Goal: Task Accomplishment & Management: Complete application form

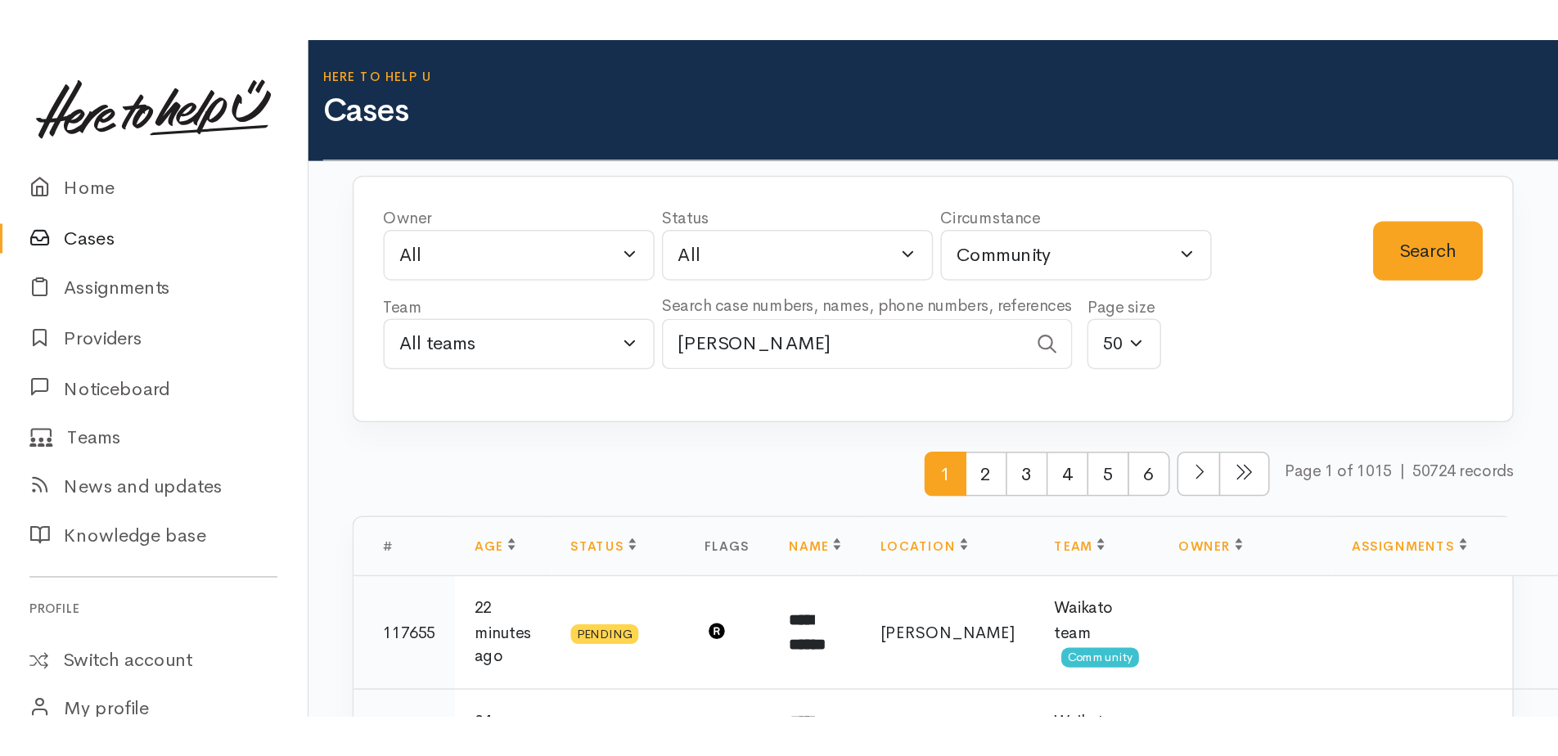
scroll to position [82, 0]
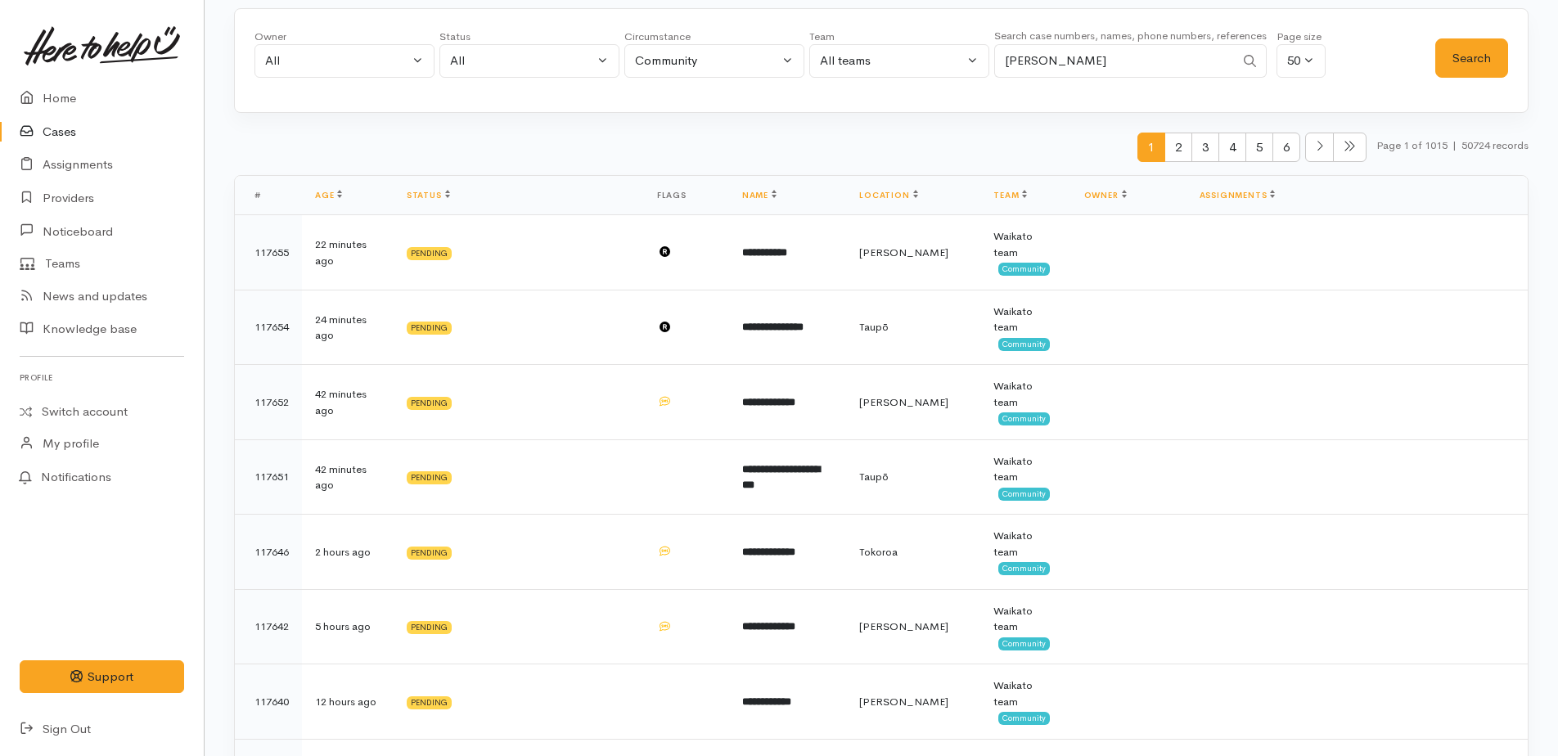
drag, startPoint x: 68, startPoint y: 124, endPoint x: 139, endPoint y: 124, distance: 71.2
click at [68, 124] on link "Cases" at bounding box center [102, 132] width 204 height 34
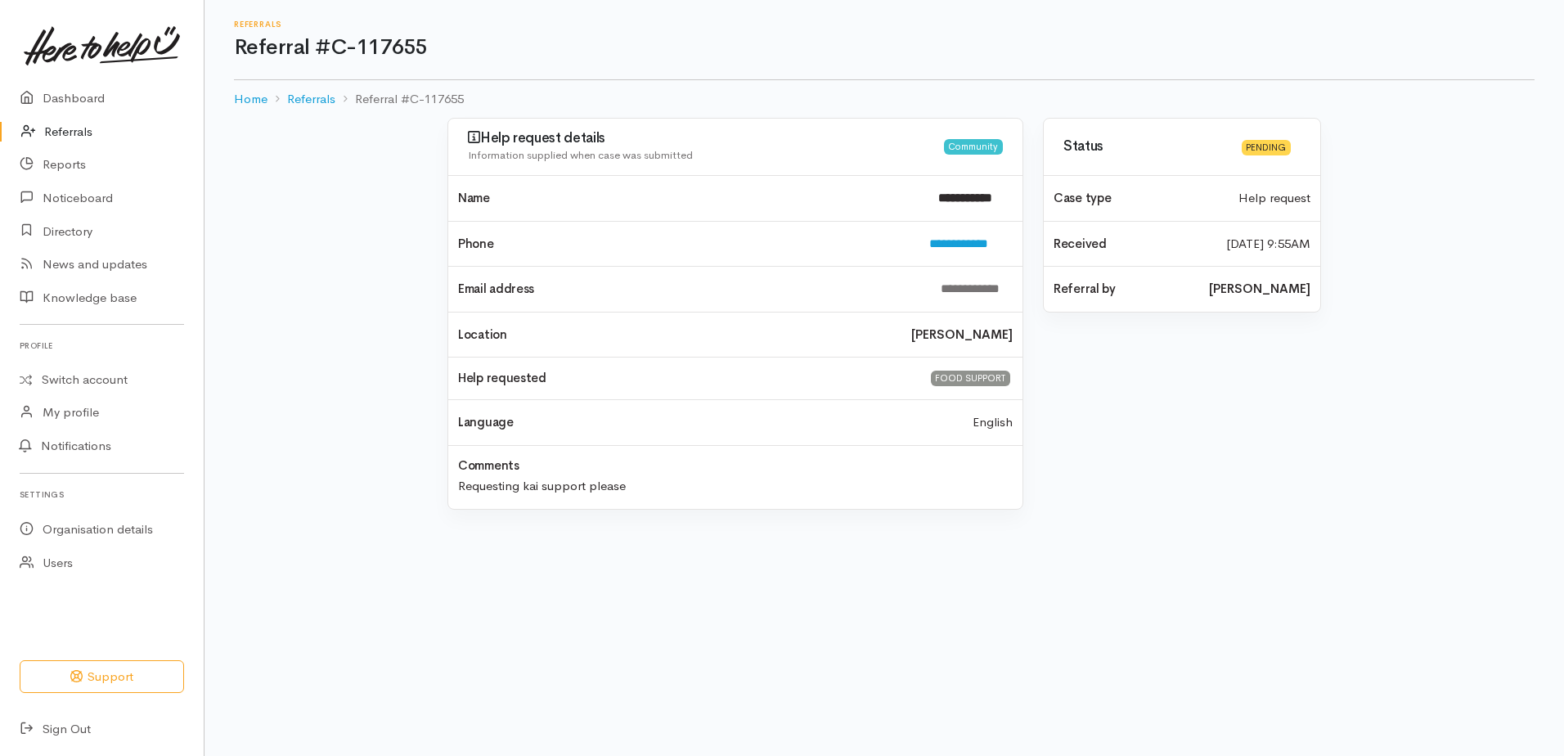
click at [71, 127] on link "Referrals" at bounding box center [102, 132] width 204 height 34
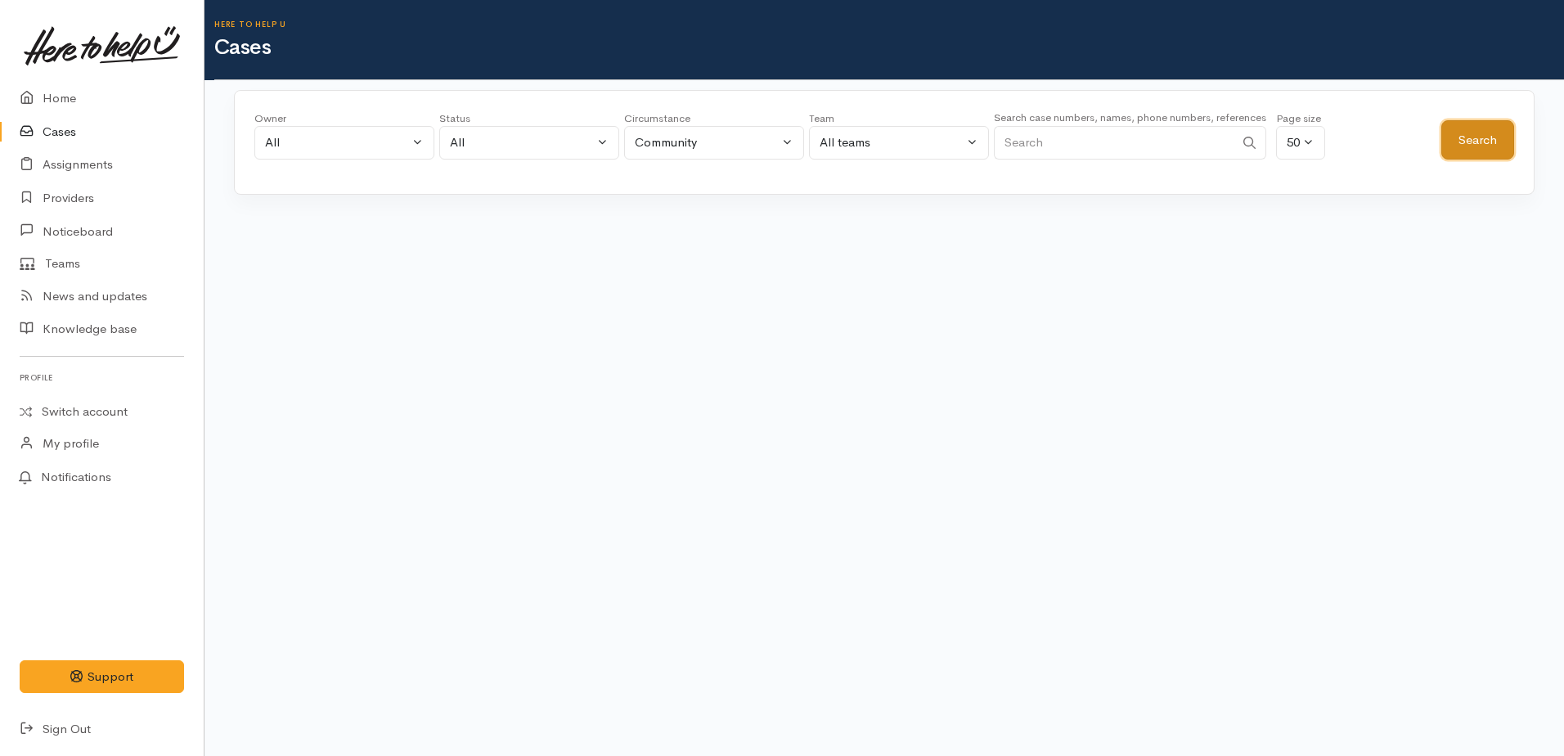
click at [1489, 149] on button "Search" at bounding box center [1478, 140] width 73 height 40
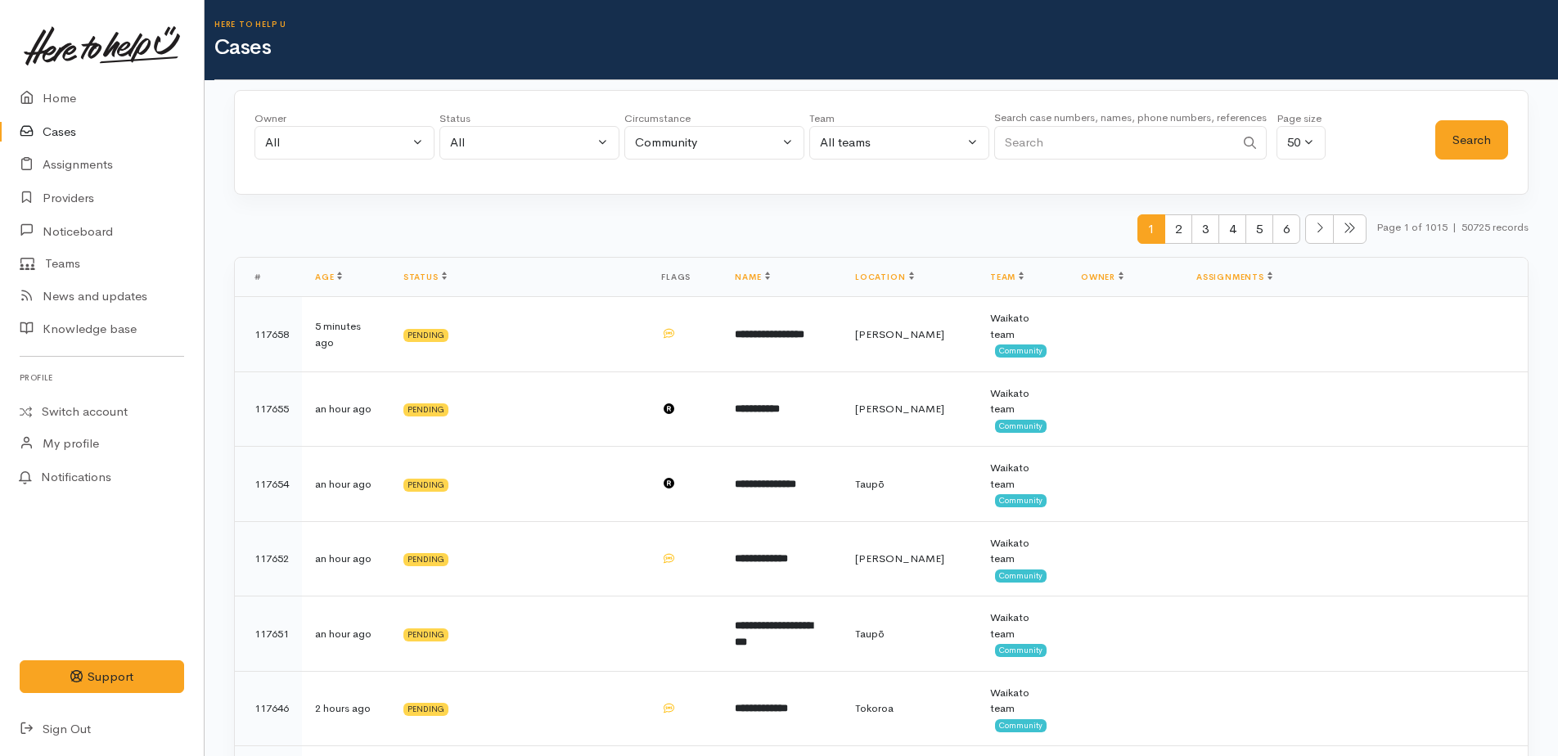
click at [1037, 153] on input "Search" at bounding box center [1114, 143] width 241 height 34
type input "michael"
click at [1457, 129] on button "Search" at bounding box center [1471, 140] width 73 height 40
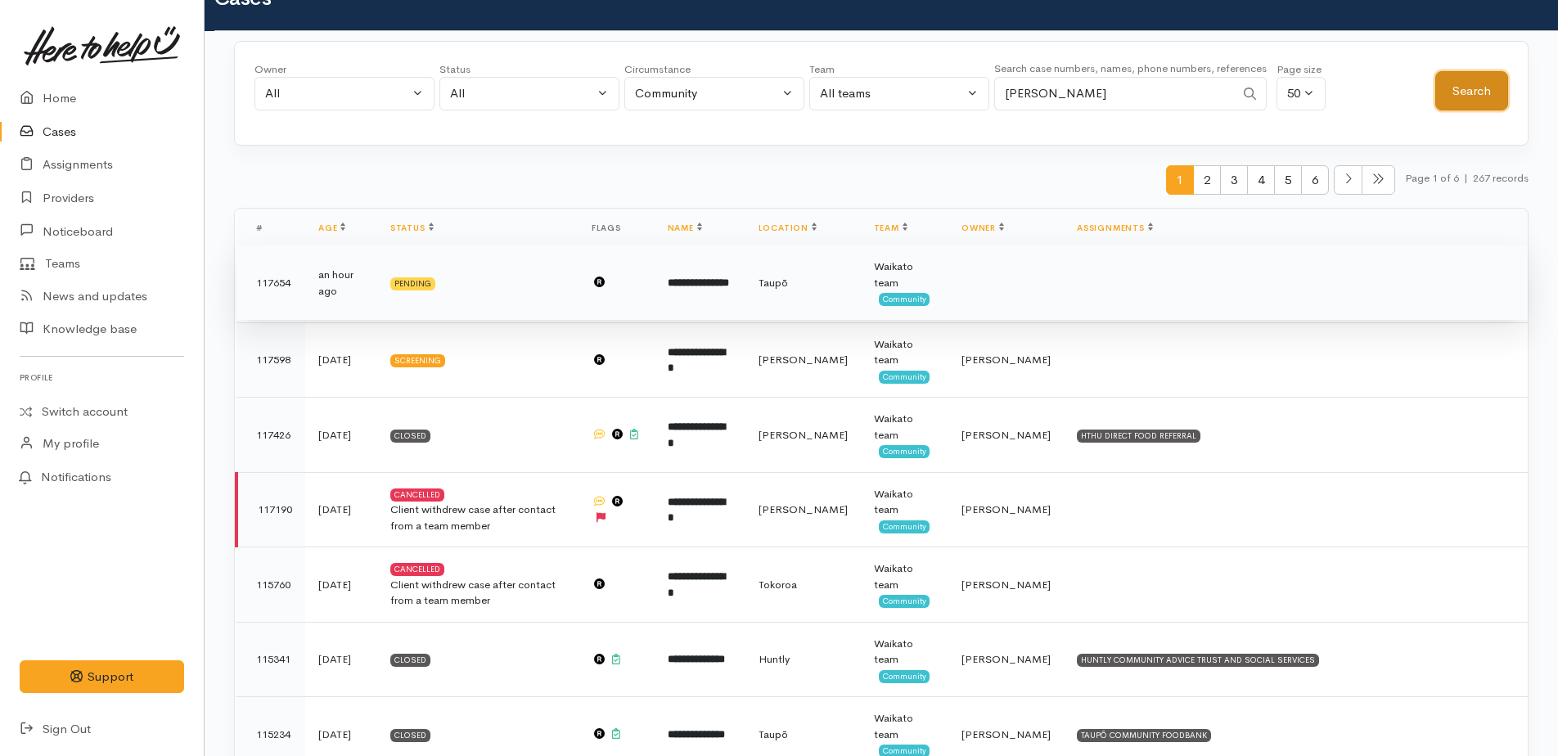
scroll to position [82, 0]
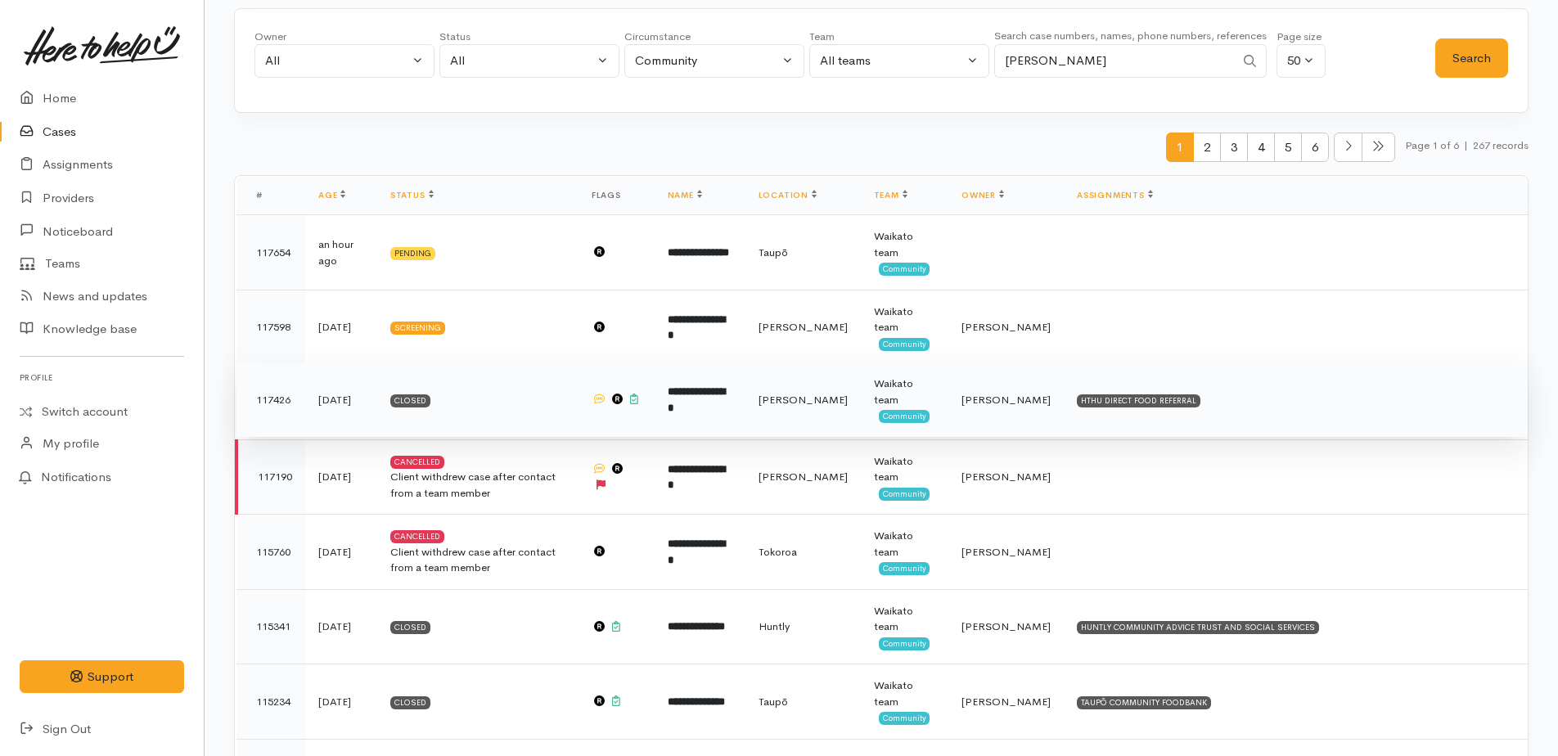
click at [725, 403] on b "**********" at bounding box center [696, 399] width 57 height 27
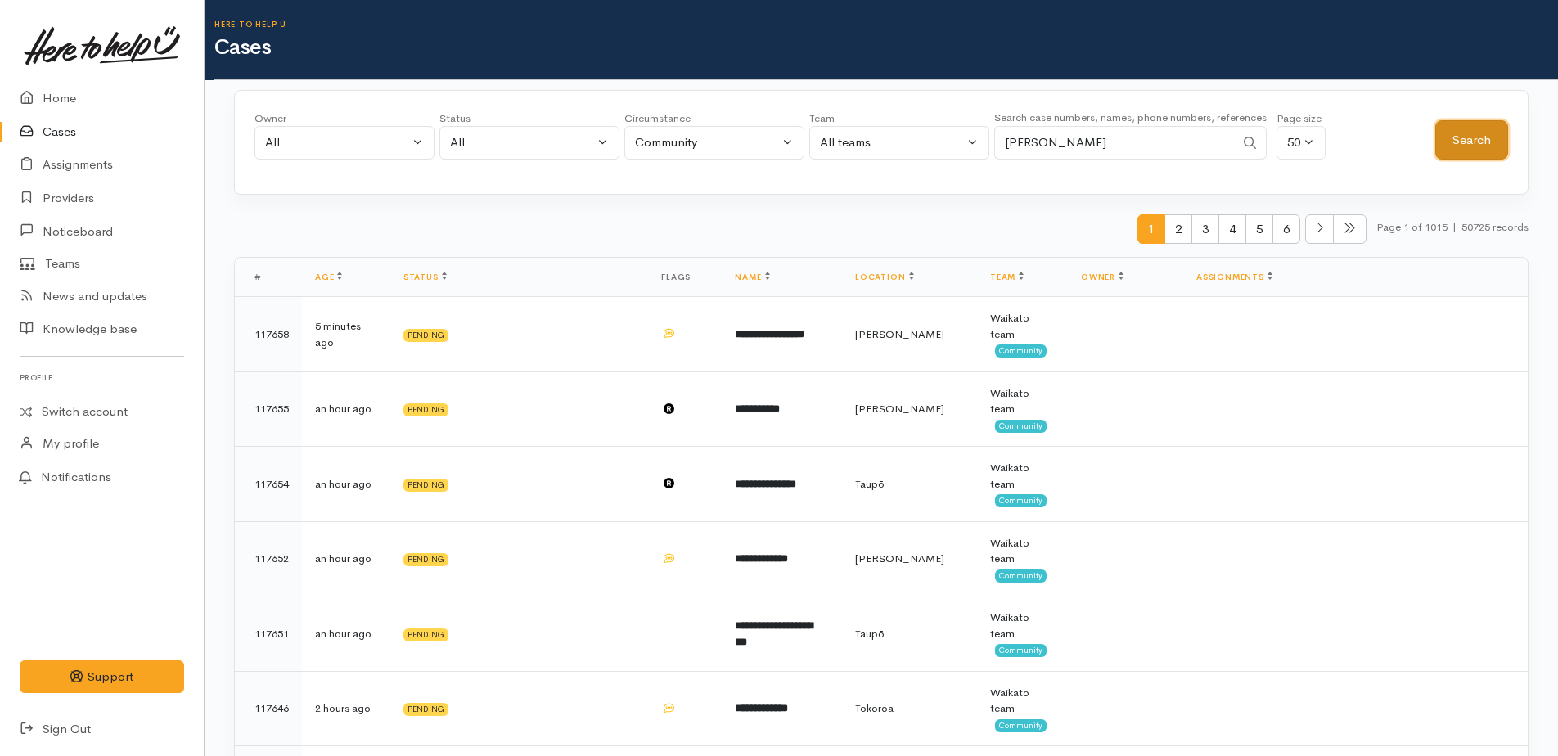
click at [1463, 144] on button "Search" at bounding box center [1471, 140] width 73 height 40
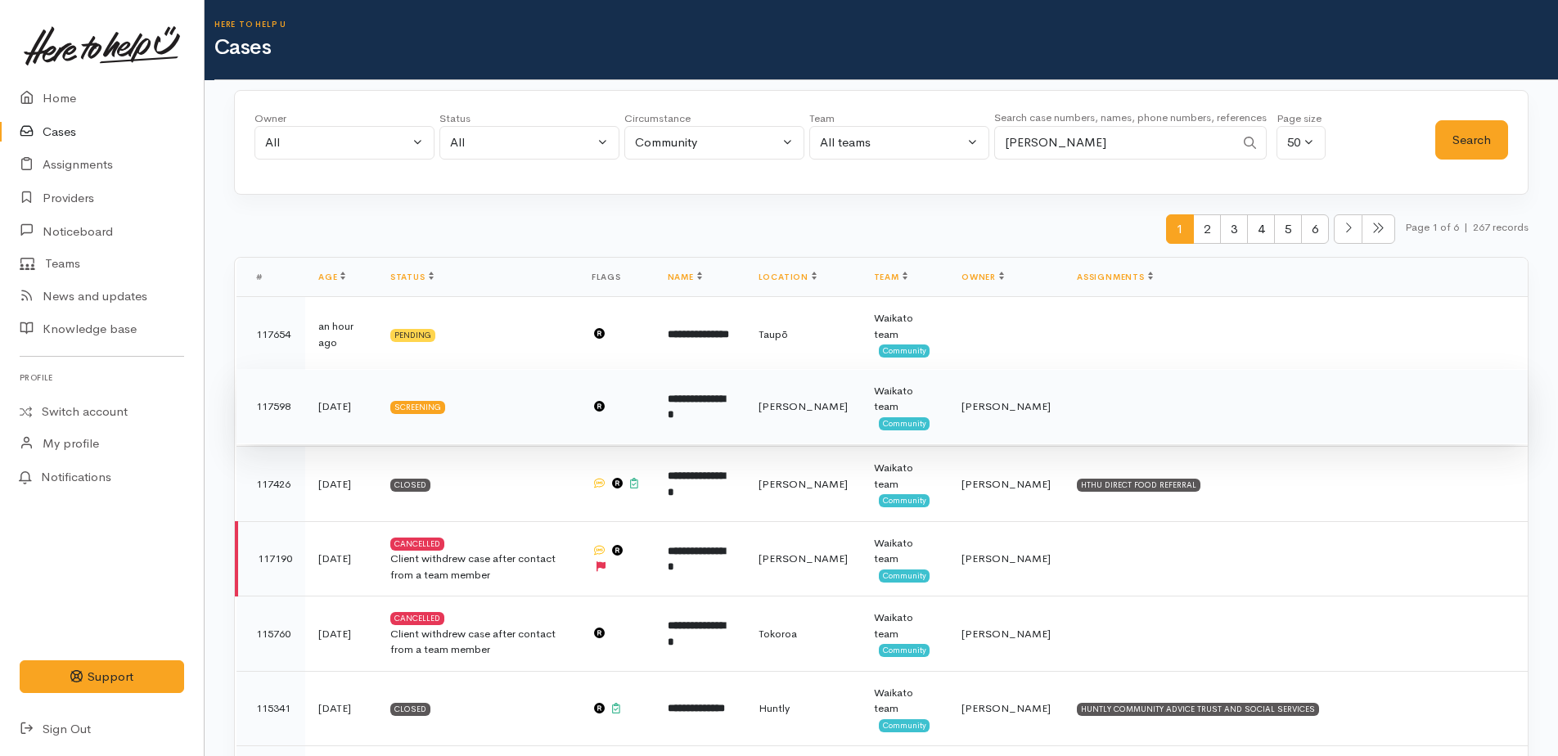
click at [685, 406] on b "**********" at bounding box center [696, 407] width 57 height 27
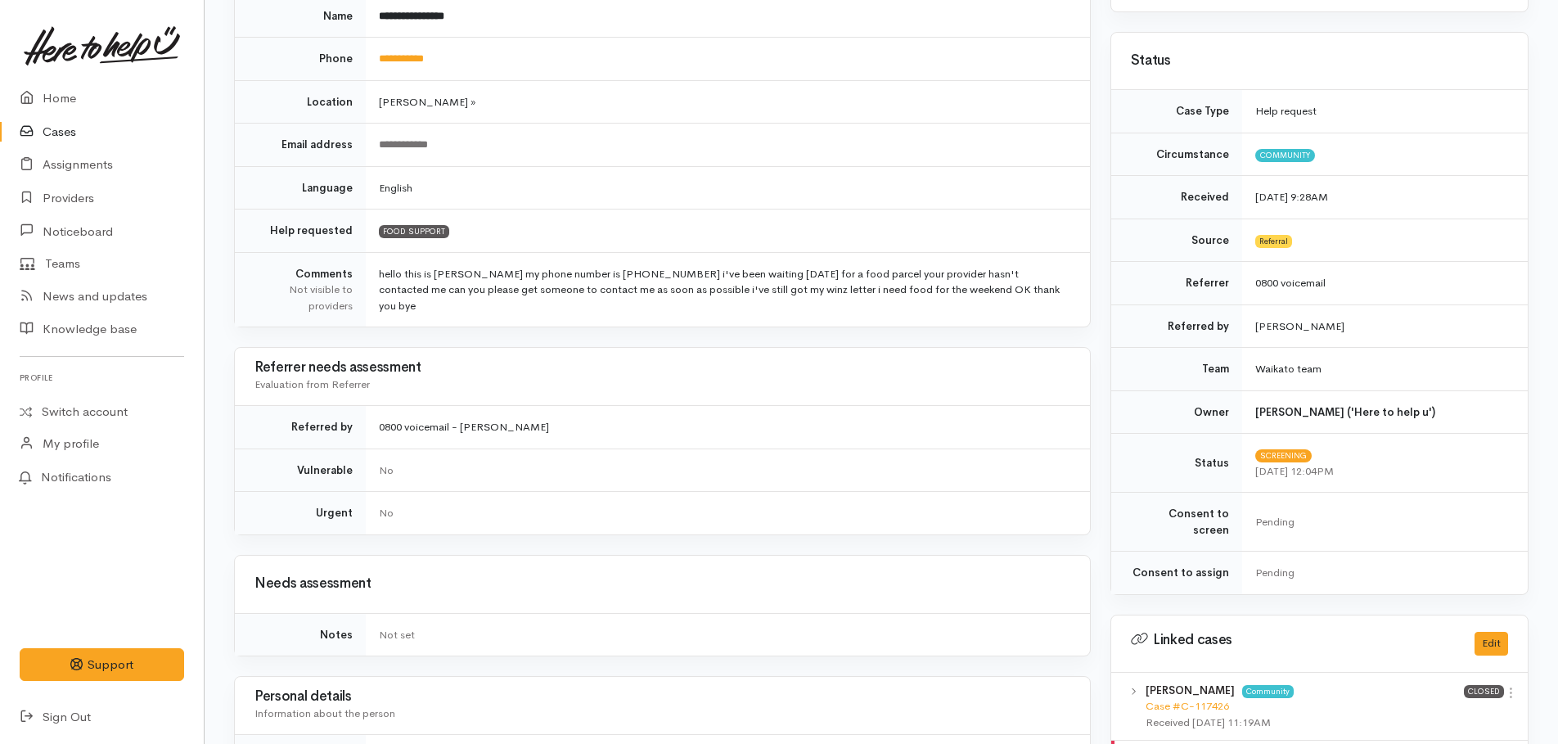
scroll to position [245, 0]
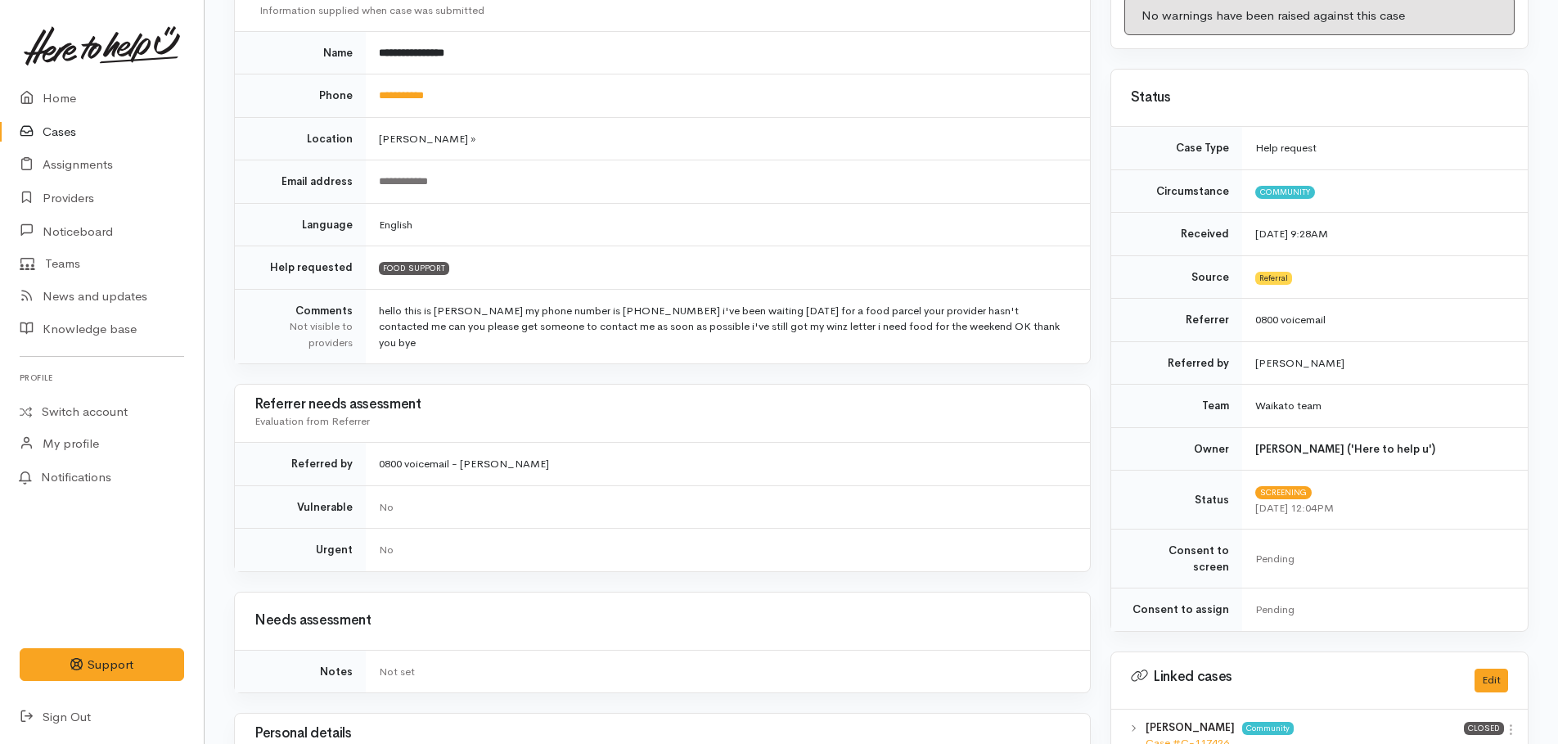
click at [47, 129] on link "Cases" at bounding box center [102, 132] width 204 height 34
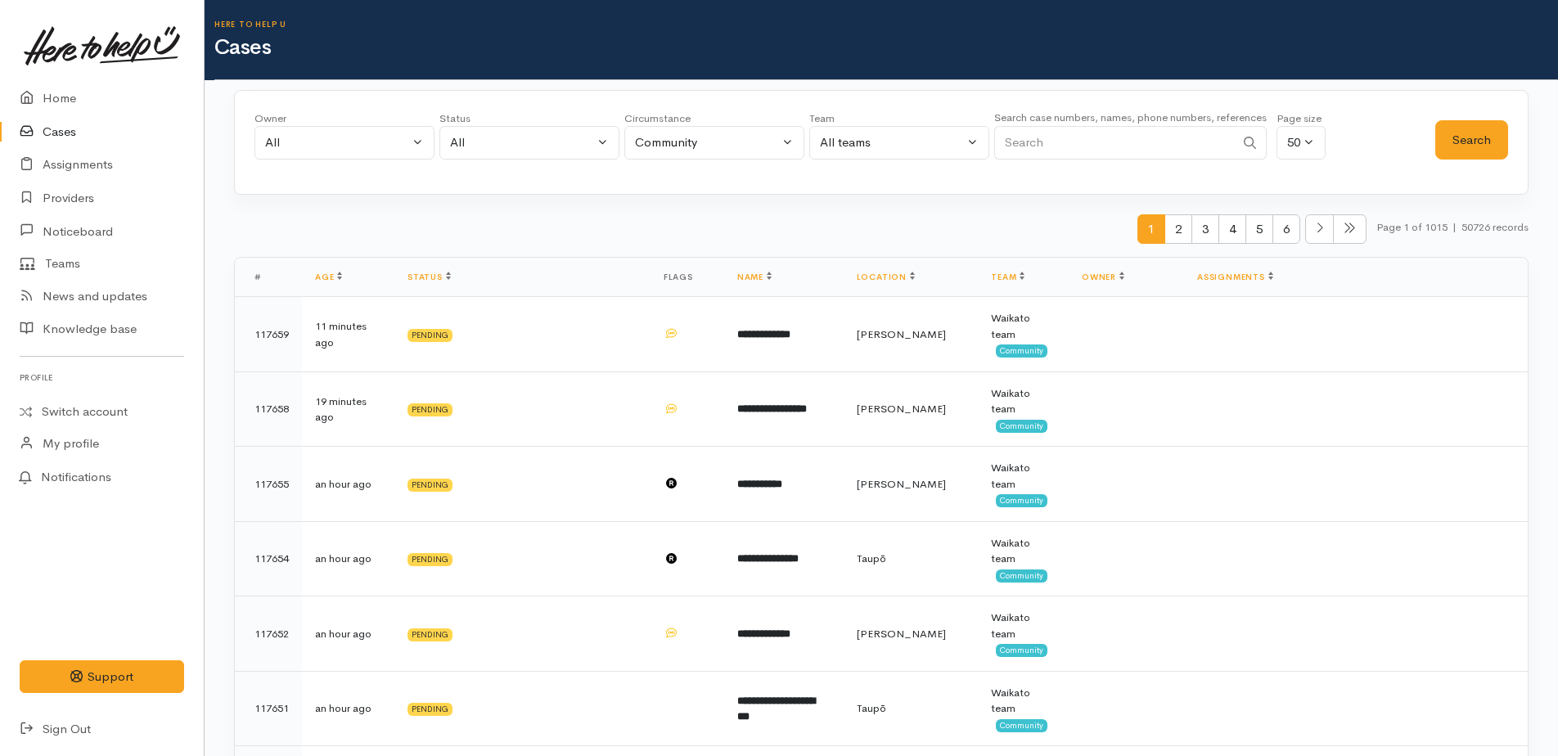
paste input "0210351764"
type input "0210351764"
click at [1481, 138] on button "Search" at bounding box center [1471, 140] width 73 height 40
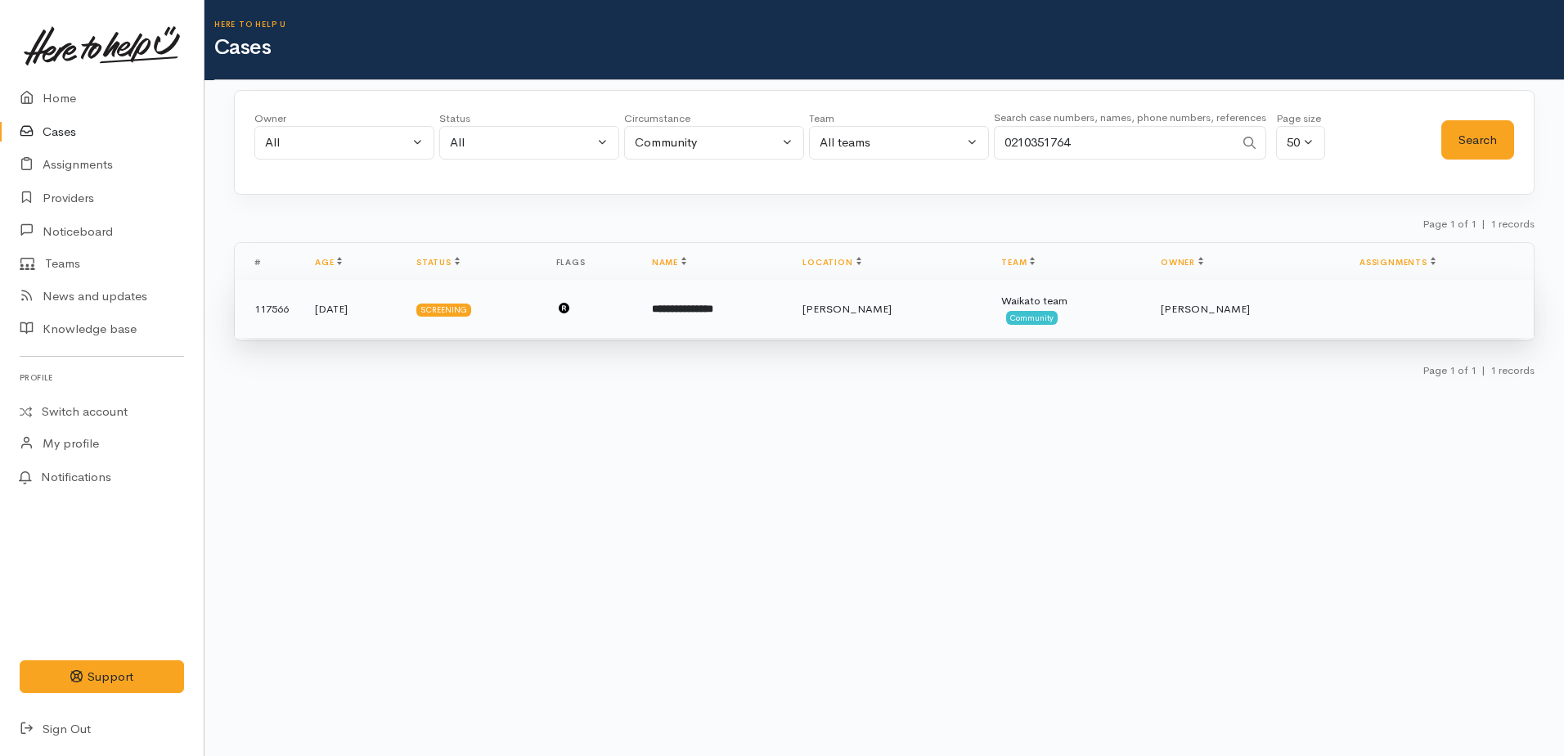
click at [279, 308] on td "117566" at bounding box center [268, 309] width 67 height 59
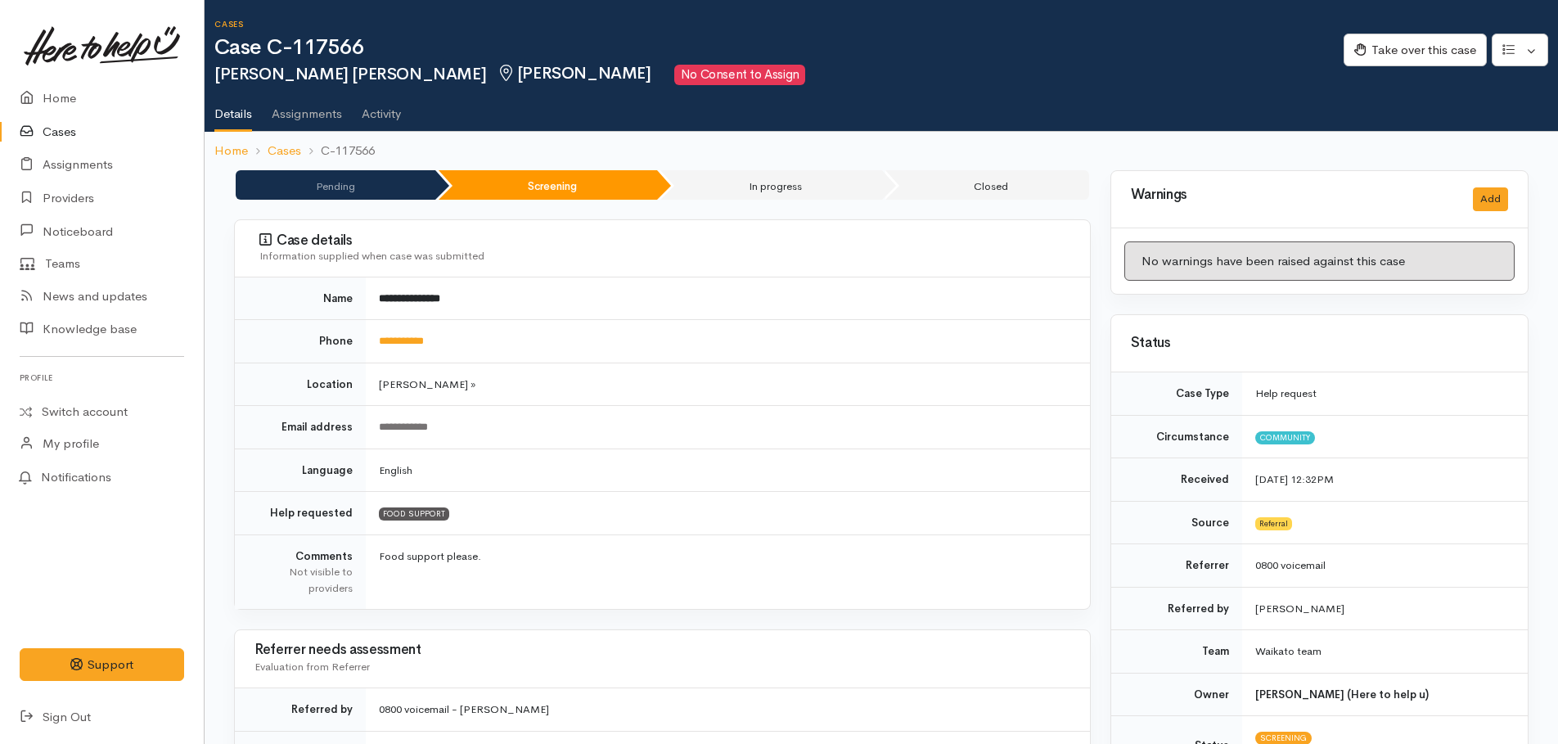
scroll to position [82, 0]
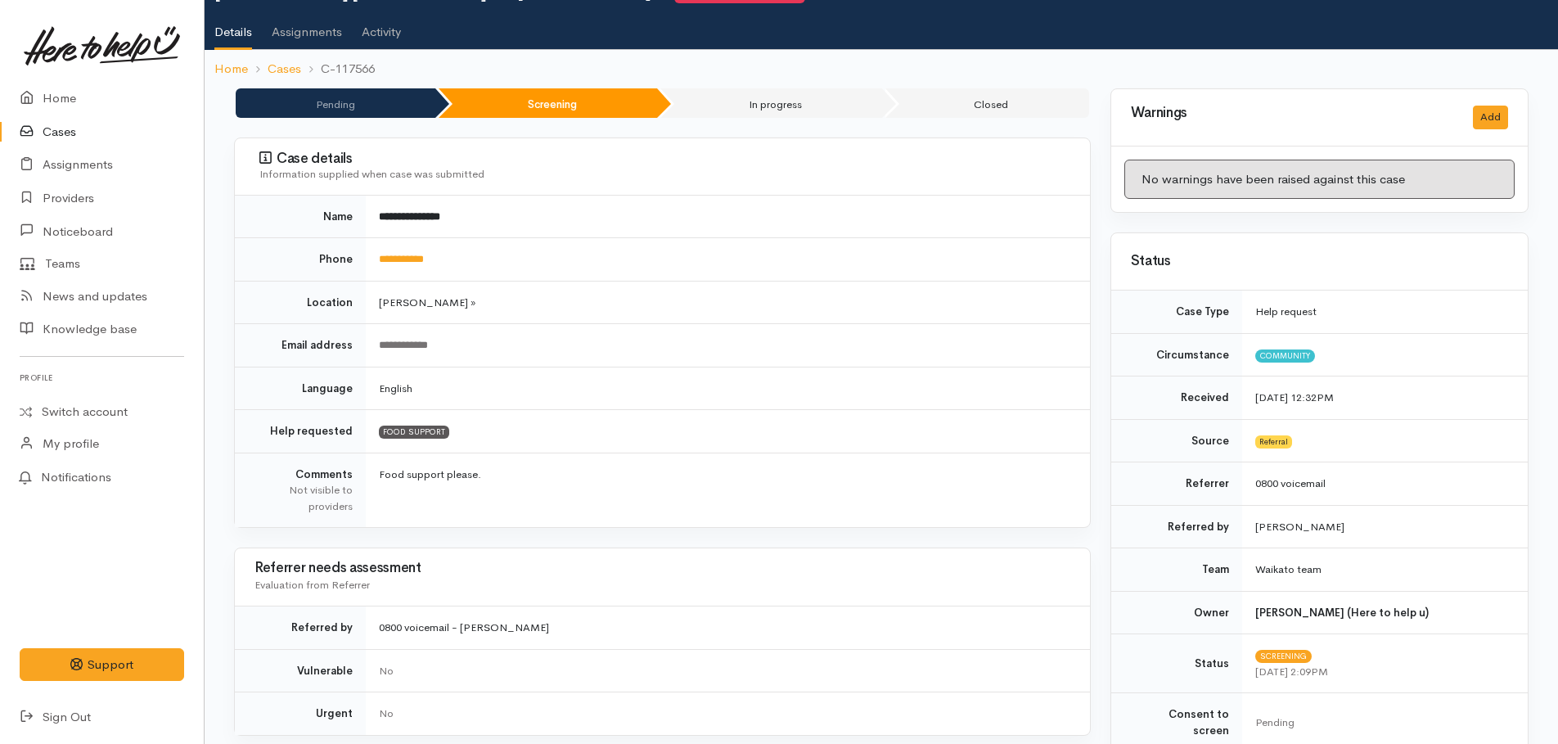
click at [65, 133] on link "Cases" at bounding box center [102, 132] width 204 height 34
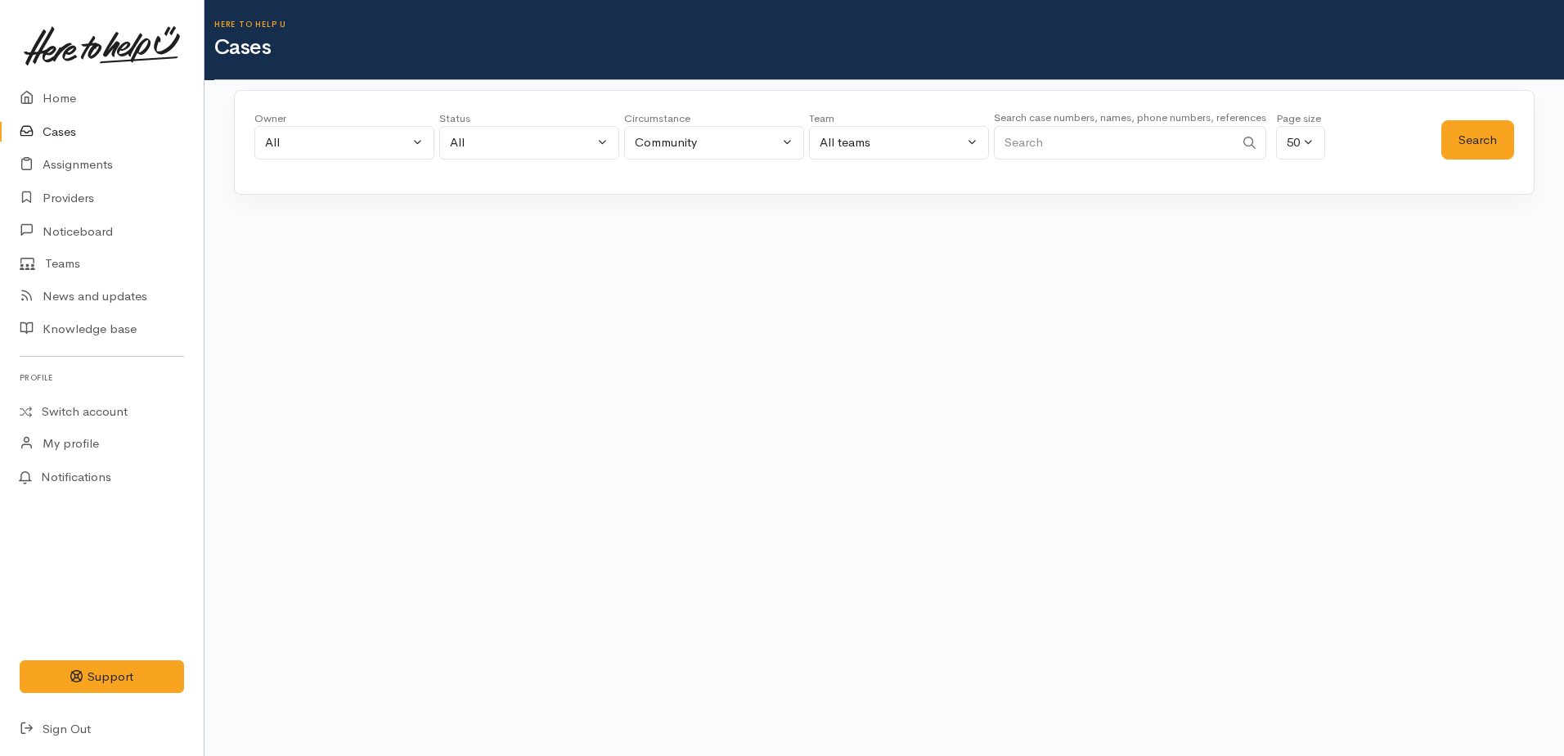
paste input "0211562527"
click at [1478, 135] on button "Search" at bounding box center [1478, 140] width 73 height 40
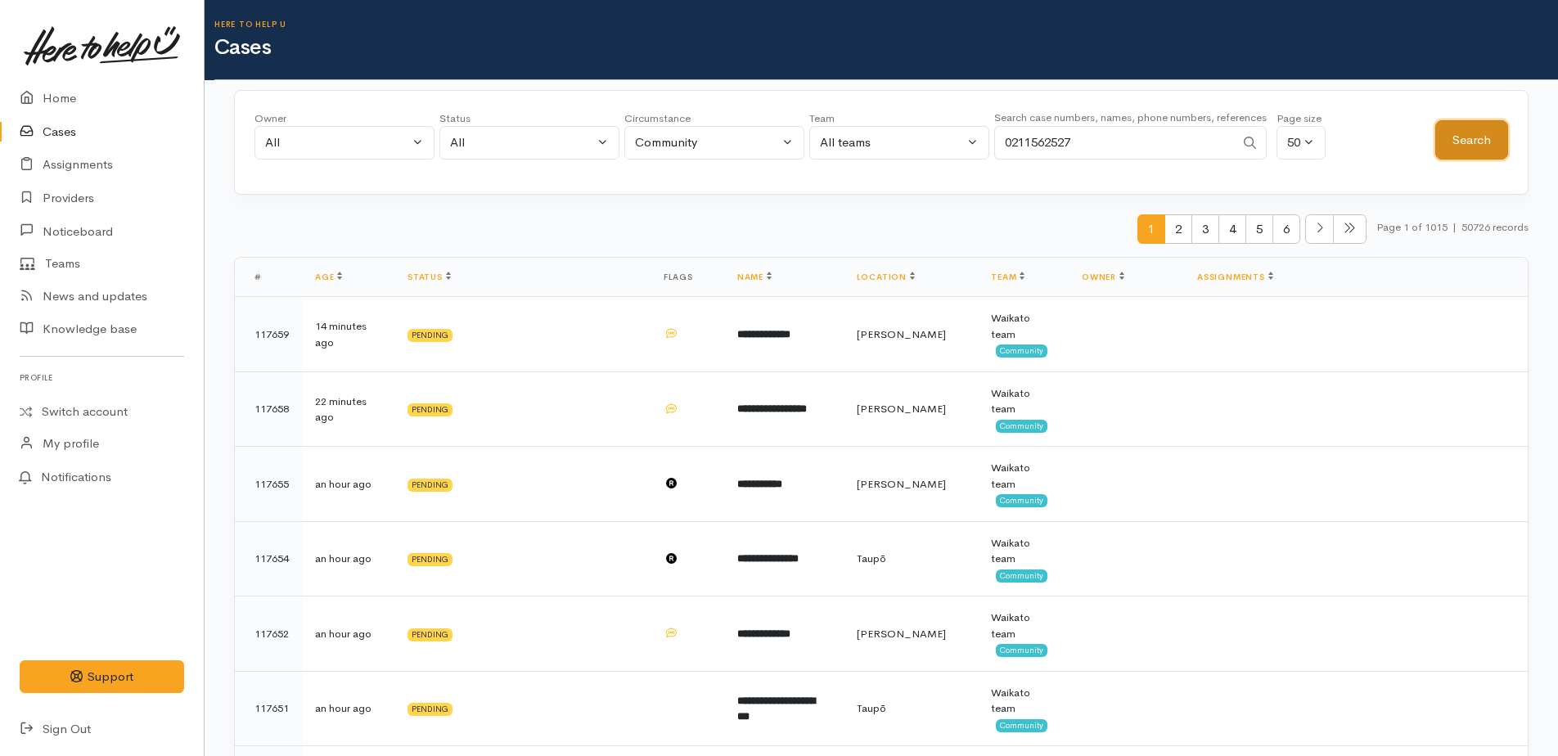
click at [1480, 135] on button "Search" at bounding box center [1471, 140] width 73 height 40
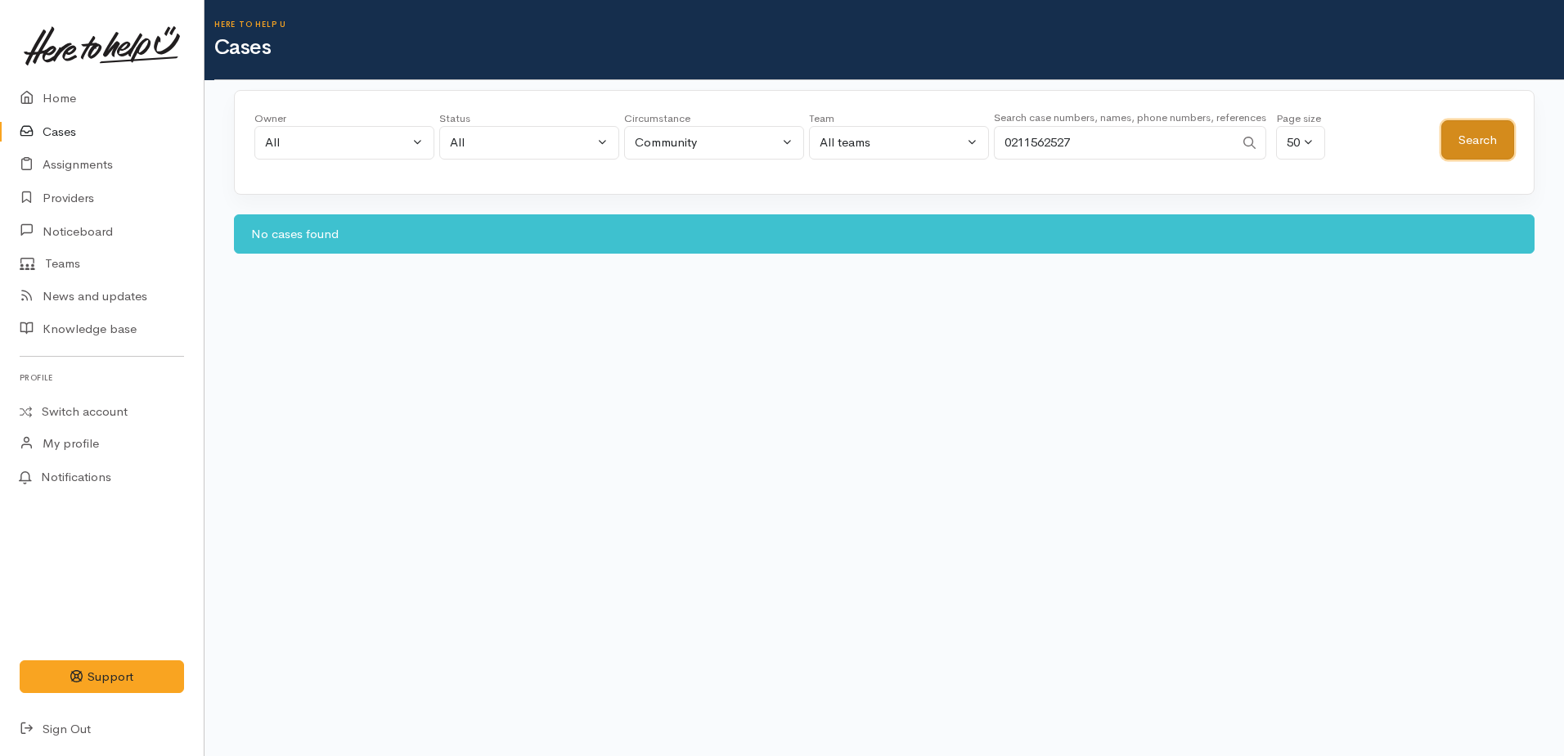
click at [1480, 135] on button "Search" at bounding box center [1478, 140] width 73 height 40
click at [1096, 129] on input "0211562527" at bounding box center [1114, 143] width 241 height 34
type input "0"
paste input "4211643814"
click at [1010, 142] on input "4211643814" at bounding box center [1114, 143] width 241 height 34
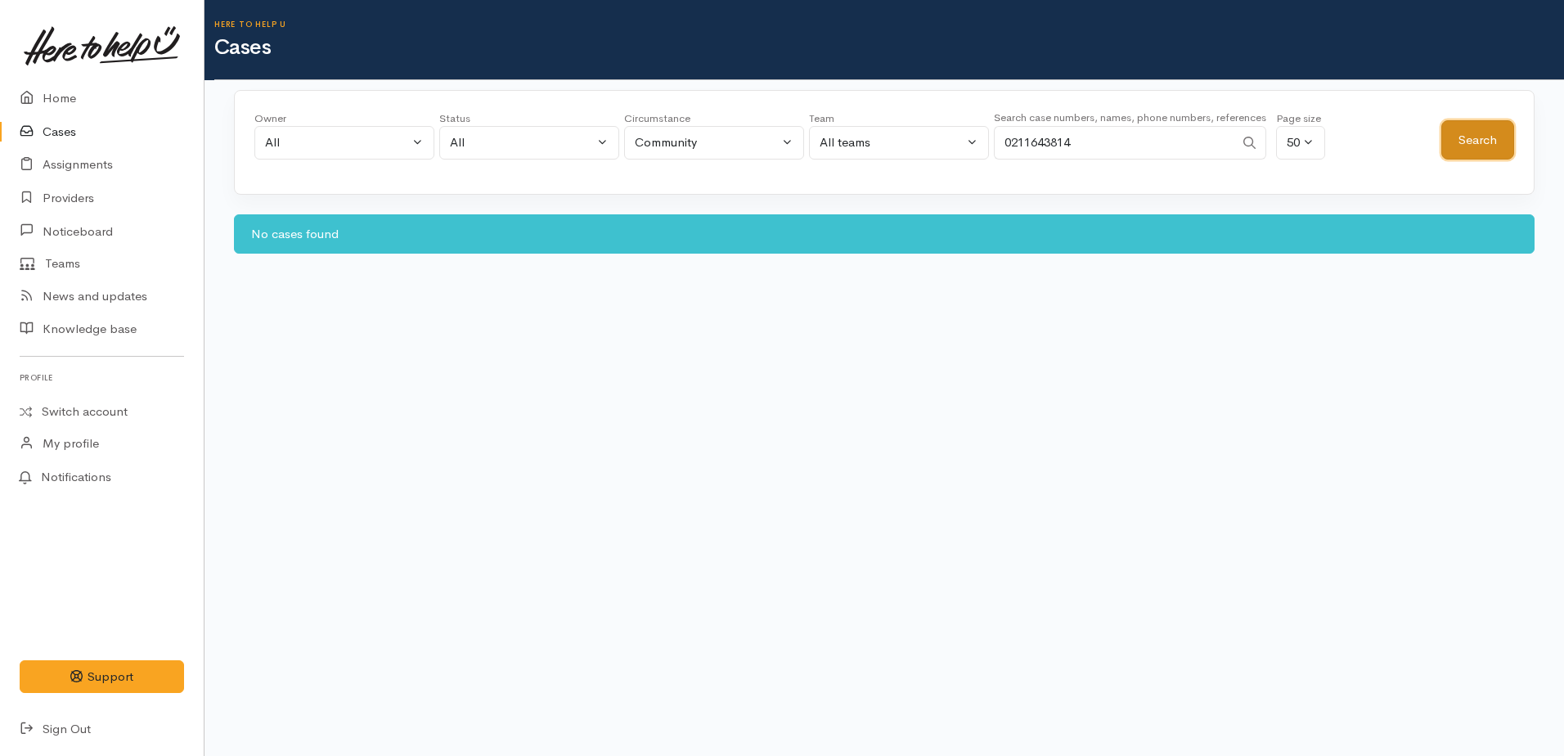
click at [1471, 131] on button "Search" at bounding box center [1478, 140] width 73 height 40
click at [1470, 131] on button "Search" at bounding box center [1478, 140] width 73 height 40
click at [1087, 140] on input "0211643814" at bounding box center [1114, 143] width 241 height 34
type input "0"
paste input "02253320250"
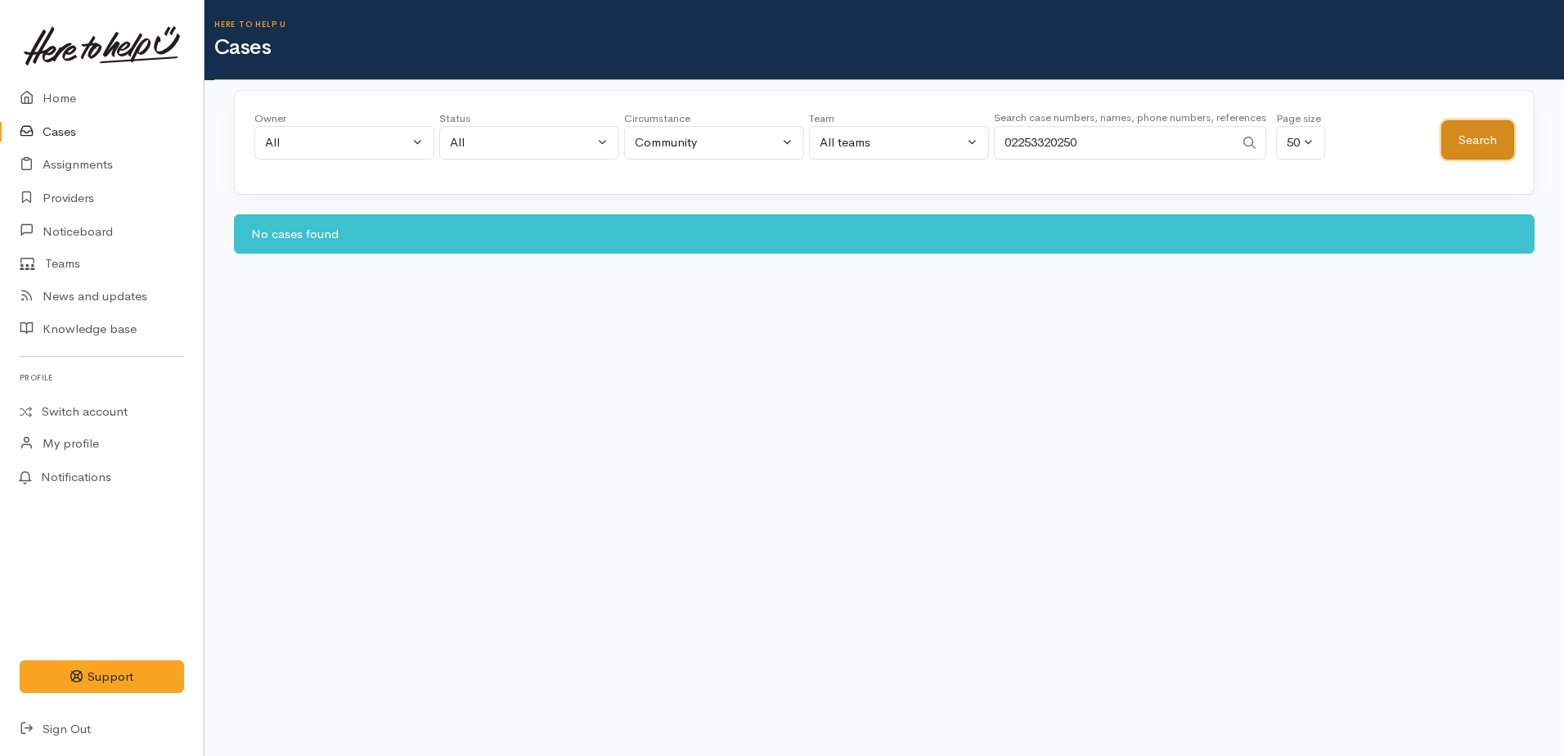
click at [1464, 136] on button "Search" at bounding box center [1478, 140] width 73 height 40
click at [1096, 136] on input "02253320250" at bounding box center [1114, 143] width 241 height 34
click at [1487, 155] on button "Search" at bounding box center [1478, 140] width 73 height 40
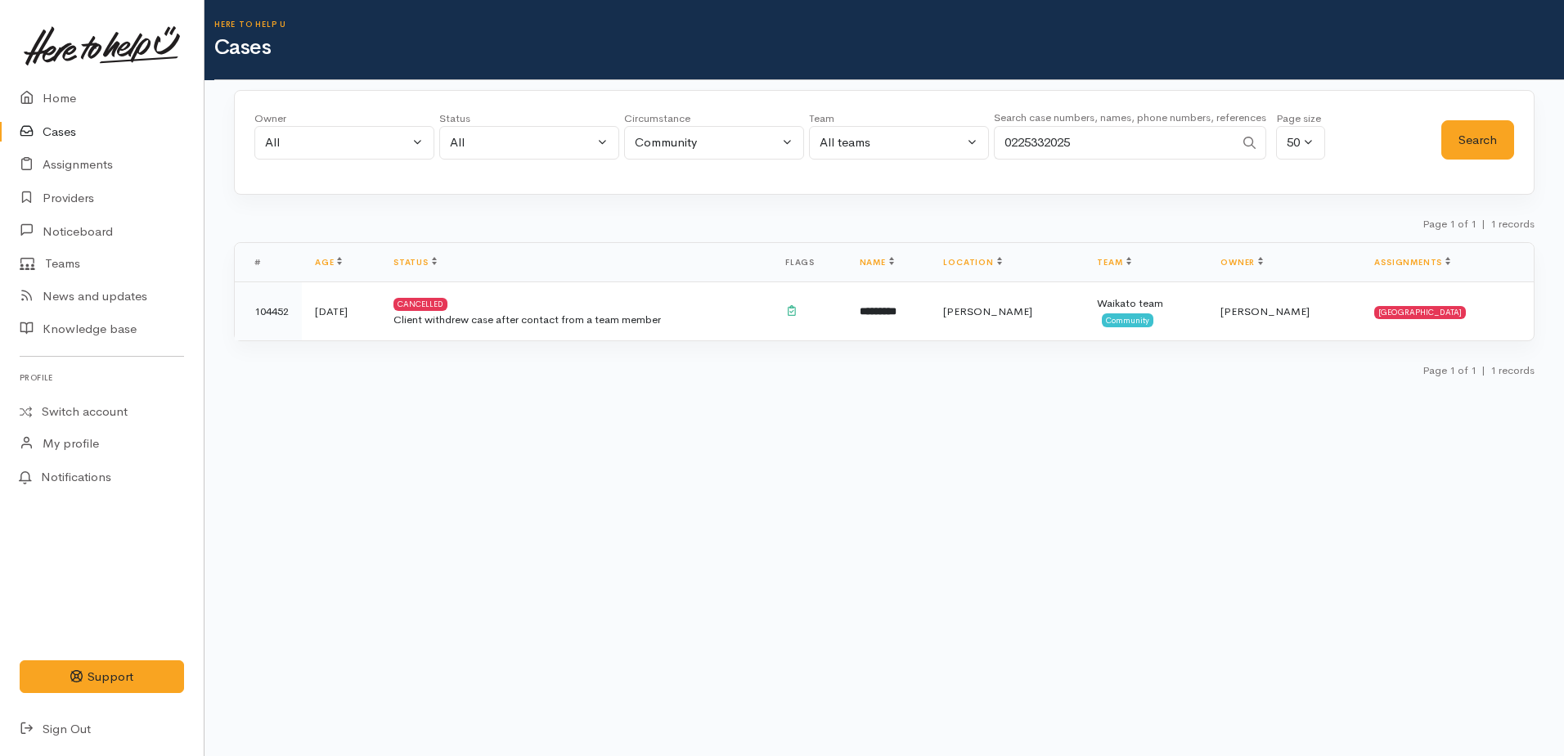
click at [1096, 136] on input "0225332025" at bounding box center [1114, 143] width 241 height 34
type input "0"
paste input "64274266776"
type input "64274266776"
click at [1465, 147] on button "Search" at bounding box center [1478, 140] width 73 height 40
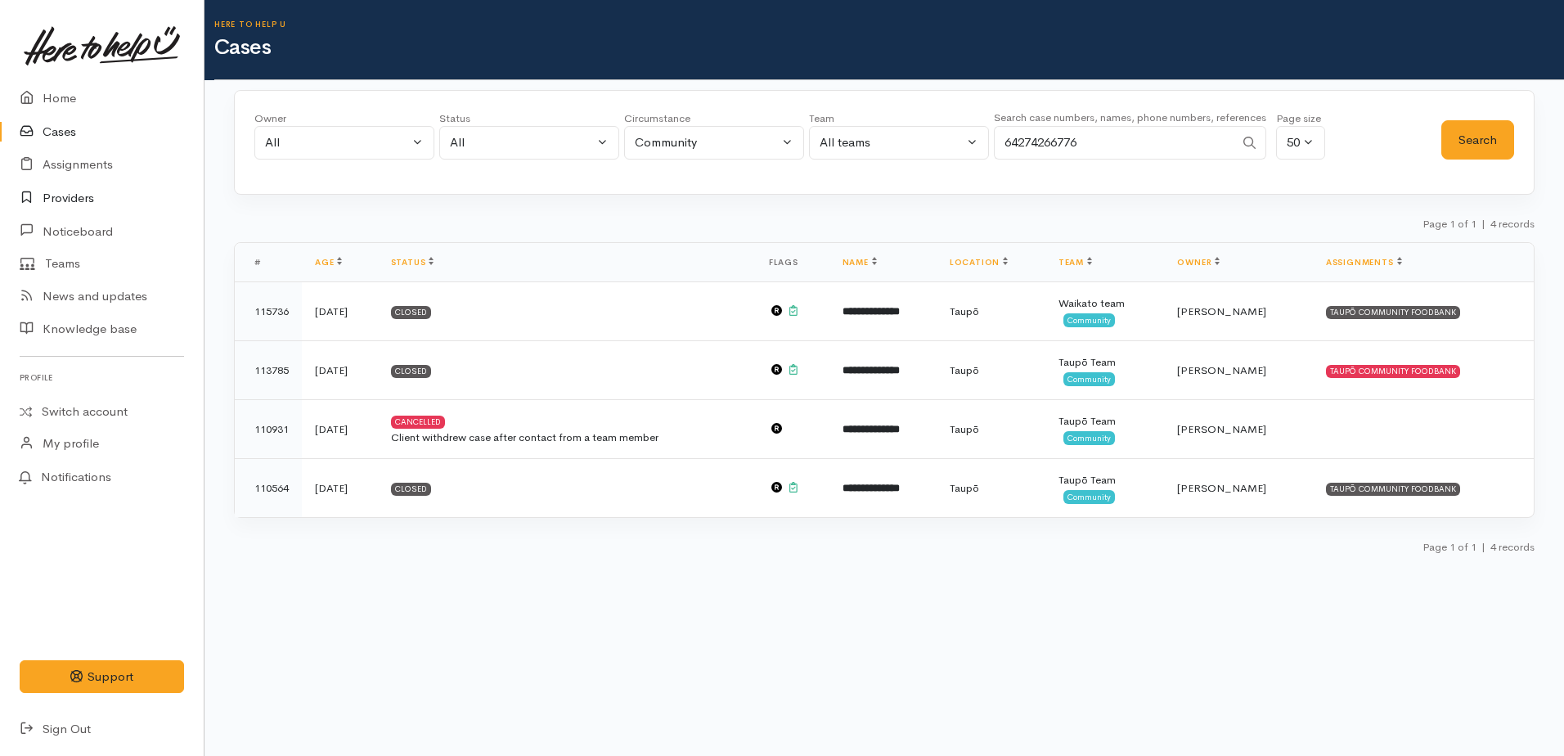
click at [56, 191] on link "Providers" at bounding box center [102, 199] width 204 height 34
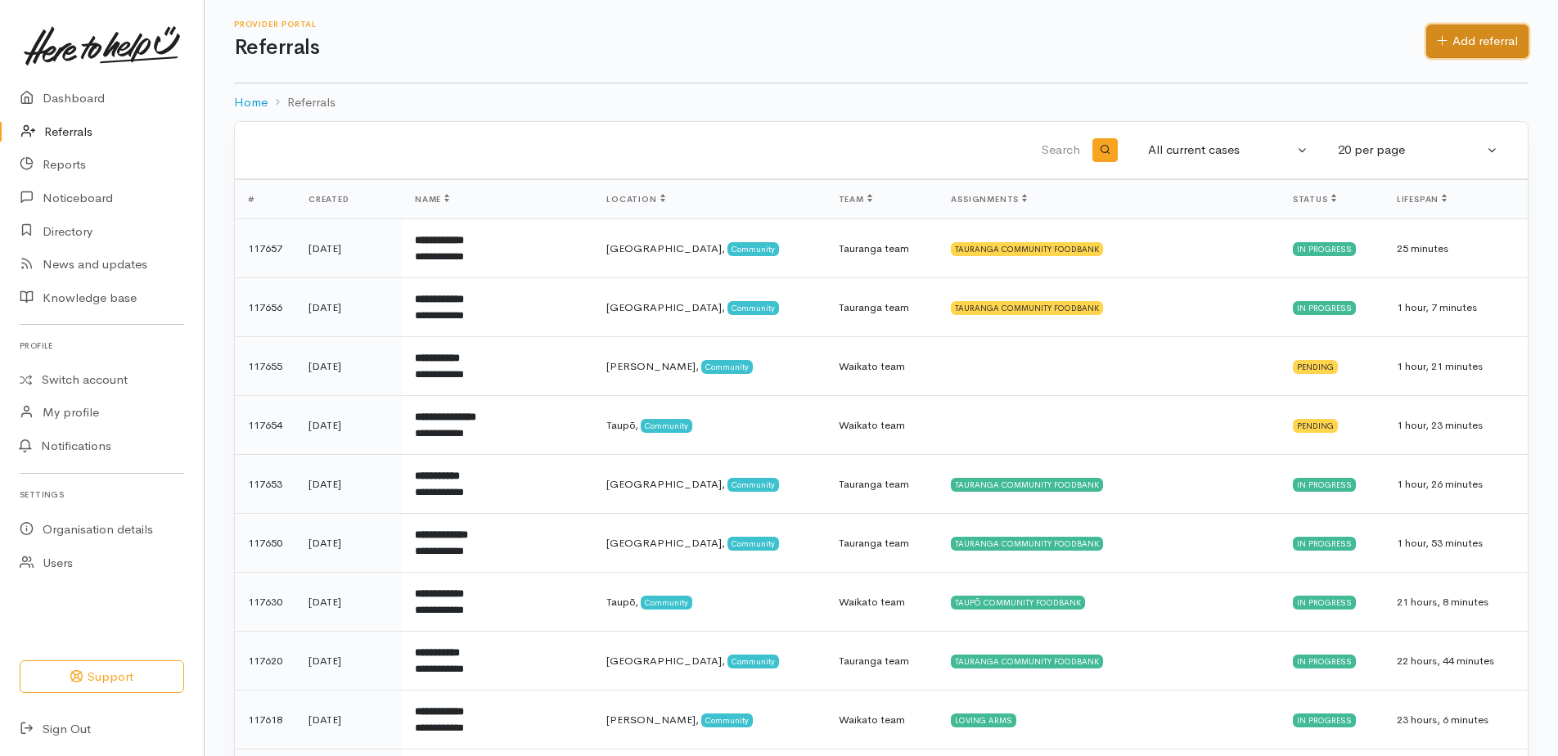
click at [1519, 38] on link "Add referral" at bounding box center [1477, 42] width 102 height 34
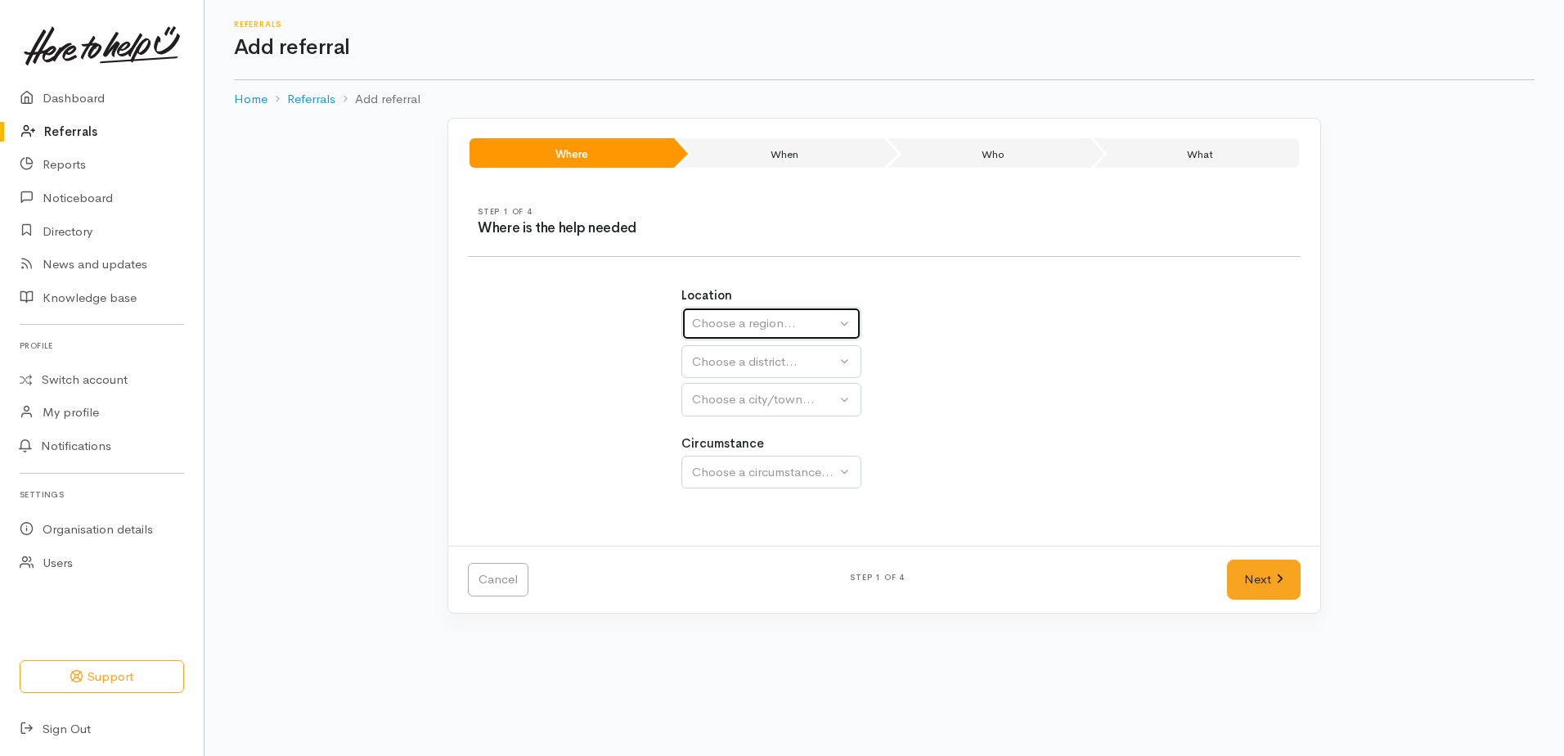
click at [784, 322] on div "Choose a region..." at bounding box center [764, 323] width 144 height 19
click at [740, 425] on span "Waikato" at bounding box center [766, 426] width 129 height 19
select select "3"
select select
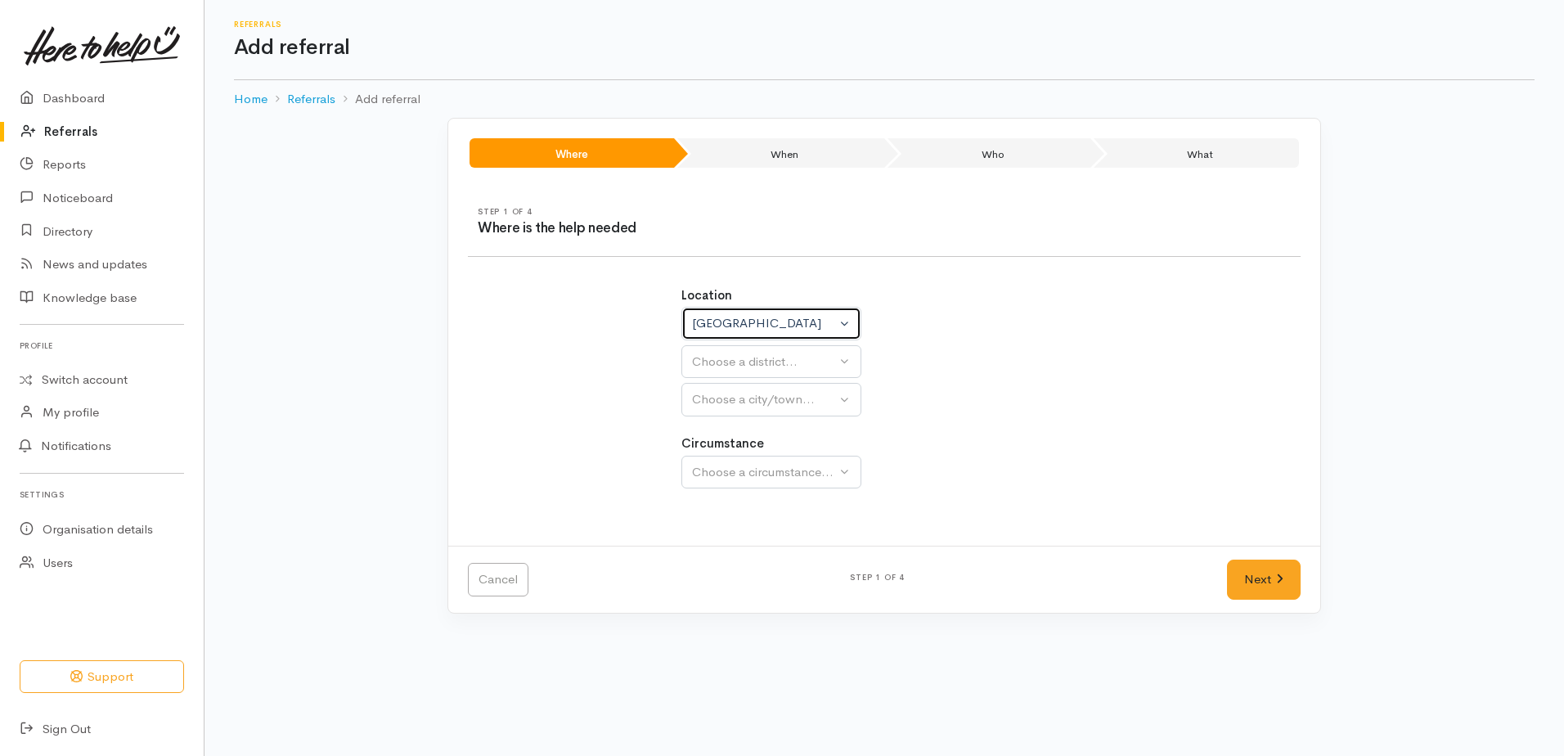
select select
click at [714, 367] on div "Choose a district..." at bounding box center [807, 362] width 230 height 19
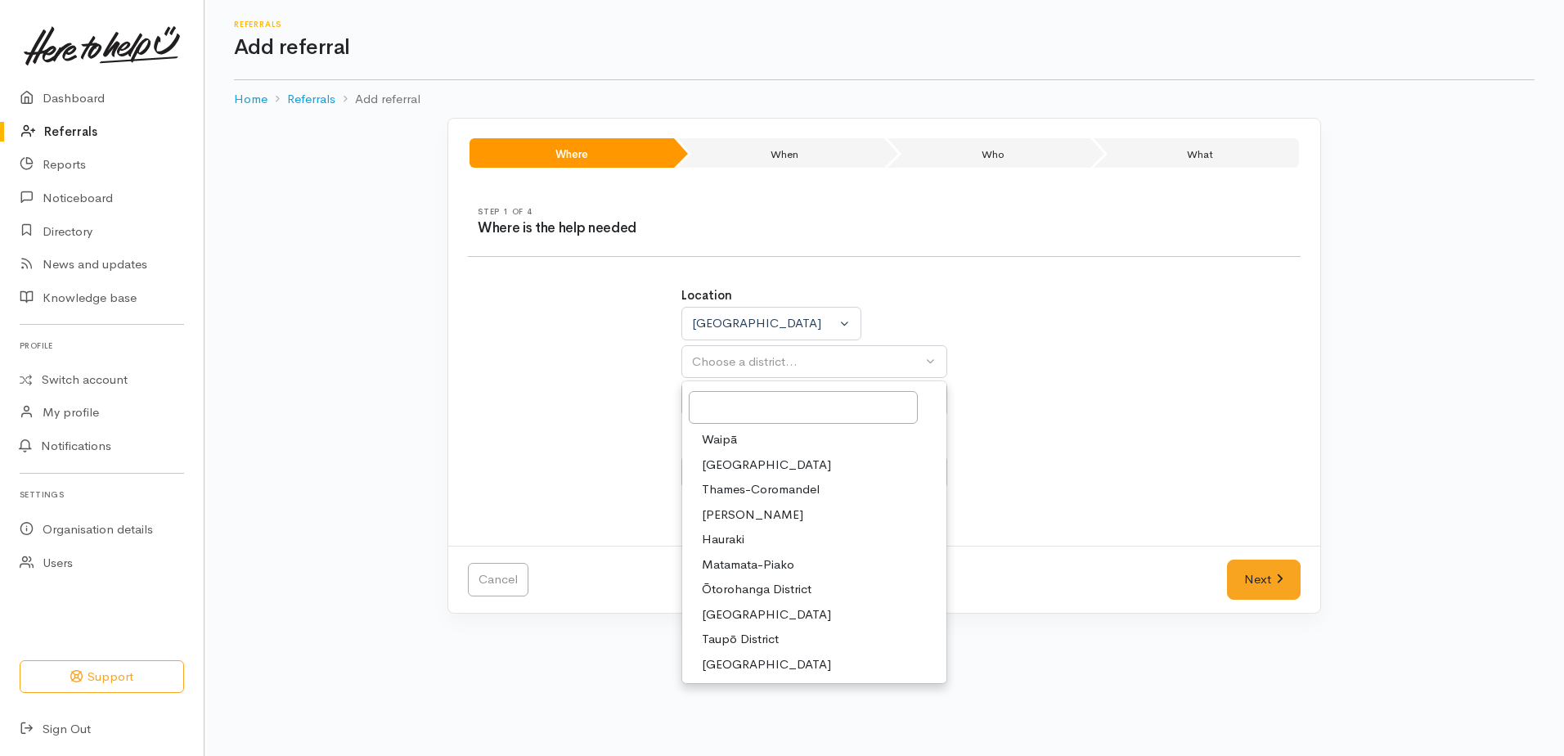
click at [720, 515] on span "[PERSON_NAME]" at bounding box center [752, 515] width 101 height 19
select select "4"
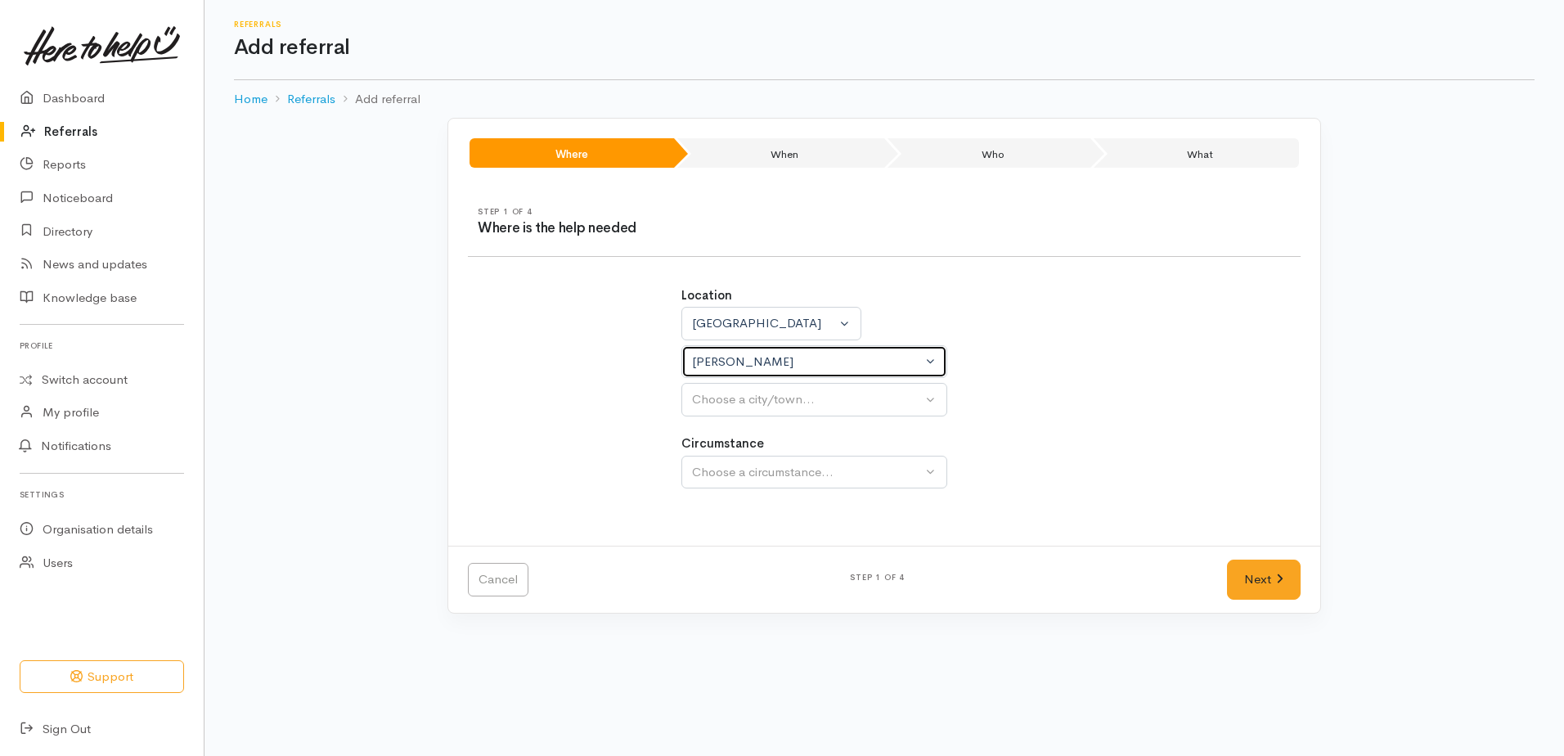
select select
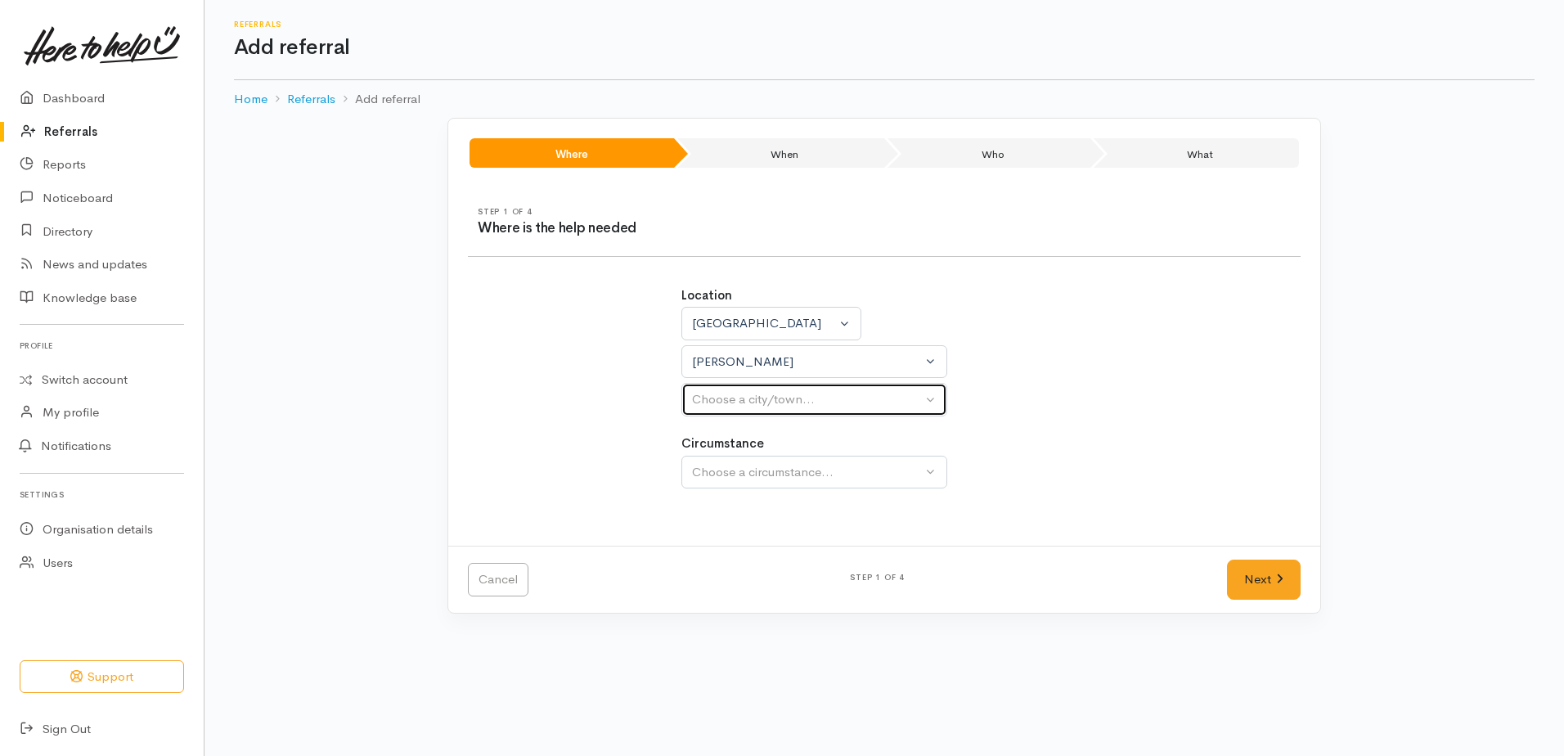
click at [718, 401] on div "Choose a city/town..." at bounding box center [807, 399] width 230 height 19
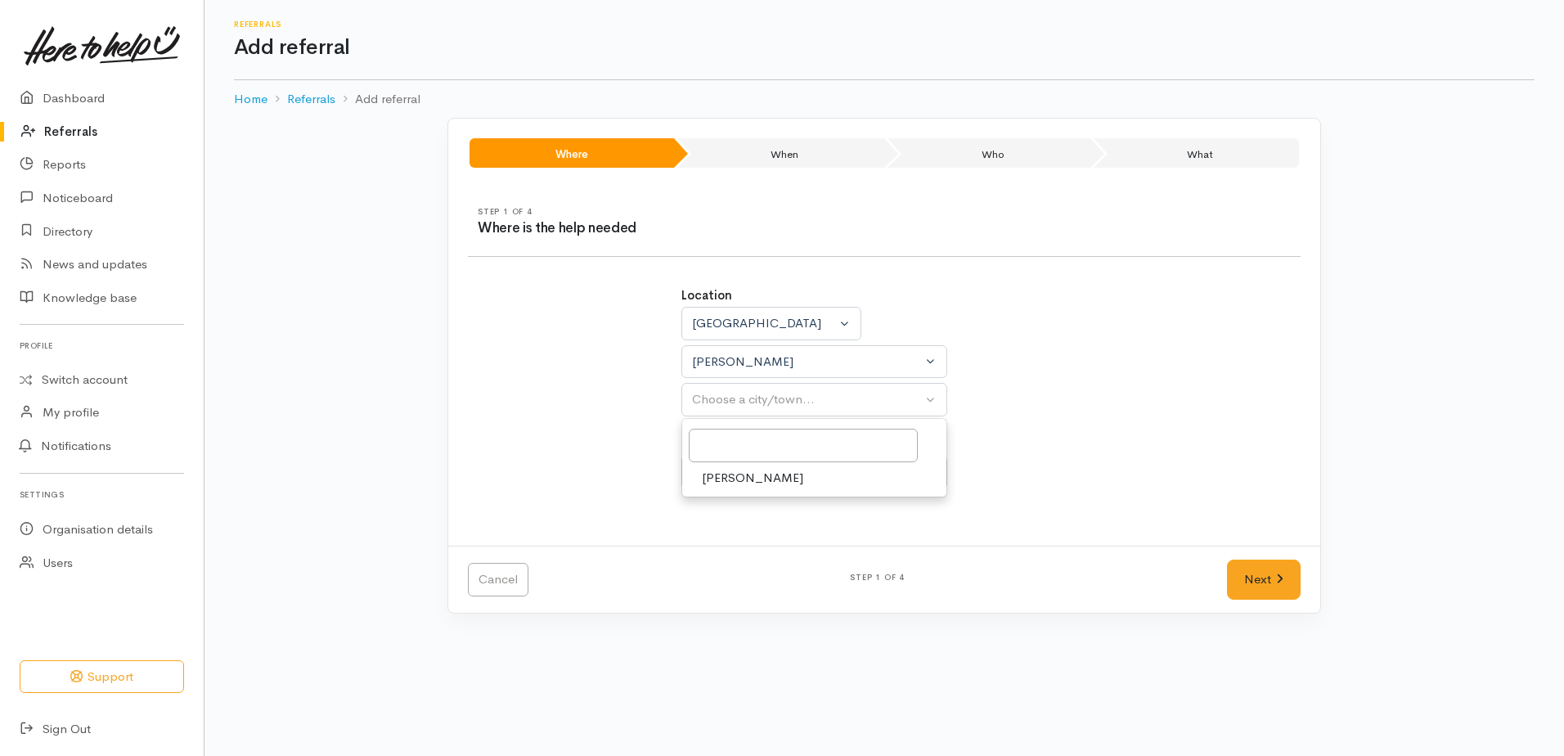
click at [713, 482] on span "Hamilton" at bounding box center [752, 478] width 101 height 19
select select "1"
click at [713, 482] on button "Choose a circumstance..." at bounding box center [815, 473] width 266 height 34
click at [734, 466] on div "Choose a circumstance..." at bounding box center [807, 472] width 230 height 19
click at [734, 555] on span "Community" at bounding box center [733, 550] width 62 height 19
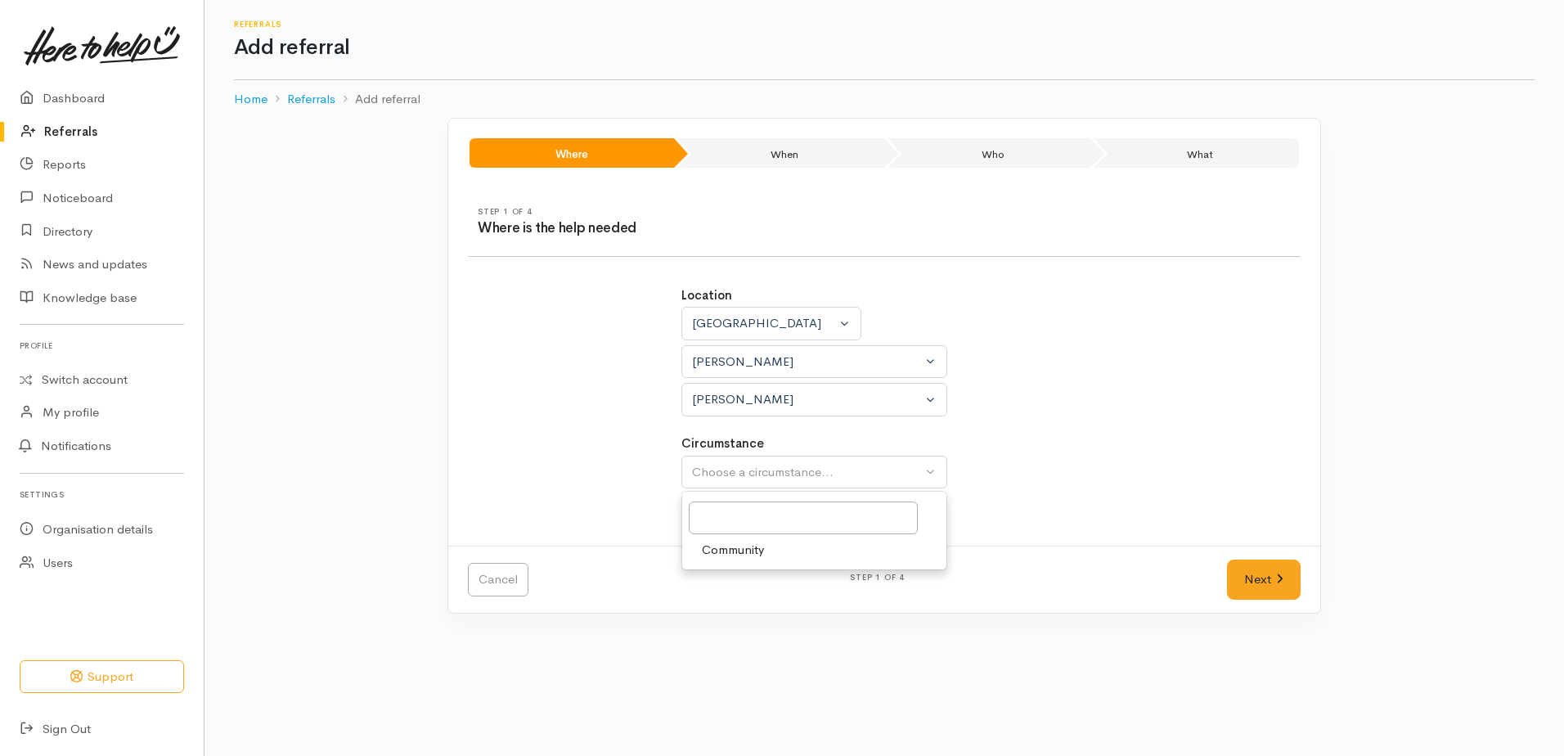
select select "2"
click at [1258, 584] on link "Next" at bounding box center [1264, 580] width 74 height 40
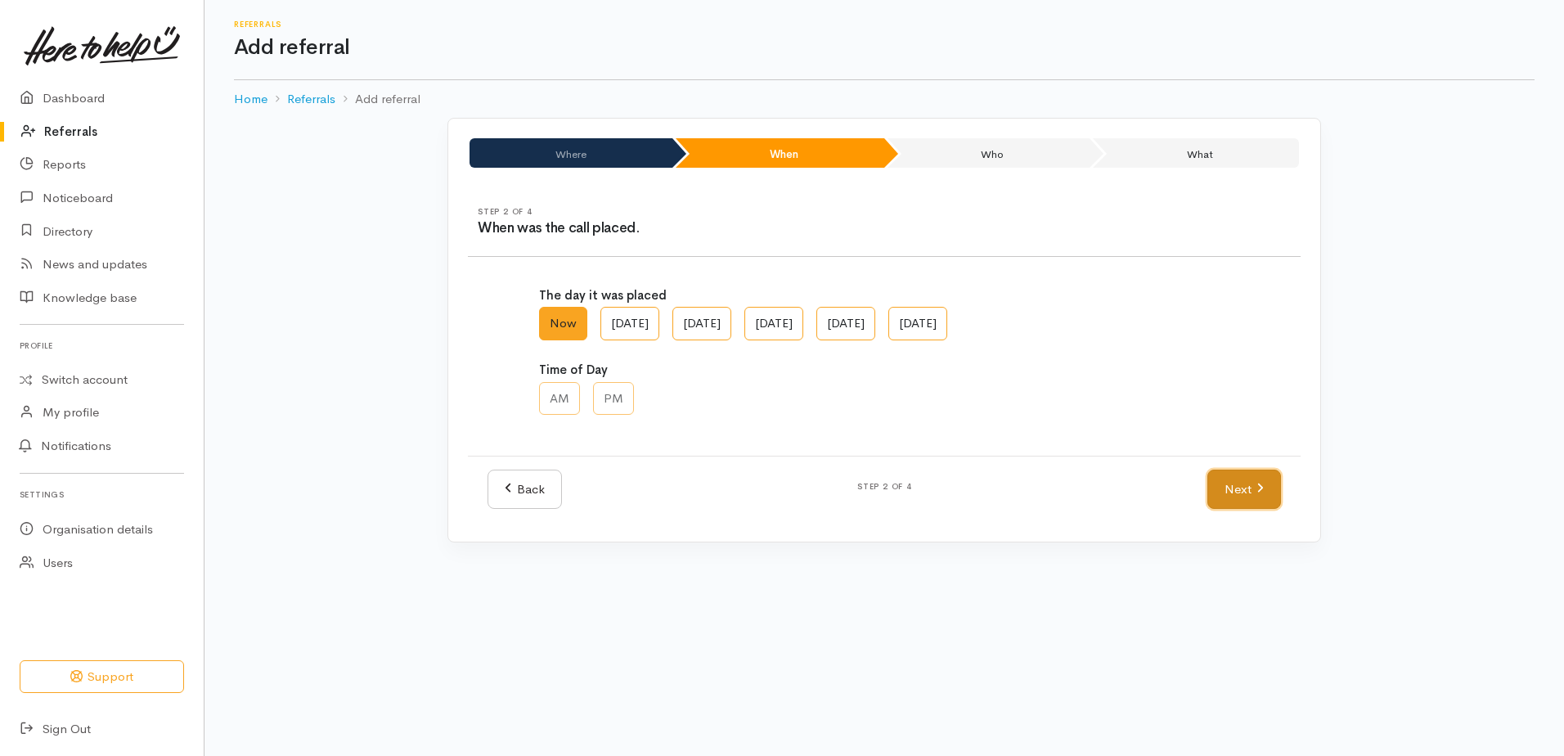
click at [1226, 489] on link "Next" at bounding box center [1245, 490] width 74 height 40
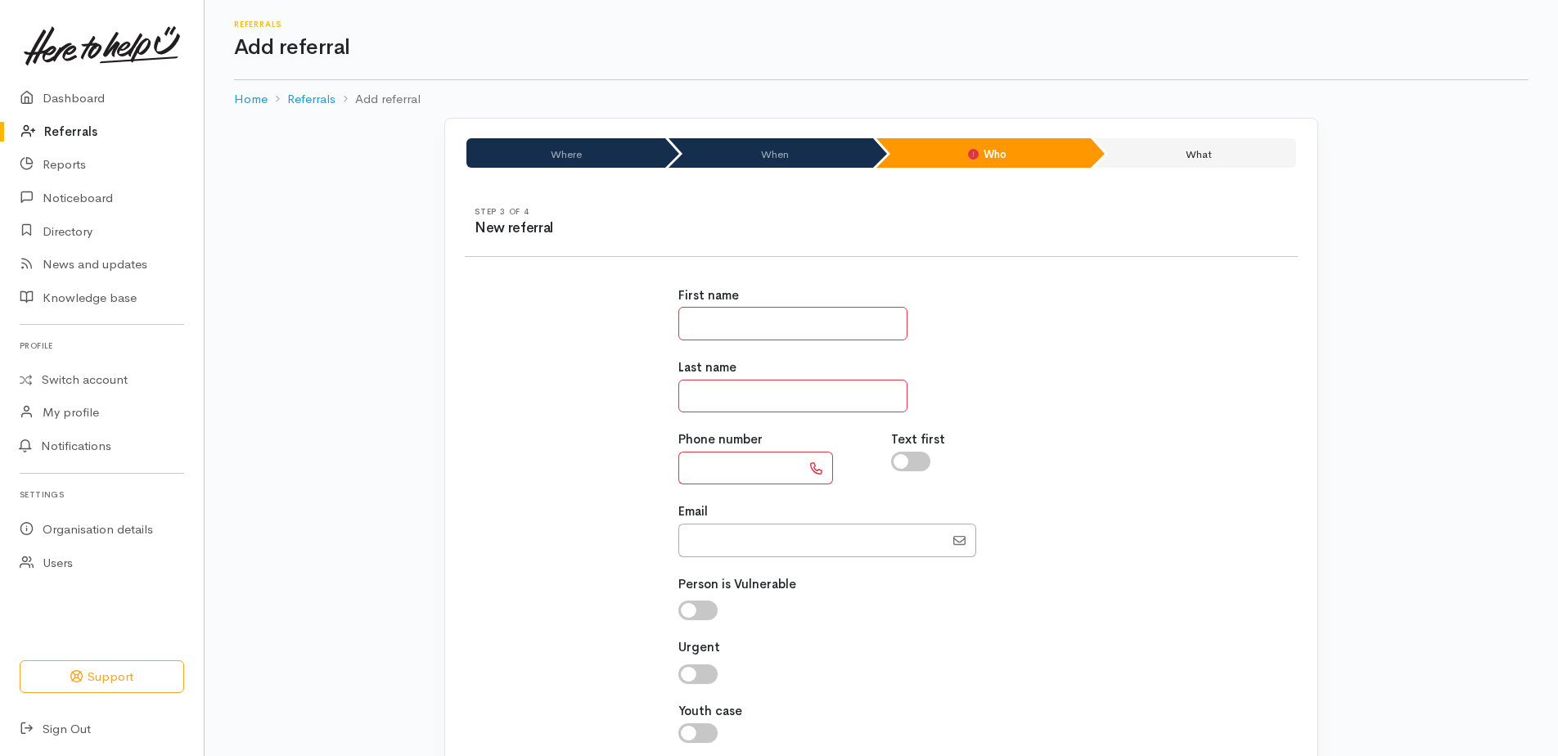
click at [781, 326] on input "text" at bounding box center [792, 324] width 229 height 34
type input "******"
click at [739, 378] on div "Last name" at bounding box center [881, 385] width 407 height 54
click at [750, 400] on input "text" at bounding box center [792, 397] width 229 height 34
type input "*****"
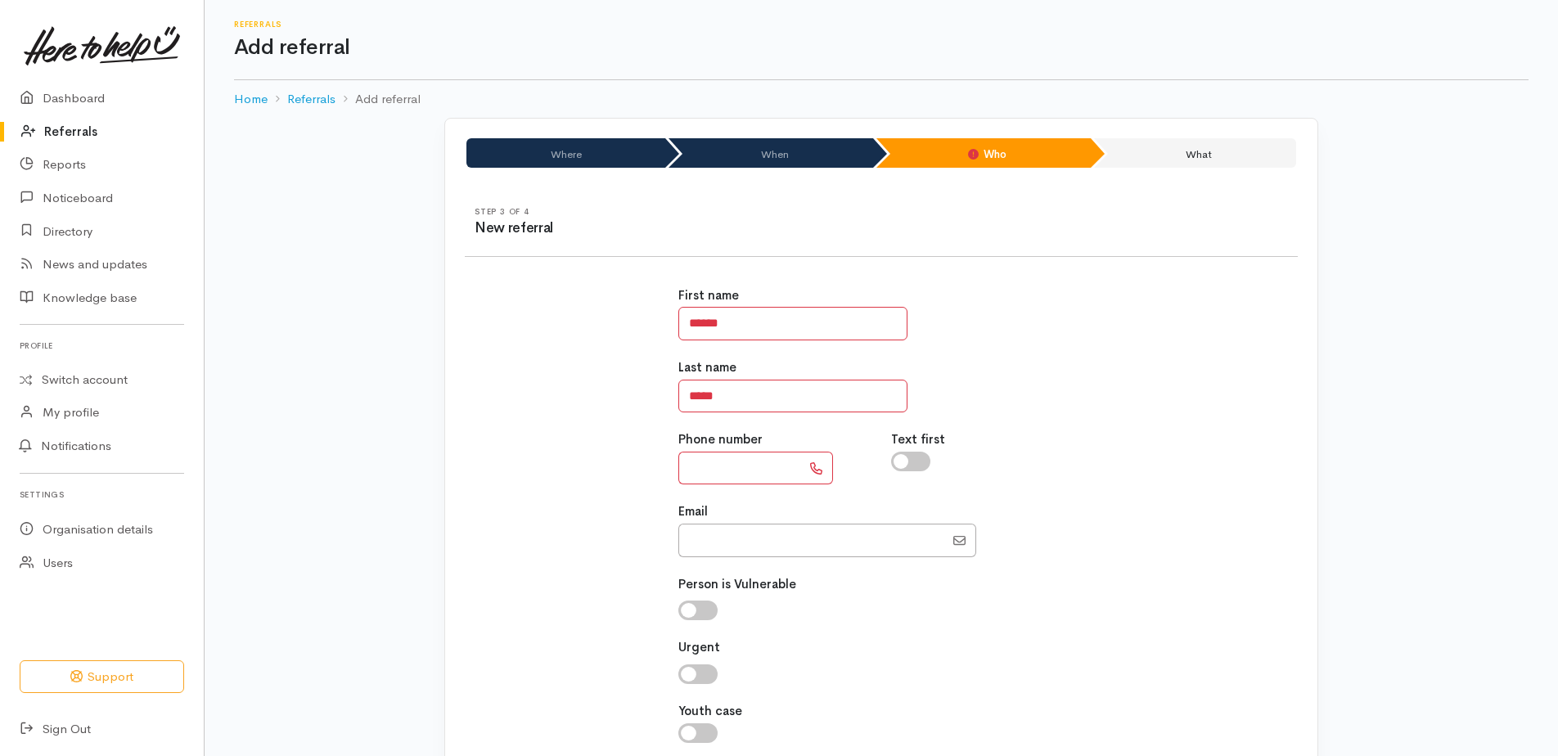
paste input "**********"
type input "*"
click at [697, 389] on input "*****" at bounding box center [792, 397] width 229 height 34
type input "****"
click at [697, 321] on input "******" at bounding box center [792, 324] width 229 height 34
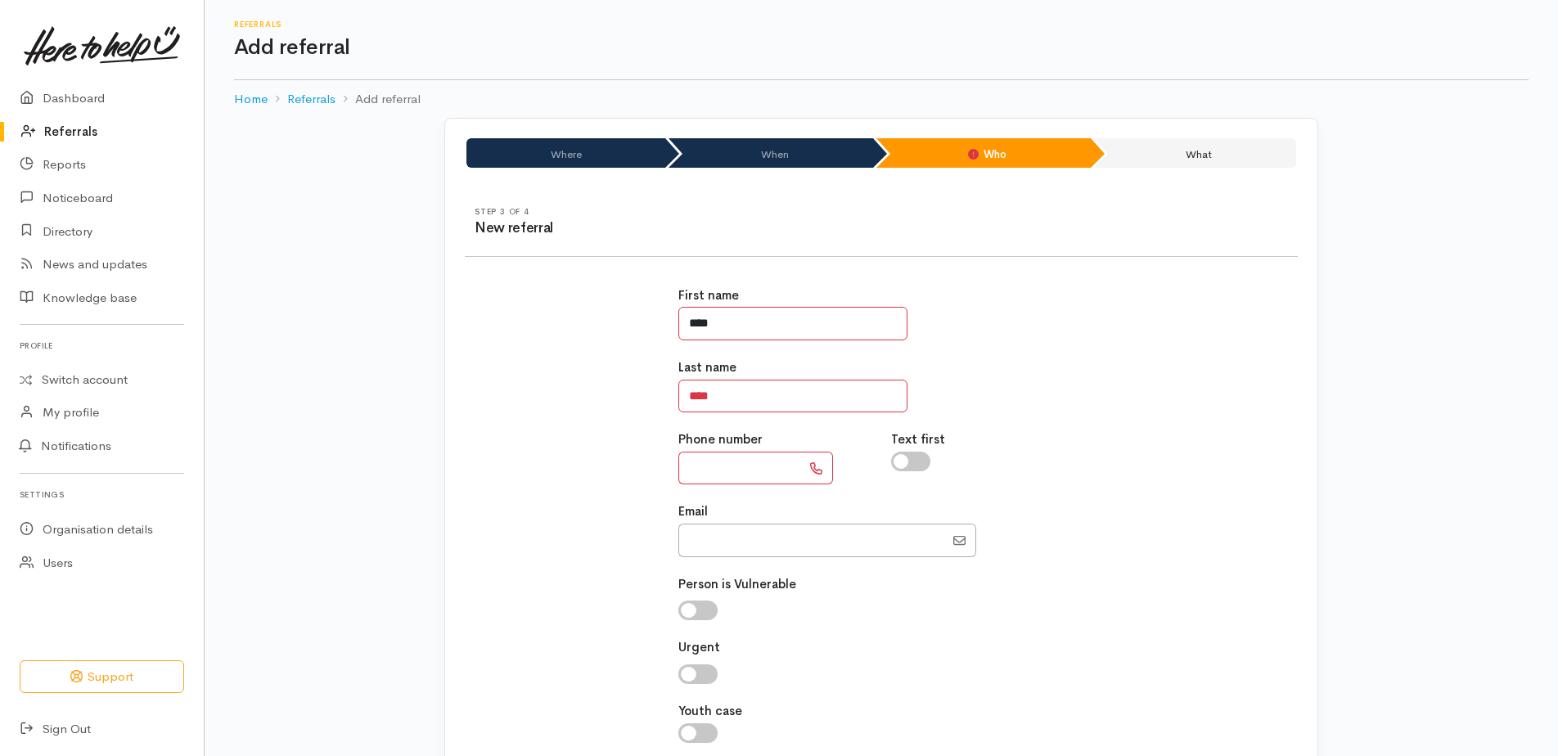
type input "****"
paste input "**********"
click at [778, 463] on input "**********" at bounding box center [739, 469] width 123 height 34
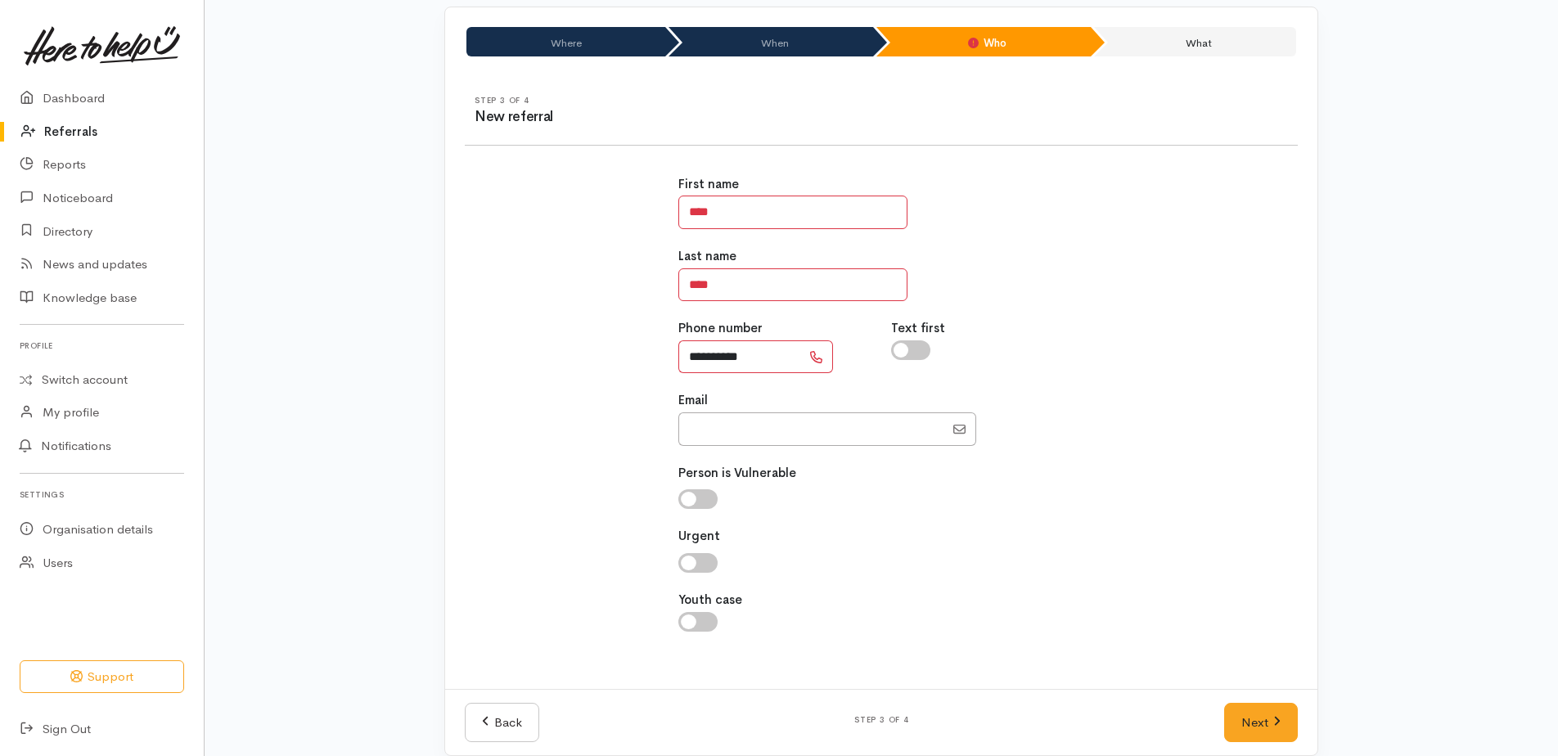
scroll to position [131, 0]
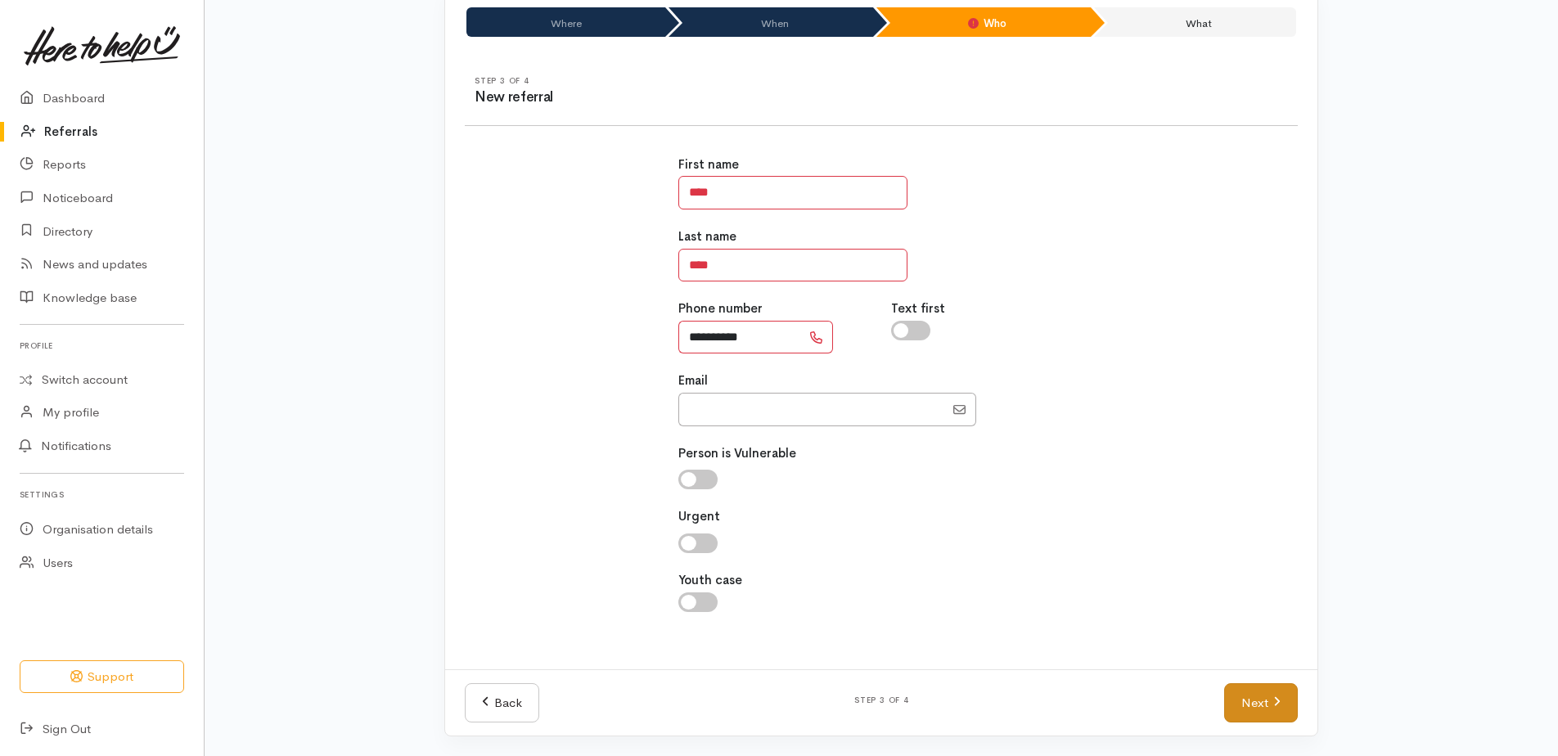
type input "**********"
click at [1248, 704] on link "Next" at bounding box center [1261, 703] width 74 height 40
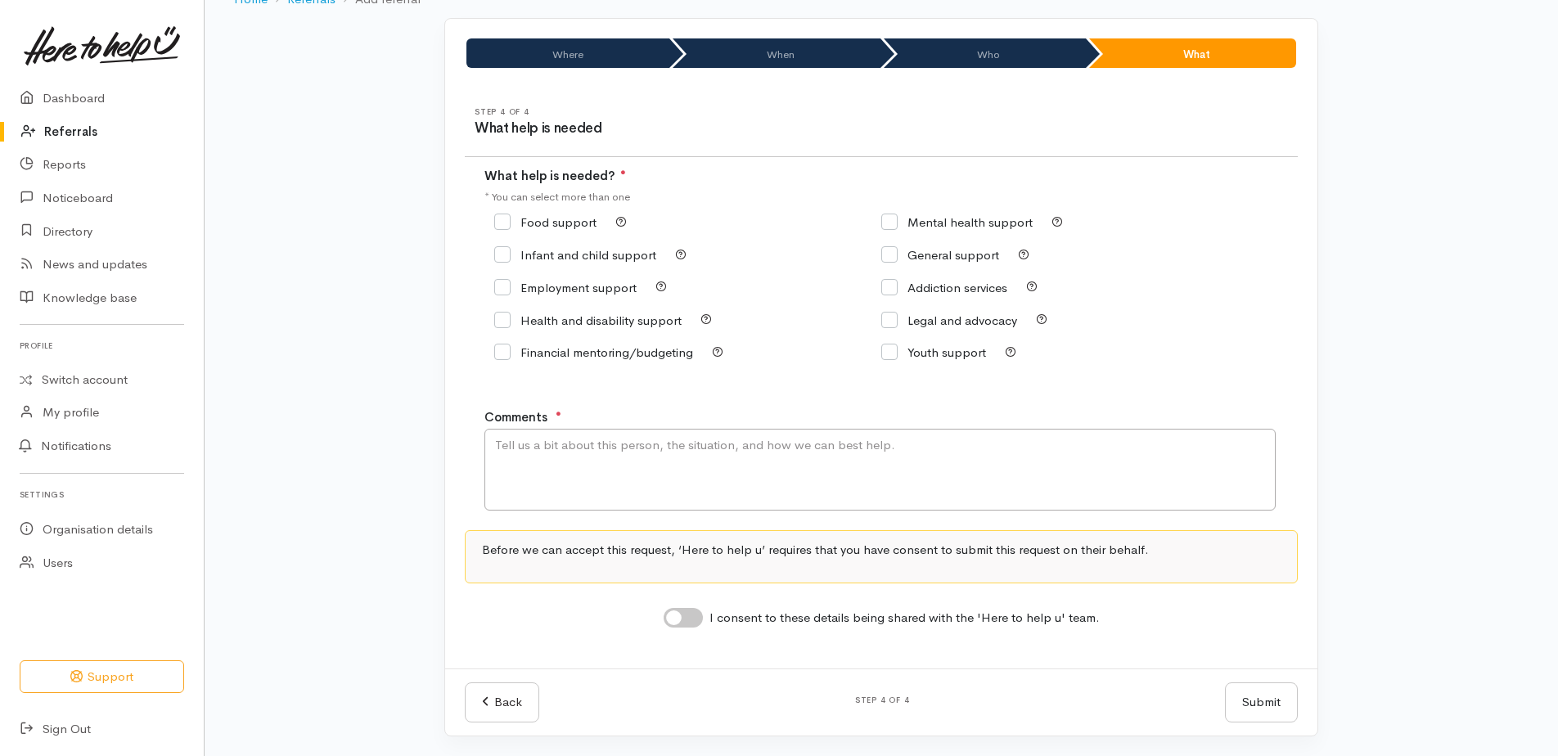
scroll to position [100, 0]
click at [509, 225] on input "Food support" at bounding box center [545, 222] width 102 height 12
checkbox input "true"
click at [551, 447] on textarea "Comments" at bounding box center [879, 470] width 791 height 82
type textarea "Requesting kai supprt please"
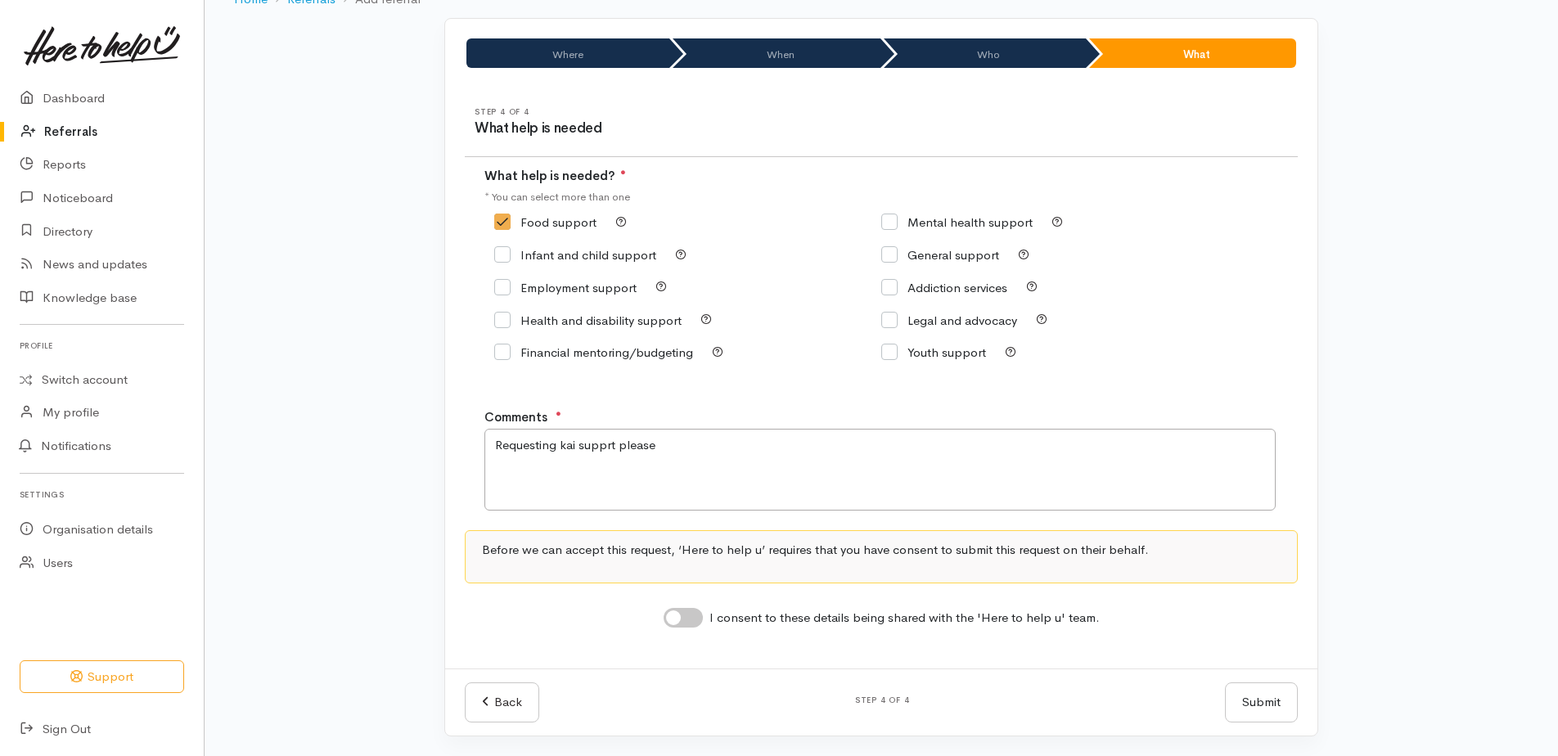
click at [673, 619] on input "I consent to these details being shared with the 'Here to help u' team." at bounding box center [683, 618] width 39 height 20
checkbox input "true"
click at [1263, 717] on button "Submit" at bounding box center [1261, 702] width 73 height 40
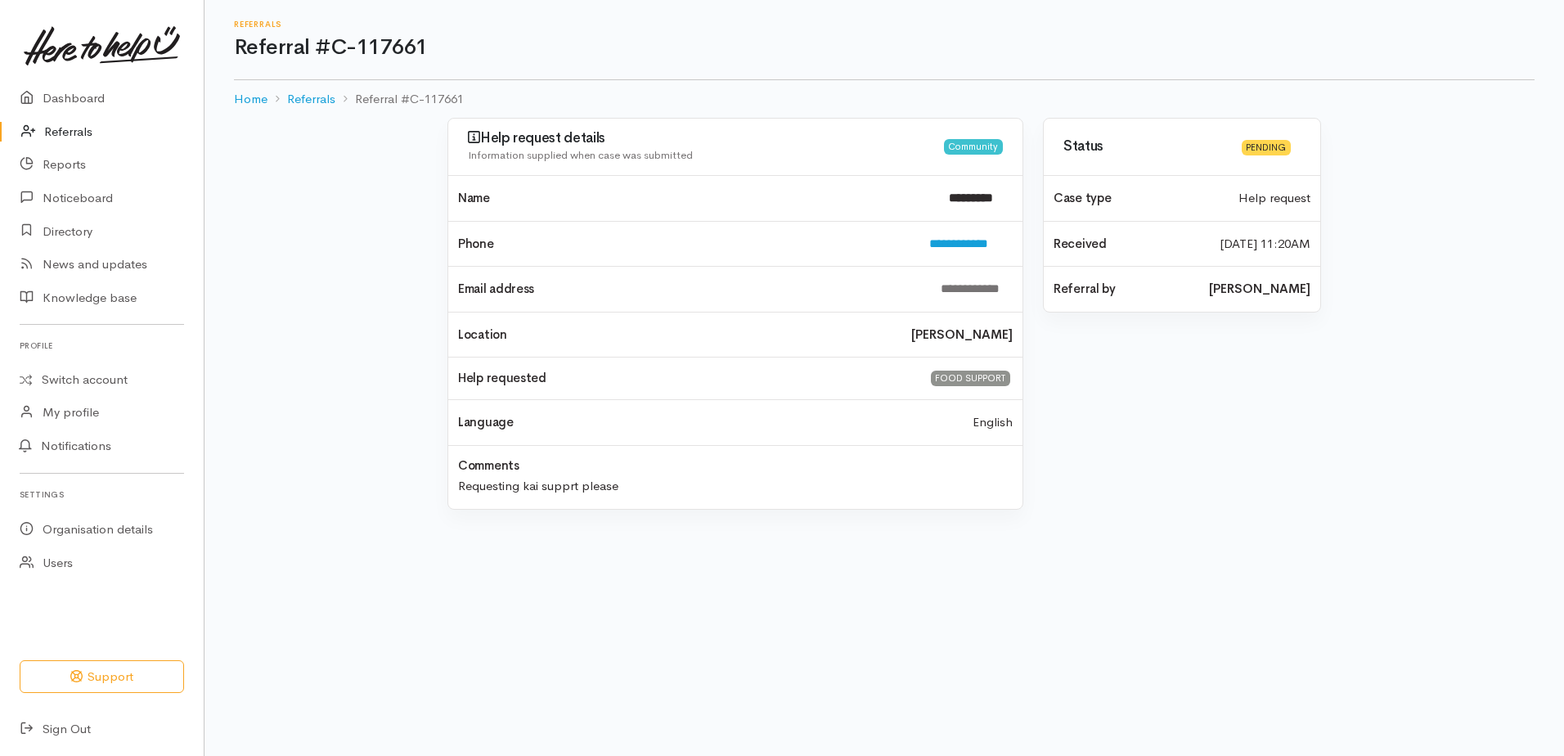
click at [73, 128] on link "Referrals" at bounding box center [102, 132] width 204 height 34
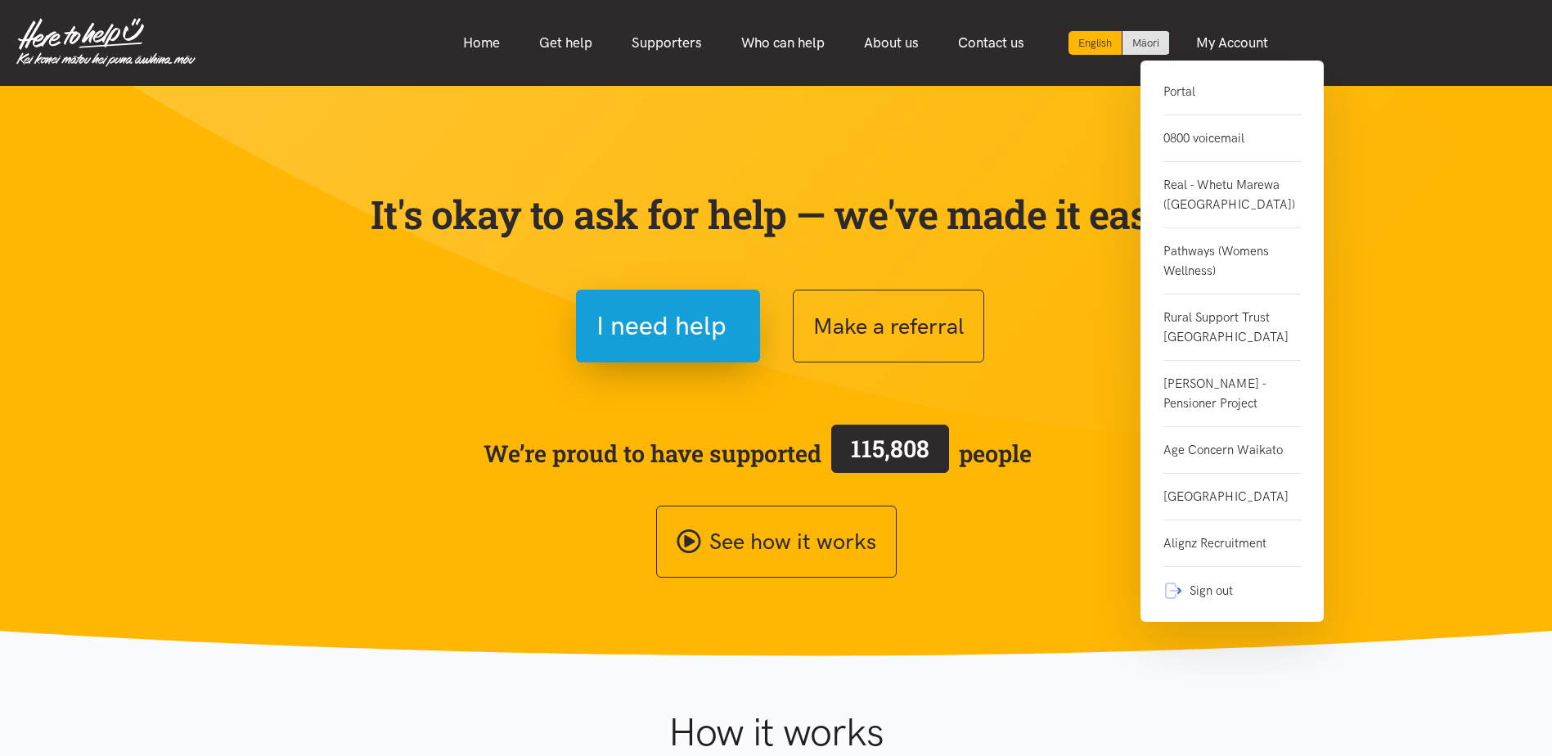
click at [1203, 136] on link "0800 voicemail" at bounding box center [1231, 138] width 137 height 47
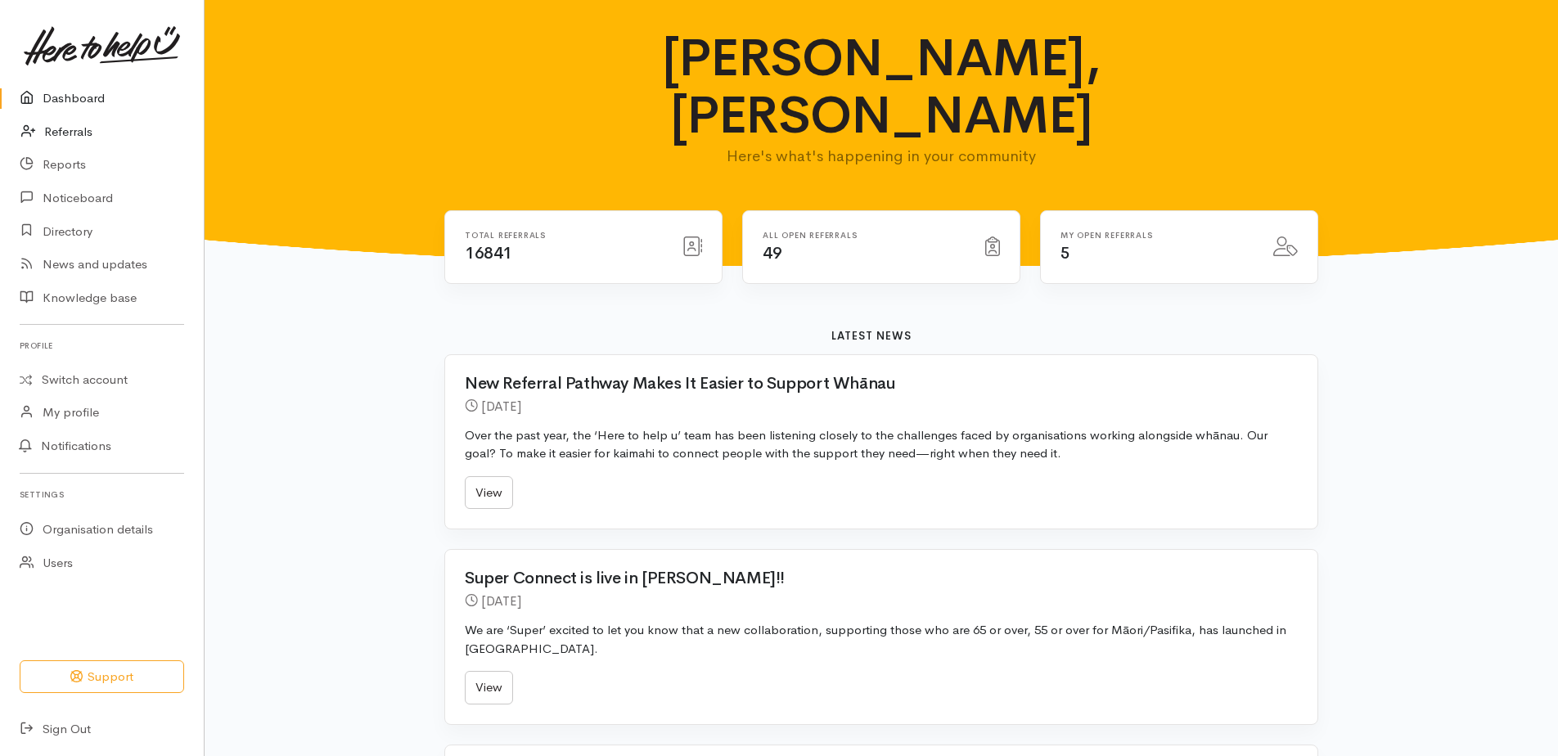
click at [68, 133] on link "Referrals" at bounding box center [102, 132] width 204 height 34
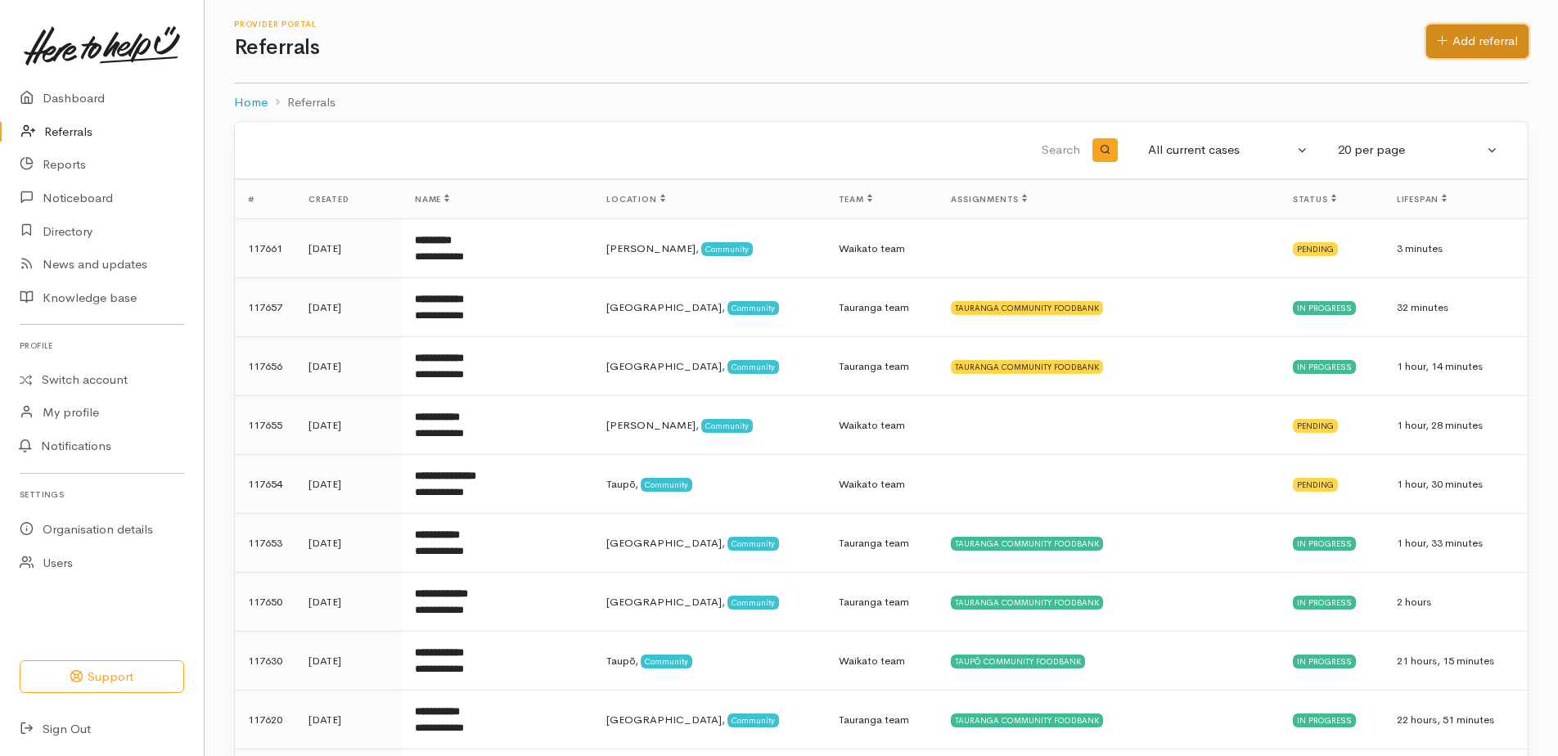
click at [1479, 41] on link "Add referral" at bounding box center [1477, 42] width 102 height 34
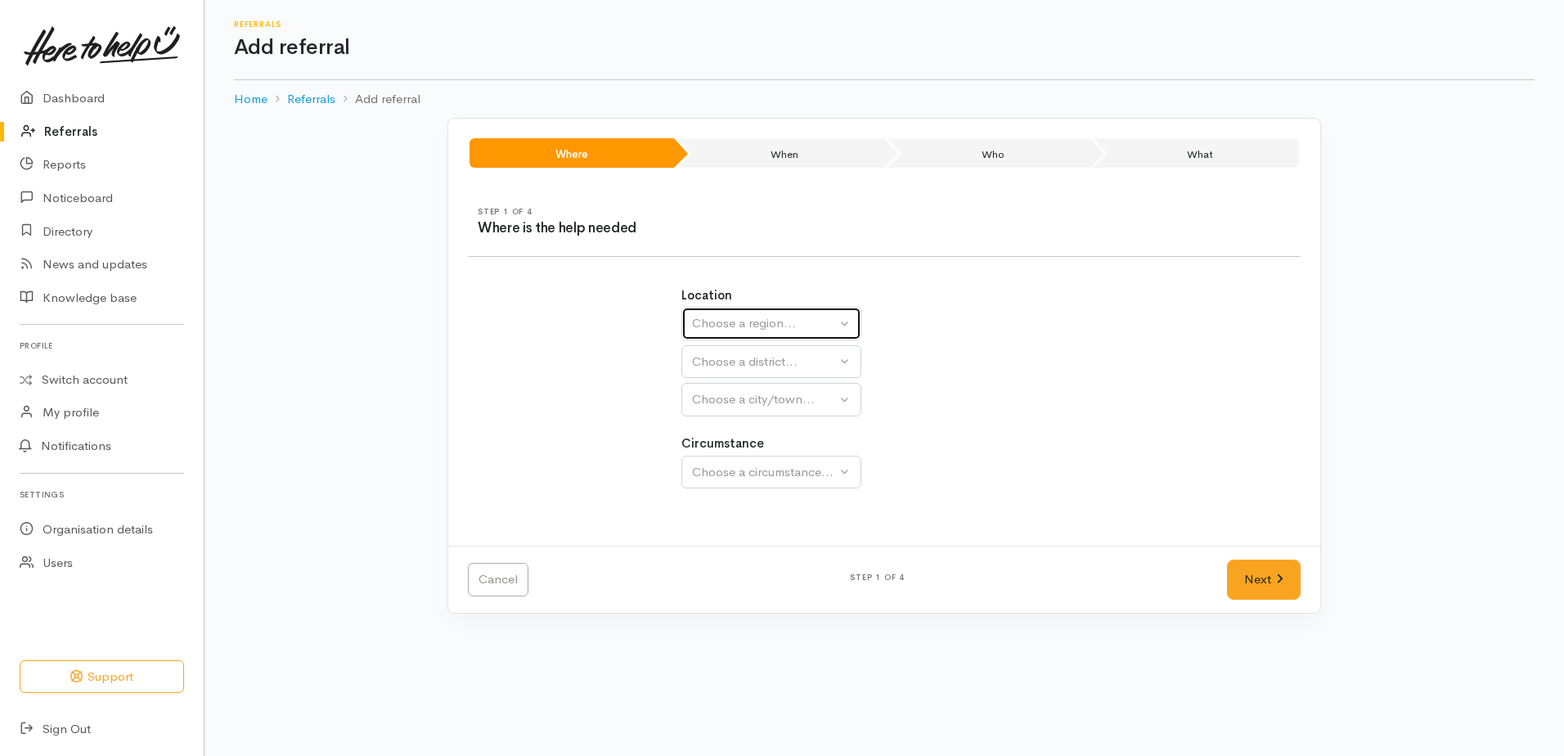
click at [739, 321] on div "Choose a region..." at bounding box center [764, 323] width 144 height 19
click at [733, 425] on span "Waikato" at bounding box center [766, 426] width 129 height 19
select select "3"
select select
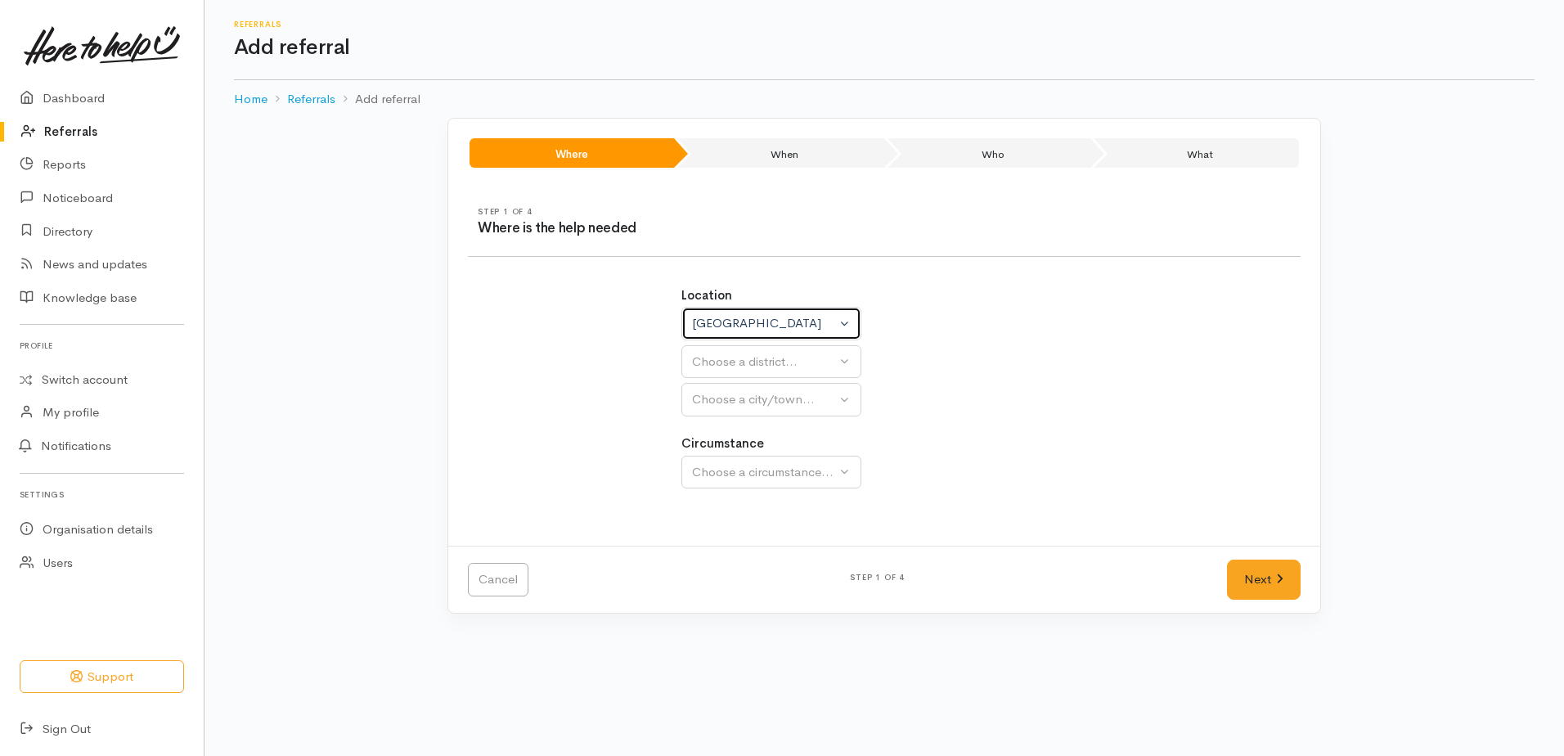
select select
click at [719, 365] on div "Choose a district..." at bounding box center [807, 362] width 230 height 19
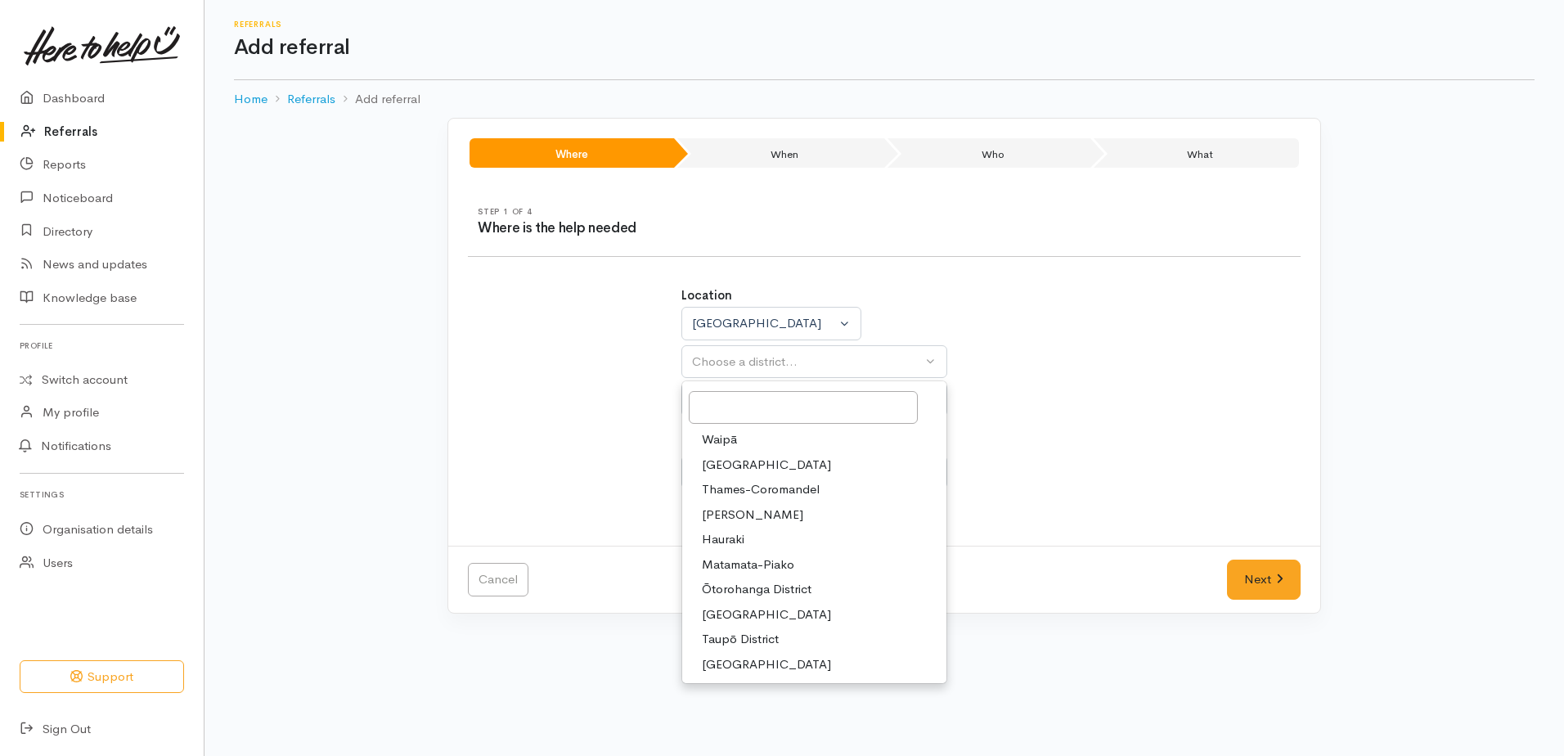
click at [737, 513] on span "[PERSON_NAME]" at bounding box center [752, 515] width 101 height 19
select select "4"
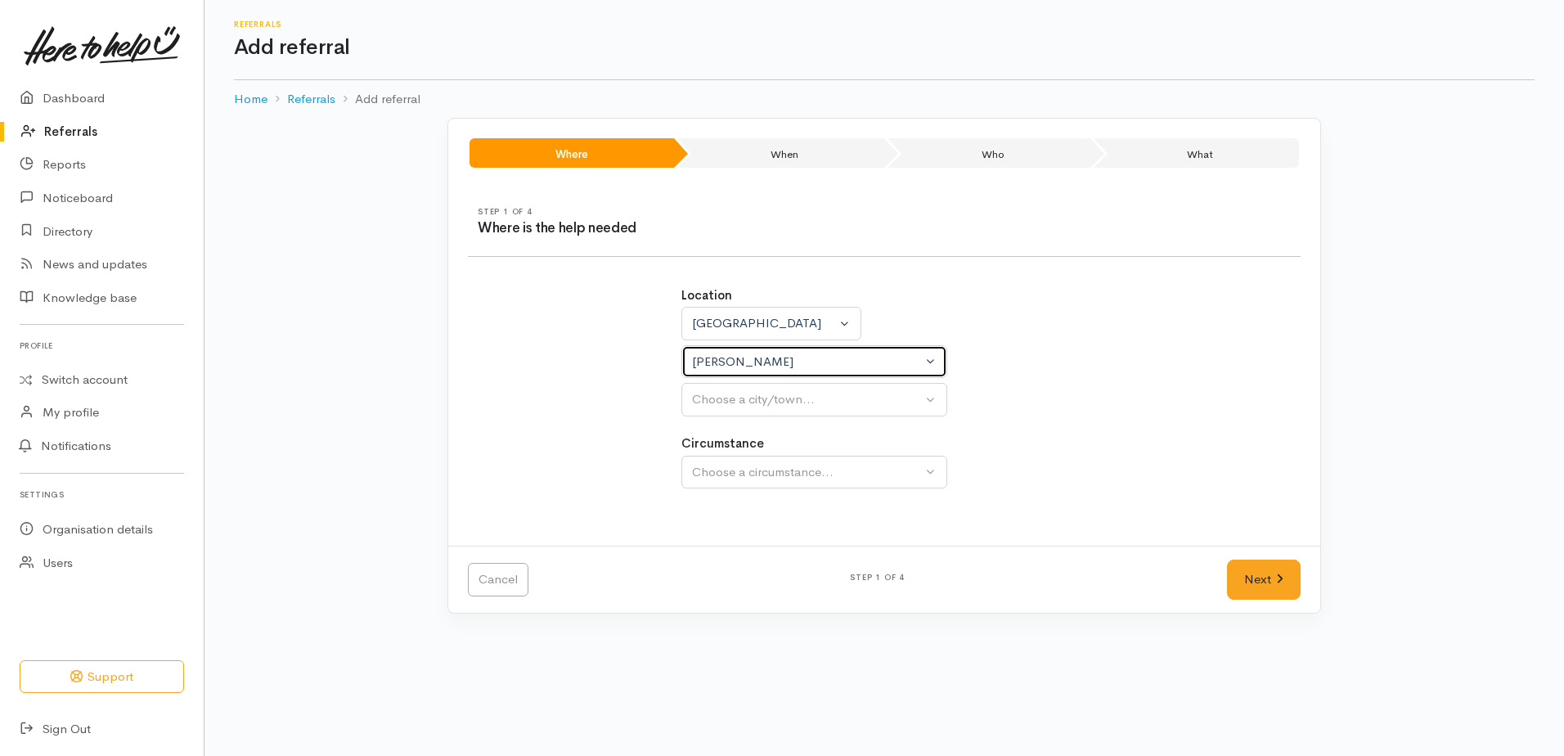
select select
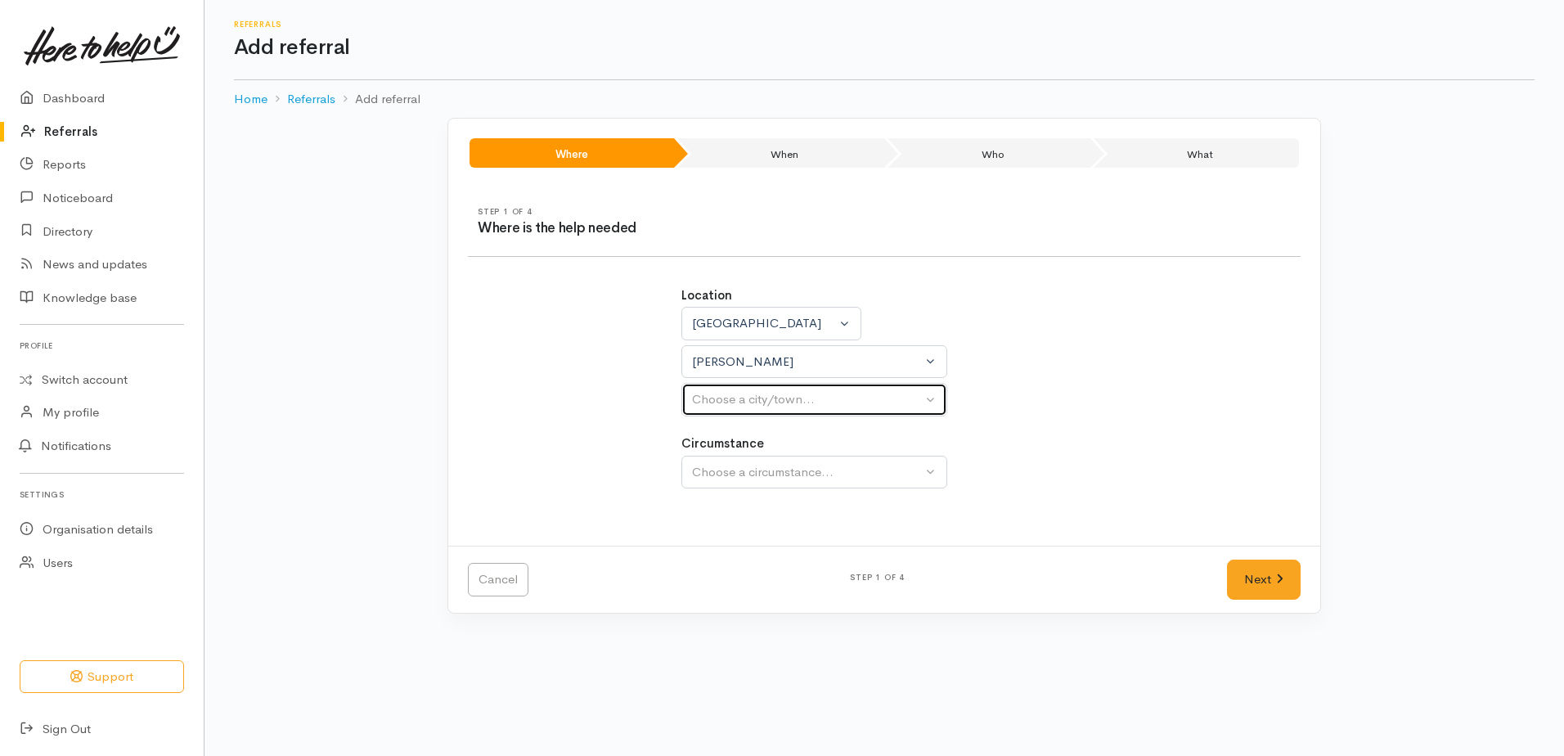
click at [710, 405] on div "Choose a city/town..." at bounding box center [807, 399] width 230 height 19
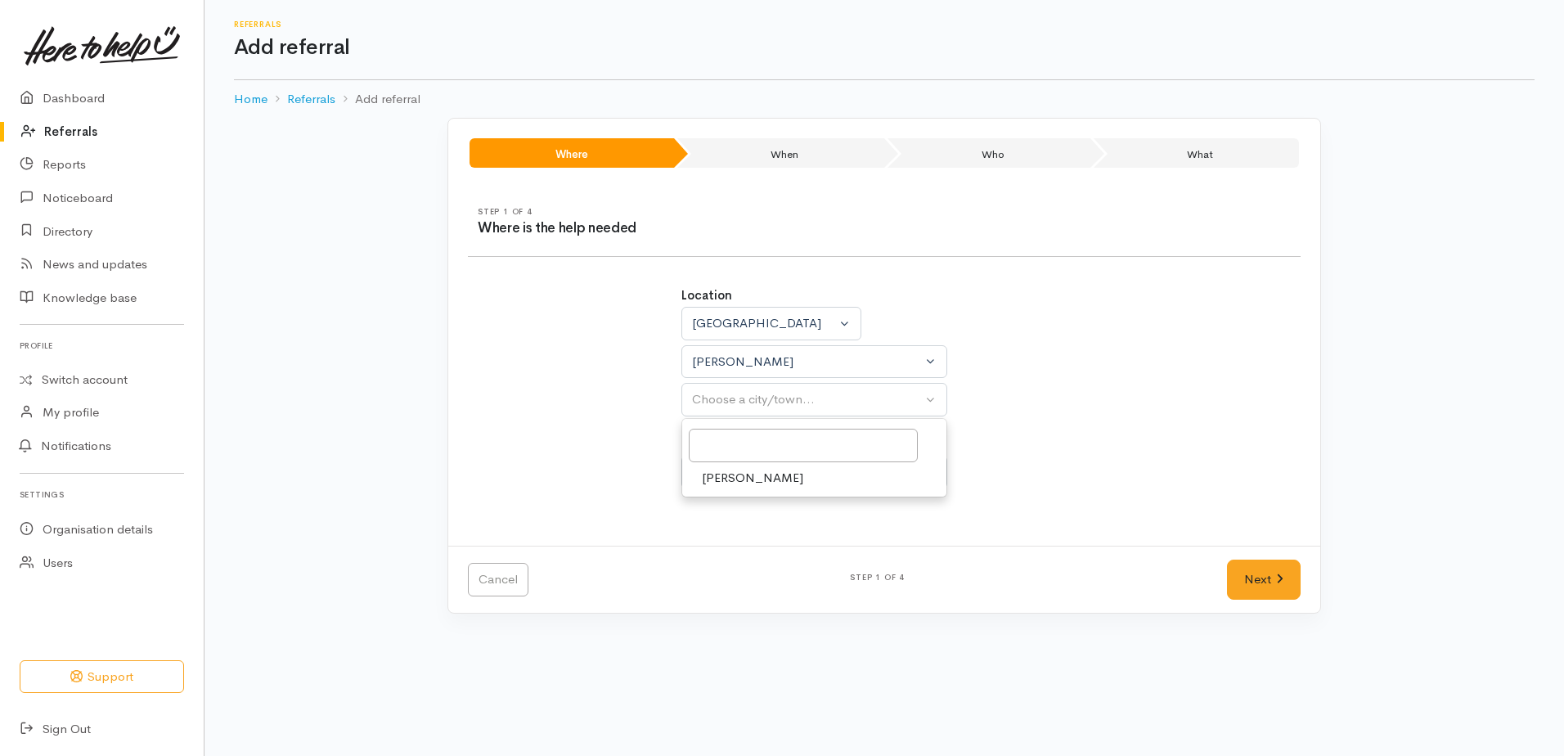
click at [713, 479] on span "[PERSON_NAME]" at bounding box center [752, 478] width 101 height 19
select select "1"
click at [713, 470] on div "Choose a circumstance..." at bounding box center [807, 472] width 230 height 19
click at [736, 548] on span "Community" at bounding box center [733, 550] width 62 height 19
select select "2"
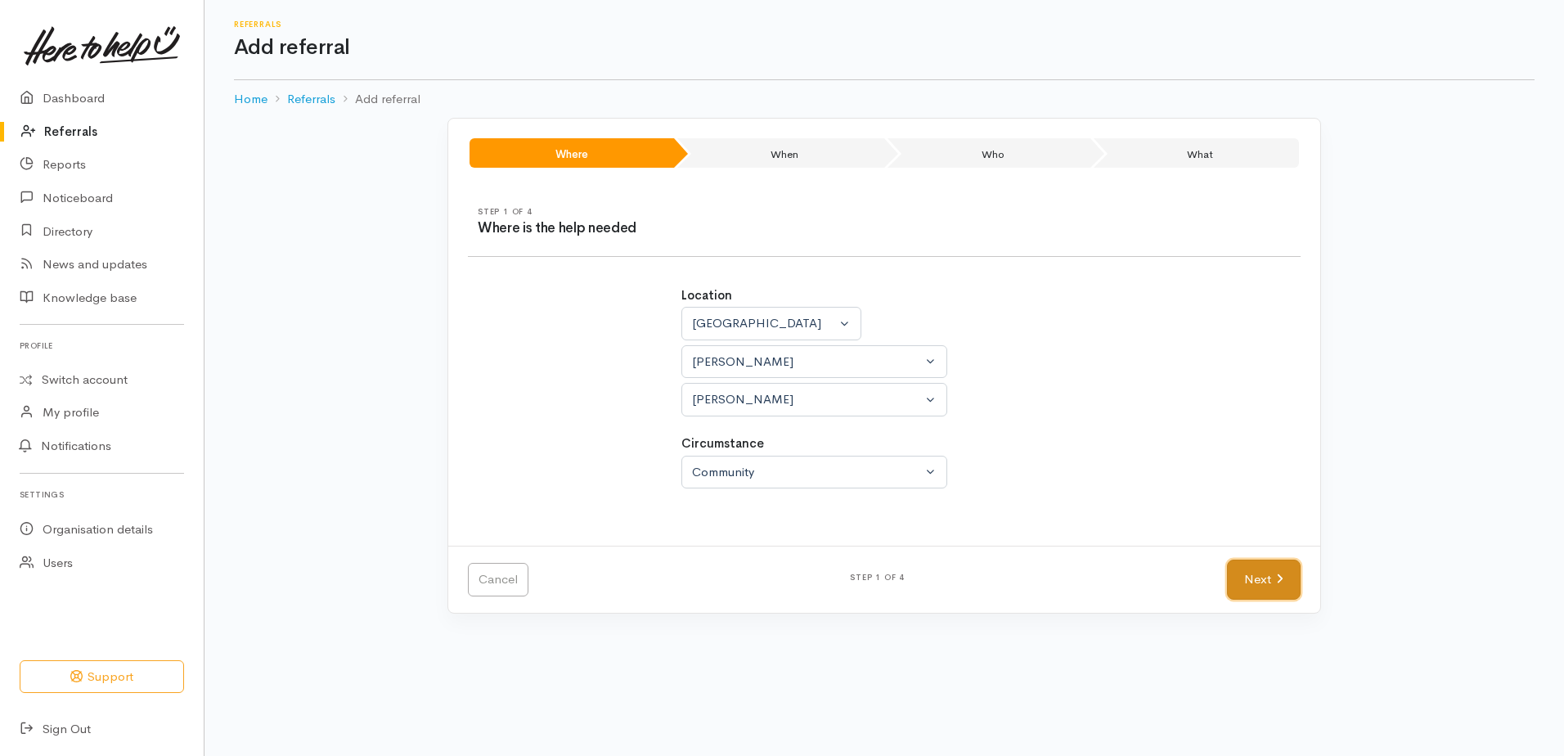
click at [1239, 588] on link "Next" at bounding box center [1264, 580] width 74 height 40
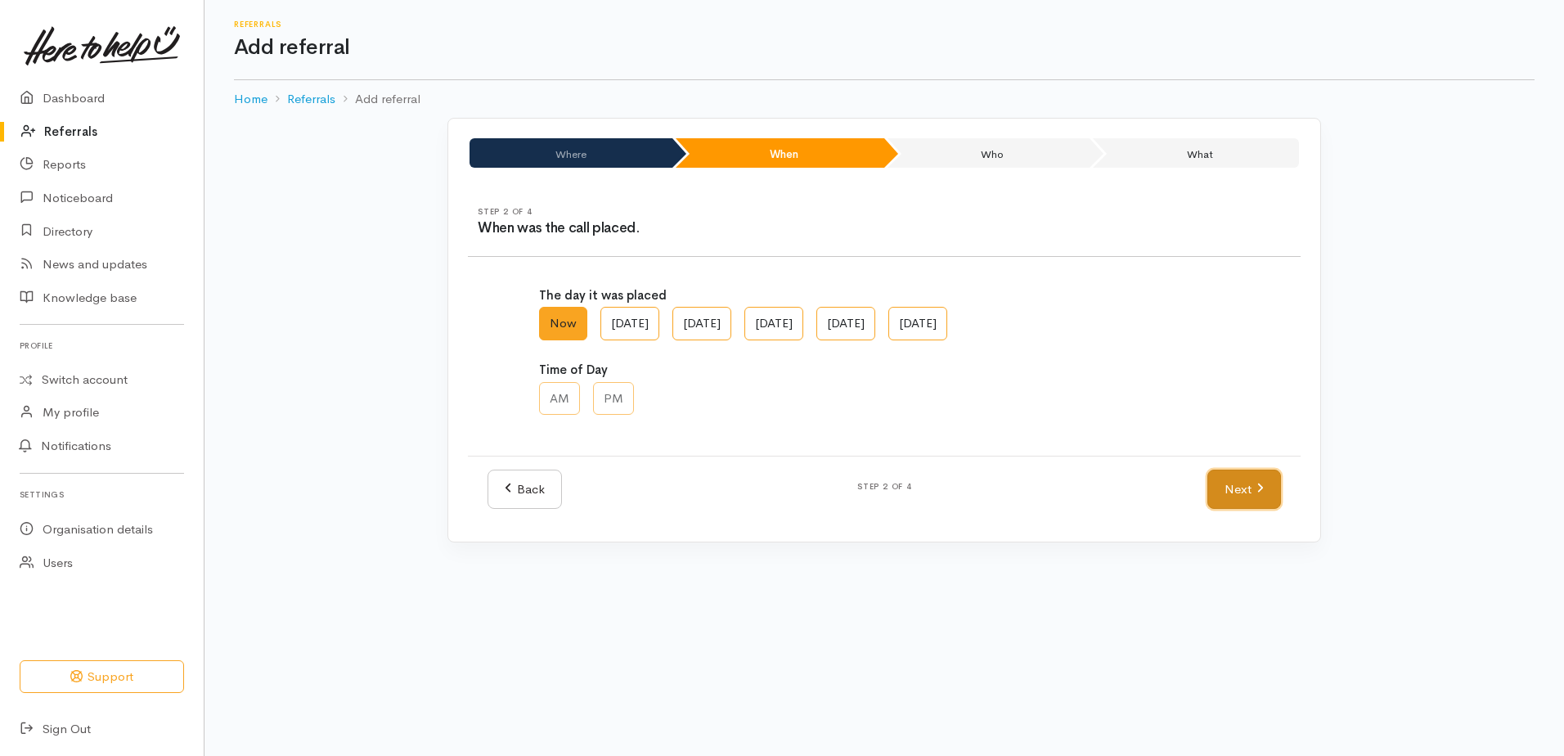
click at [1247, 495] on link "Next" at bounding box center [1245, 490] width 74 height 40
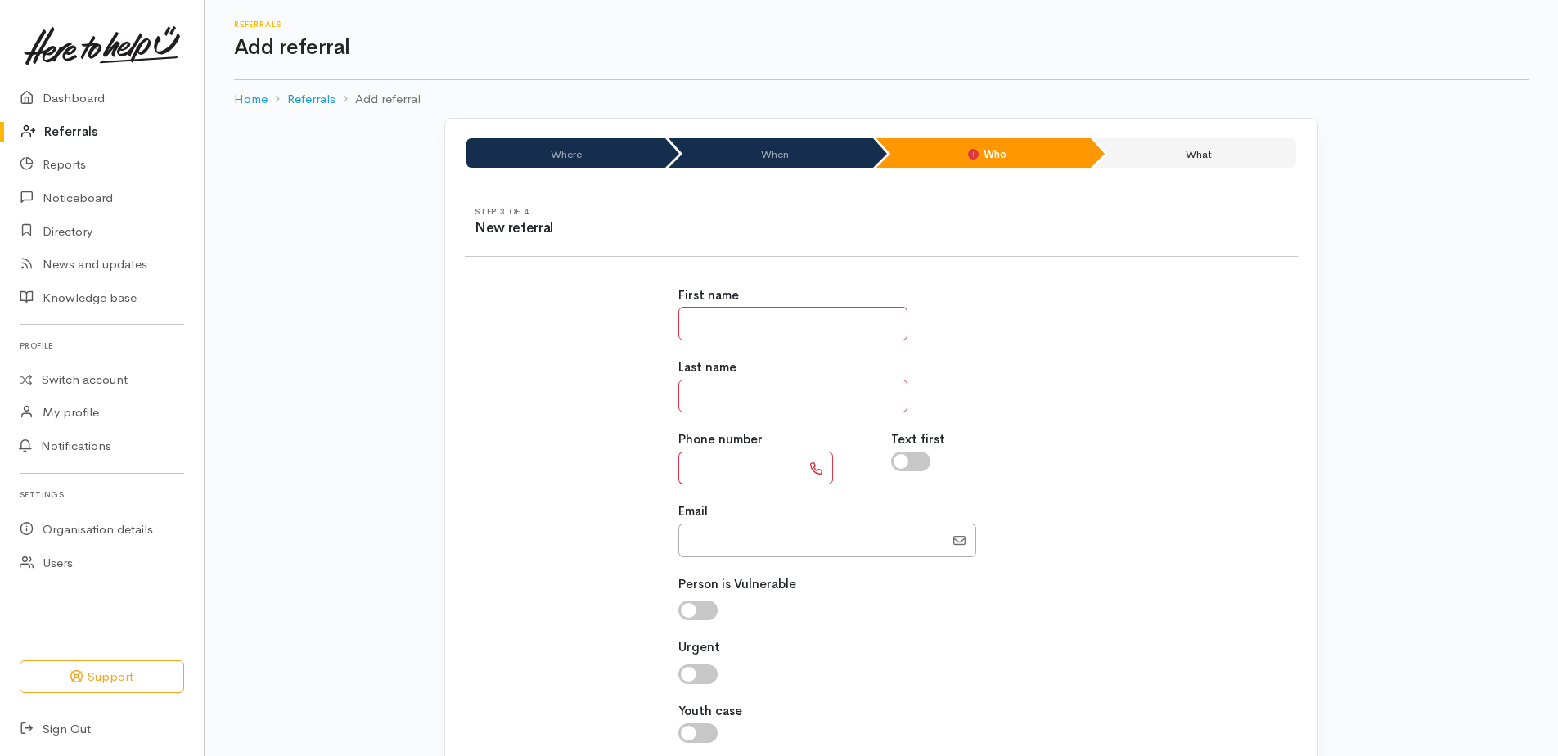
click at [735, 313] on input "text" at bounding box center [792, 324] width 229 height 34
type input "******"
type input "*******"
type input "**********"
type input "******"
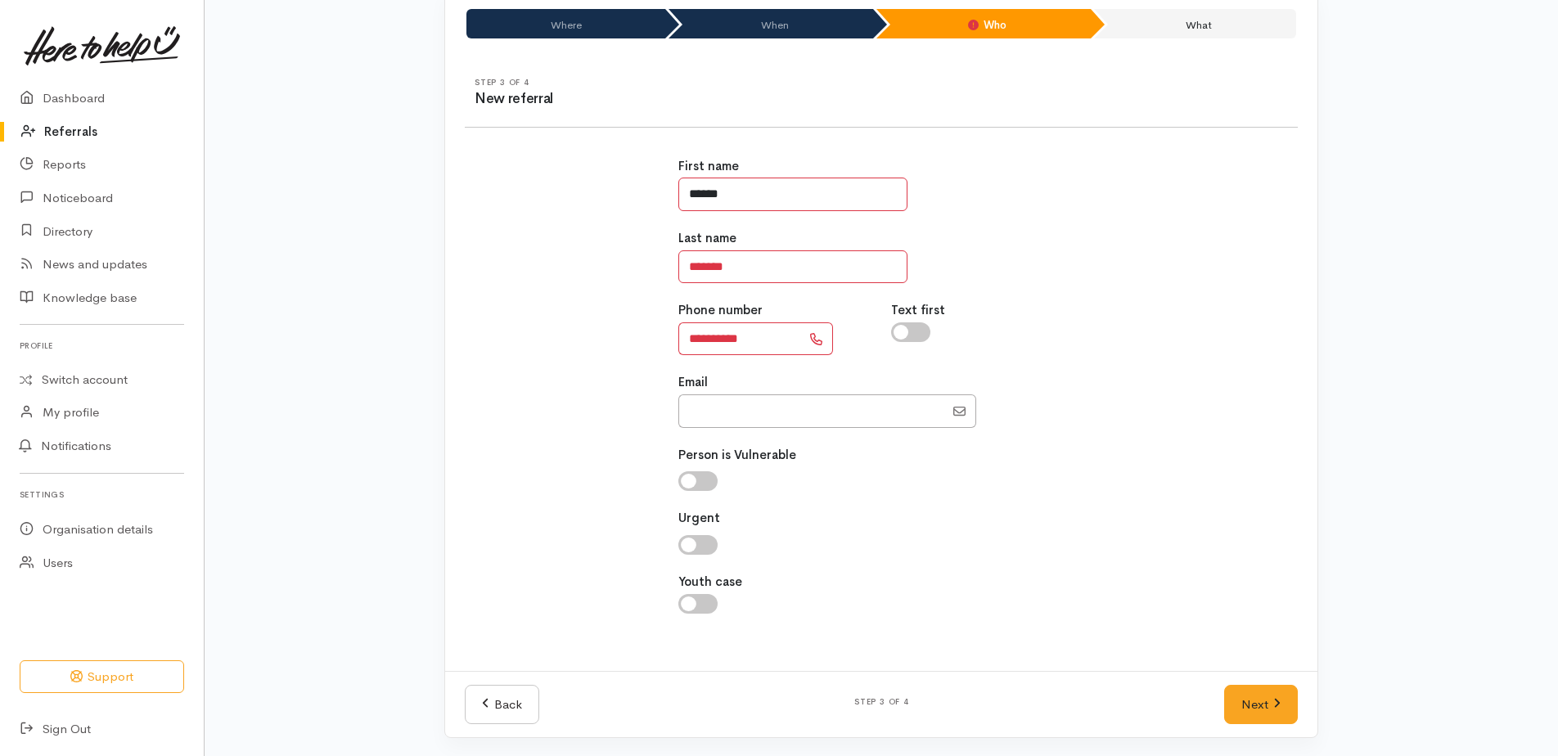
scroll to position [131, 0]
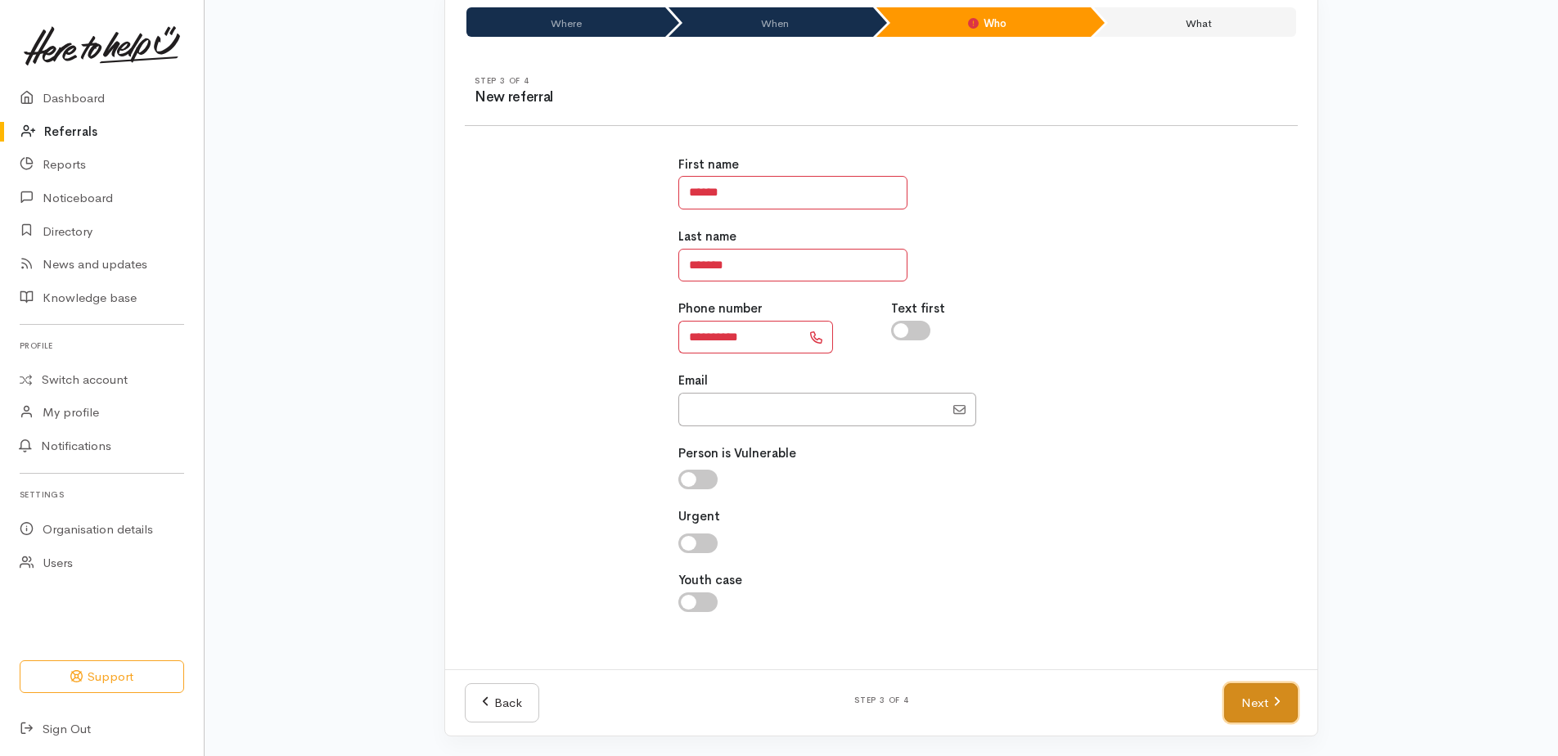
drag, startPoint x: 1249, startPoint y: 696, endPoint x: 1234, endPoint y: 667, distance: 33.3
click at [1249, 696] on link "Next" at bounding box center [1261, 703] width 74 height 40
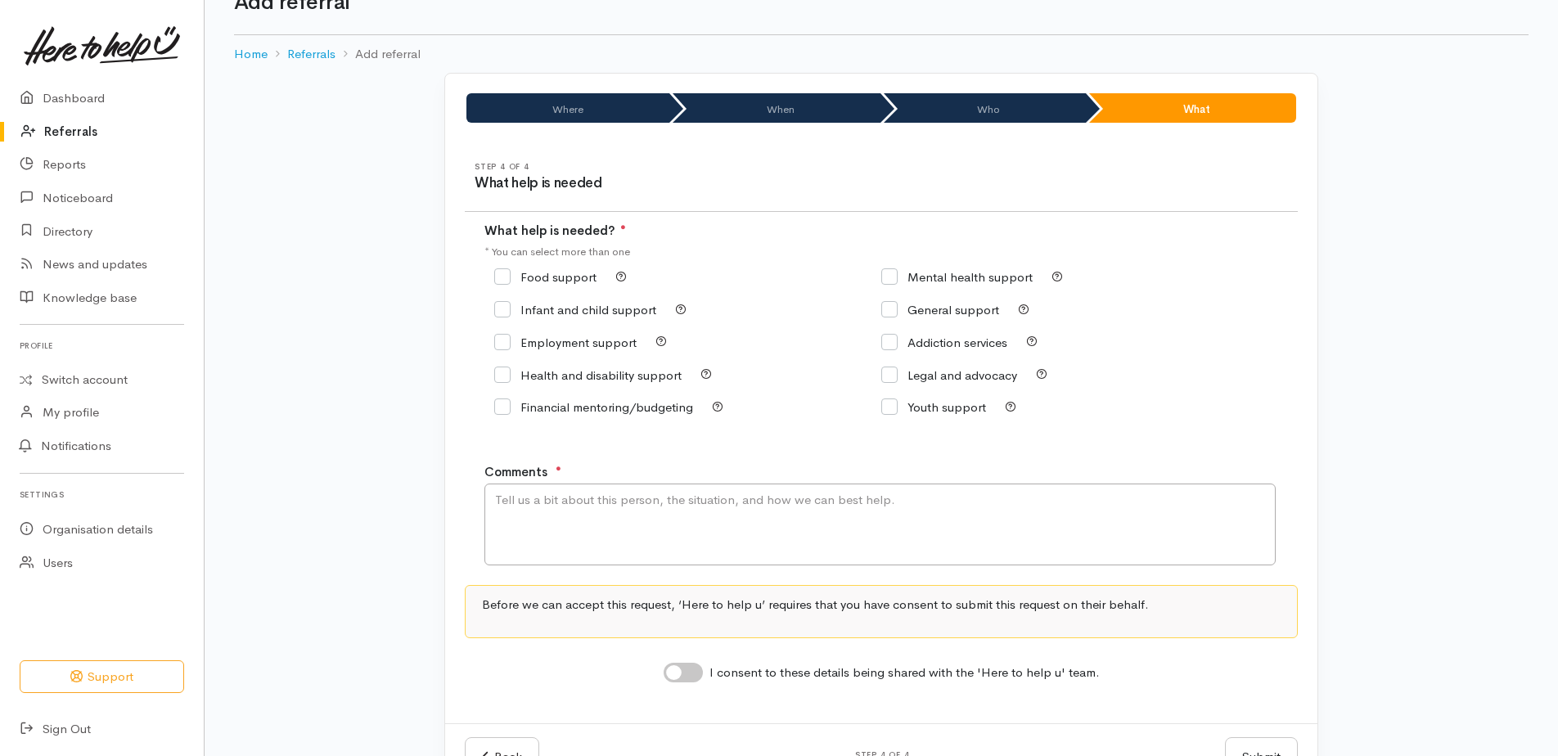
scroll to position [0, 0]
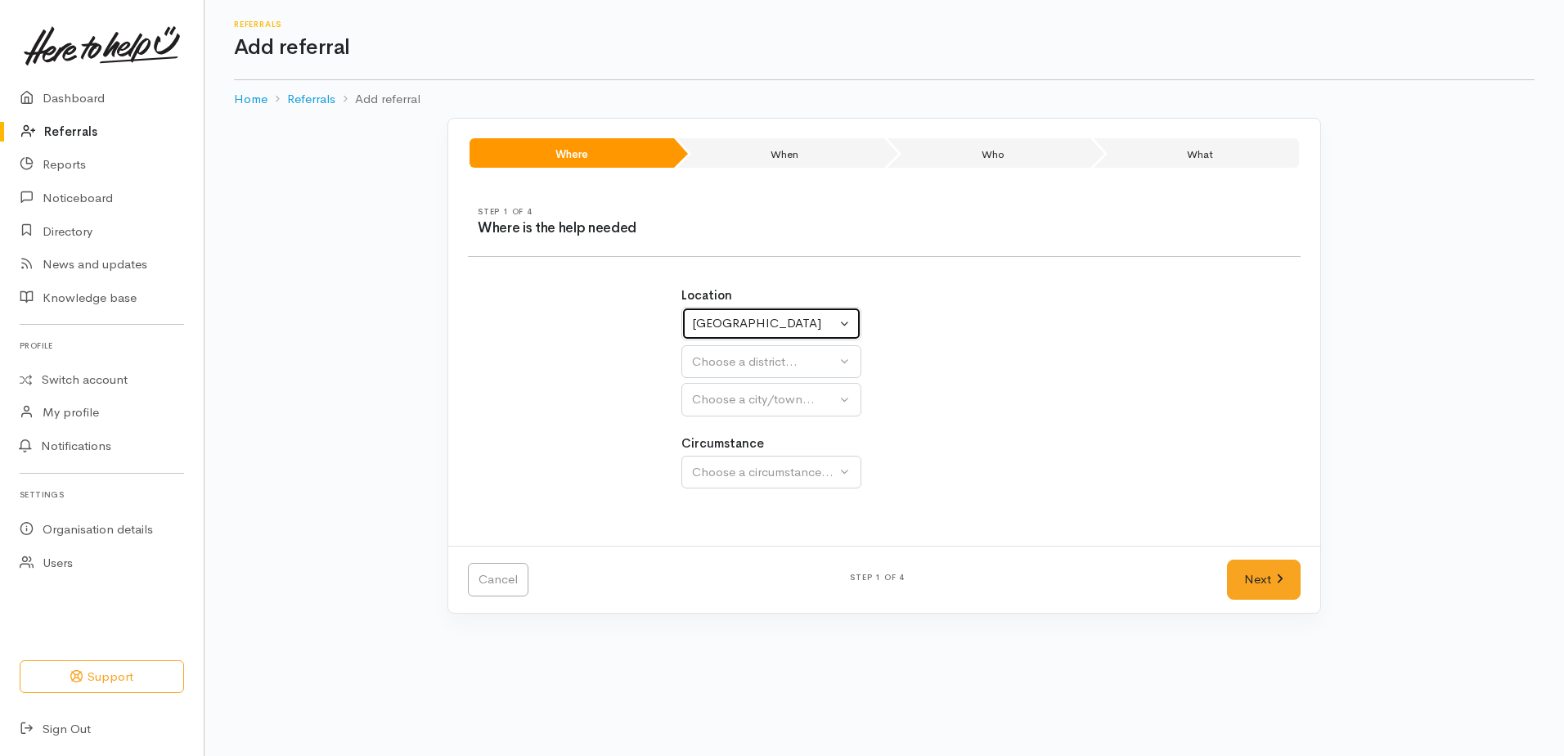
click at [757, 326] on div "[GEOGRAPHIC_DATA]" at bounding box center [764, 323] width 144 height 19
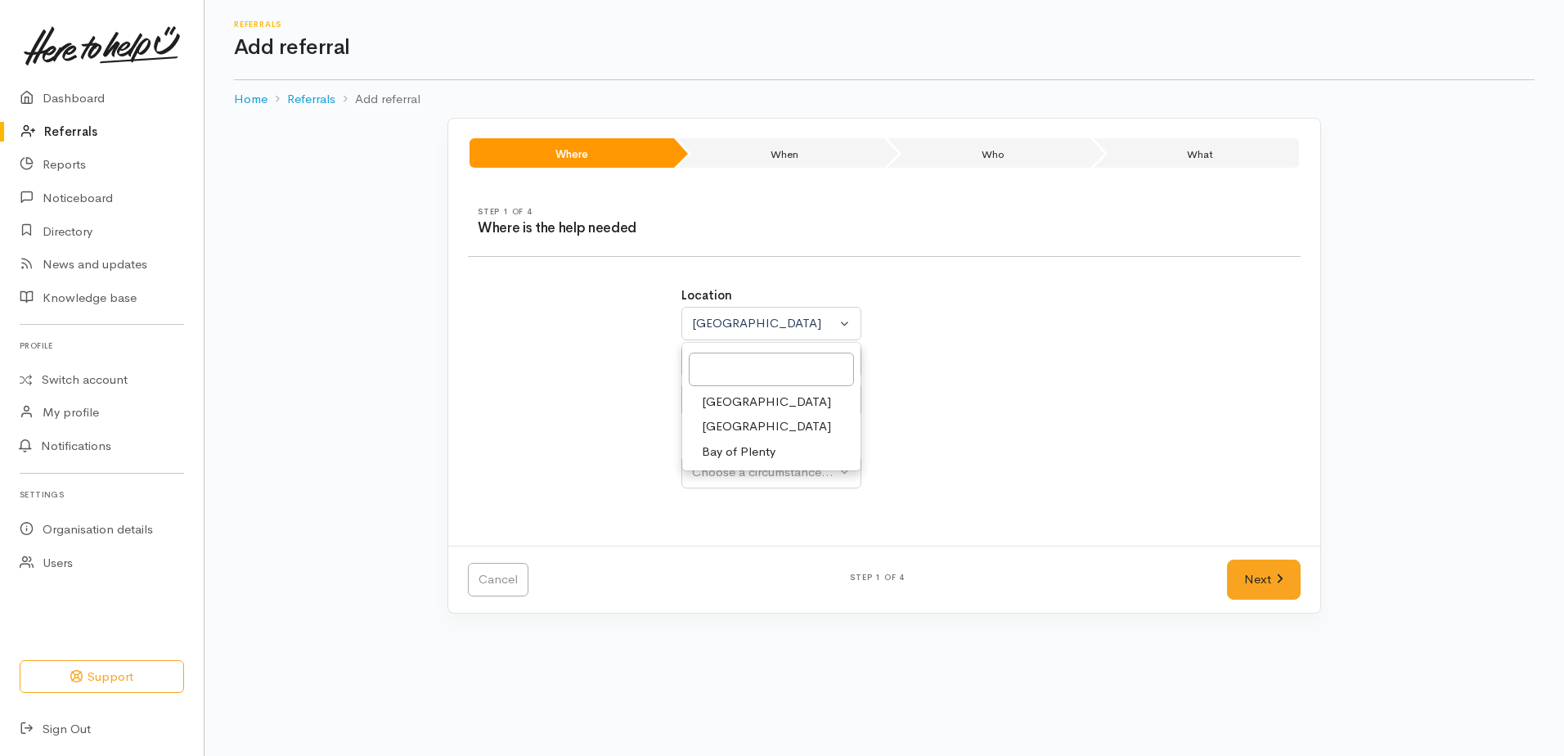
drag, startPoint x: 733, startPoint y: 423, endPoint x: 732, endPoint y: 407, distance: 16.4
click at [733, 421] on span "[GEOGRAPHIC_DATA]" at bounding box center [766, 426] width 129 height 19
select select "3"
select select
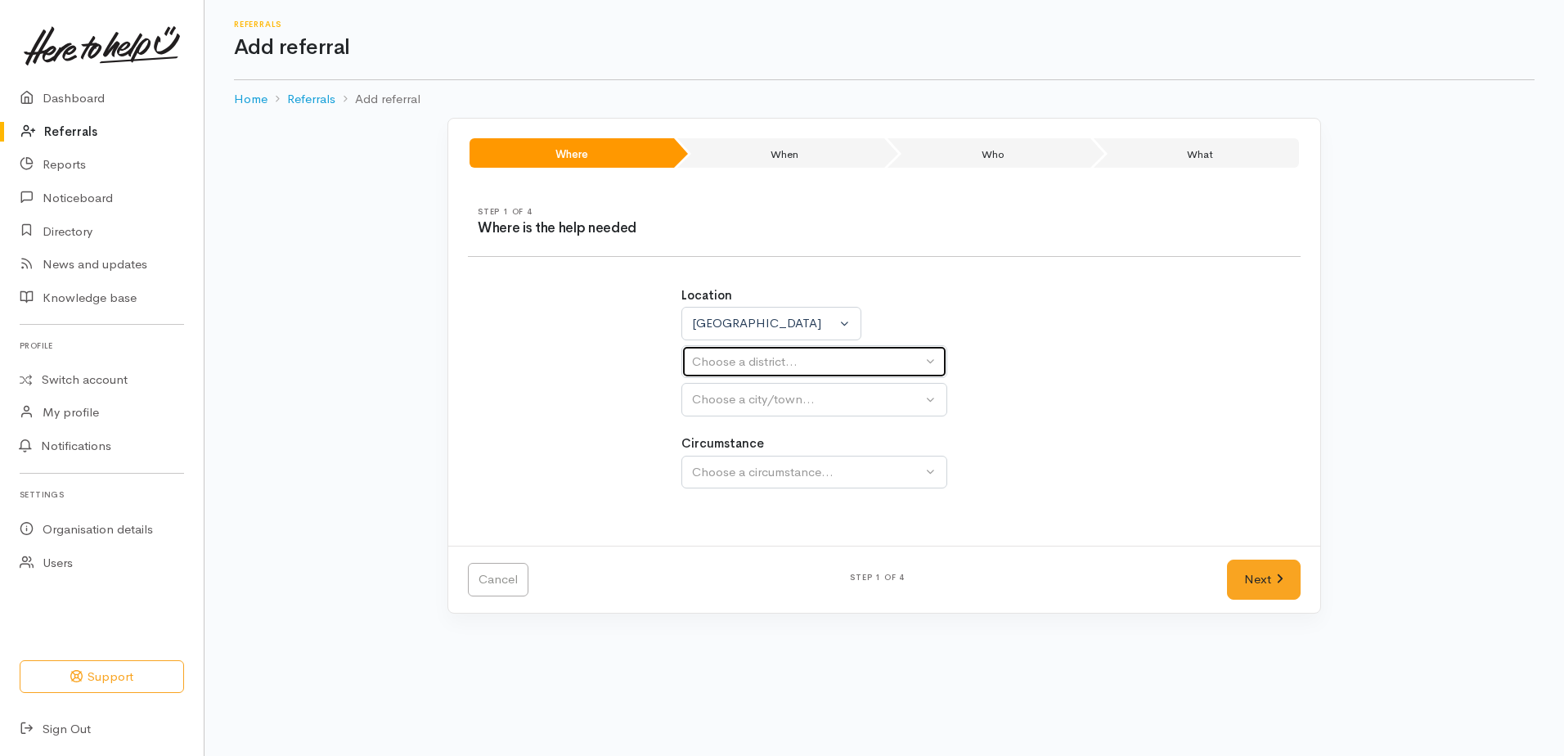
click at [723, 357] on div "Choose a district..." at bounding box center [807, 362] width 230 height 19
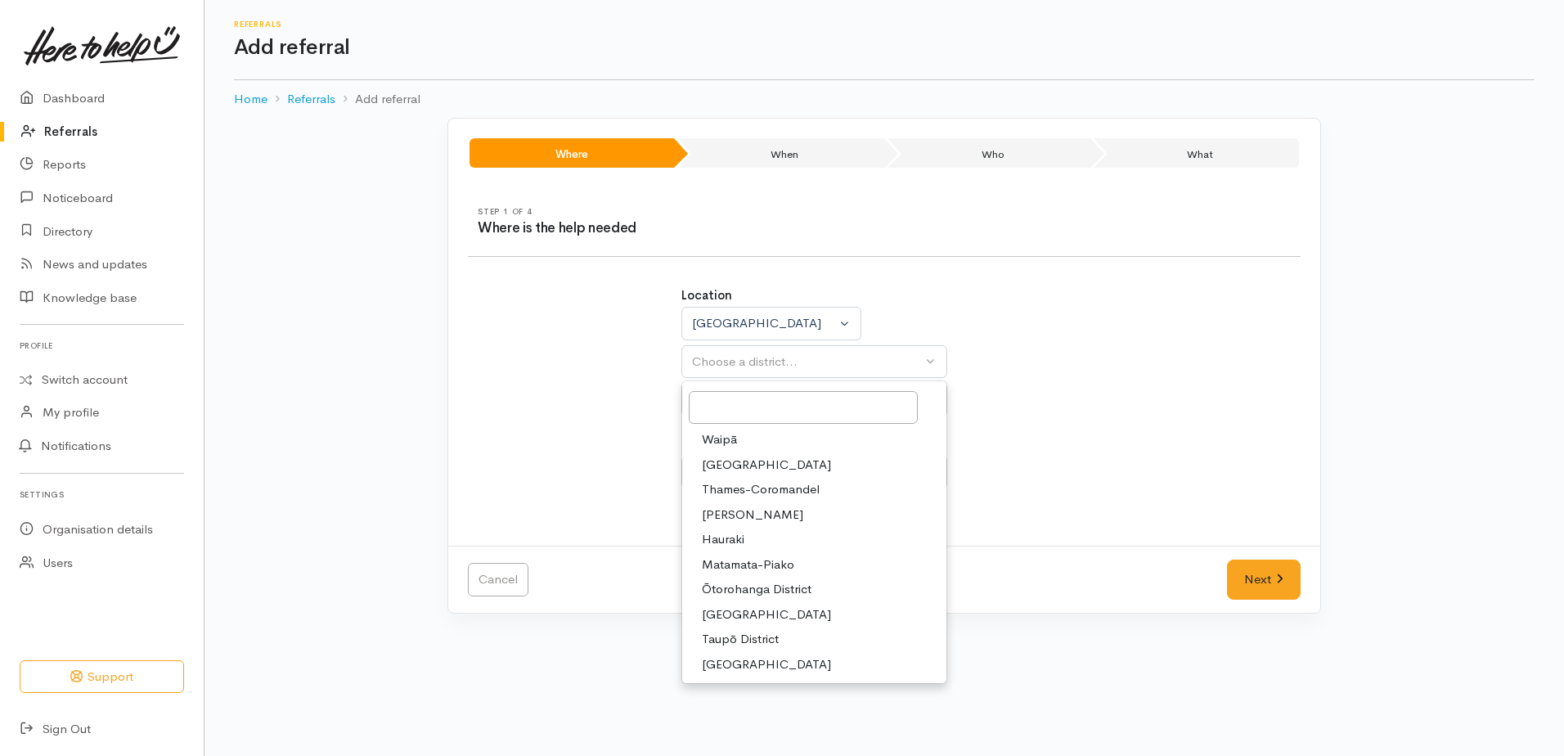
click at [740, 638] on span "Taupō District" at bounding box center [740, 639] width 77 height 19
select select "14"
select select
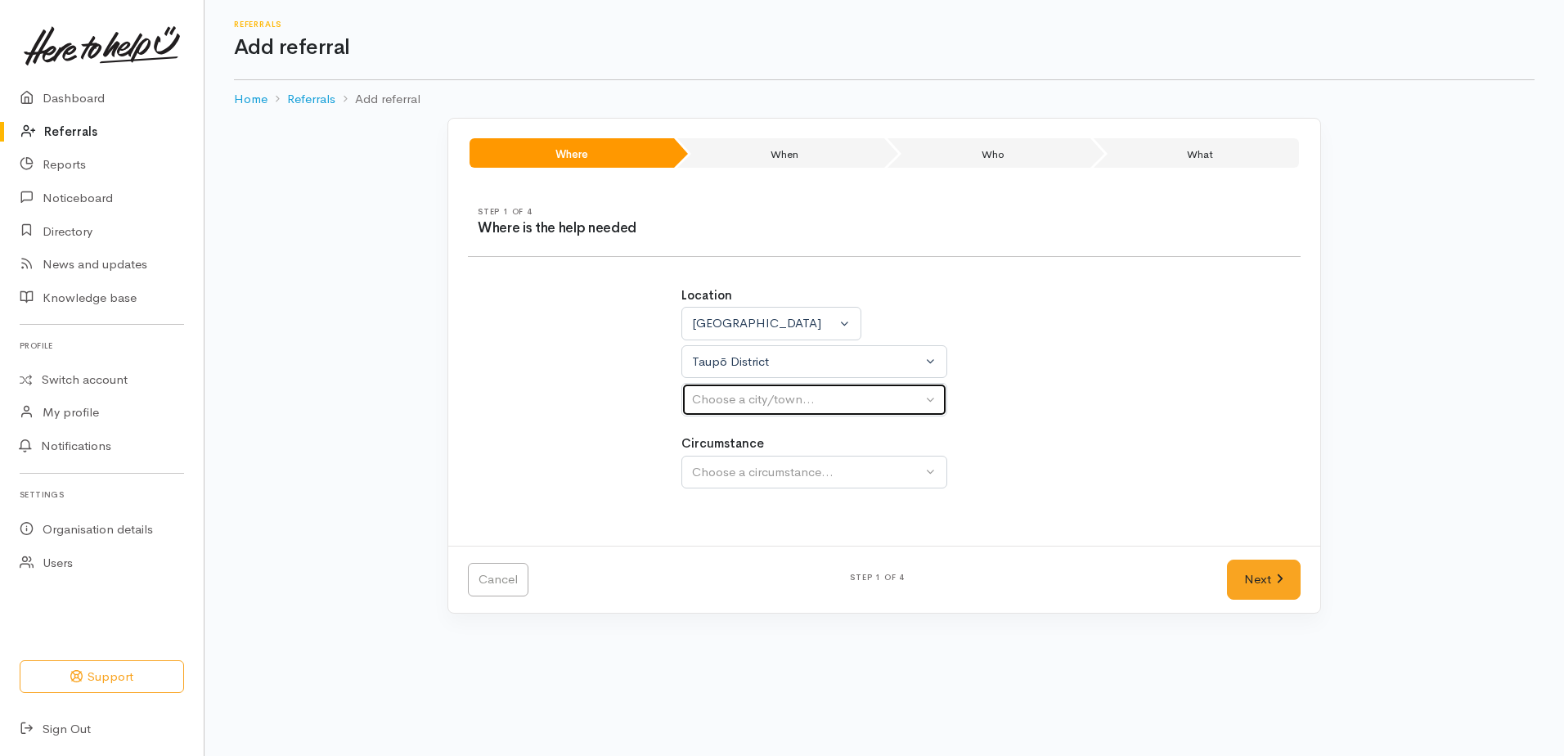
click at [714, 404] on div "Choose a city/town..." at bounding box center [807, 399] width 230 height 19
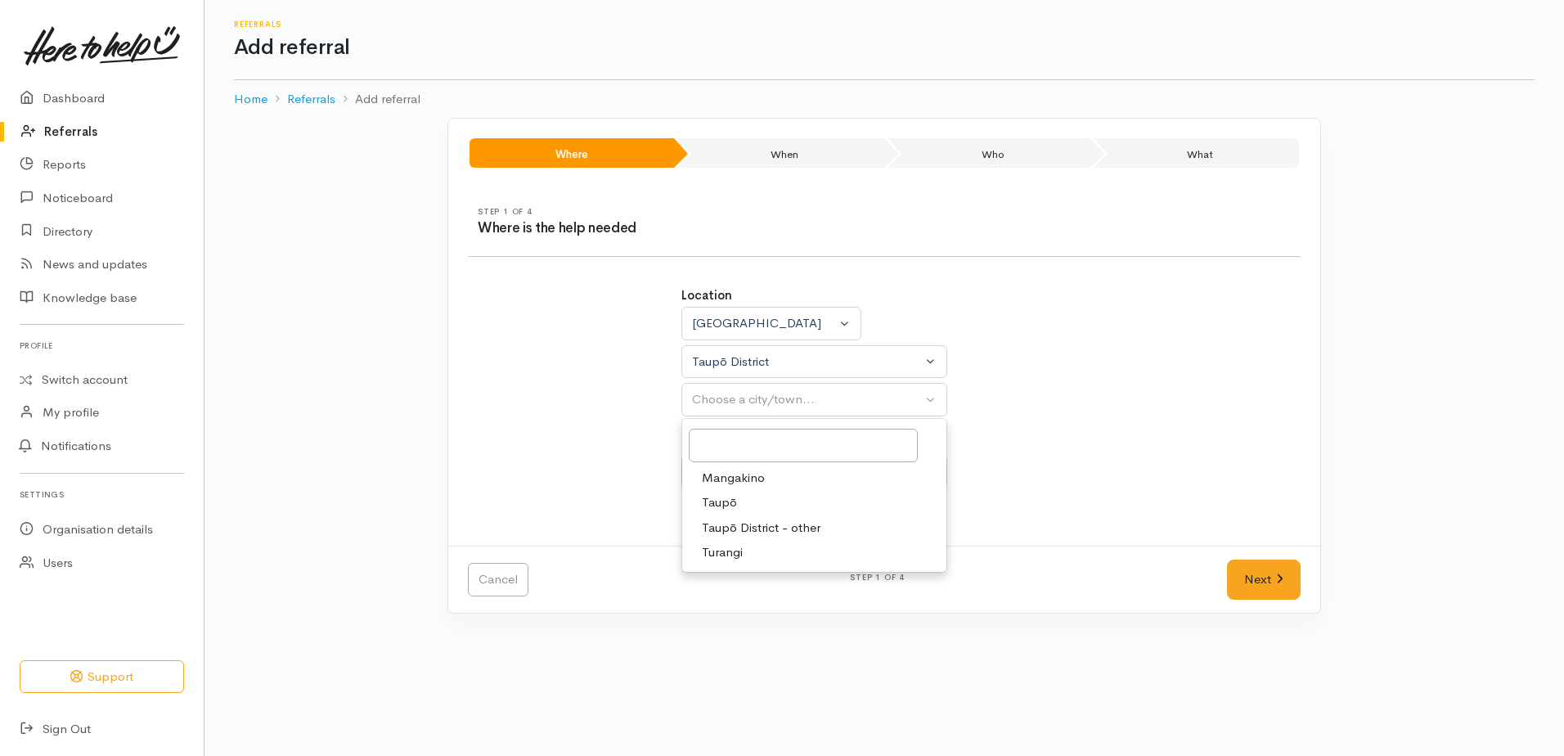
click at [723, 501] on span "Taupō" at bounding box center [719, 502] width 35 height 19
select select "183"
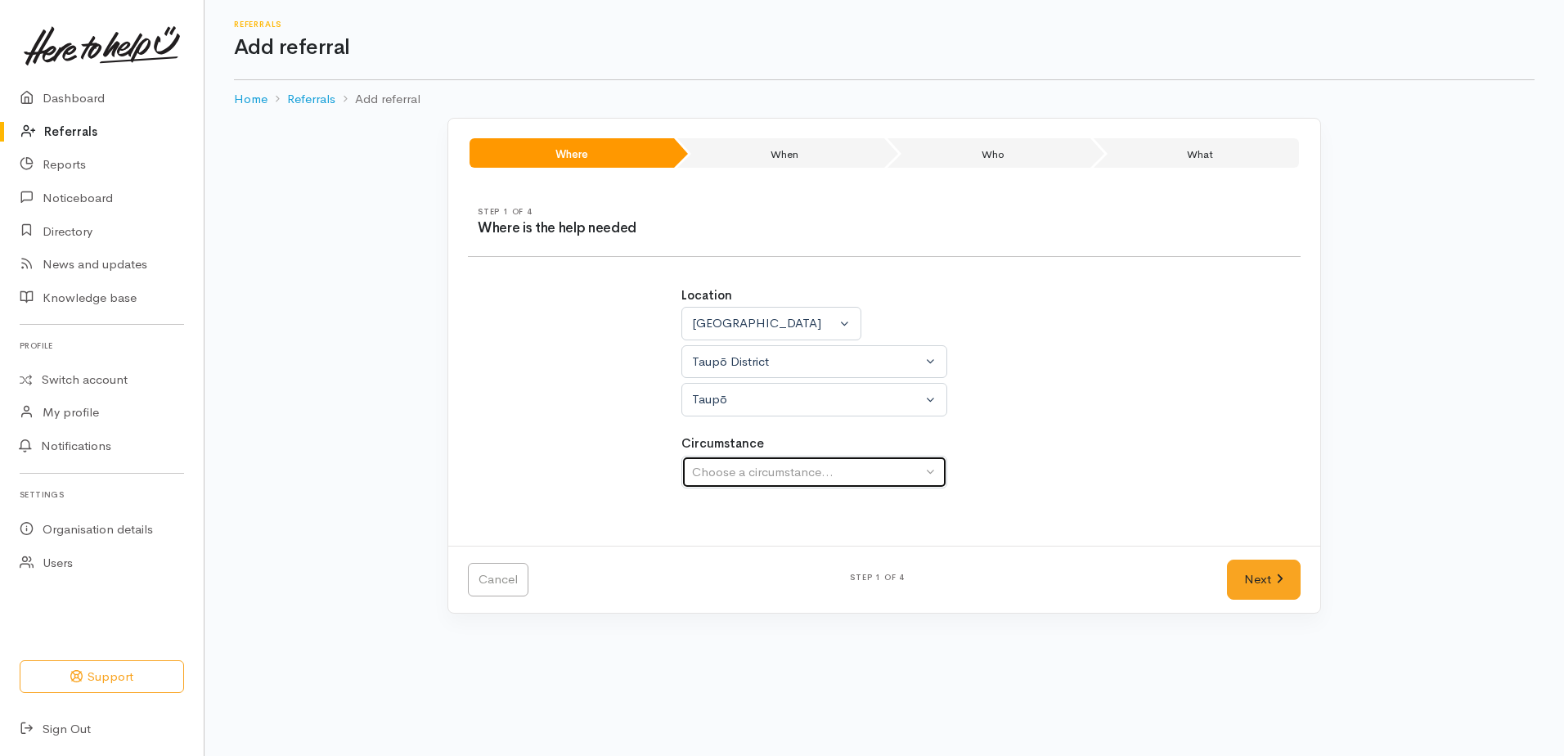
click at [727, 474] on div "Choose a circumstance..." at bounding box center [807, 472] width 230 height 19
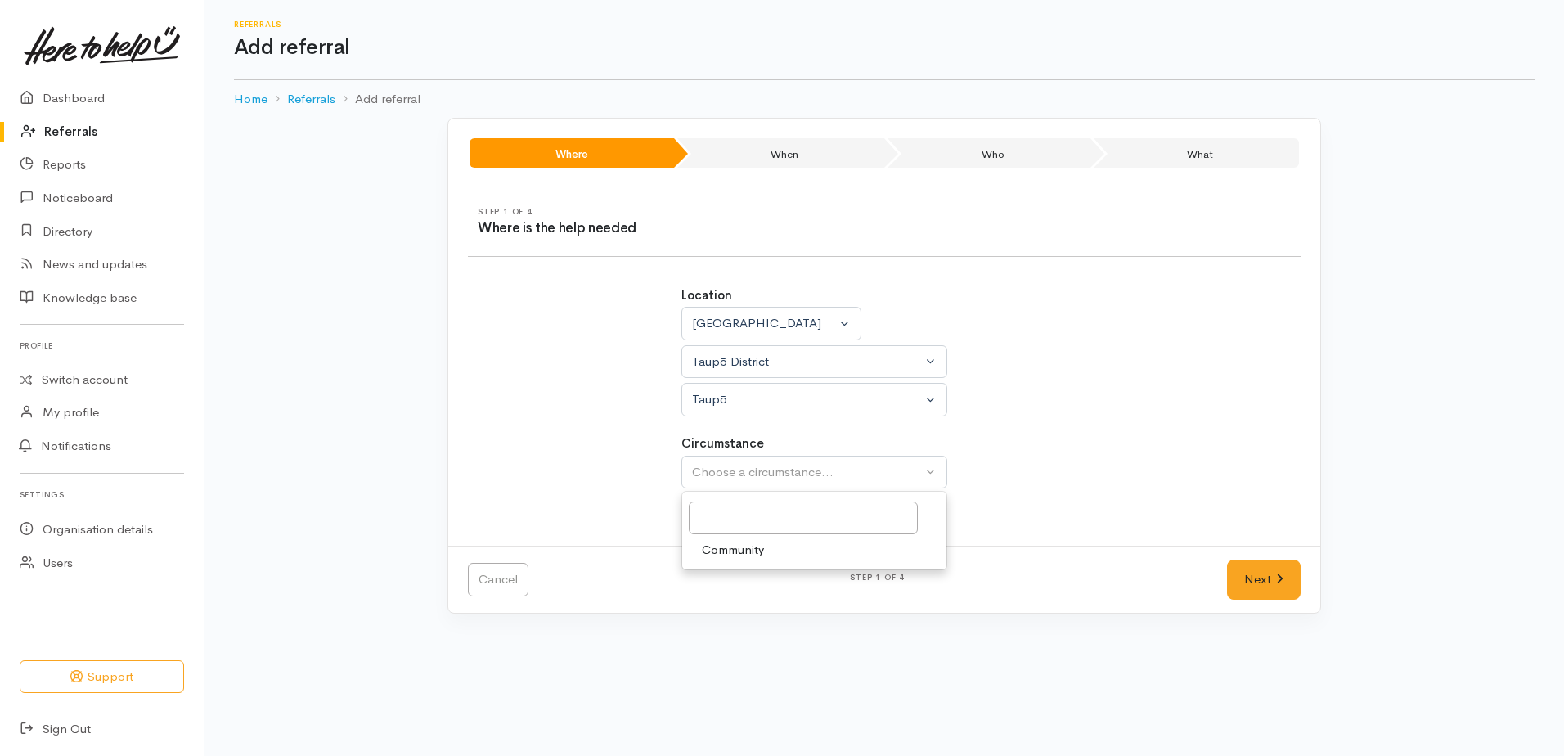
click at [754, 548] on span "Community" at bounding box center [733, 550] width 62 height 19
select select "2"
drag, startPoint x: 1258, startPoint y: 588, endPoint x: 1249, endPoint y: 574, distance: 17.0
click at [1259, 588] on link "Next" at bounding box center [1264, 580] width 74 height 40
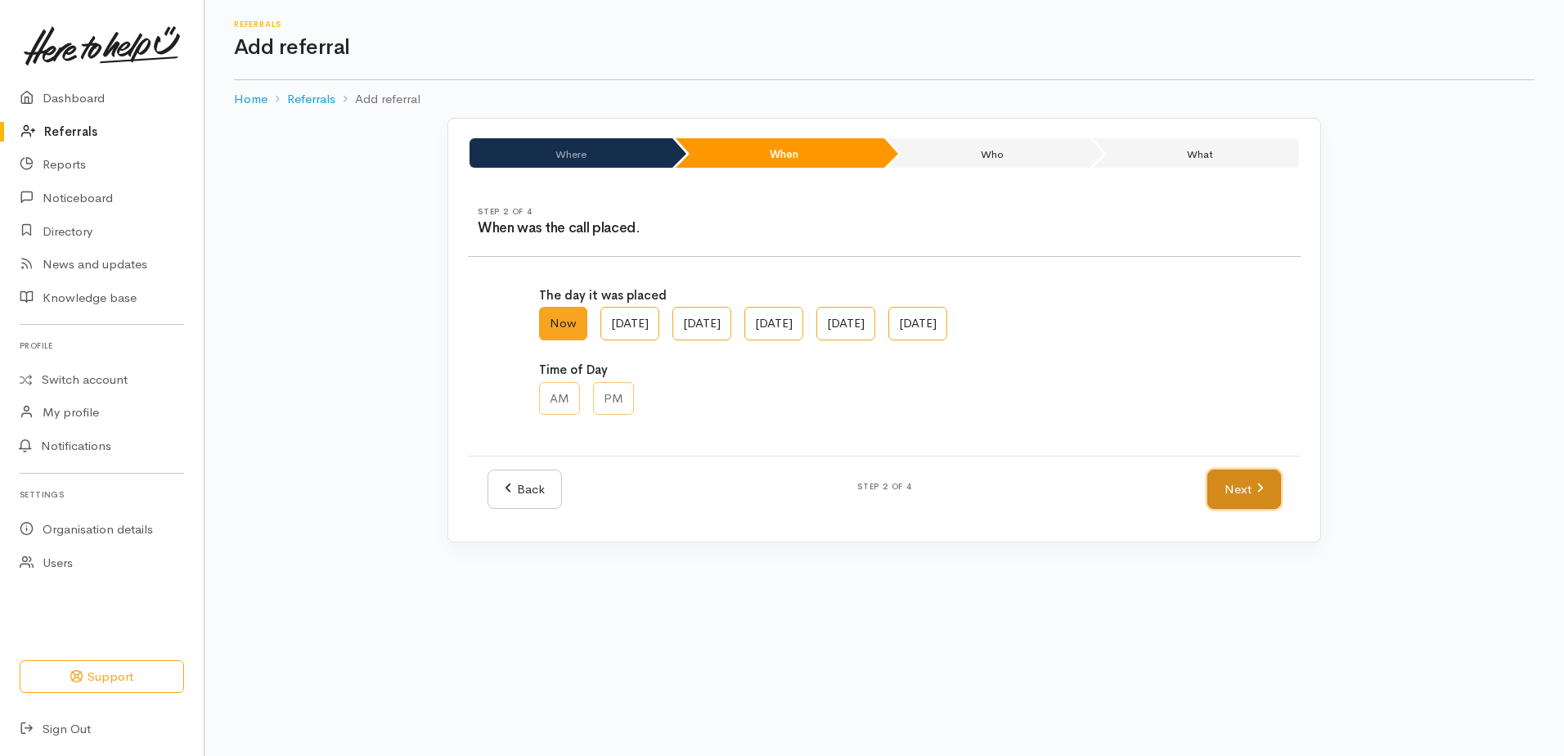
click at [1216, 492] on link "Next" at bounding box center [1245, 490] width 74 height 40
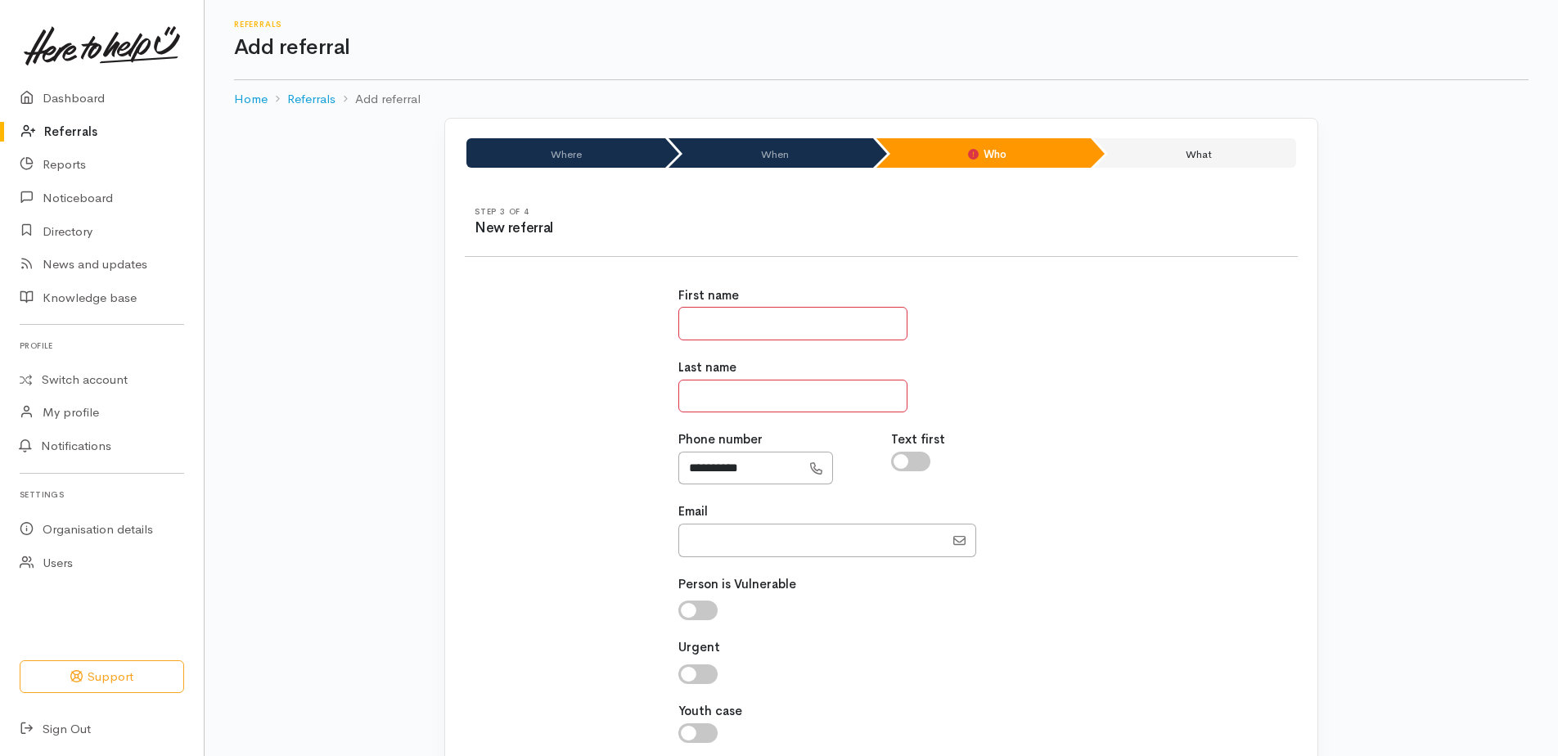
click at [830, 326] on input "text" at bounding box center [792, 324] width 229 height 34
type input "******"
type input "*******"
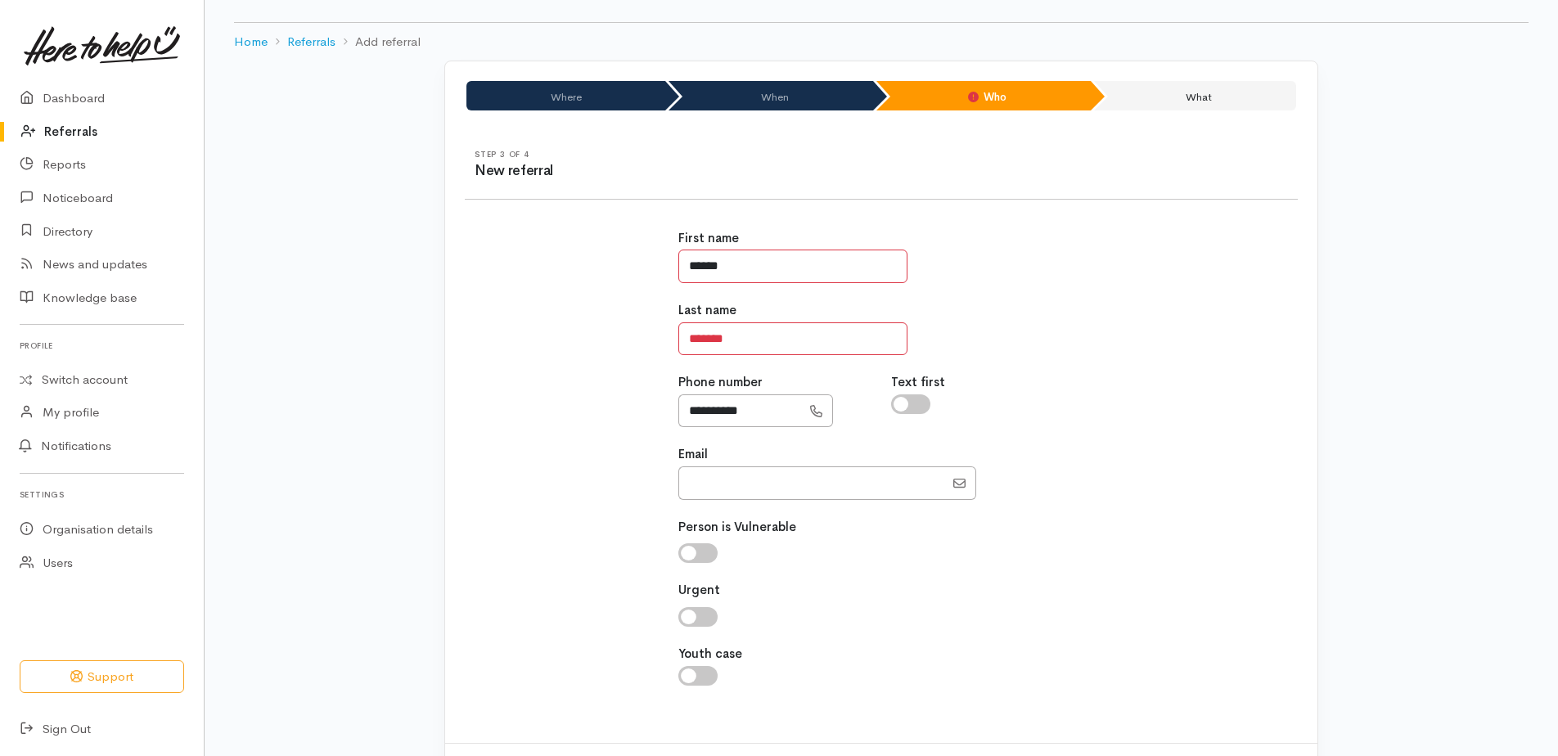
scroll to position [131, 0]
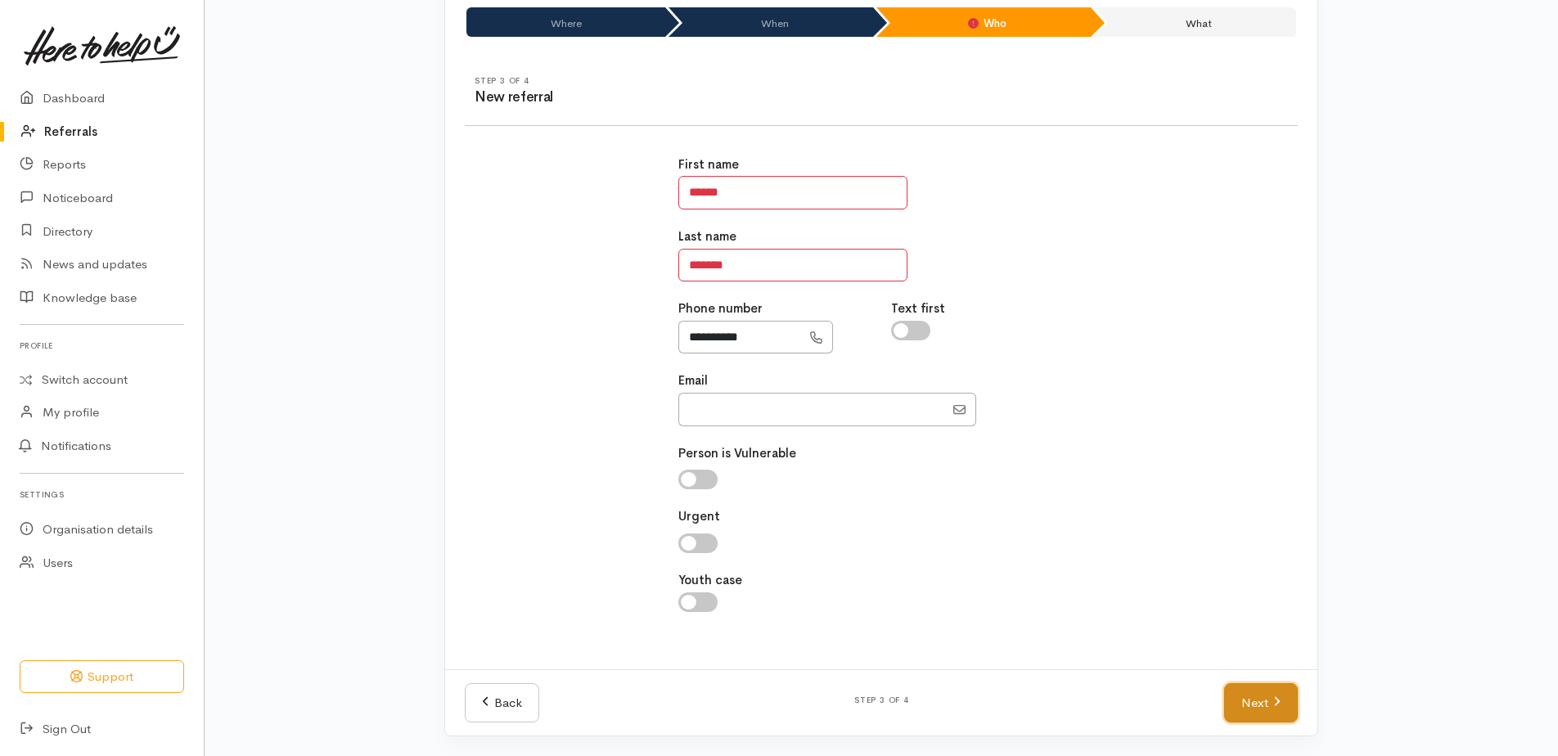
click at [1240, 705] on link "Next" at bounding box center [1261, 703] width 74 height 40
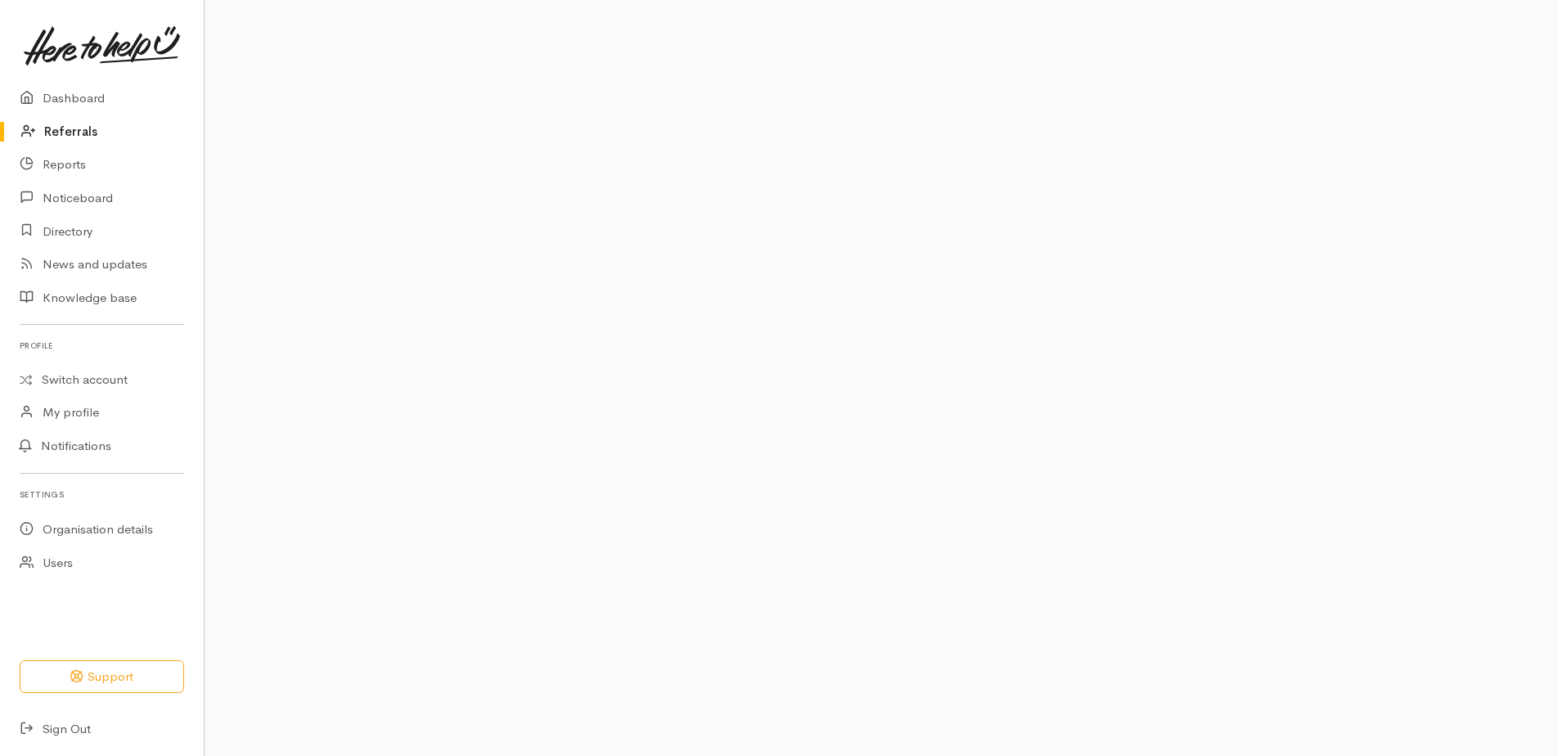
scroll to position [100, 0]
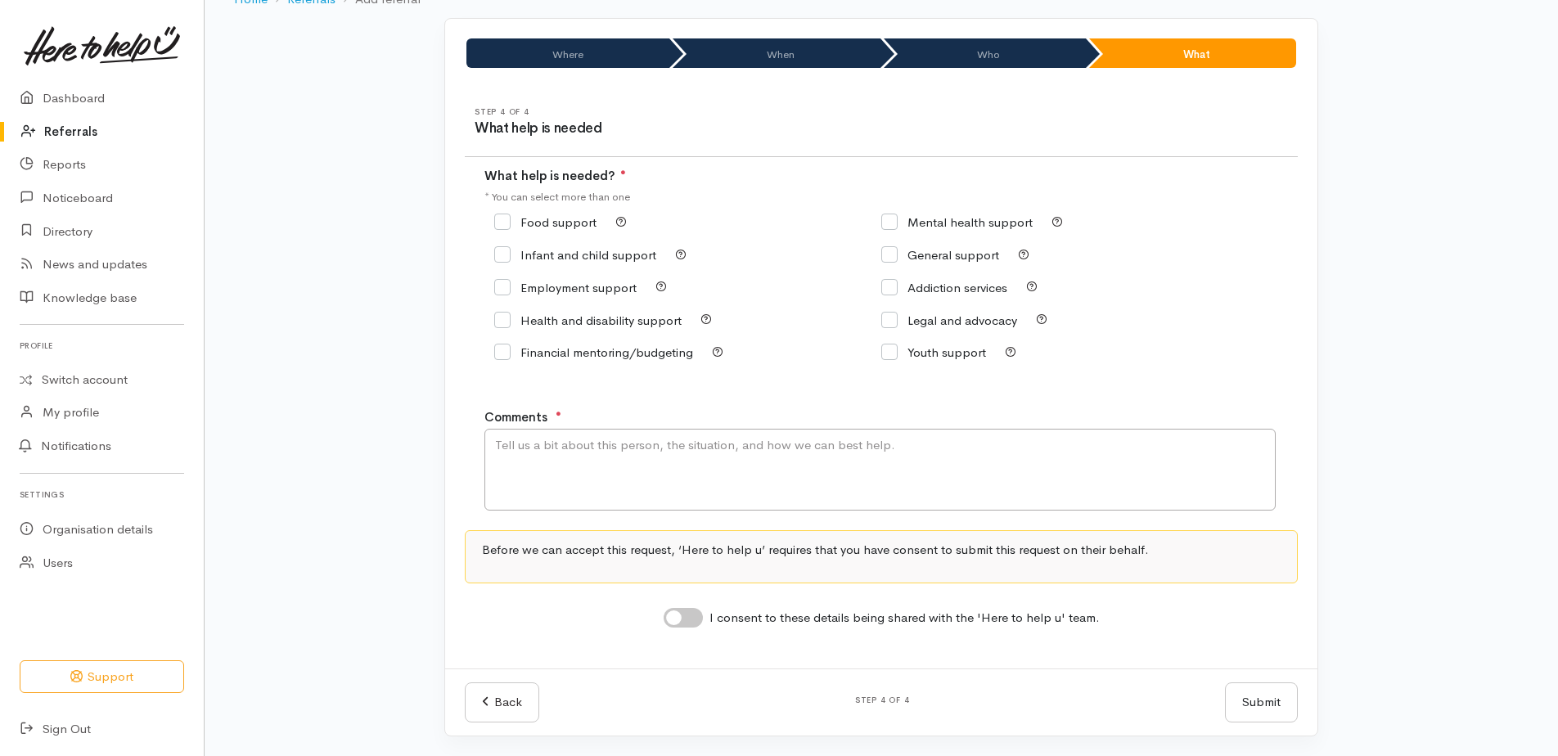
drag, startPoint x: 506, startPoint y: 225, endPoint x: 505, endPoint y: 241, distance: 15.6
click at [506, 226] on input "Food support" at bounding box center [545, 222] width 102 height 12
checkbox input "true"
click at [561, 461] on textarea "Comments" at bounding box center [879, 470] width 791 height 82
click at [613, 443] on textarea "Requesting food supprt for herself and 2 sons please" at bounding box center [879, 470] width 791 height 82
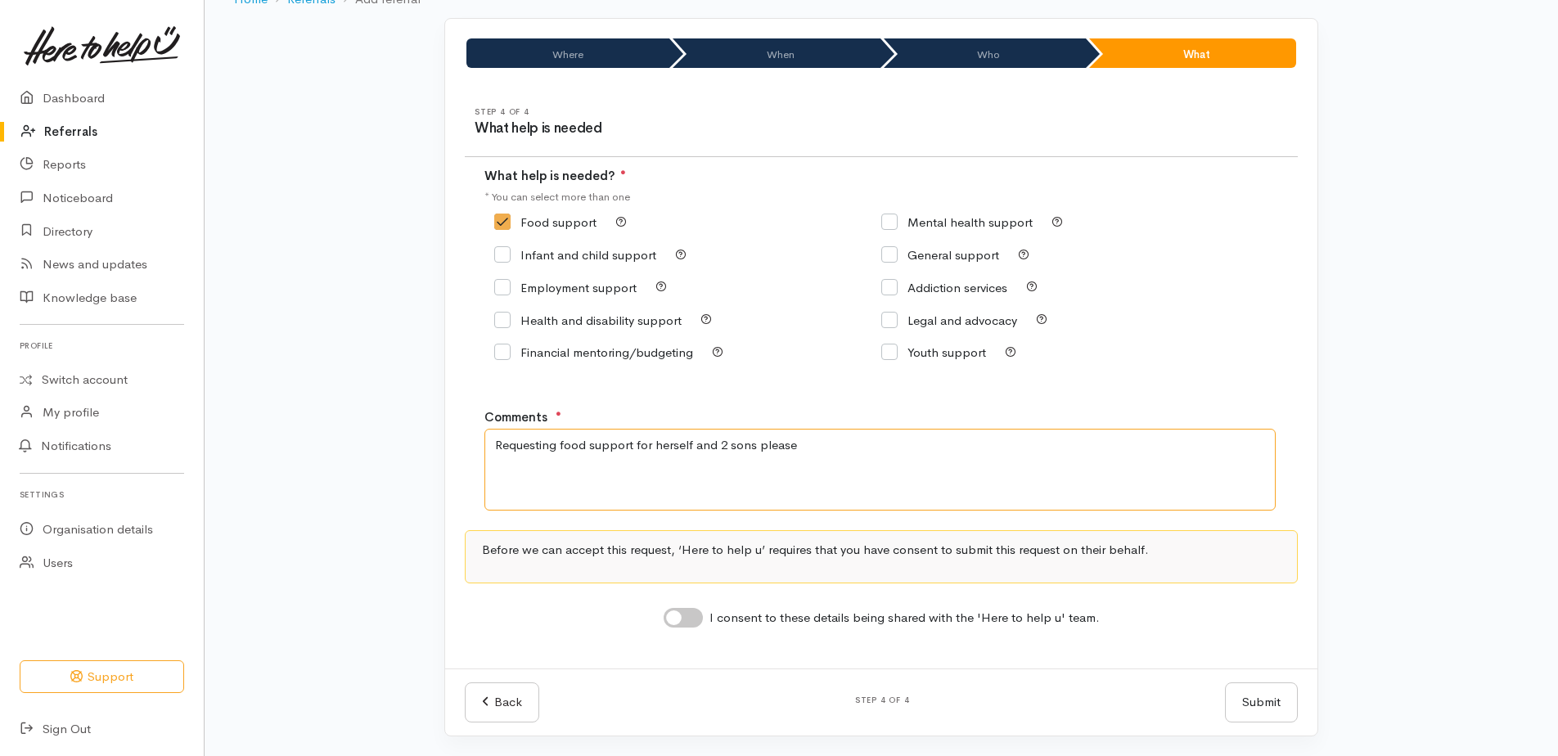
type textarea "Requesting food support for herself and 2 sons please"
click at [682, 617] on input "I consent to these details being shared with the 'Here to help u' team." at bounding box center [683, 618] width 39 height 20
checkbox input "true"
click at [1235, 705] on button "Submit" at bounding box center [1261, 702] width 73 height 40
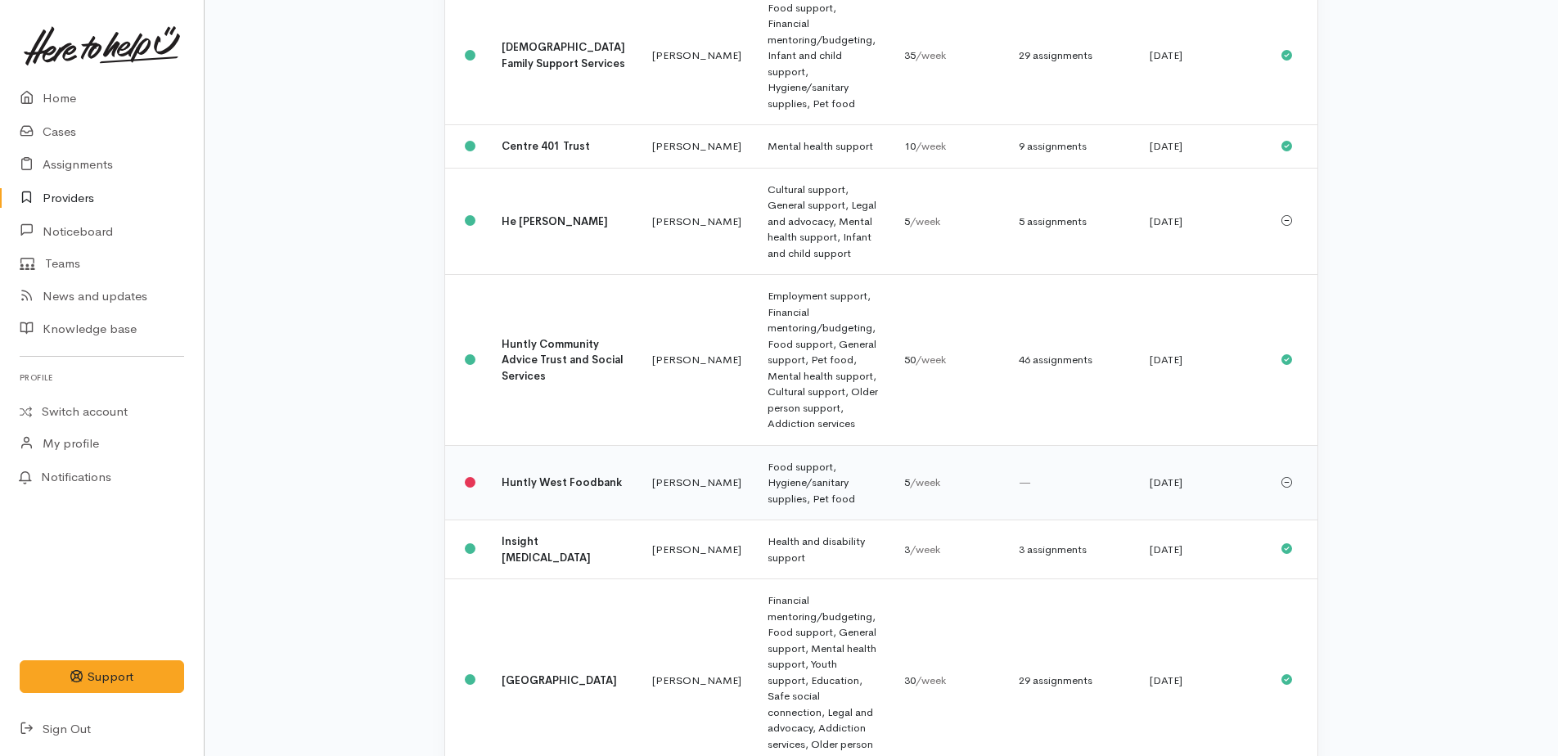
scroll to position [736, 0]
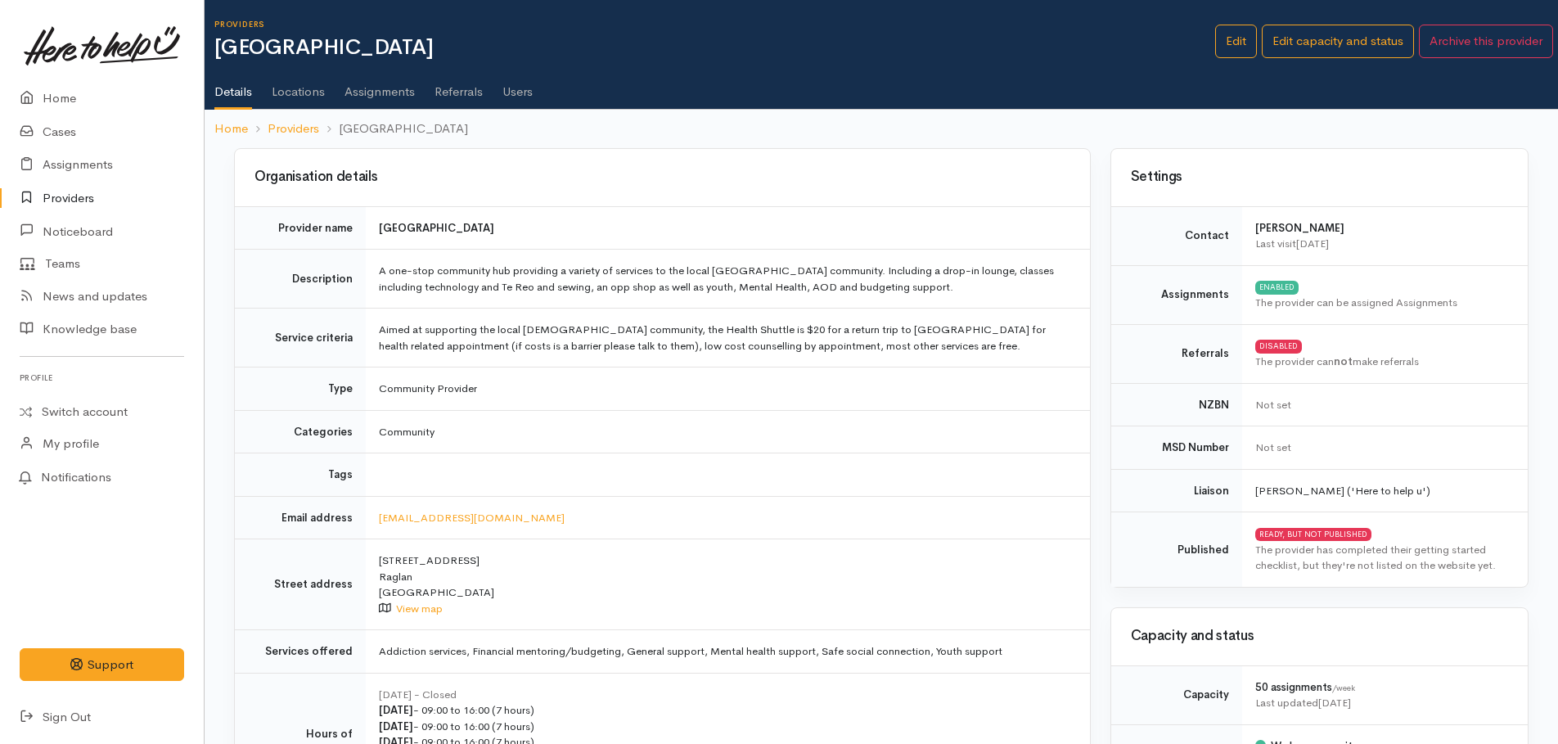
click at [397, 92] on link "Assignments" at bounding box center [379, 86] width 70 height 46
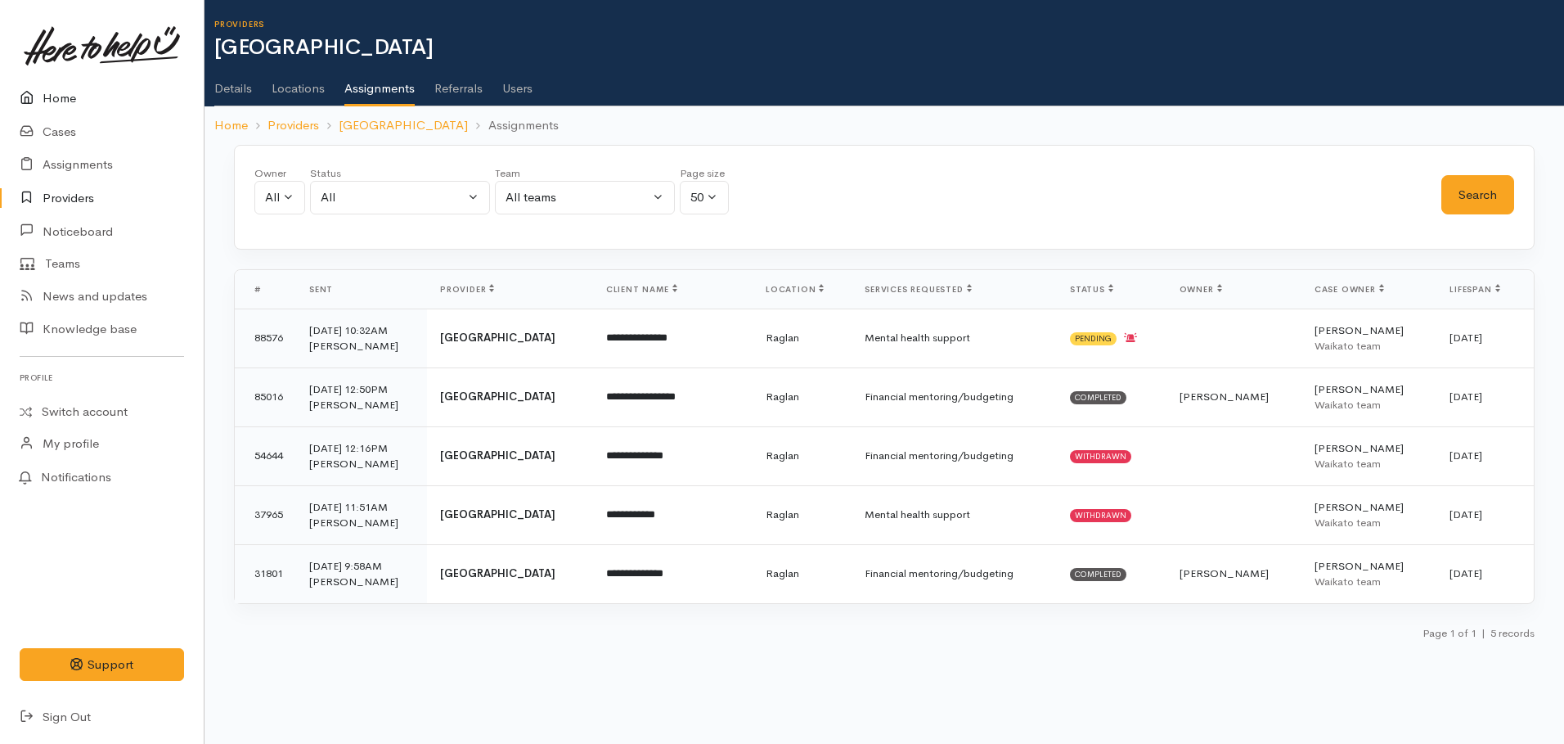
click at [55, 94] on link "Home" at bounding box center [102, 99] width 204 height 34
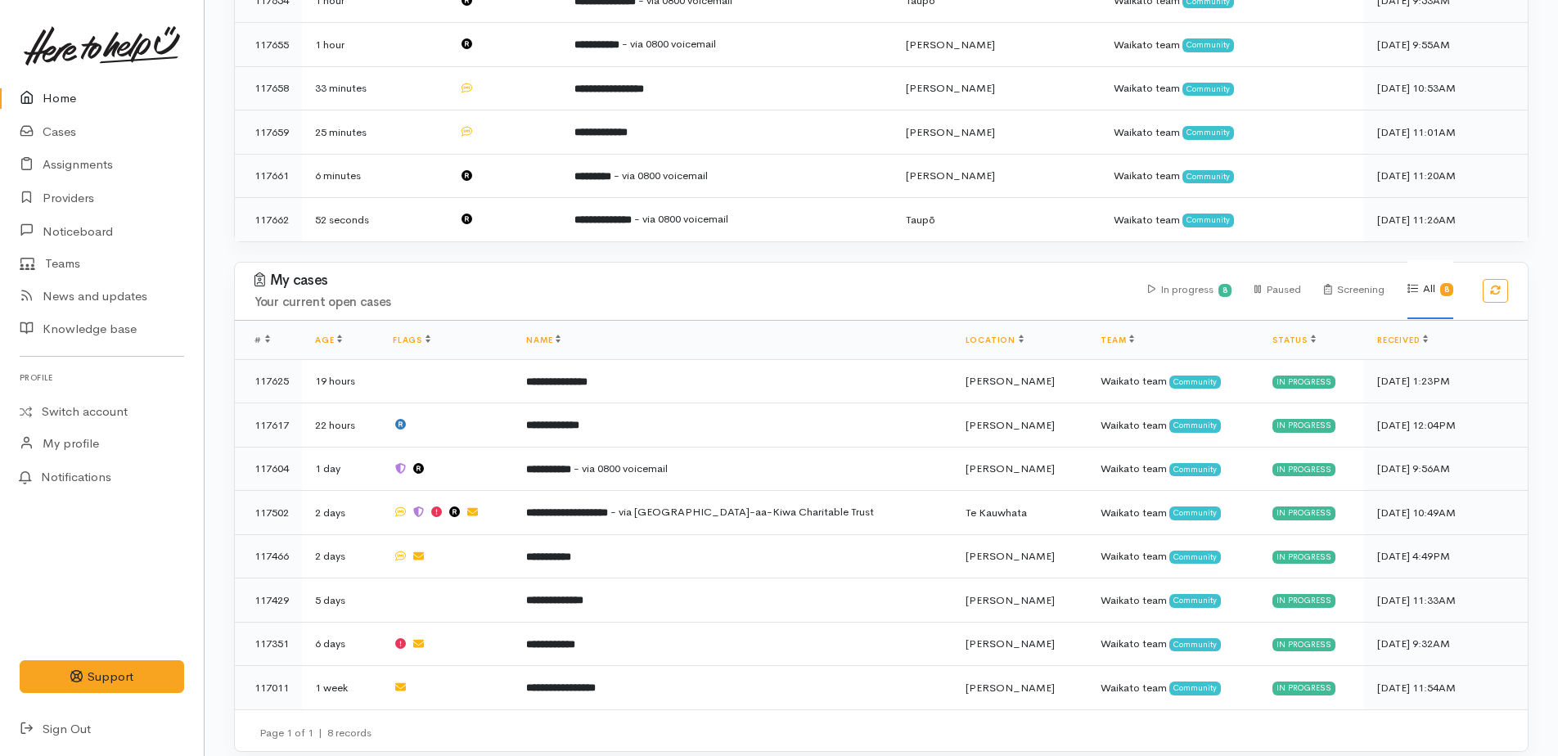
scroll to position [513, 0]
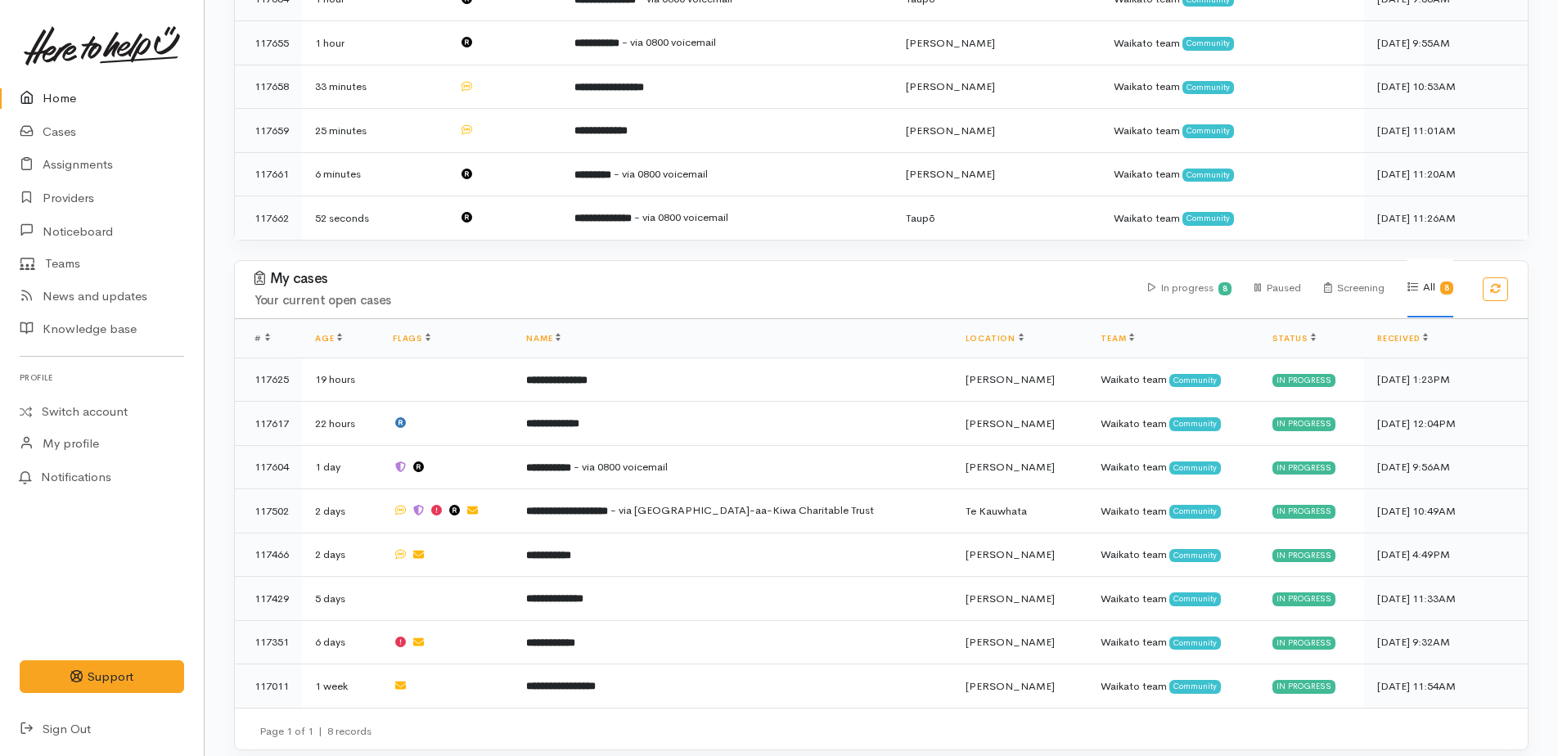
click at [56, 99] on link "Home" at bounding box center [102, 99] width 204 height 34
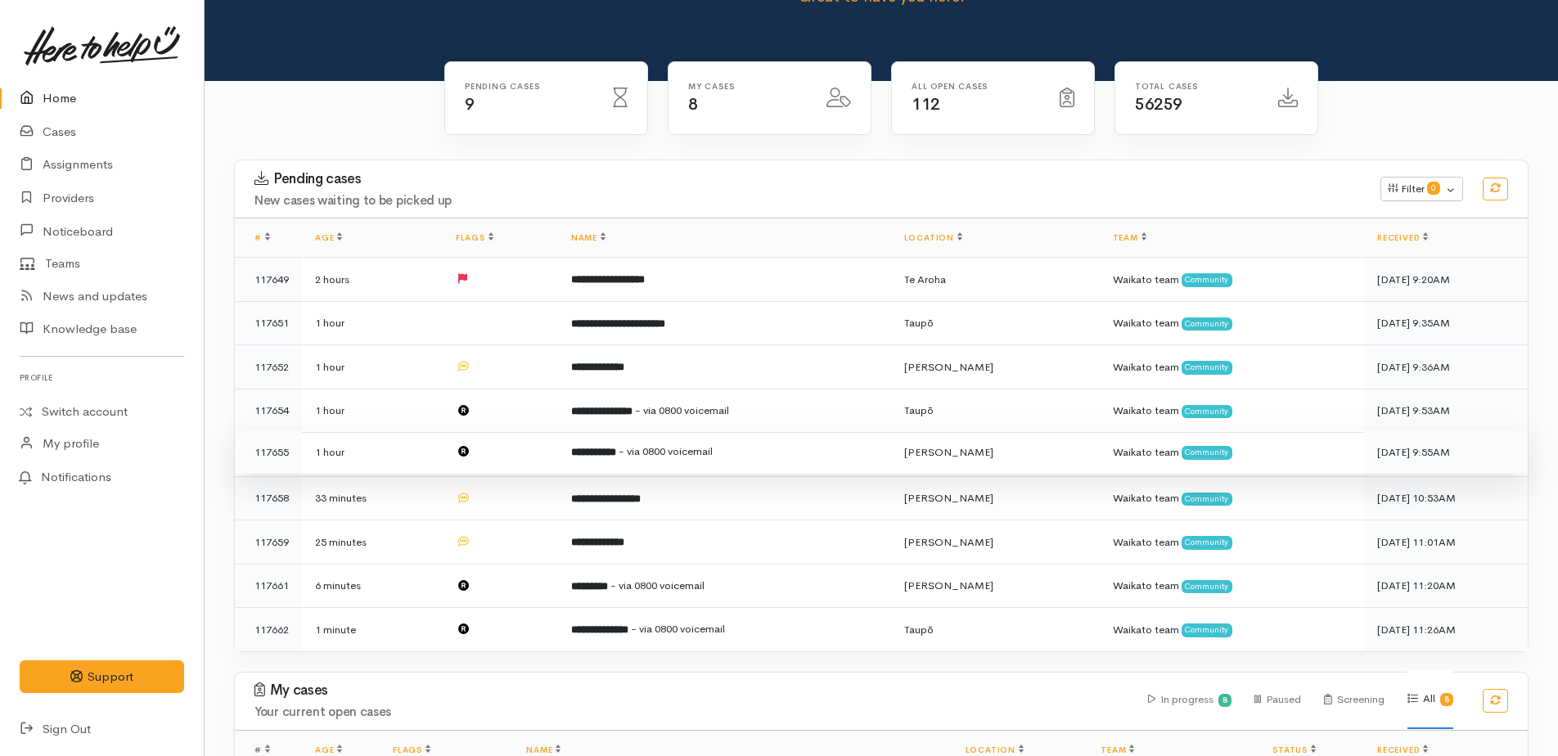
scroll to position [327, 0]
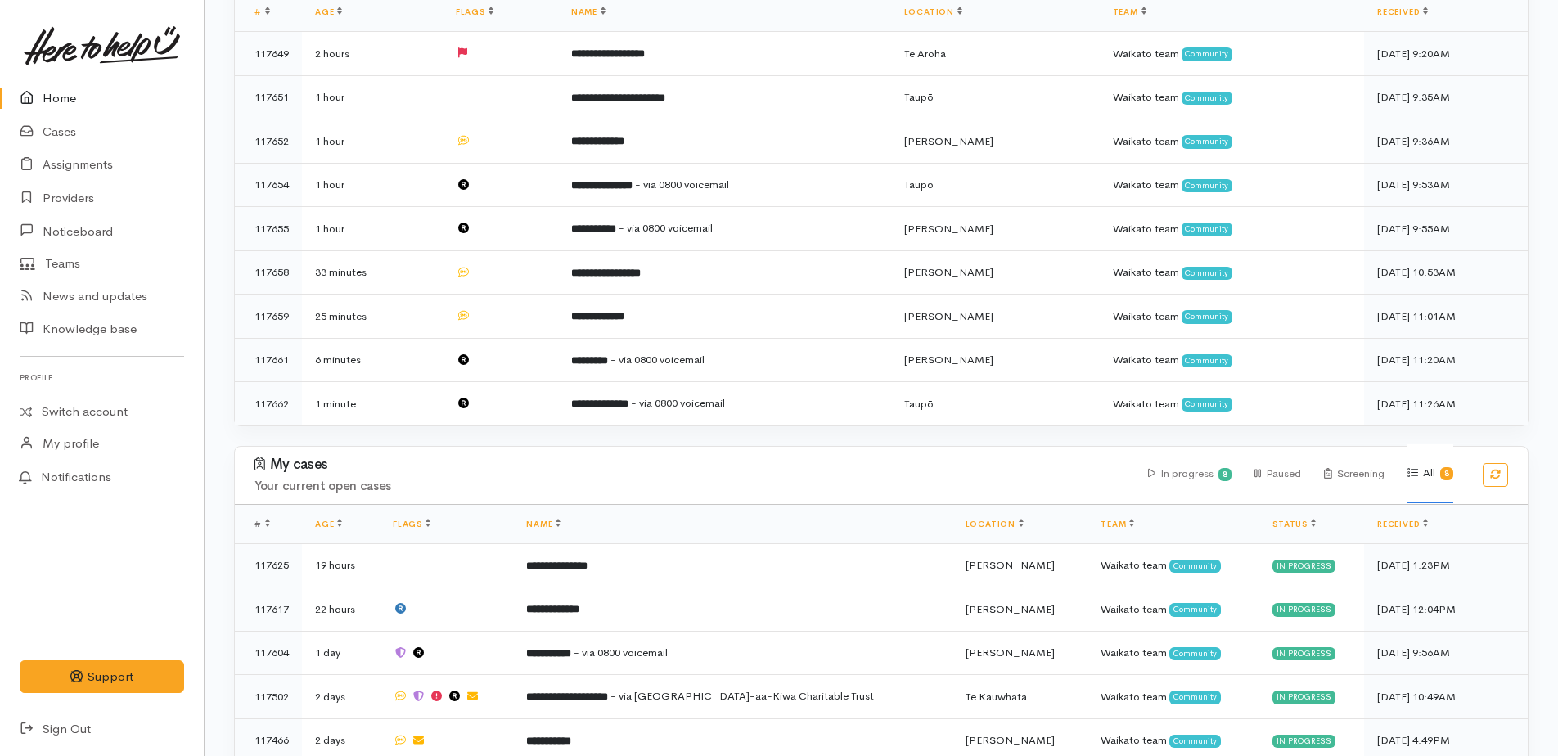
click at [52, 97] on link "Home" at bounding box center [102, 99] width 204 height 34
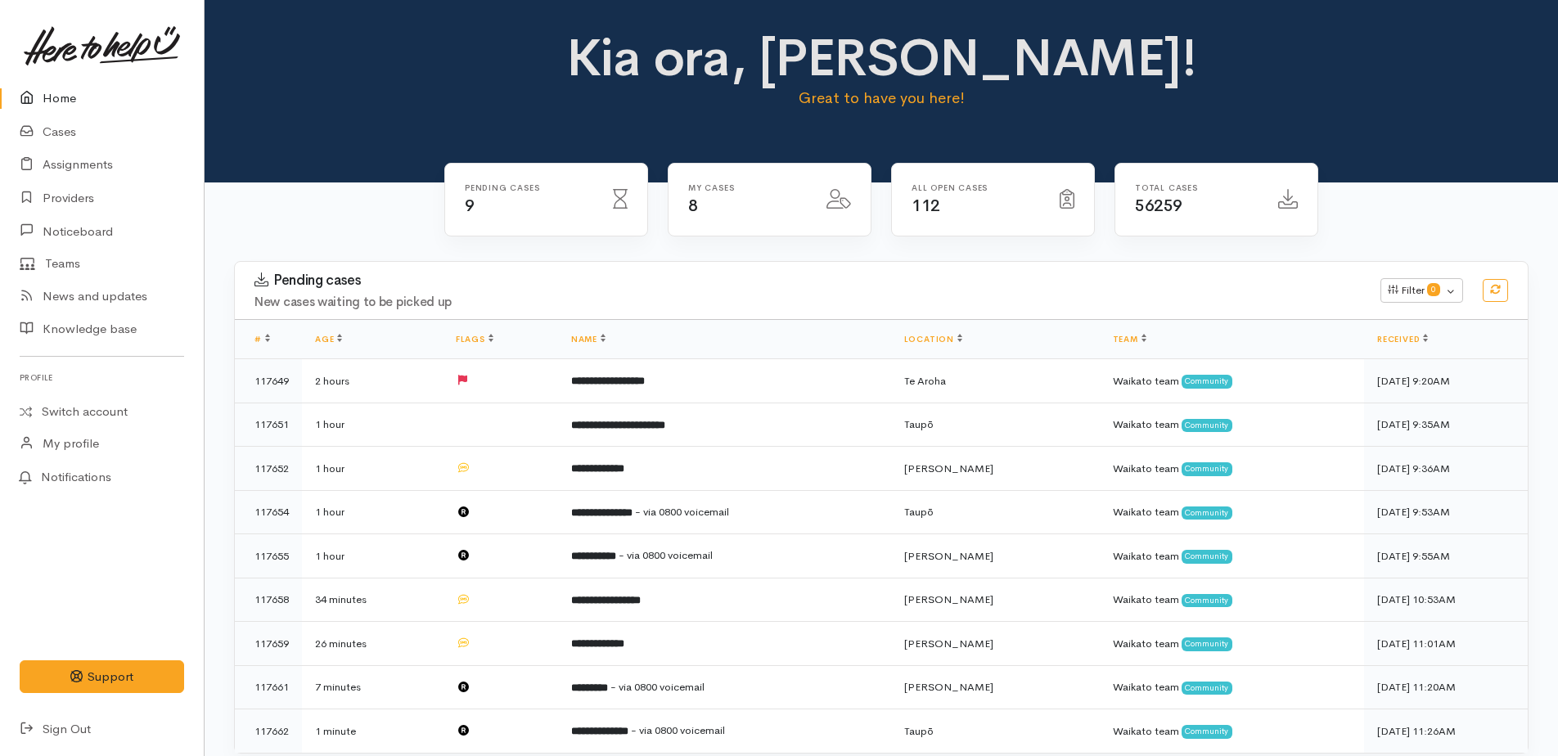
click at [52, 97] on link "Home" at bounding box center [102, 99] width 204 height 34
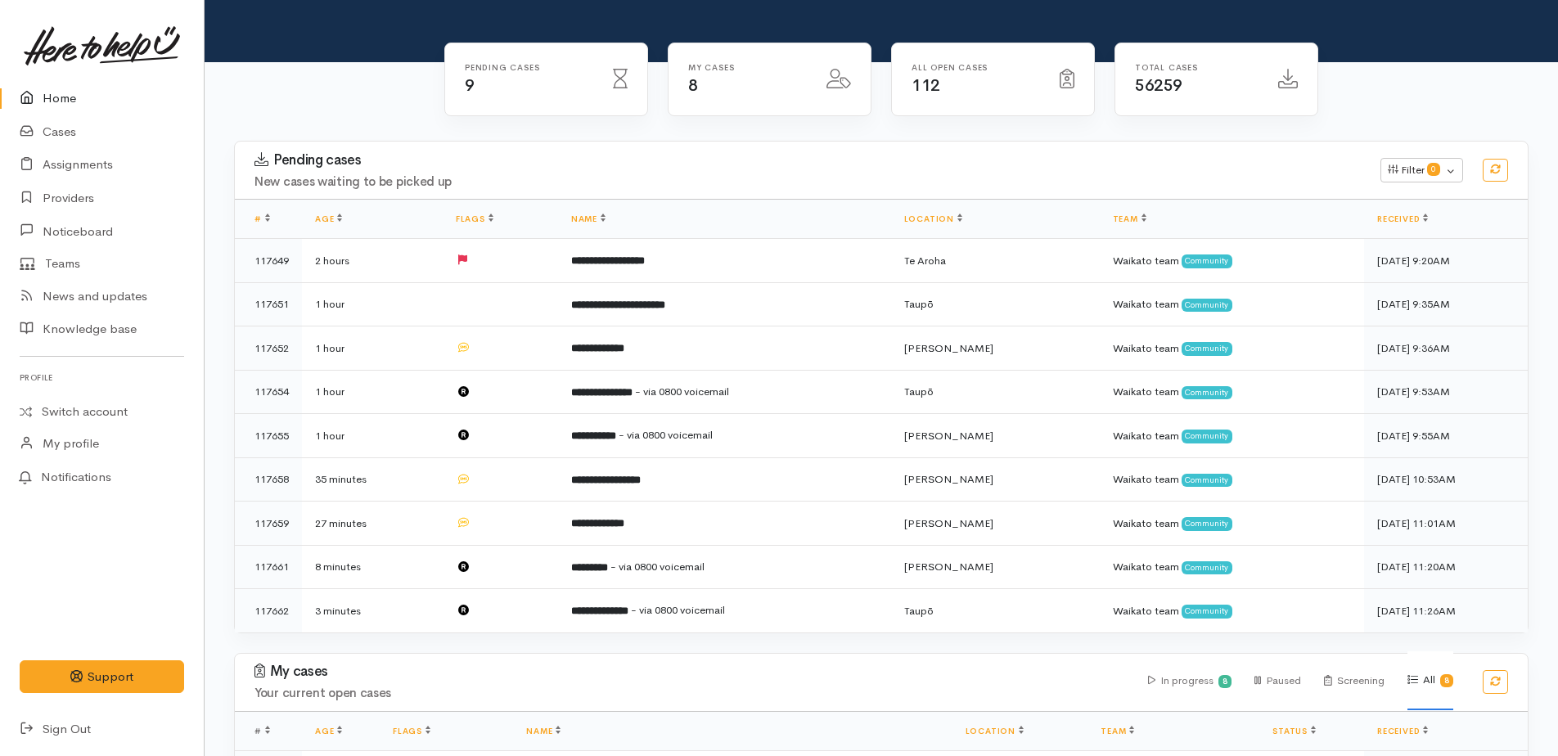
scroll to position [164, 0]
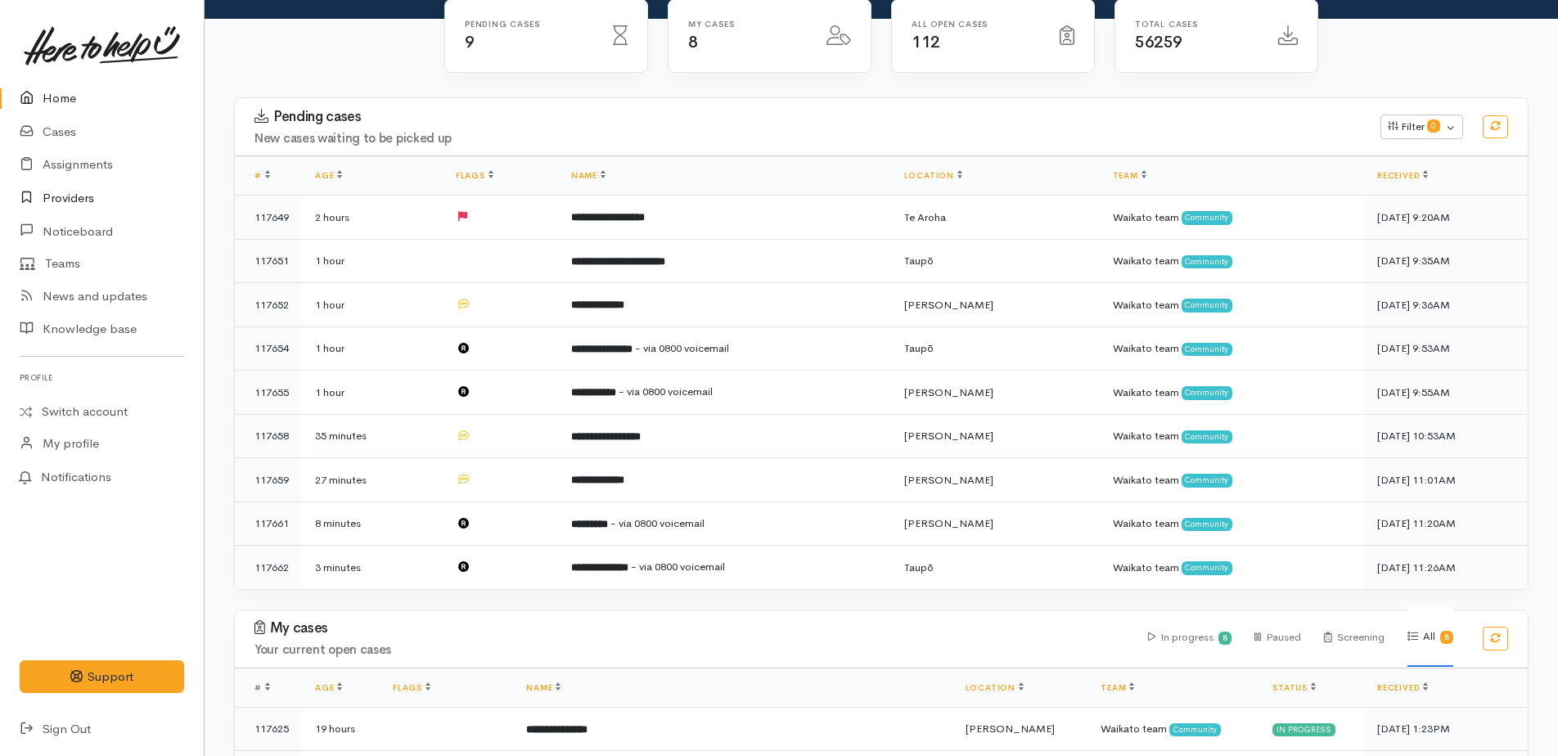
click at [57, 198] on link "Providers" at bounding box center [102, 199] width 204 height 34
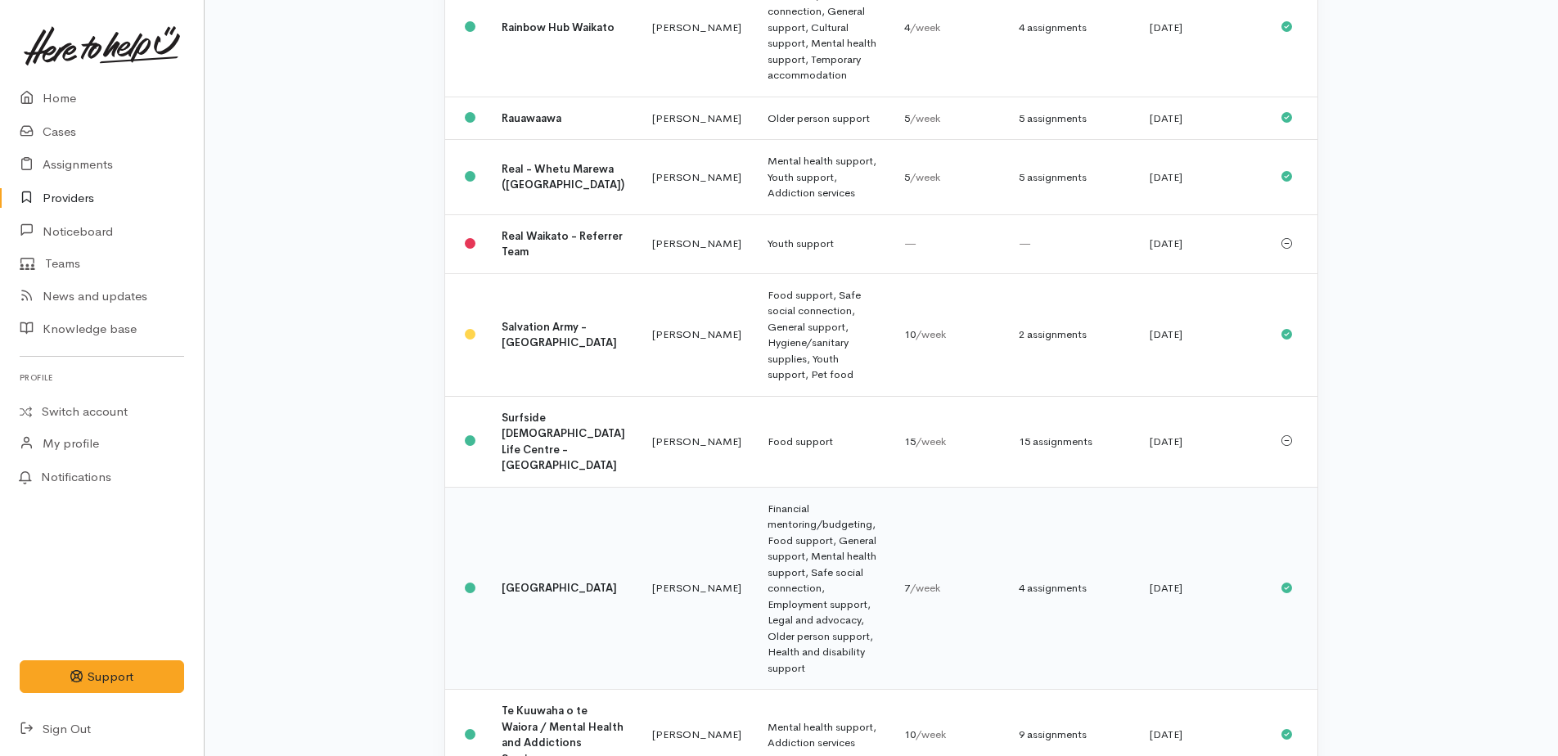
scroll to position [1718, 0]
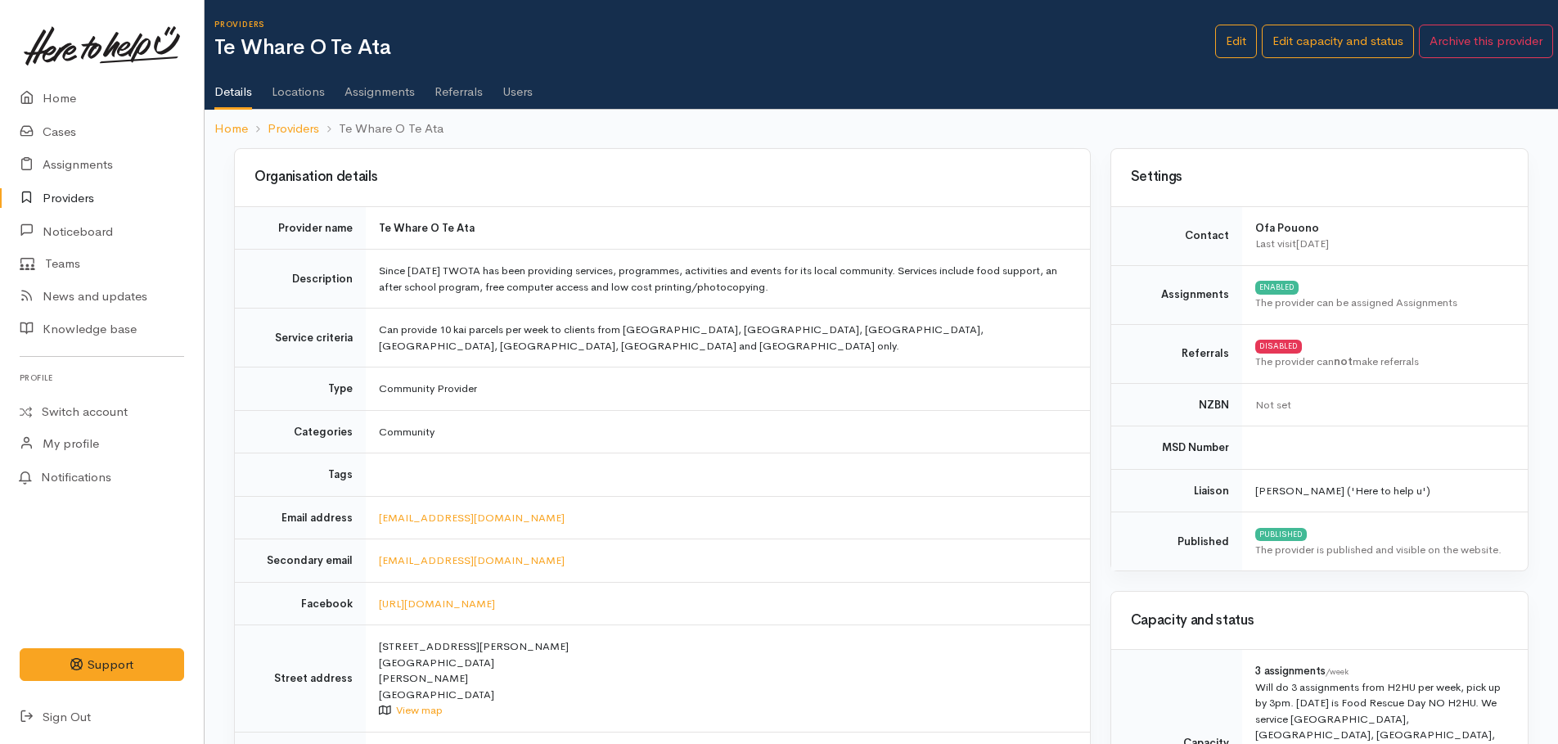
click at [385, 92] on link "Assignments" at bounding box center [379, 86] width 70 height 46
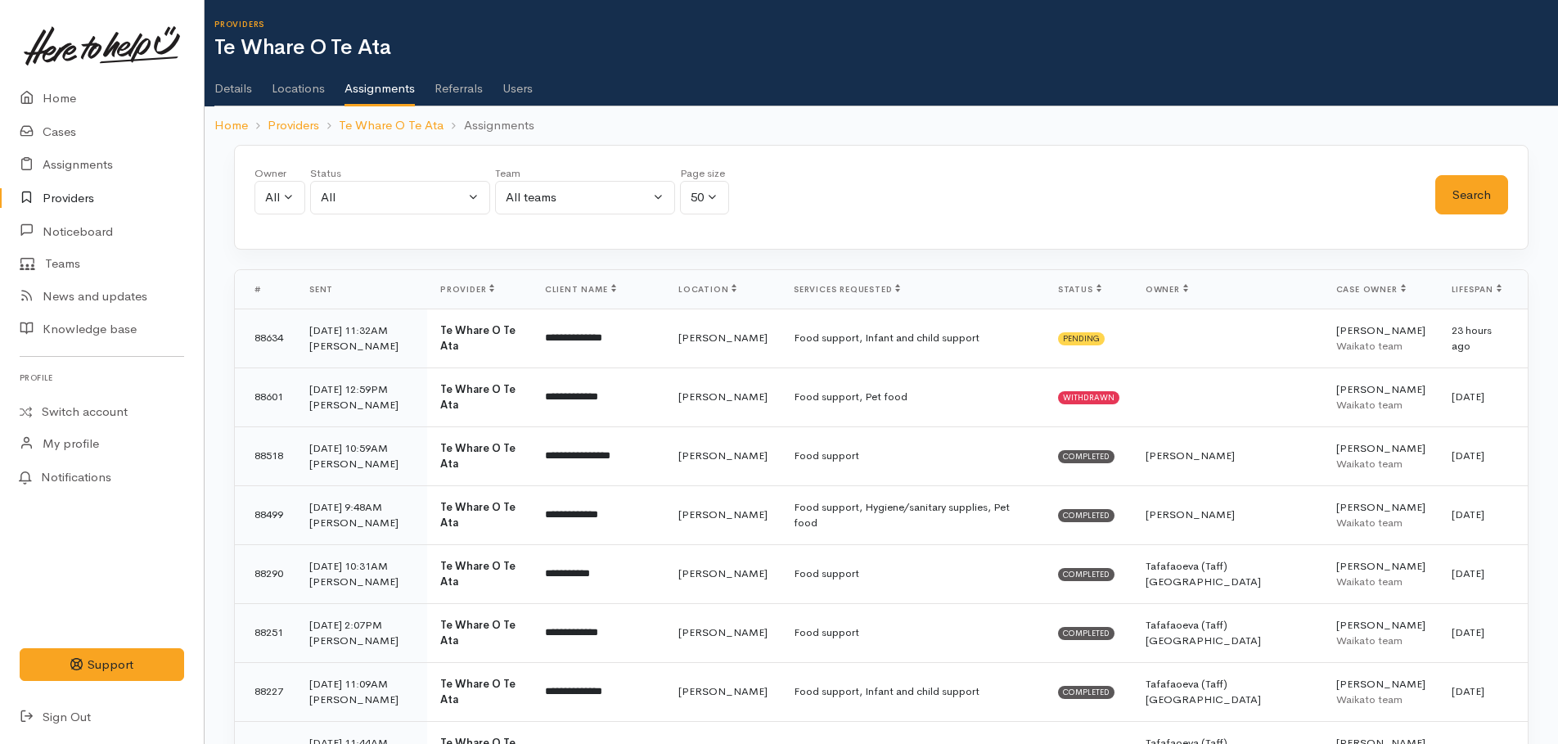
click at [537, 93] on ul "Details Locations Assignments Referrals Users" at bounding box center [885, 83] width 1343 height 47
click at [526, 86] on link "Users" at bounding box center [517, 83] width 30 height 46
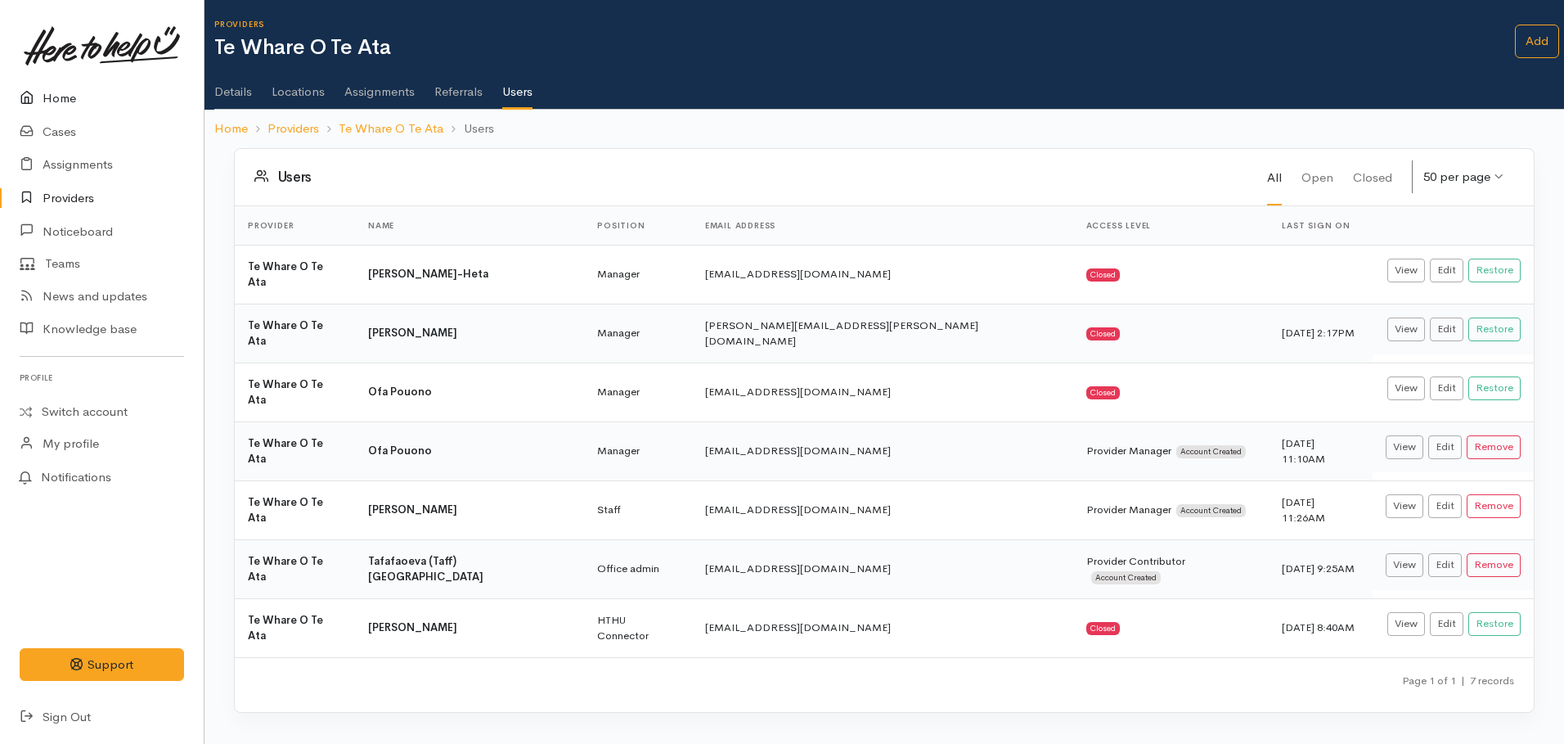
click at [55, 95] on link "Home" at bounding box center [102, 99] width 204 height 34
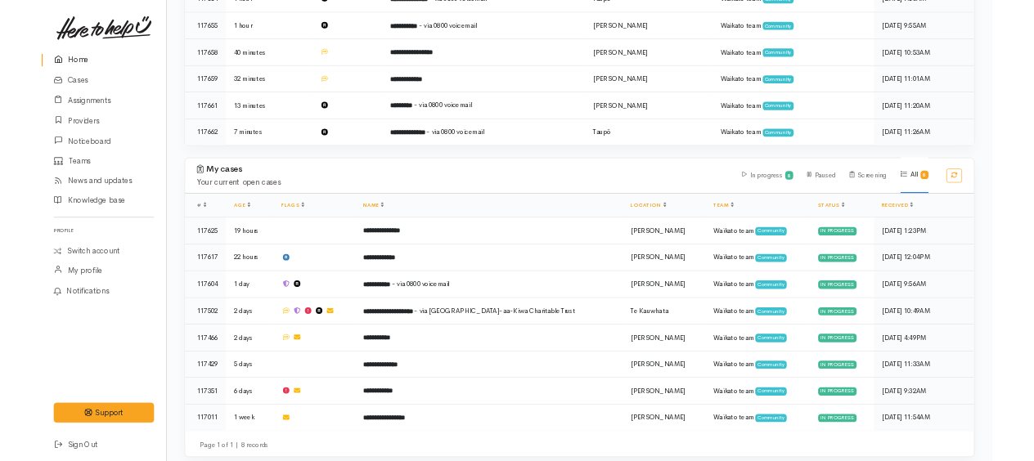
scroll to position [561, 0]
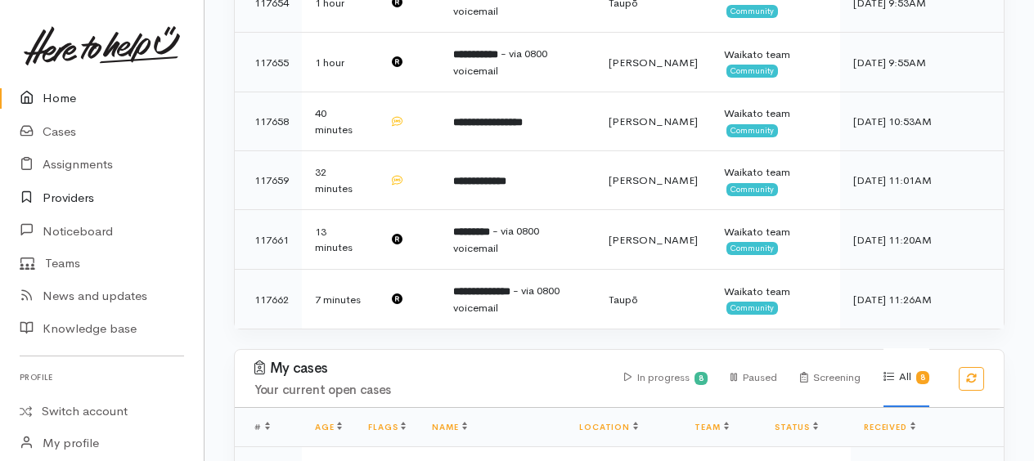
click at [65, 195] on link "Providers" at bounding box center [102, 199] width 204 height 34
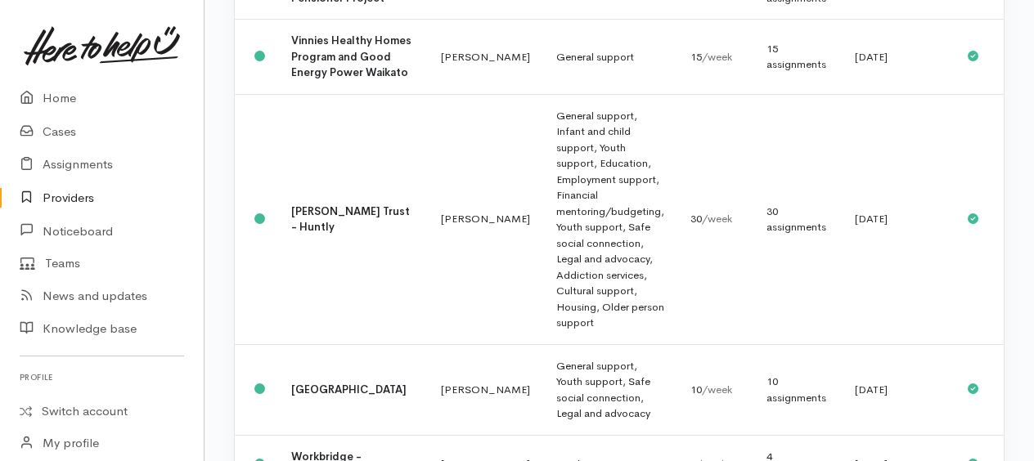
scroll to position [3011, 0]
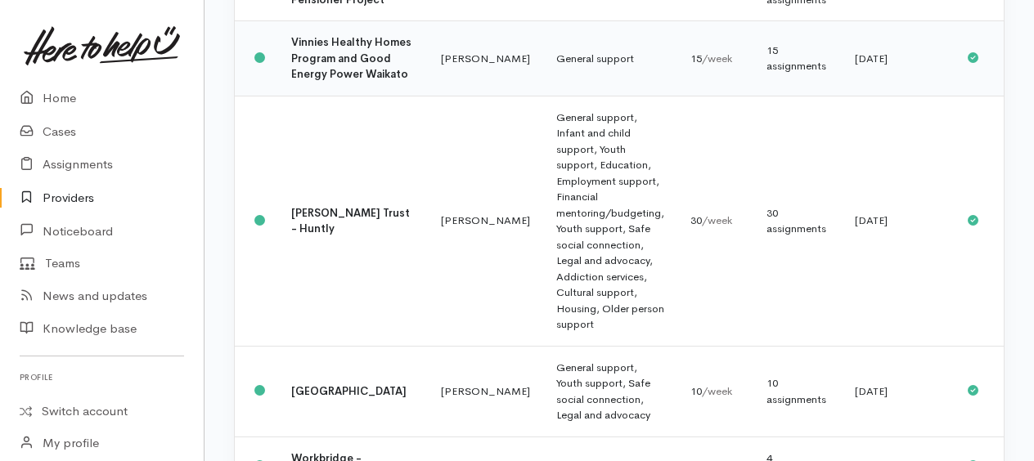
click at [320, 81] on b "Vinnies Healthy Homes Program and Good Energy Power Waikato" at bounding box center [351, 58] width 120 height 46
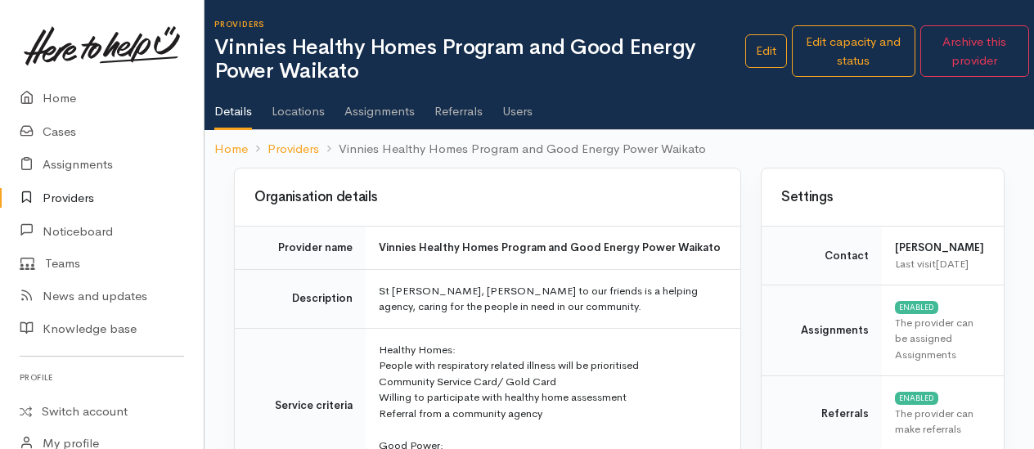
click at [520, 115] on link "Users" at bounding box center [517, 106] width 30 height 46
click at [525, 108] on link "Users" at bounding box center [517, 106] width 30 height 46
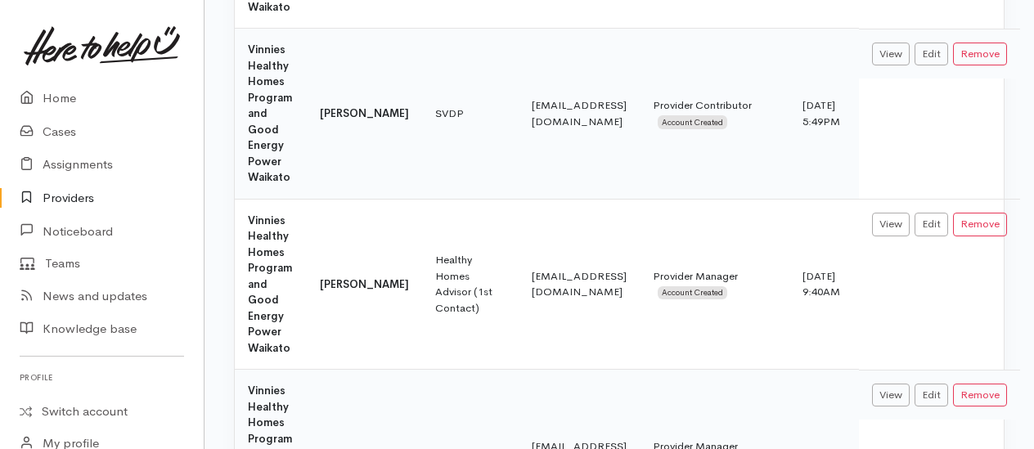
scroll to position [1167, 0]
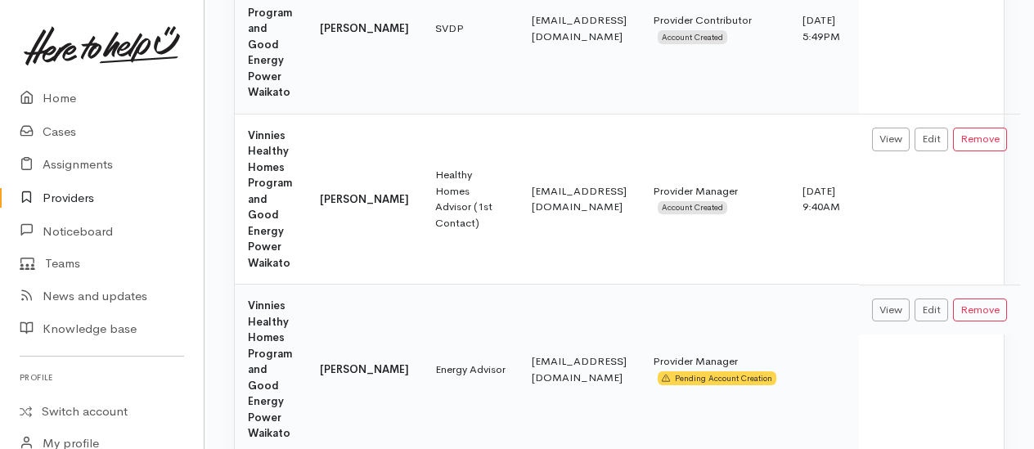
click at [1018, 137] on div at bounding box center [1025, 224] width 20 height 449
click at [1016, 132] on div at bounding box center [1025, 224] width 20 height 449
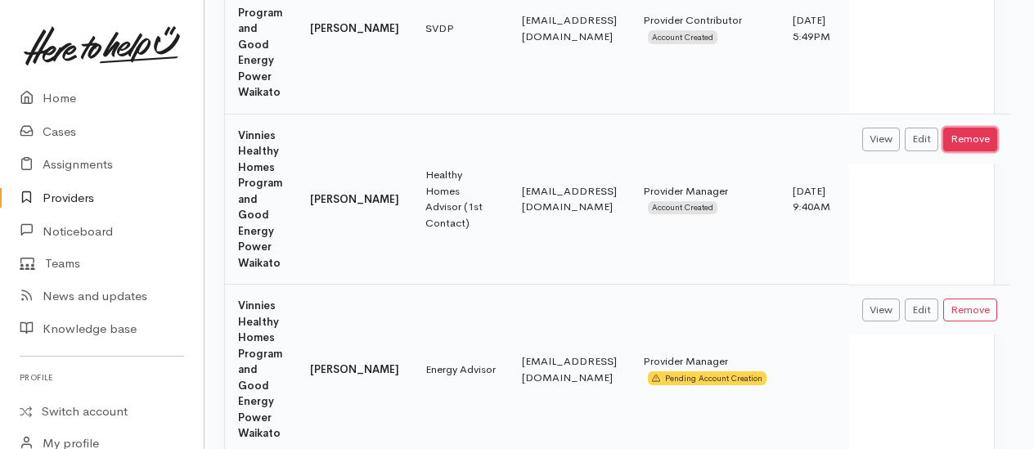
click at [989, 137] on button "Remove" at bounding box center [970, 140] width 54 height 24
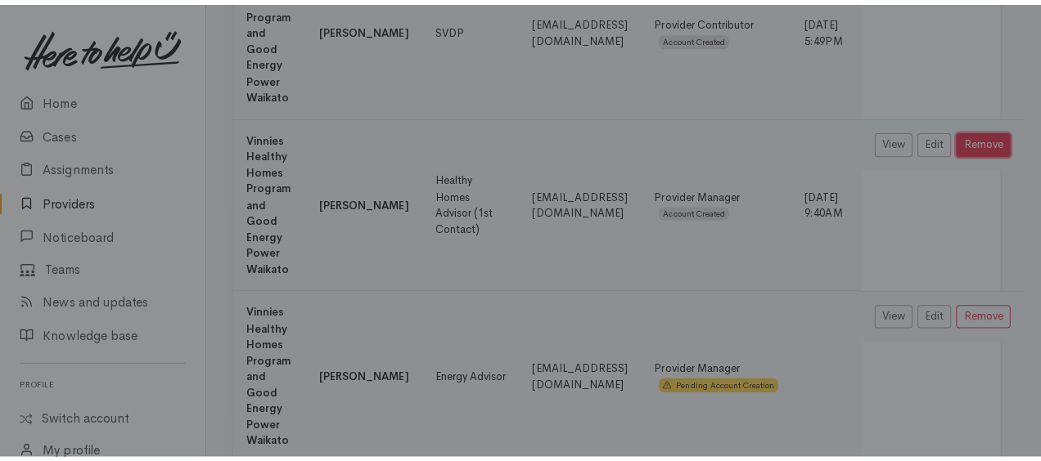
scroll to position [1167, 21]
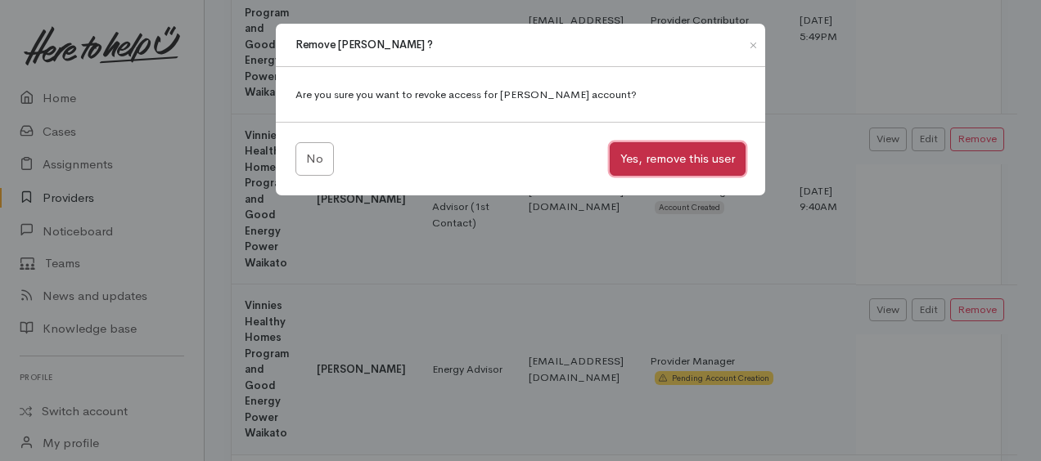
click at [676, 162] on button "Yes, remove this user" at bounding box center [678, 159] width 136 height 34
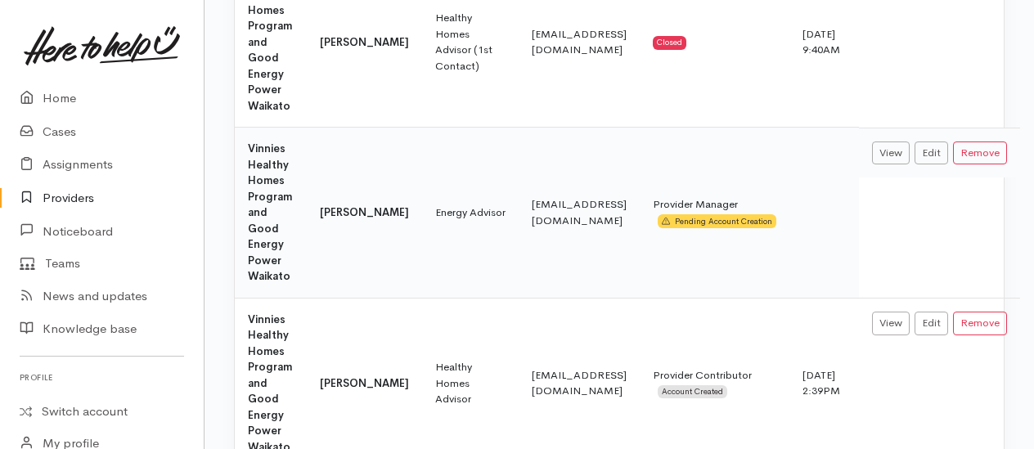
scroll to position [1414, 0]
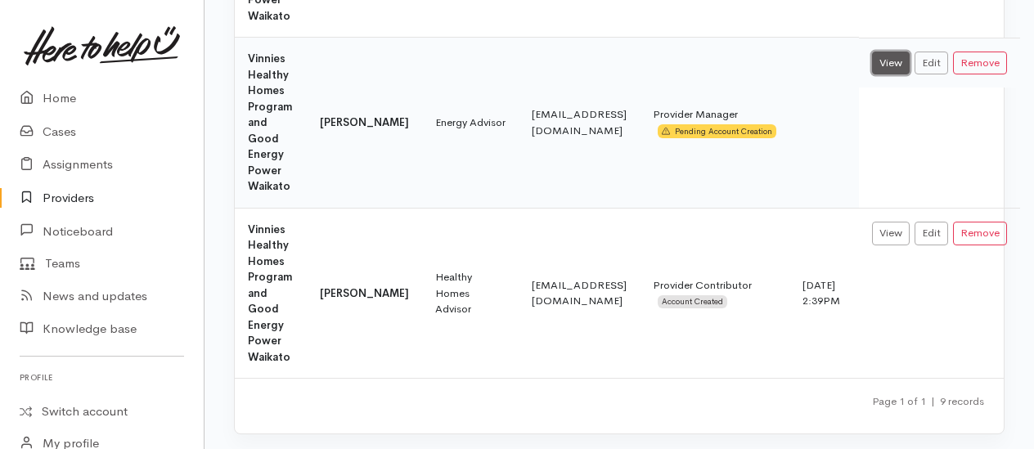
click at [910, 64] on link "View" at bounding box center [891, 64] width 38 height 24
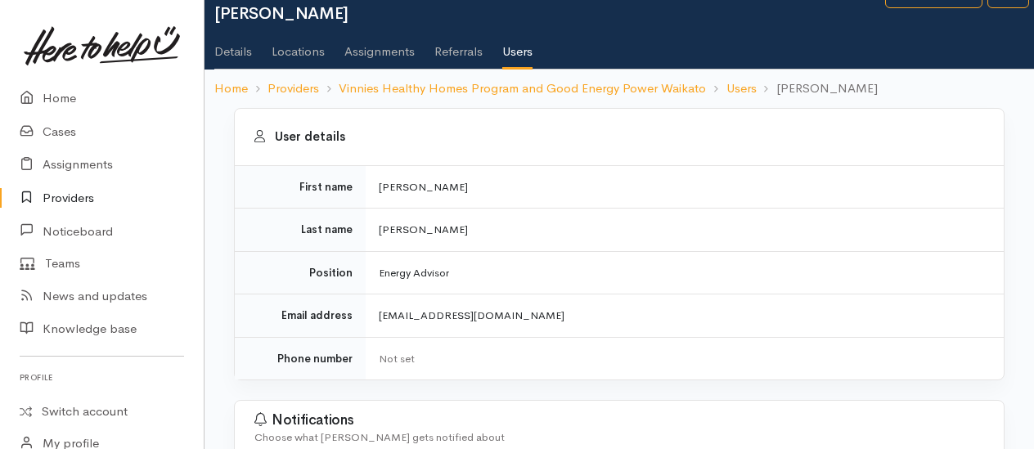
scroll to position [56, 0]
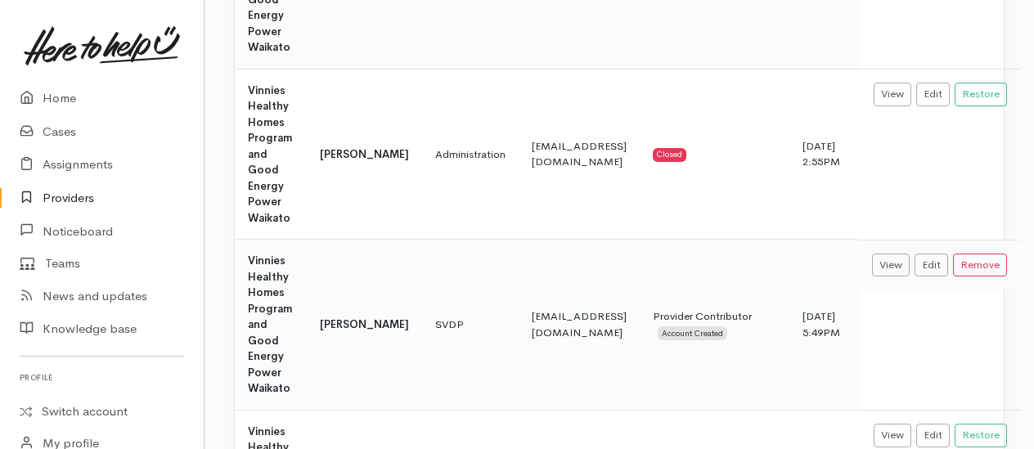
scroll to position [839, 0]
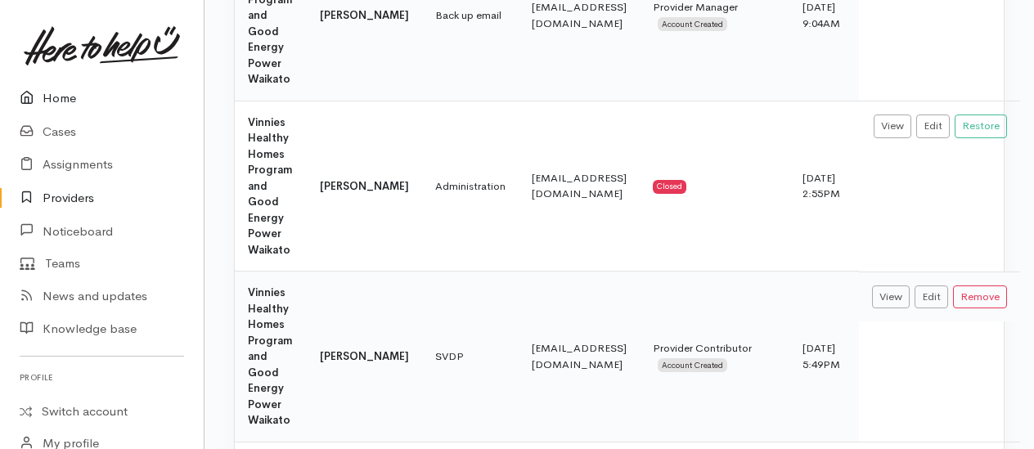
click at [54, 93] on link "Home" at bounding box center [102, 99] width 204 height 34
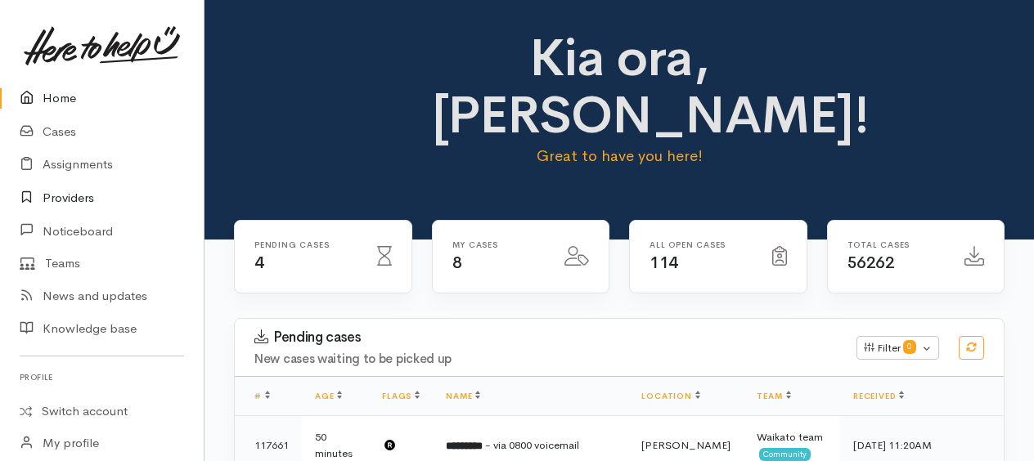
click at [65, 196] on link "Providers" at bounding box center [102, 199] width 204 height 34
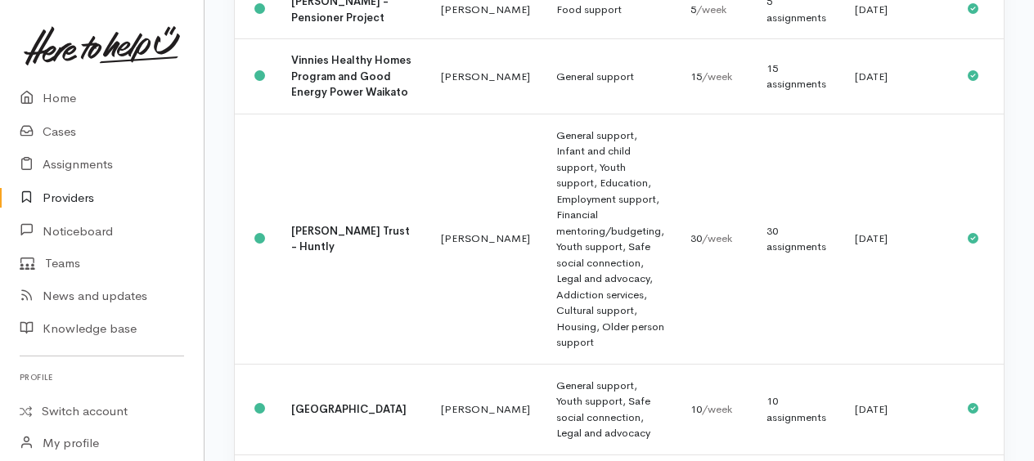
scroll to position [2992, 0]
click at [543, 115] on td "General support" at bounding box center [610, 77] width 134 height 75
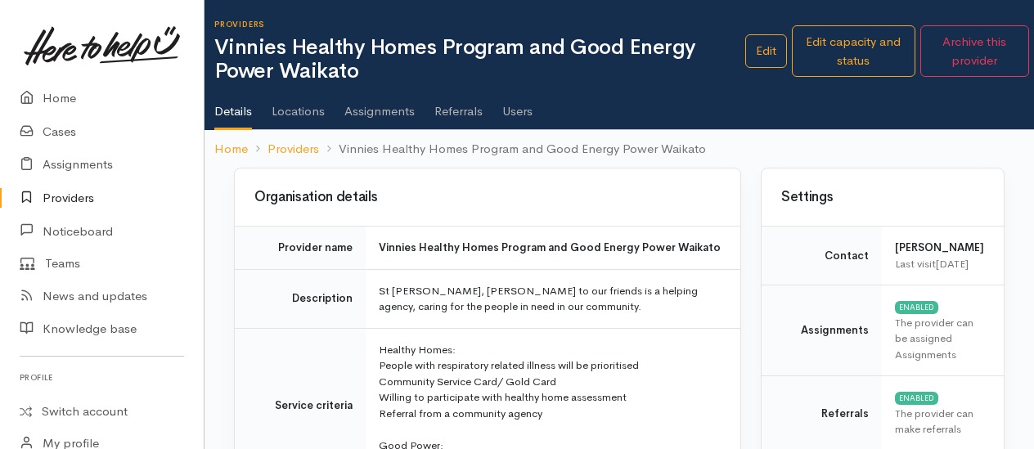
click at [521, 120] on link "Users" at bounding box center [517, 106] width 30 height 46
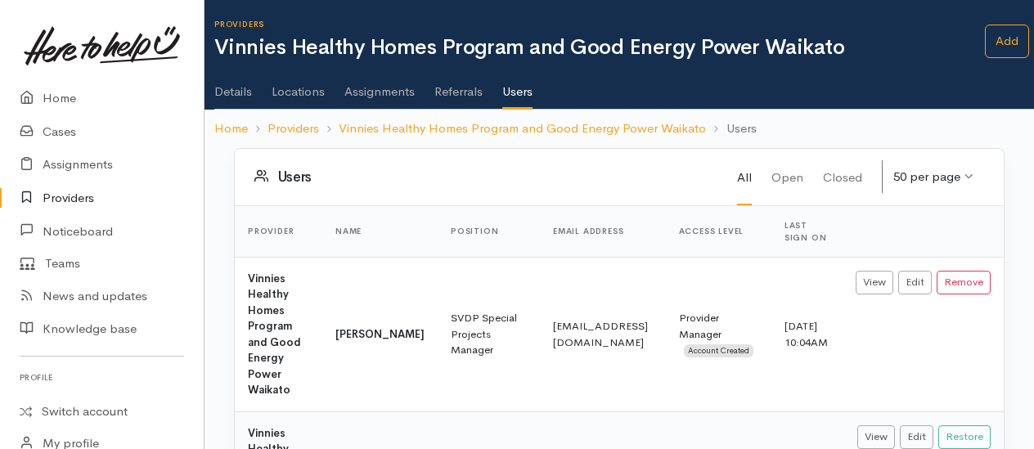
click at [234, 88] on link "Details" at bounding box center [233, 86] width 38 height 46
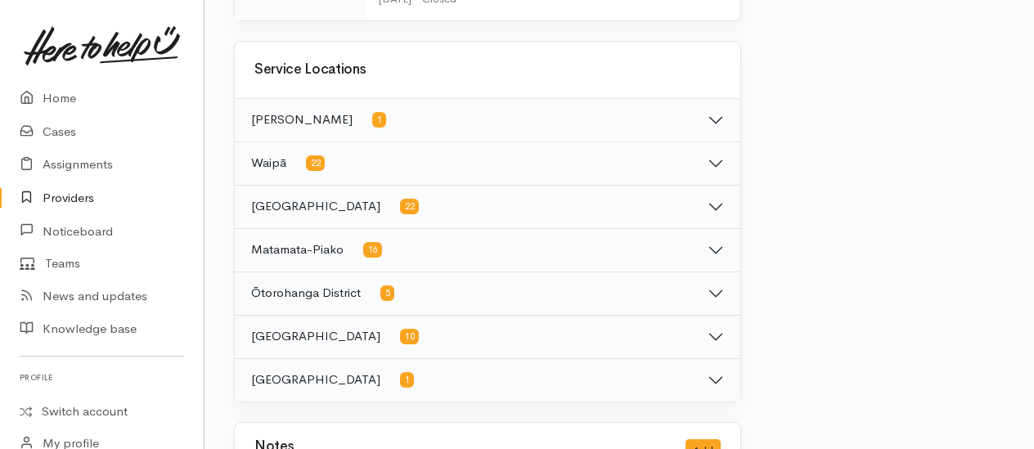
scroll to position [1049, 0]
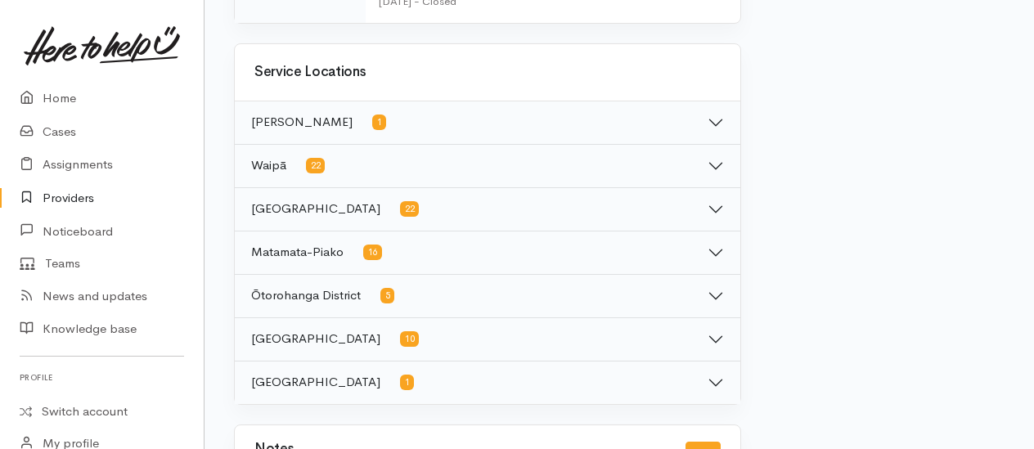
click at [715, 339] on button "South Waikato District 10" at bounding box center [488, 339] width 506 height 43
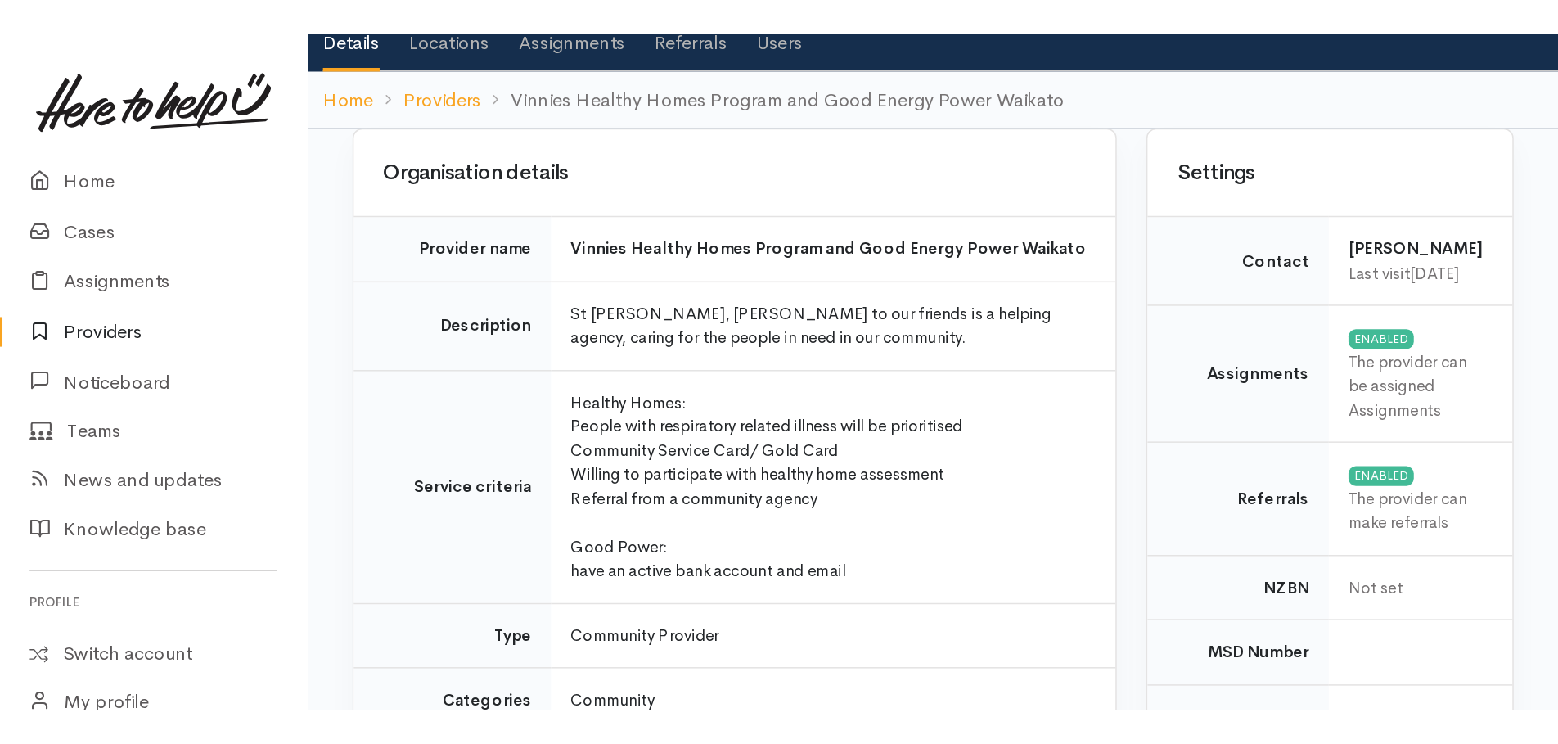
scroll to position [0, 0]
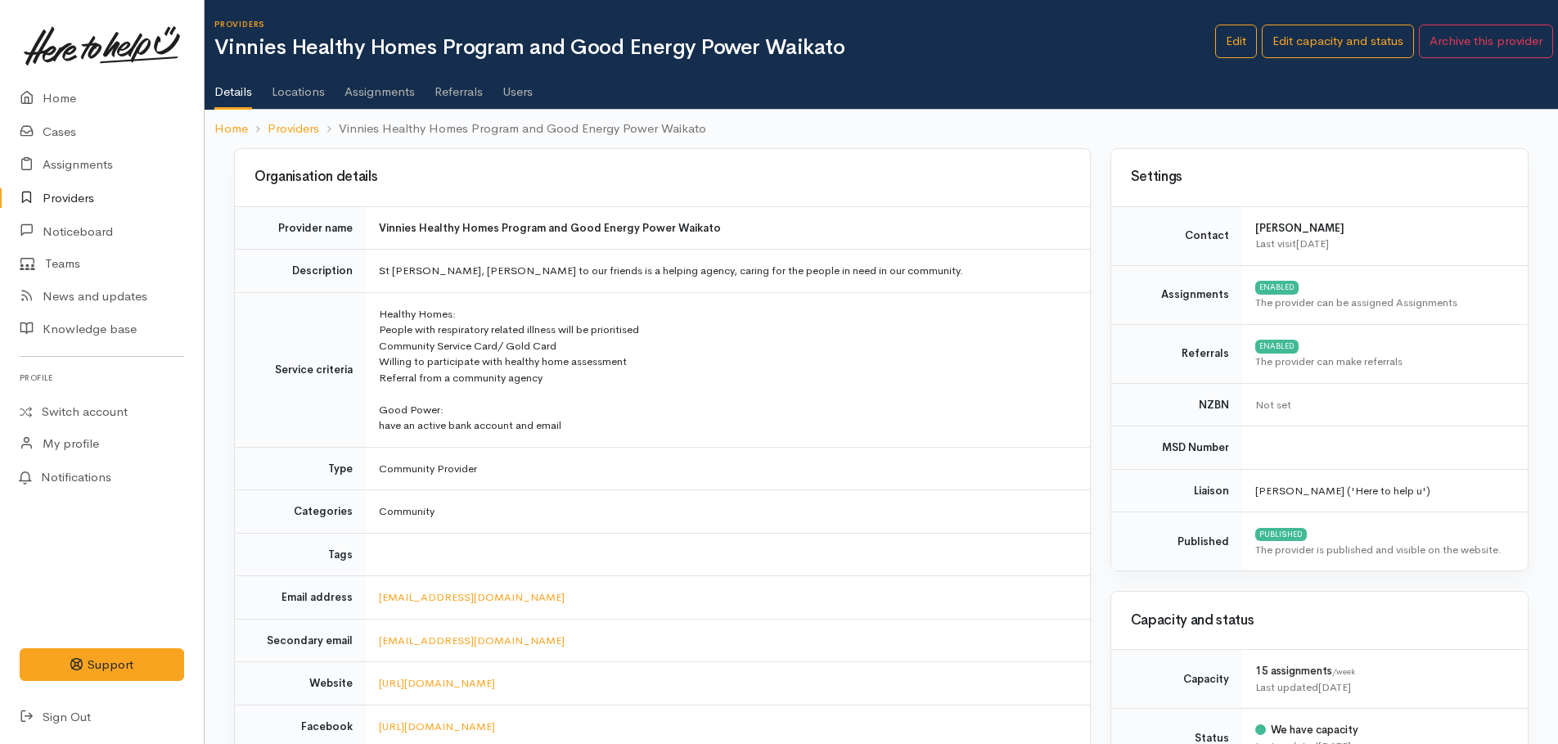
click at [79, 204] on link "Providers" at bounding box center [102, 199] width 204 height 34
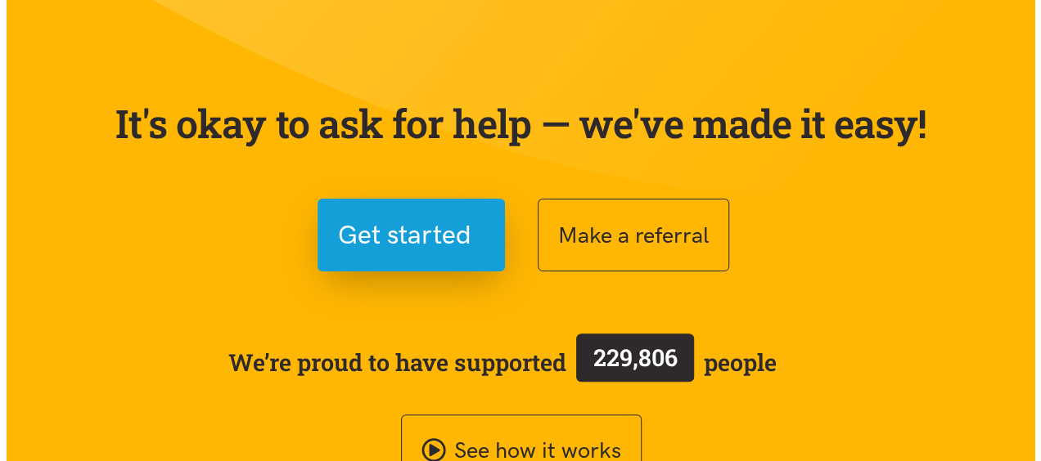
scroll to position [118, 0]
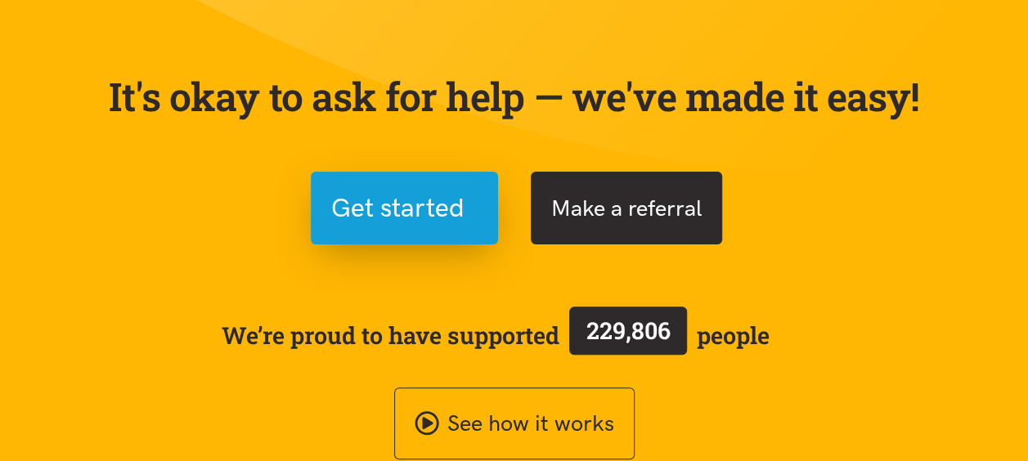
click at [627, 209] on button "Make a referral" at bounding box center [626, 208] width 191 height 73
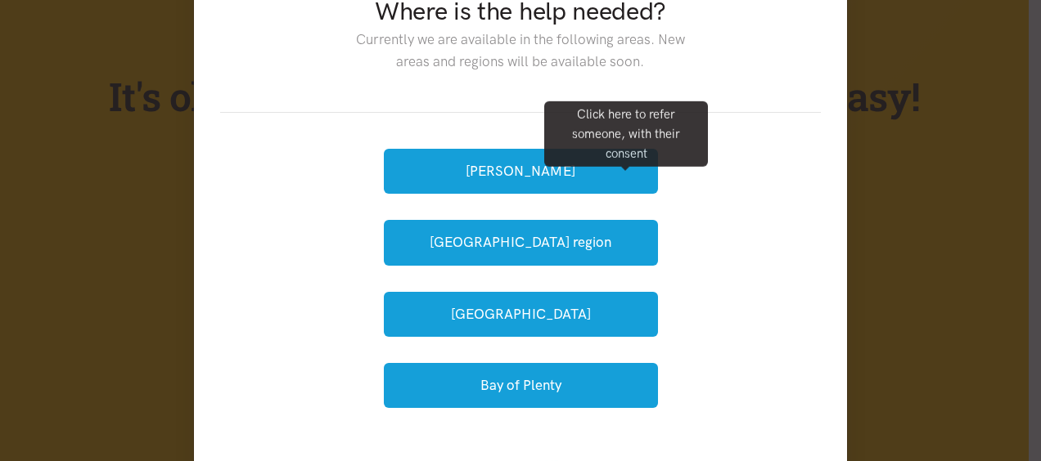
scroll to position [76, 0]
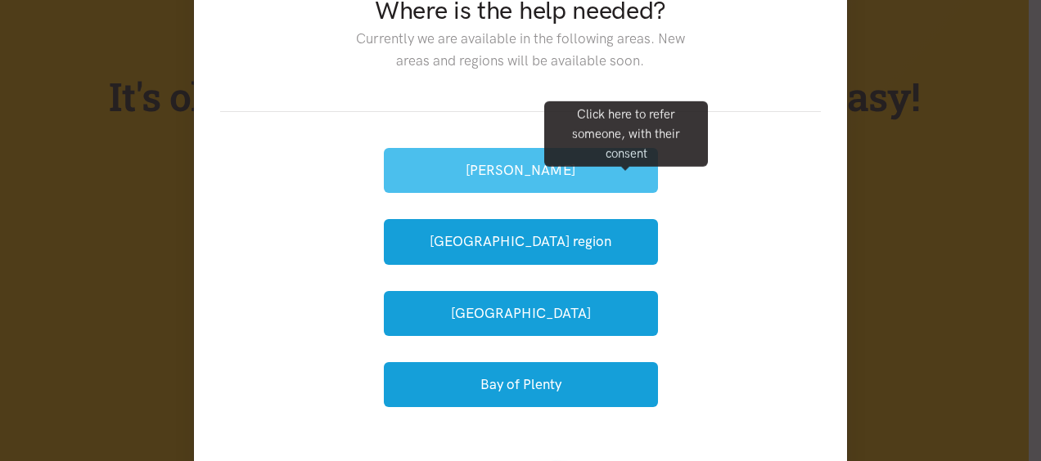
click at [475, 164] on button "[PERSON_NAME]" at bounding box center [521, 170] width 274 height 45
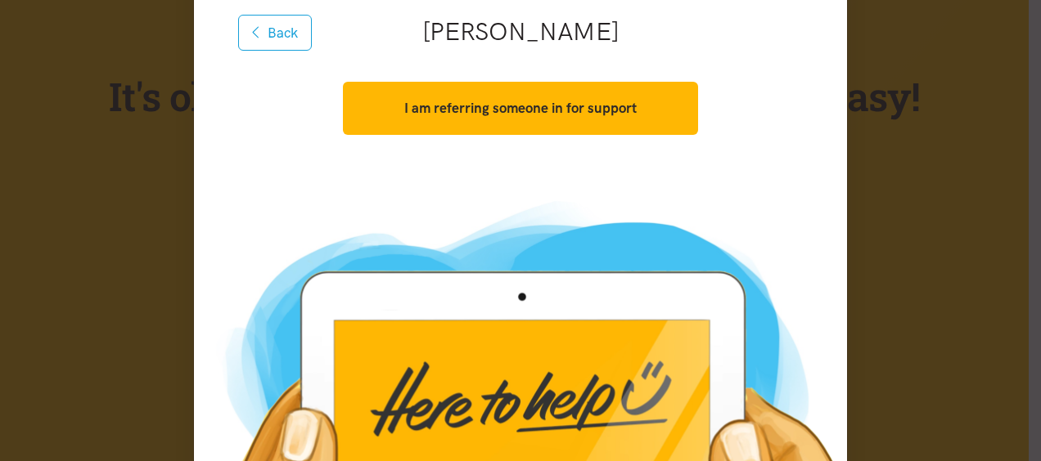
scroll to position [201, 0]
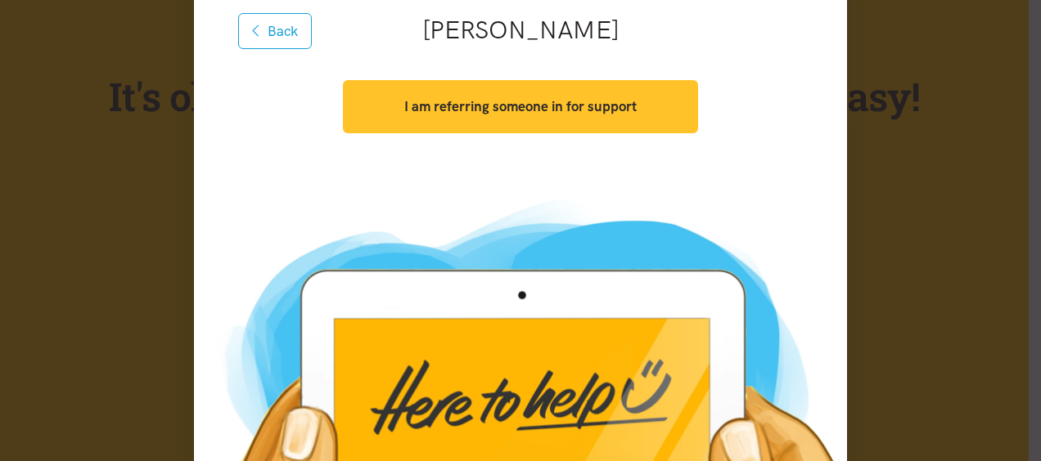
click at [566, 106] on strong "I am referring someone in for support" at bounding box center [520, 106] width 232 height 16
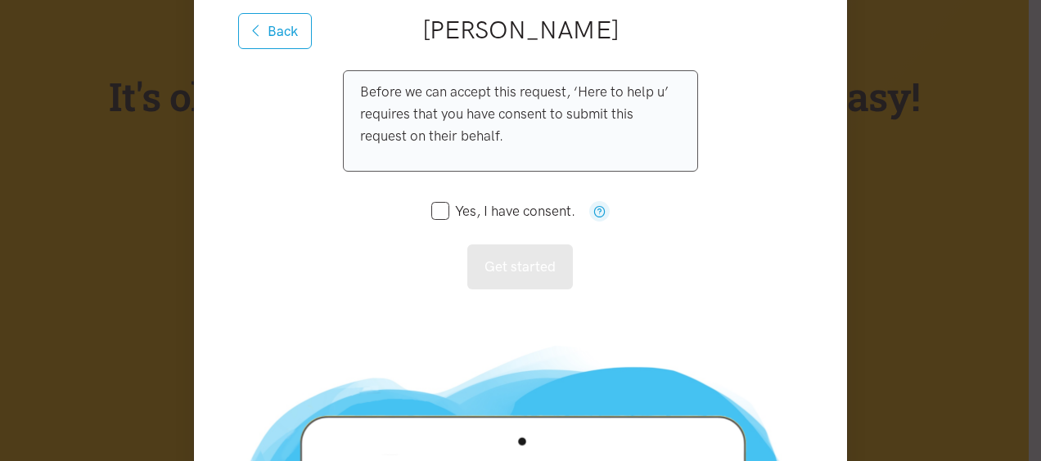
click at [437, 213] on input "Yes, I have consent." at bounding box center [503, 212] width 144 height 14
checkbox input "true"
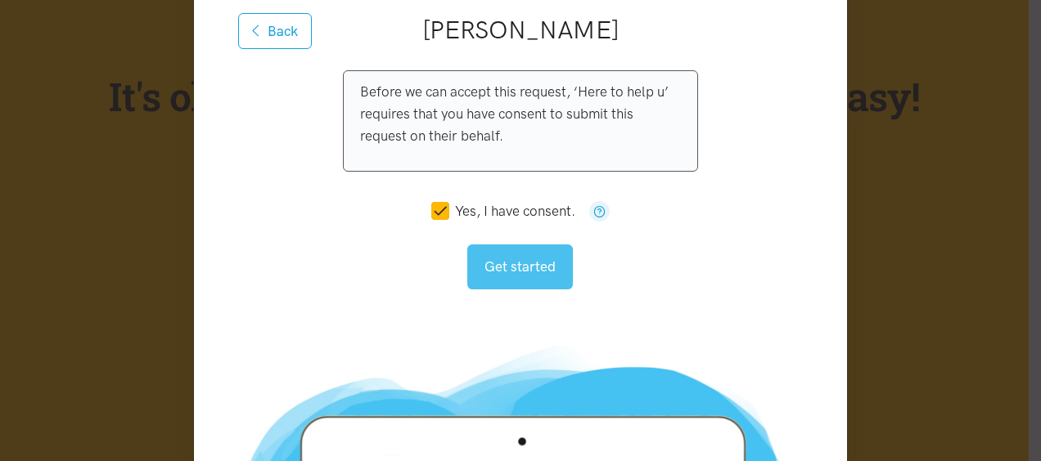
click at [517, 272] on button "Get started" at bounding box center [520, 267] width 106 height 45
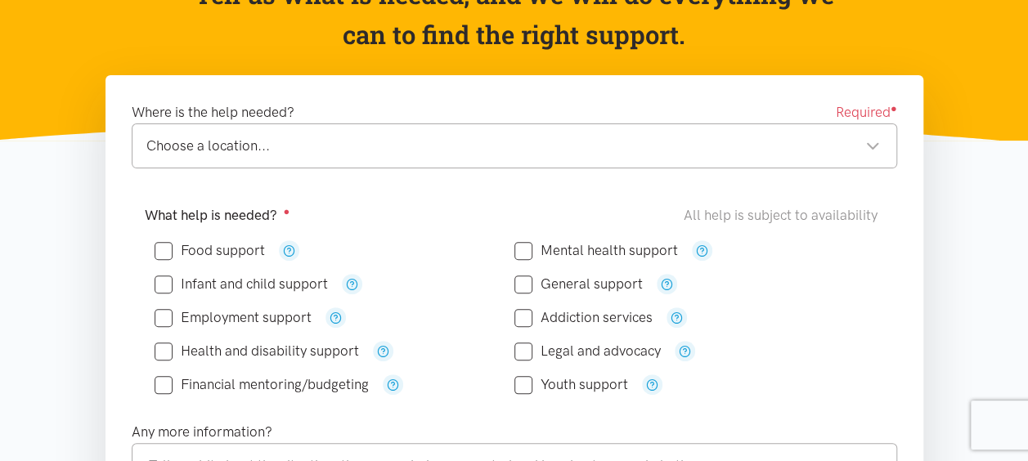
scroll to position [205, 0]
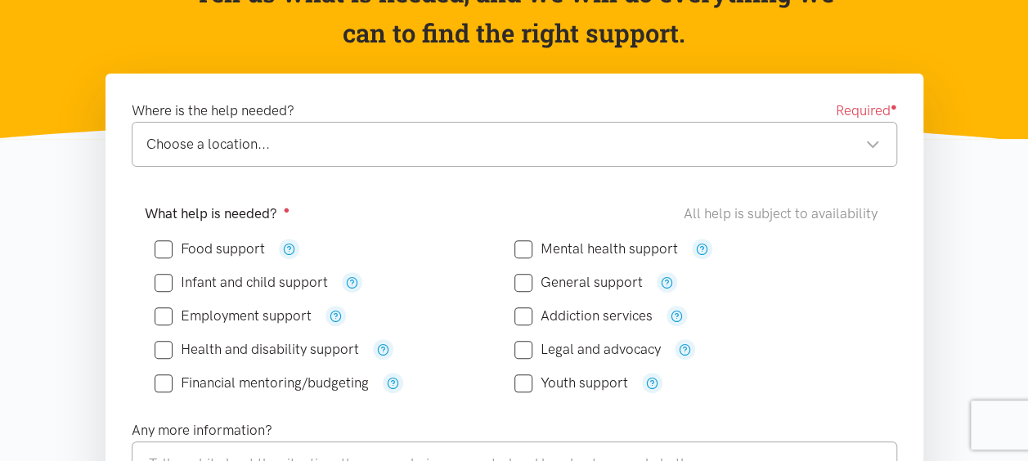
click at [854, 149] on div "Choose a location..." at bounding box center [513, 144] width 734 height 22
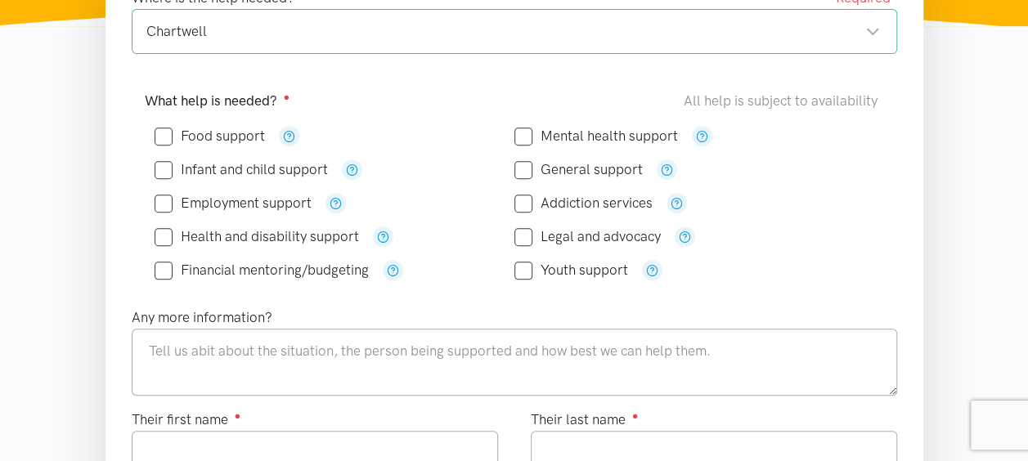
scroll to position [319, 0]
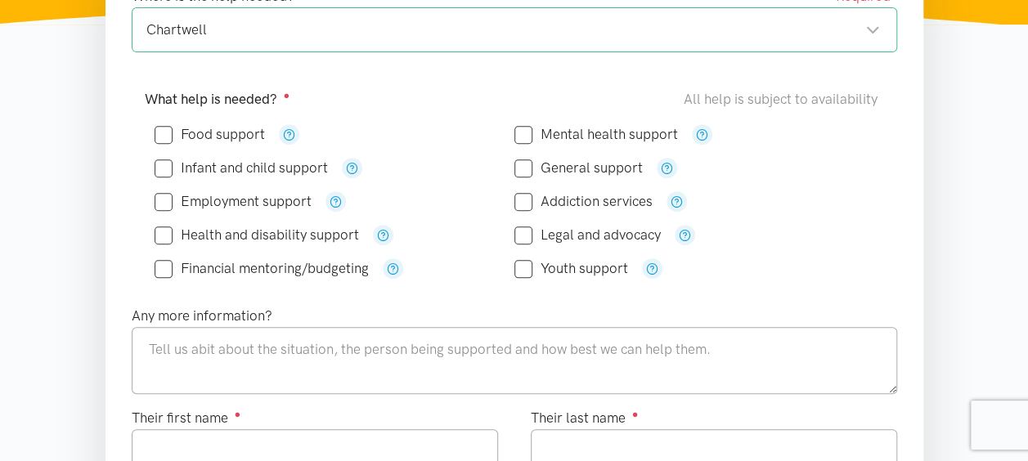
click at [532, 132] on input "Mental health support" at bounding box center [597, 135] width 164 height 14
checkbox input "true"
click at [524, 272] on input "Youth support" at bounding box center [572, 269] width 114 height 14
checkbox input "true"
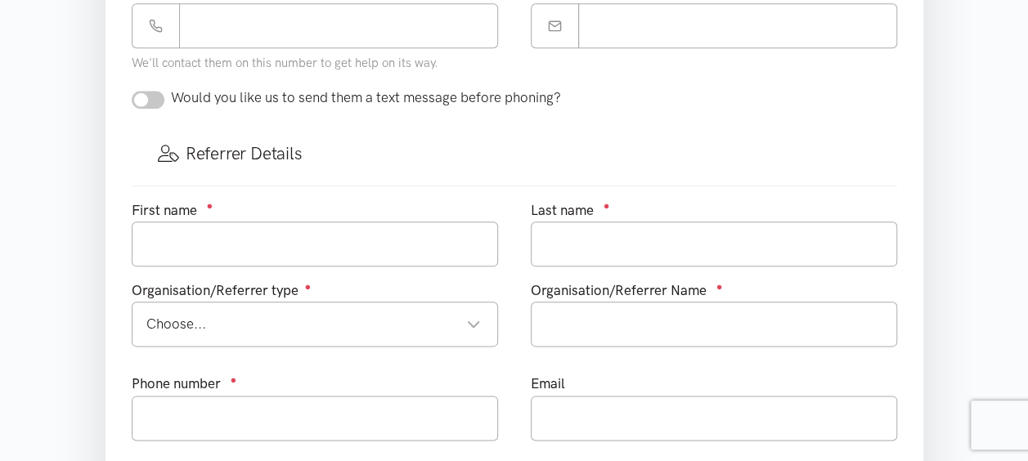
scroll to position [827, 0]
click at [139, 93] on input "checkbox" at bounding box center [148, 99] width 33 height 18
checkbox input "true"
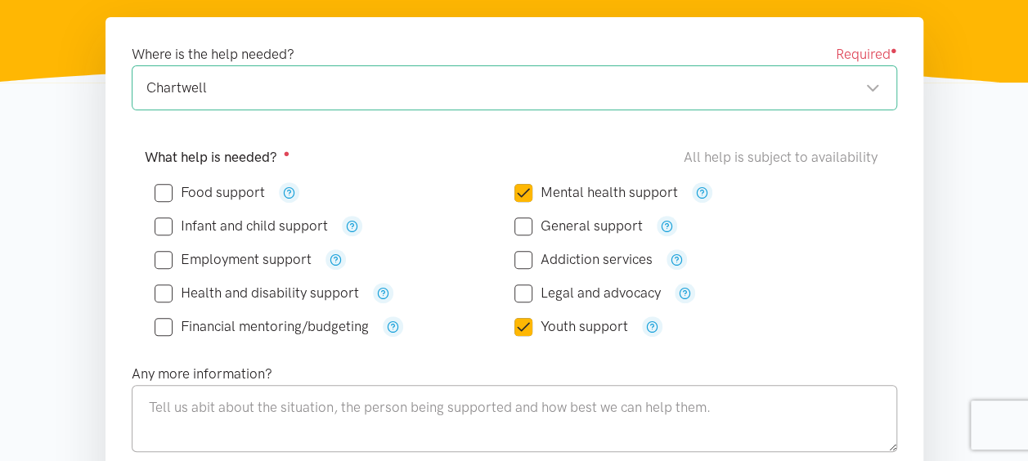
scroll to position [0, 0]
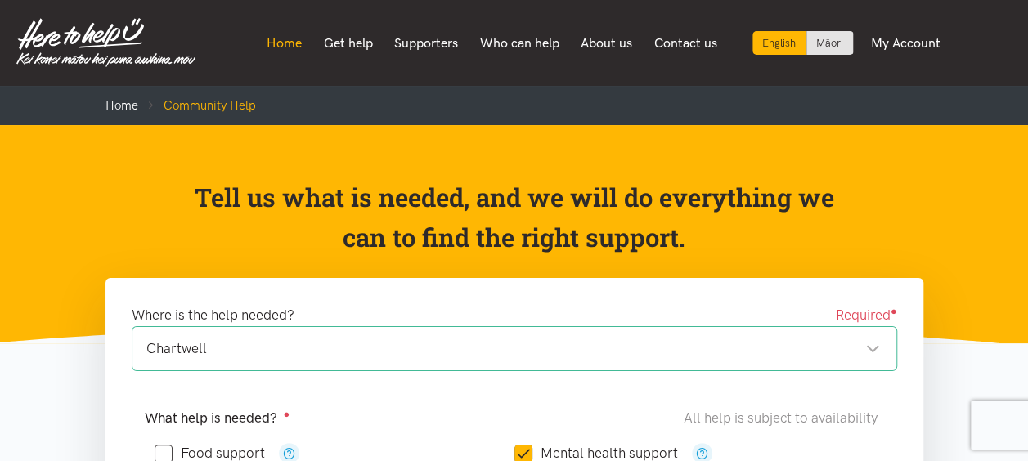
click at [293, 41] on link "Home" at bounding box center [284, 43] width 57 height 34
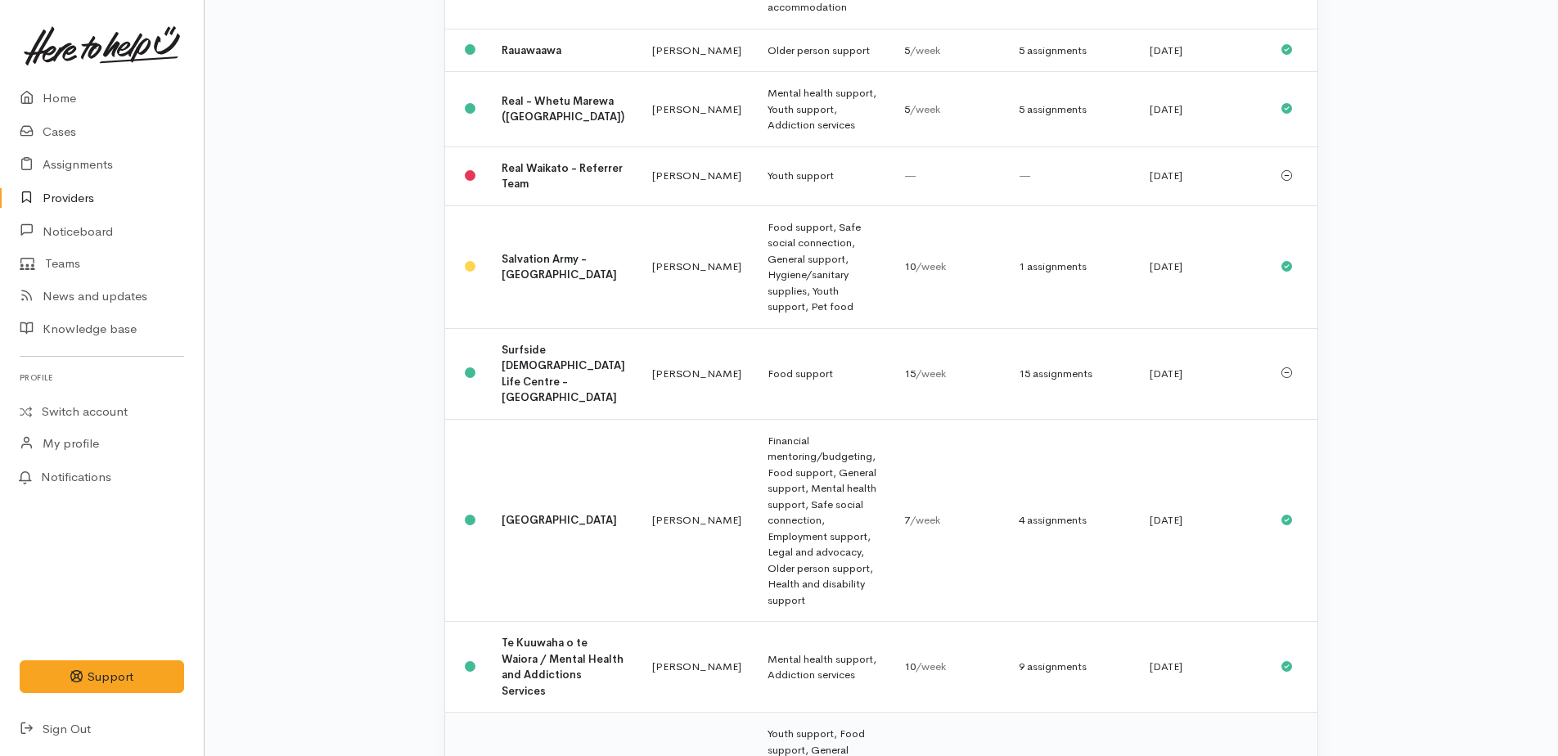
scroll to position [1800, 0]
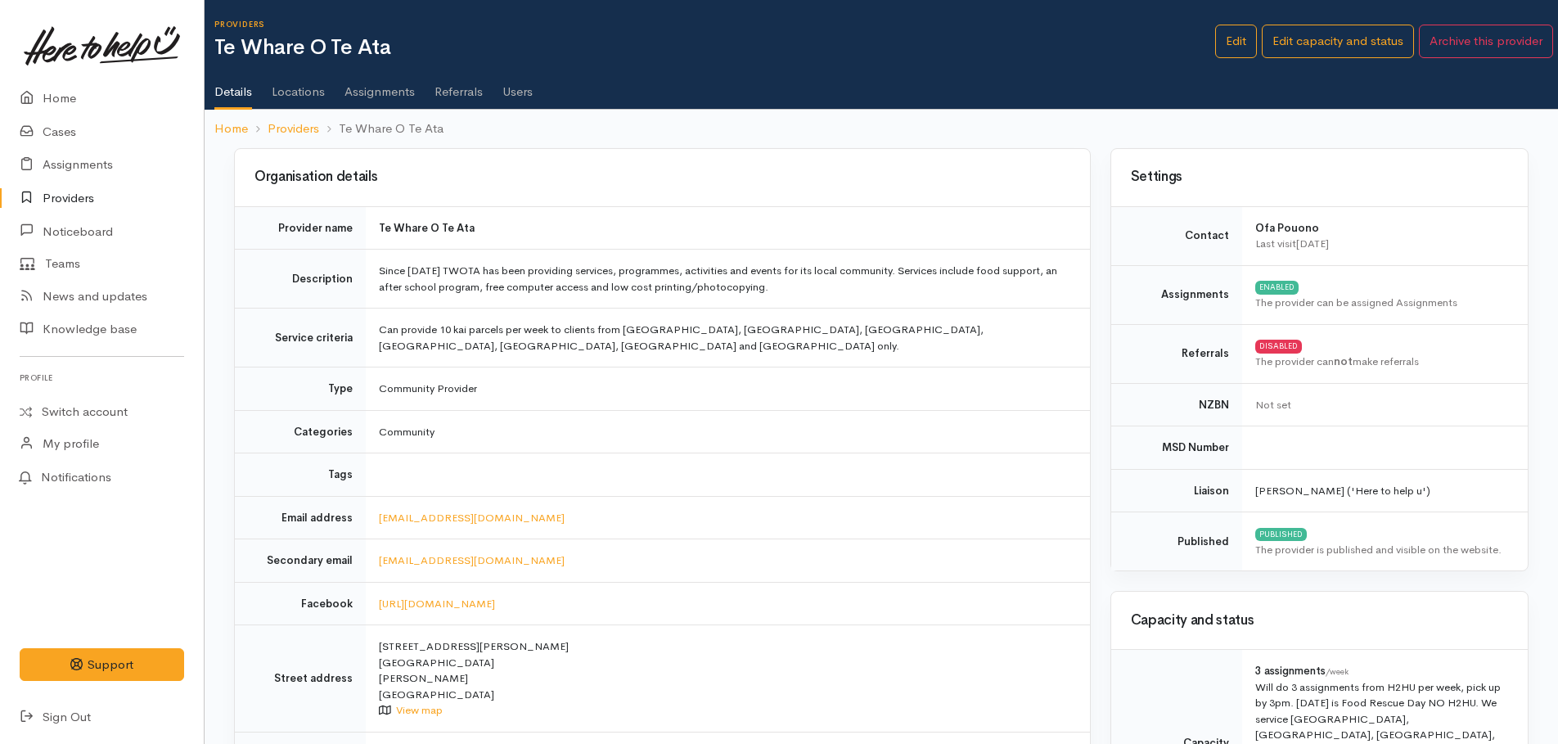
click at [370, 94] on link "Assignments" at bounding box center [379, 86] width 70 height 46
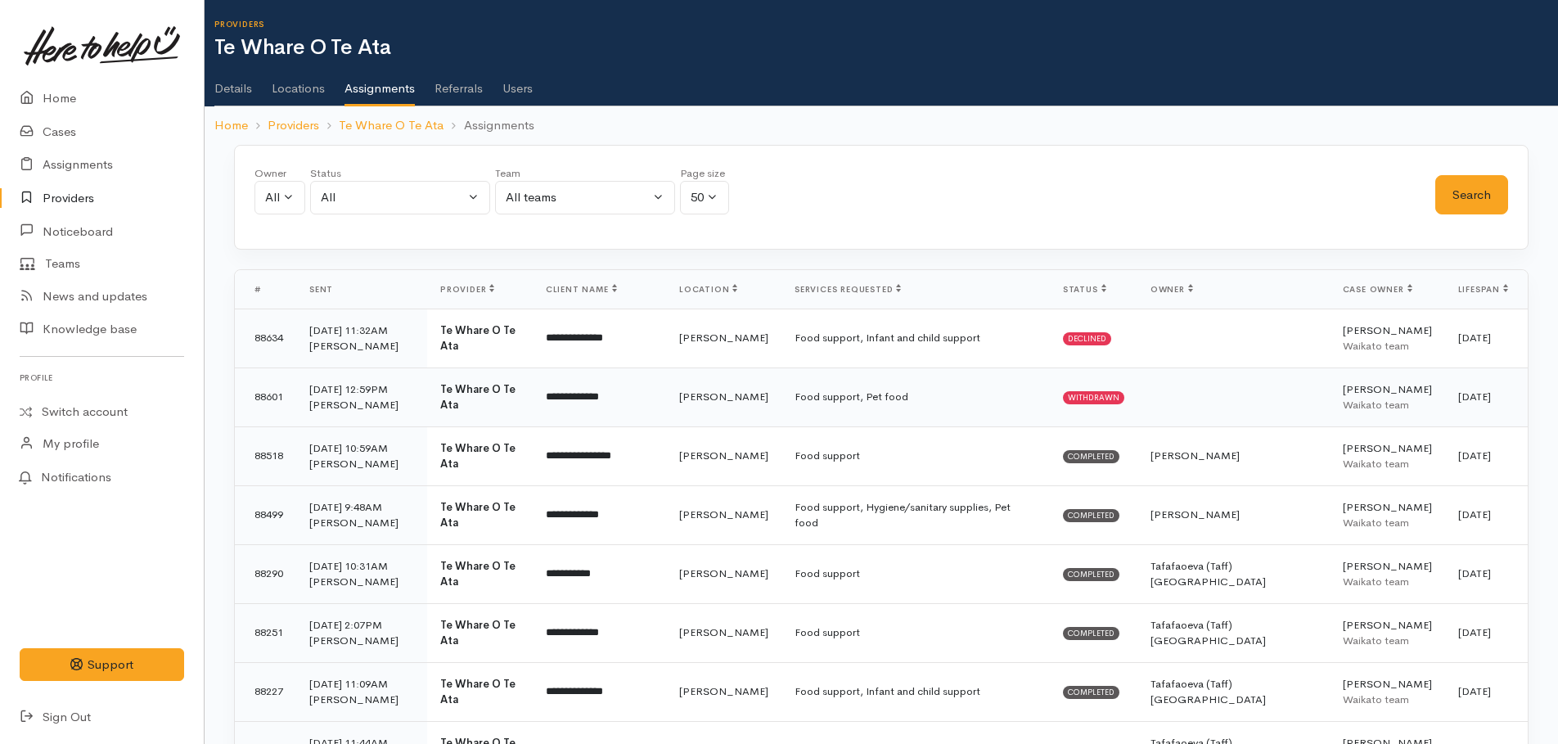
click at [809, 400] on td "Food support, Pet food" at bounding box center [915, 396] width 268 height 59
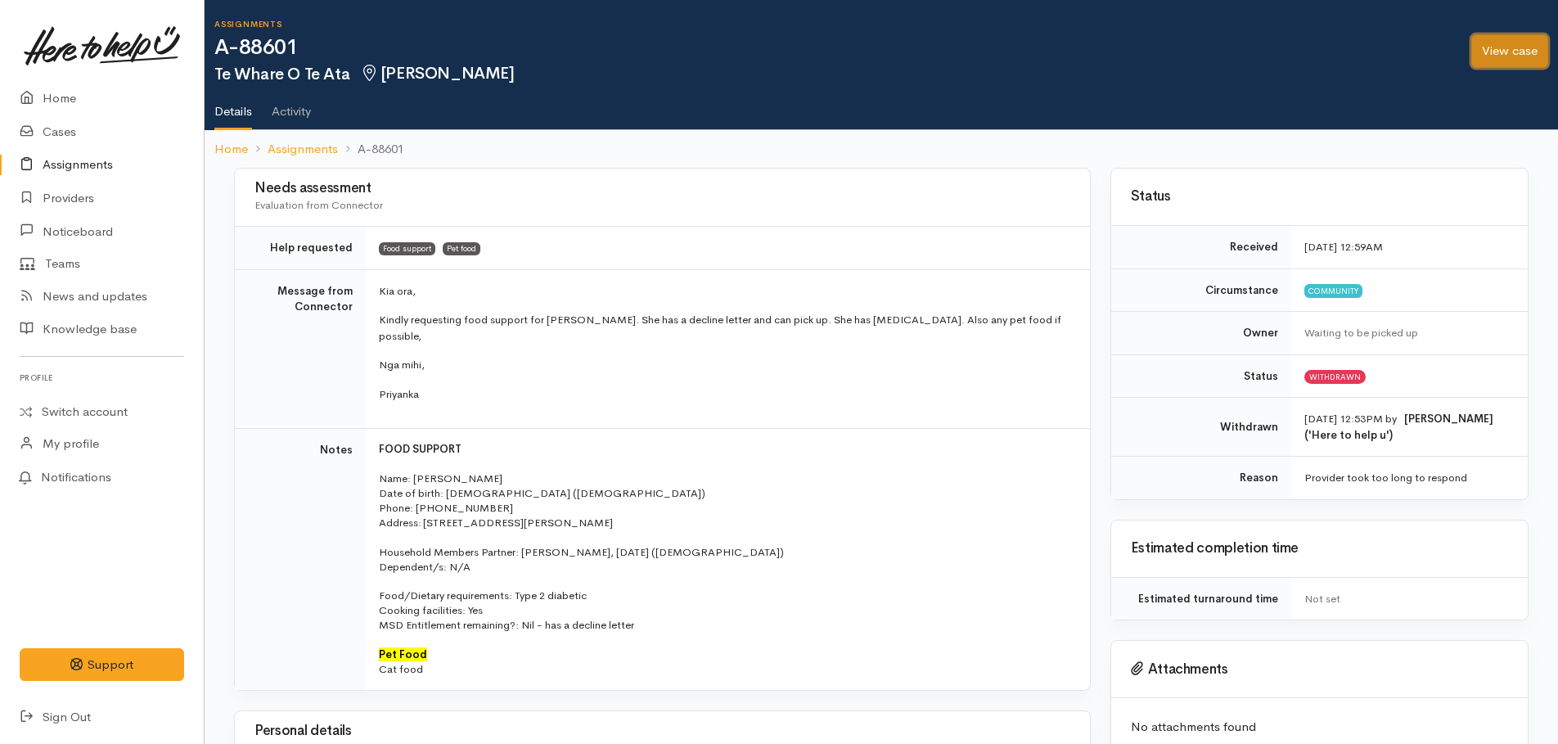
click at [1509, 57] on link "View case" at bounding box center [1509, 51] width 77 height 34
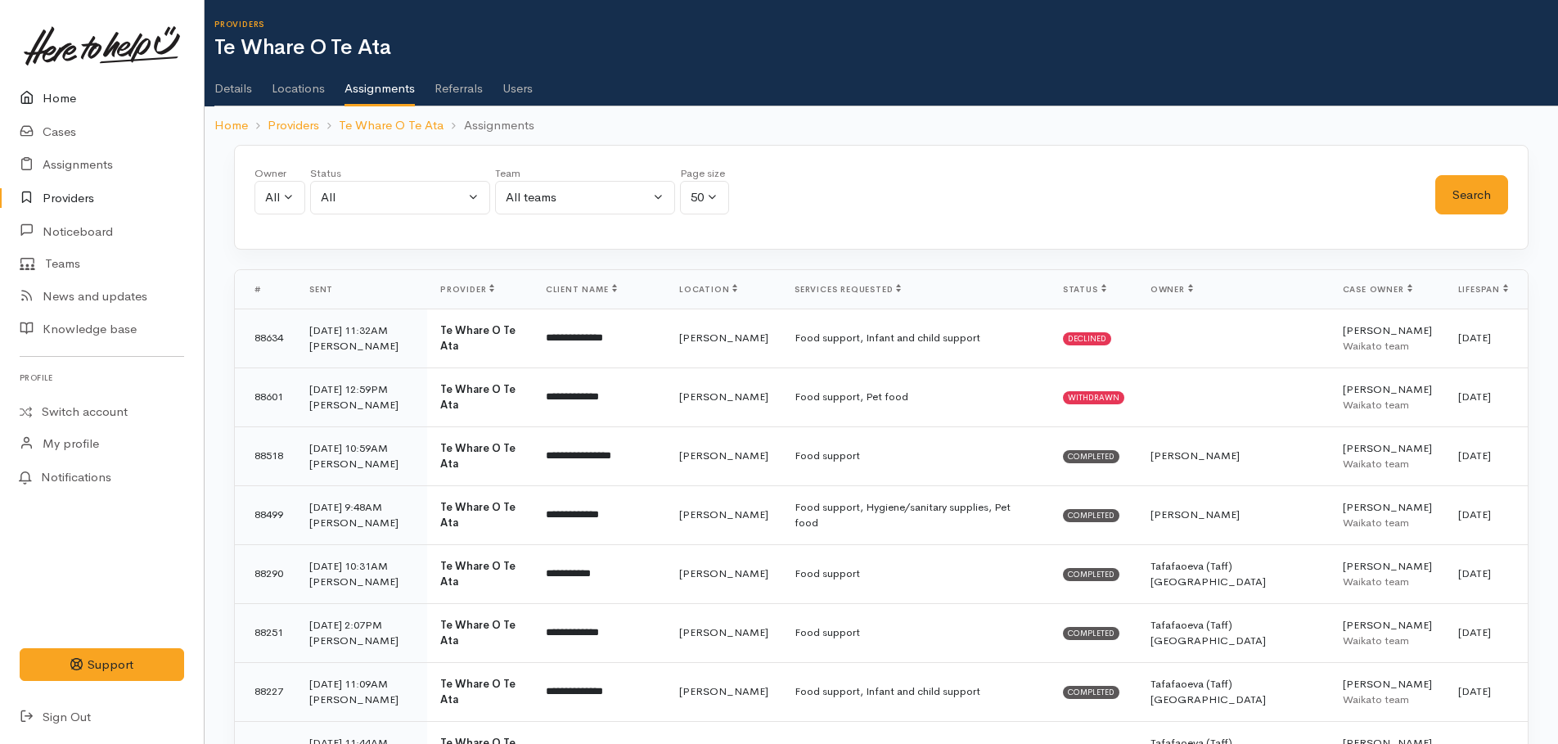
click at [47, 103] on link "Home" at bounding box center [102, 99] width 204 height 34
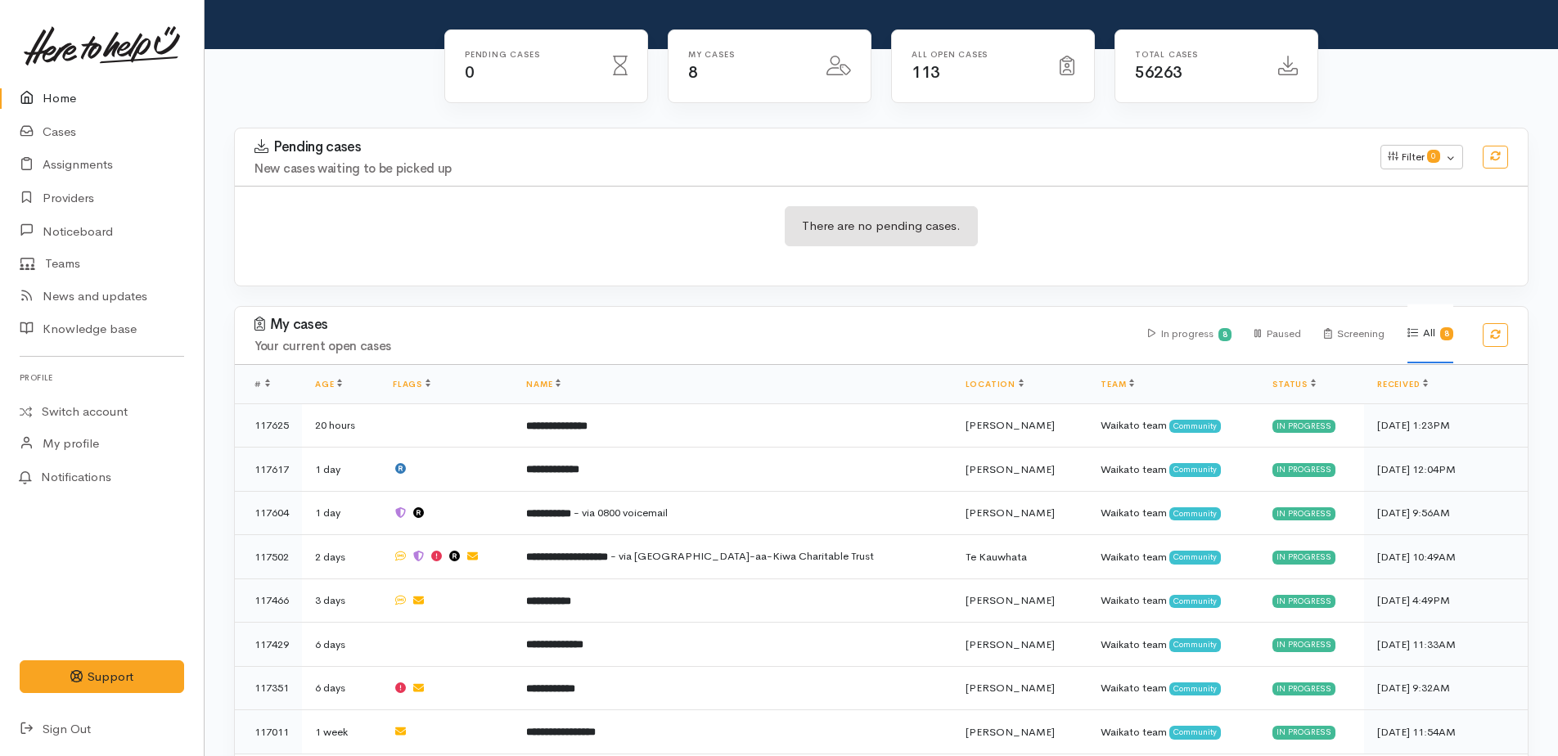
scroll to position [105, 0]
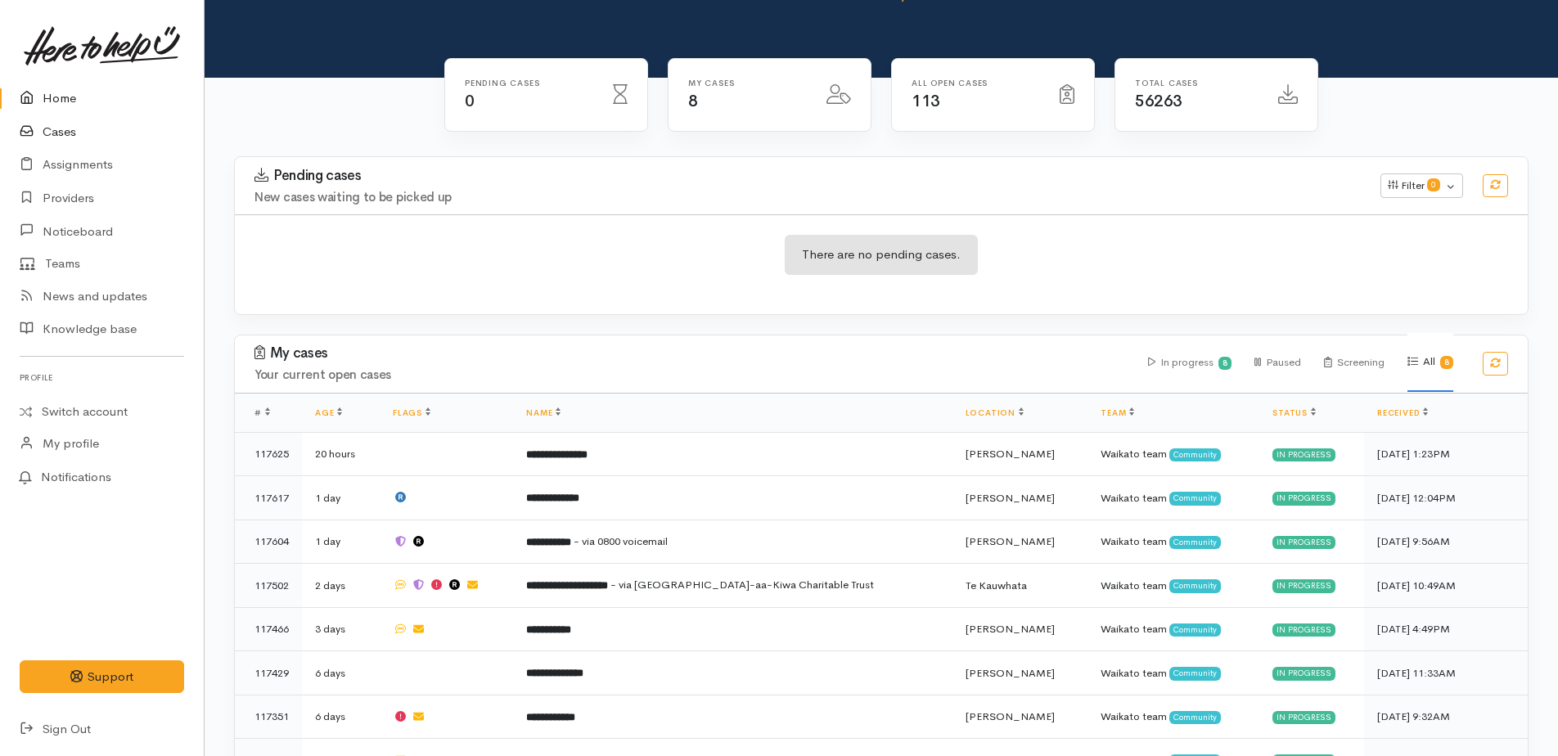
click at [47, 133] on link "Cases" at bounding box center [102, 132] width 204 height 34
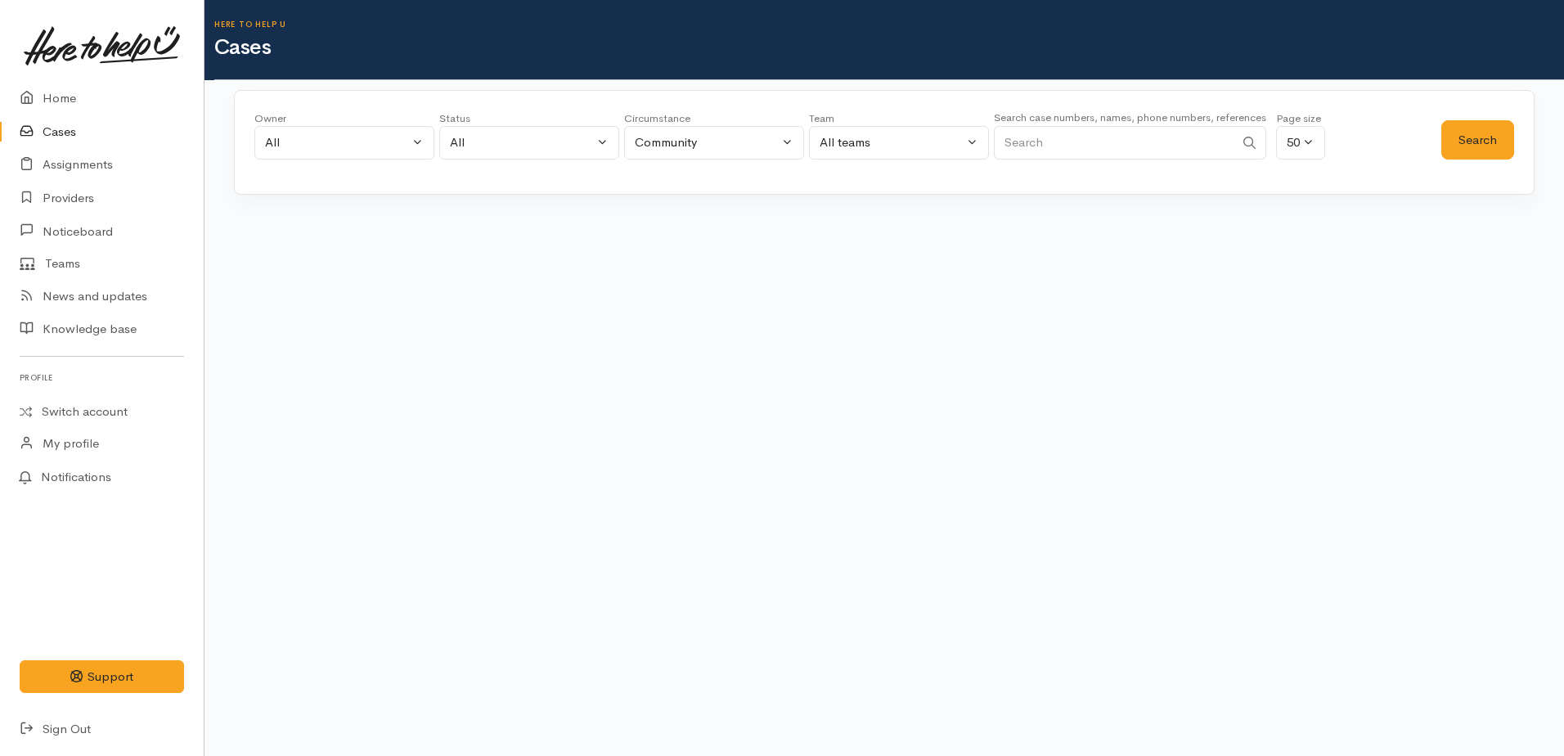
click at [1040, 156] on input "Search" at bounding box center [1114, 143] width 241 height 34
click at [1464, 146] on button "Search" at bounding box center [1478, 140] width 73 height 40
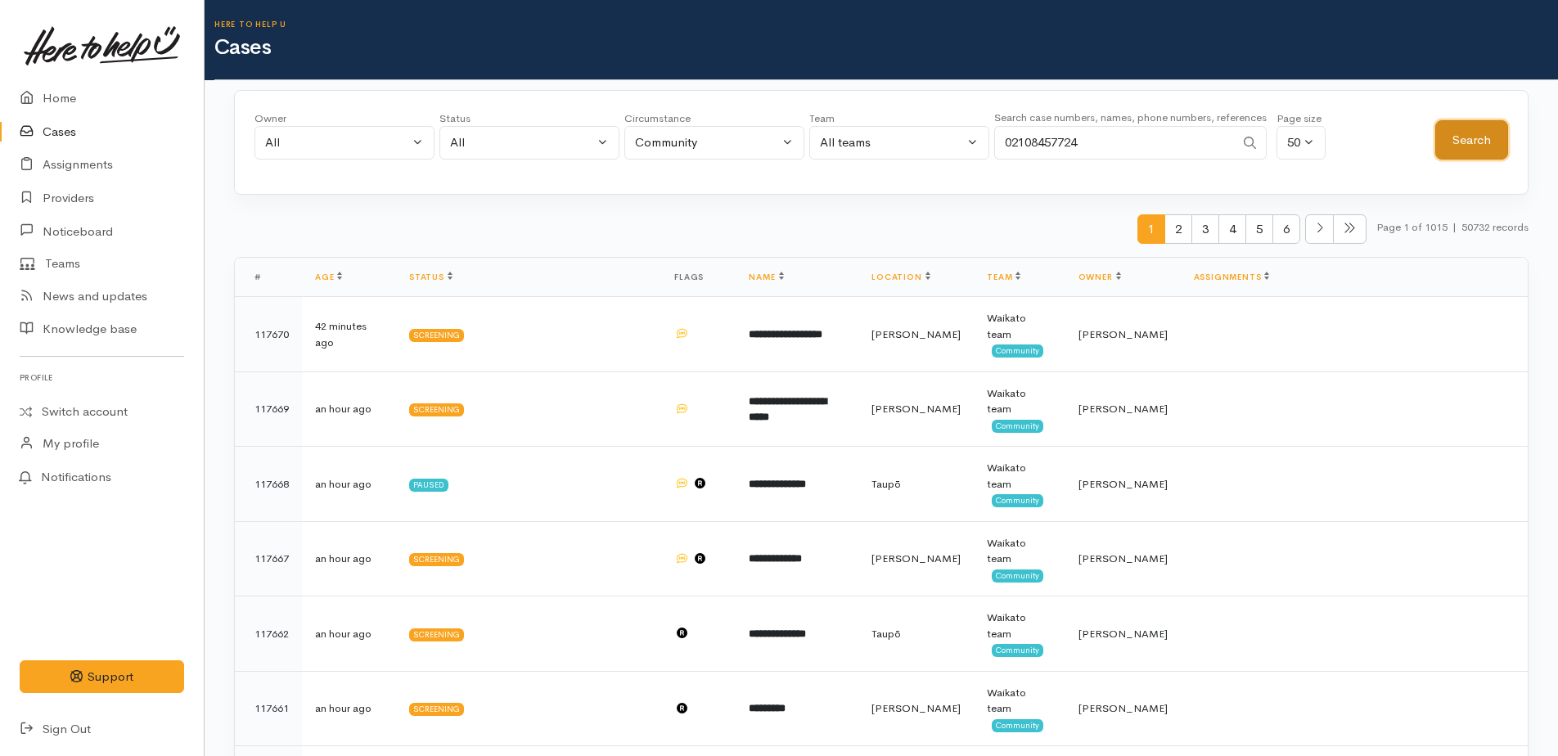
click at [1463, 148] on button "Search" at bounding box center [1471, 140] width 73 height 40
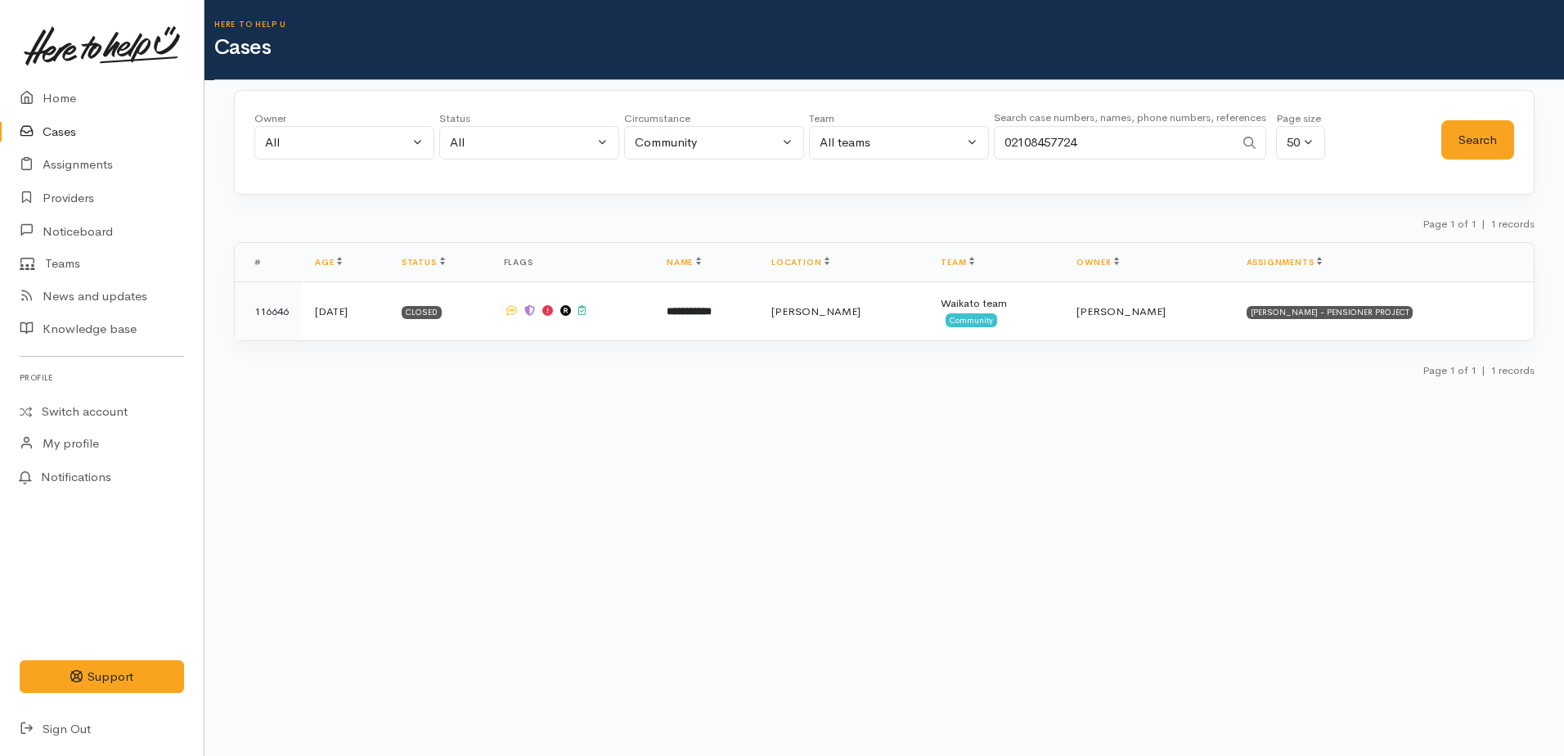
click at [1108, 142] on input "02108457724" at bounding box center [1114, 143] width 241 height 34
type input "0"
type input "tanya"
click at [1492, 143] on button "Search" at bounding box center [1478, 140] width 73 height 40
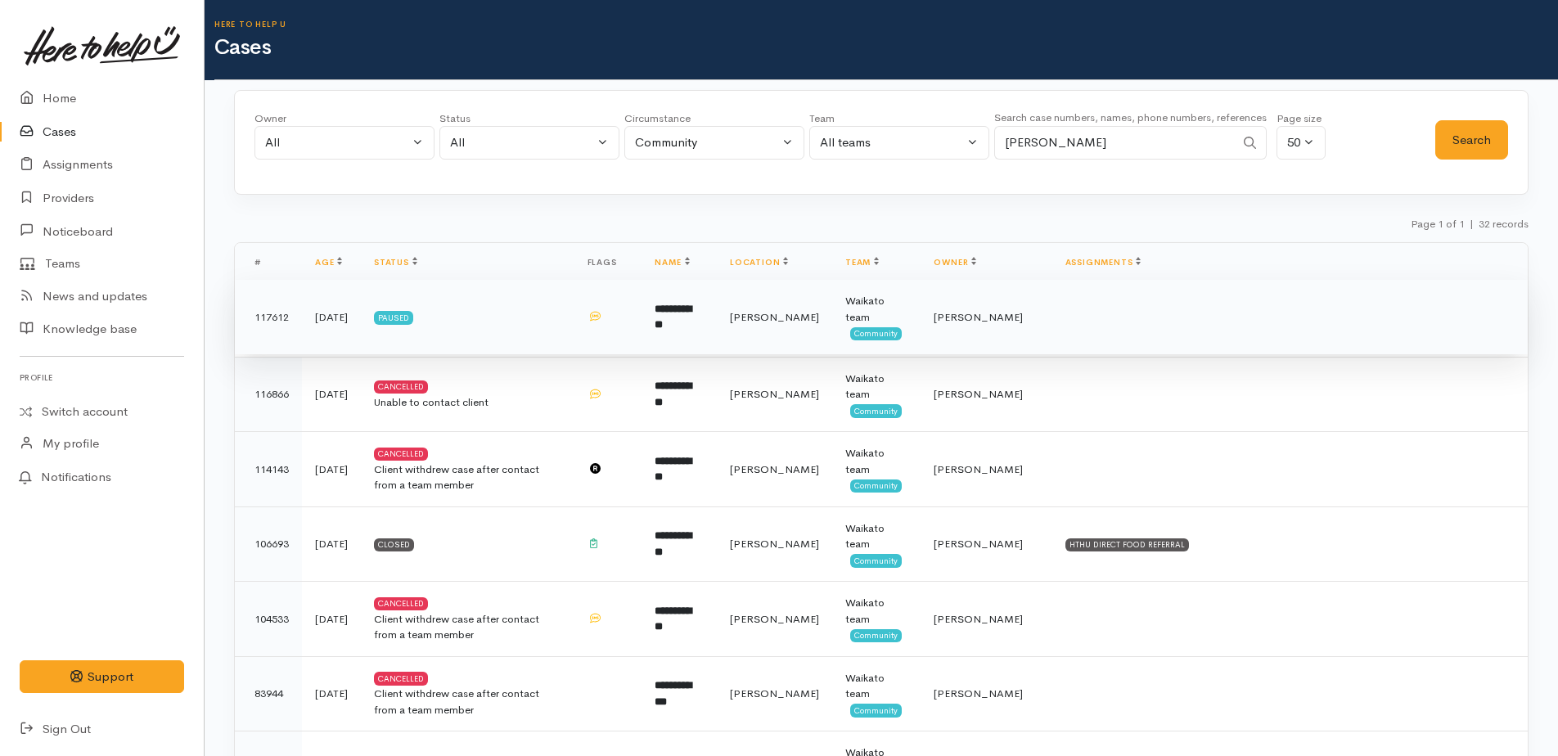
click at [691, 319] on b "**********" at bounding box center [673, 317] width 37 height 27
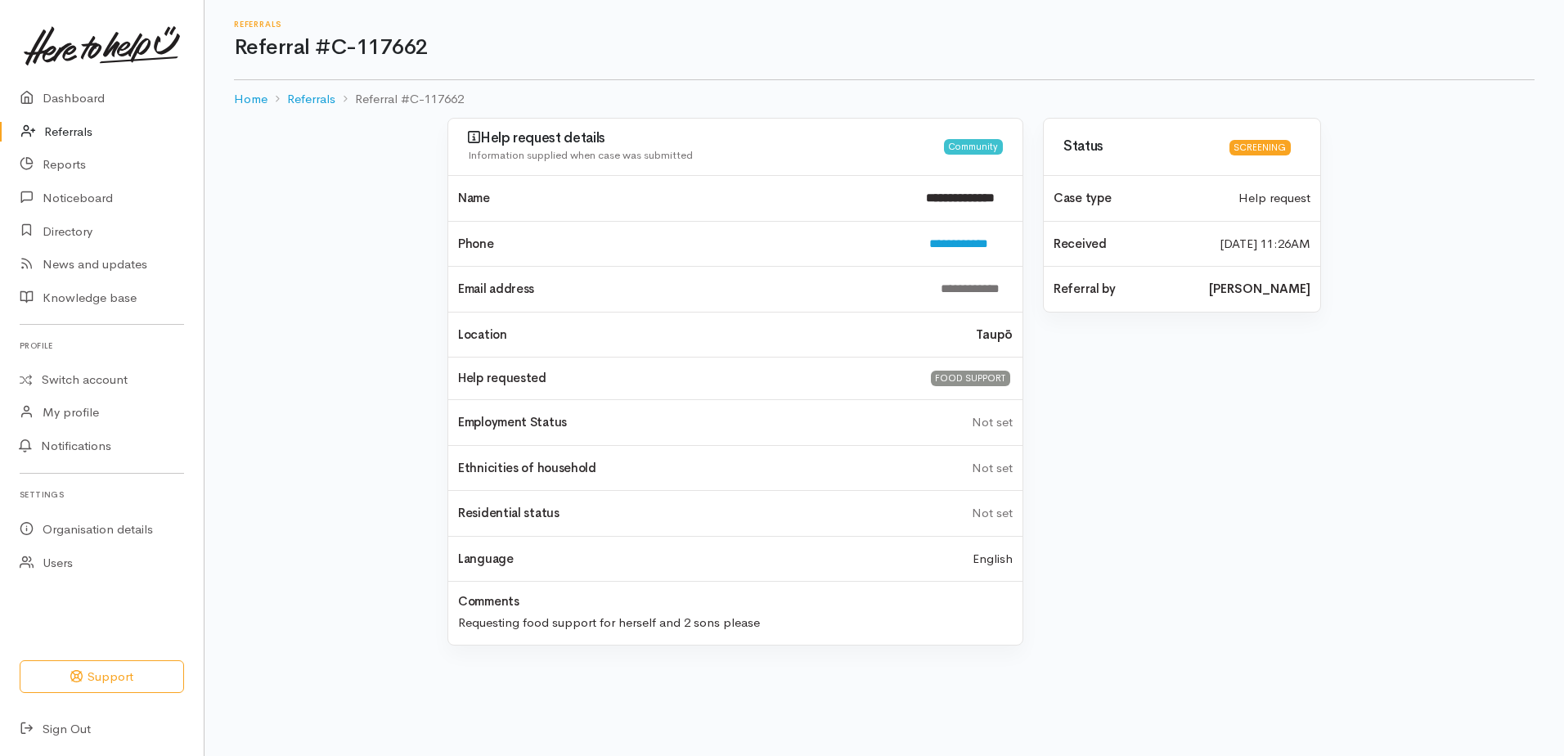
click at [51, 124] on link "Referrals" at bounding box center [102, 132] width 204 height 34
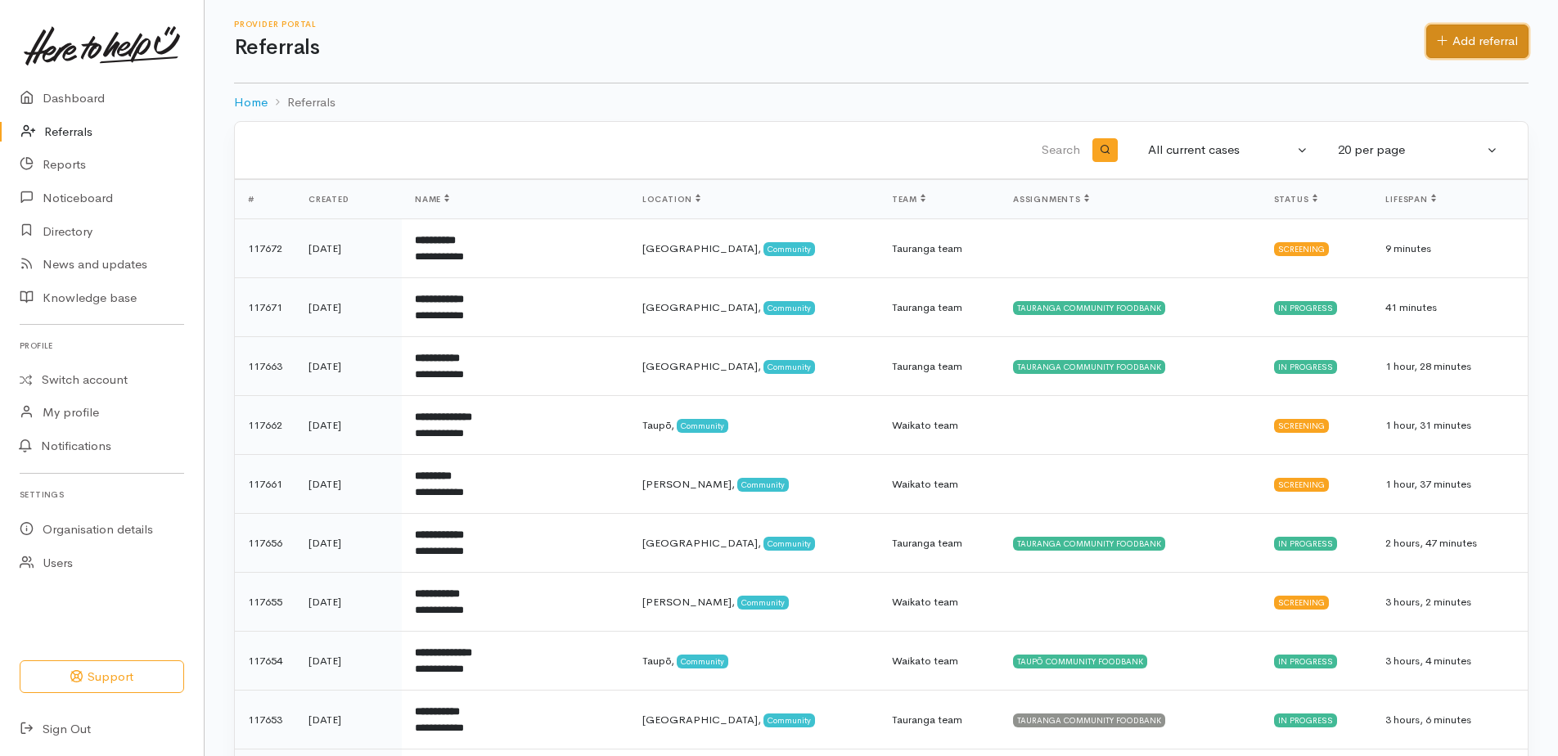
click at [1500, 38] on link "Add referral" at bounding box center [1477, 42] width 102 height 34
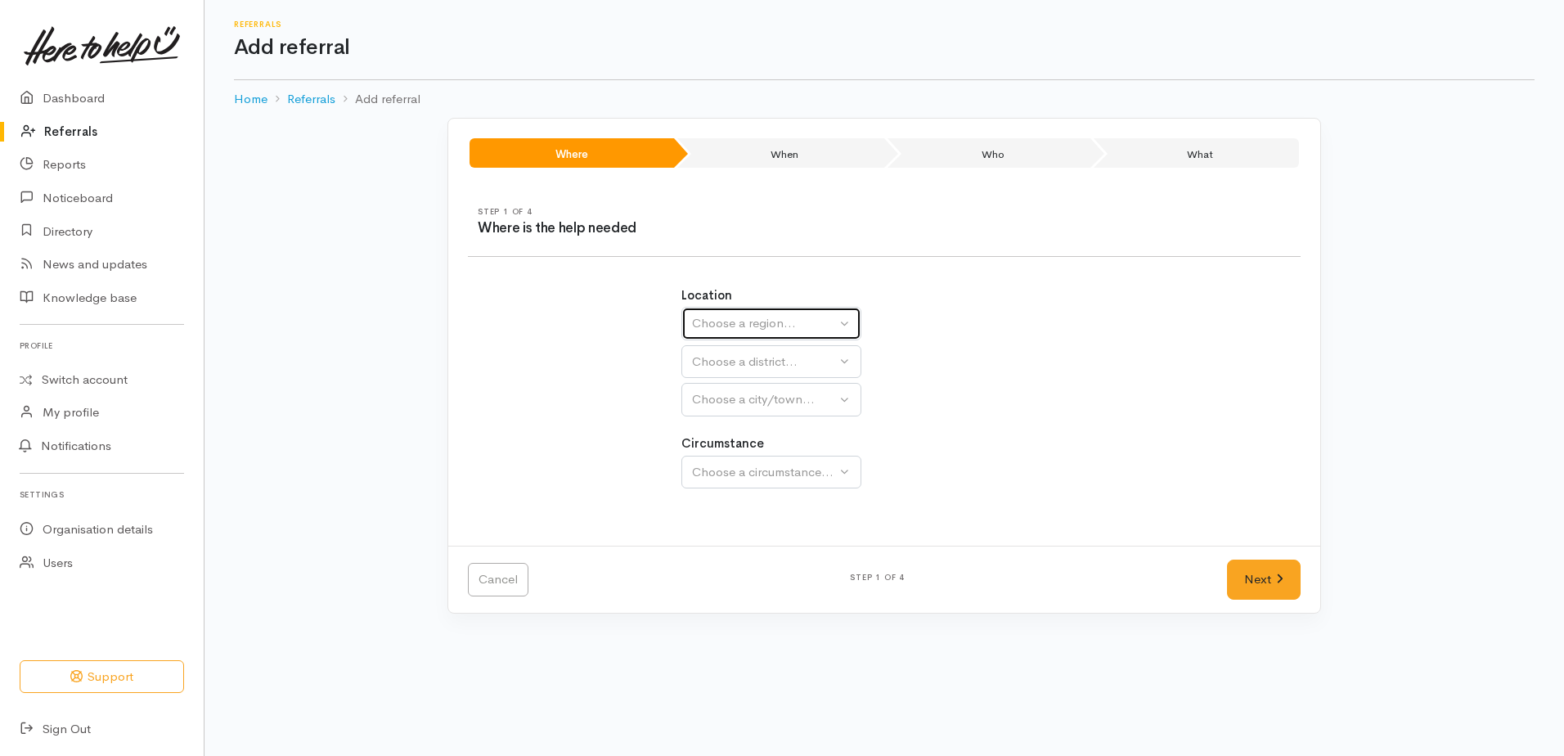
drag, startPoint x: 812, startPoint y: 312, endPoint x: 786, endPoint y: 349, distance: 45.2
click at [811, 313] on button "Choose a region..." at bounding box center [772, 324] width 180 height 34
click at [739, 428] on span "[GEOGRAPHIC_DATA]" at bounding box center [766, 426] width 129 height 19
select select "3"
select select
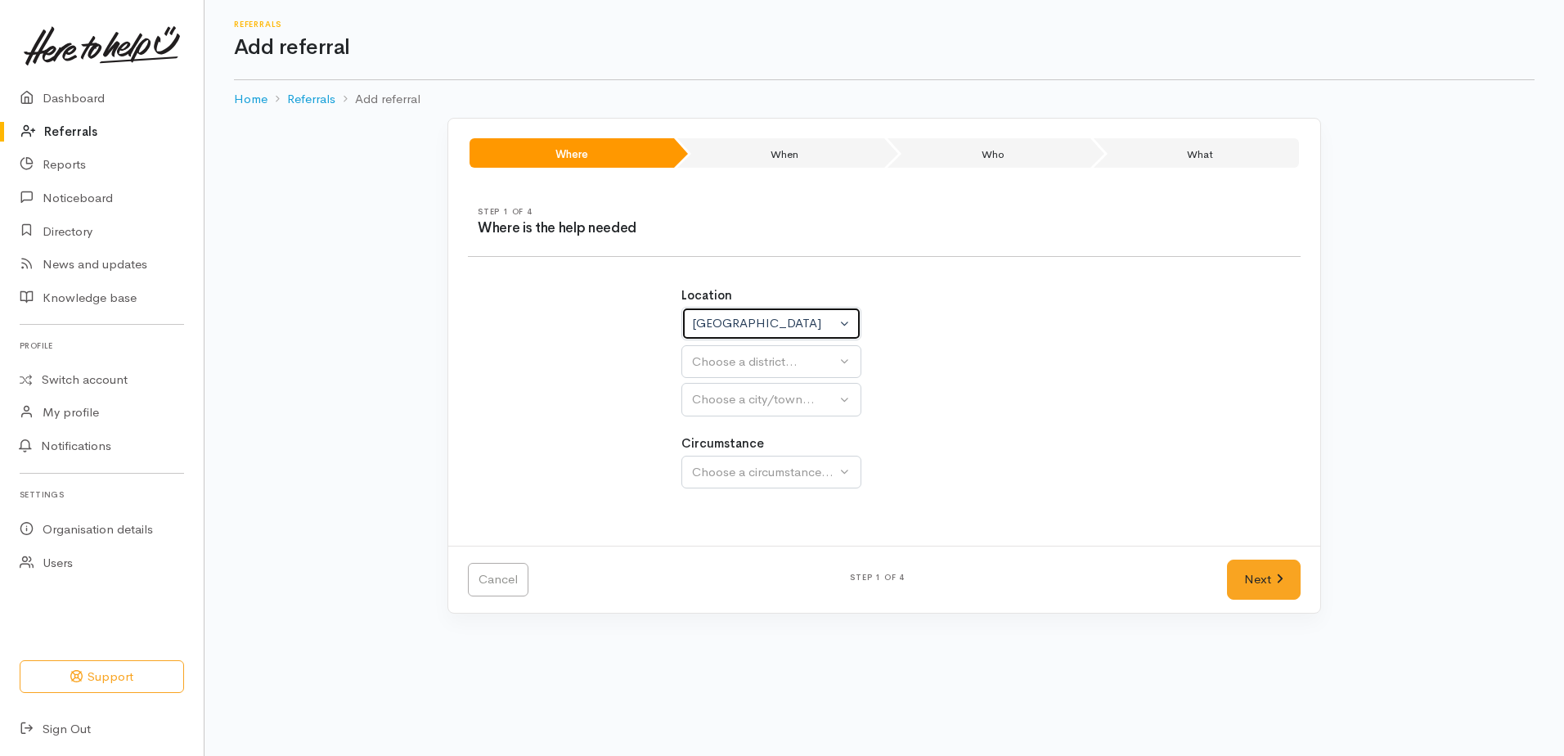
select select
click at [710, 367] on div "Choose a district..." at bounding box center [807, 362] width 230 height 19
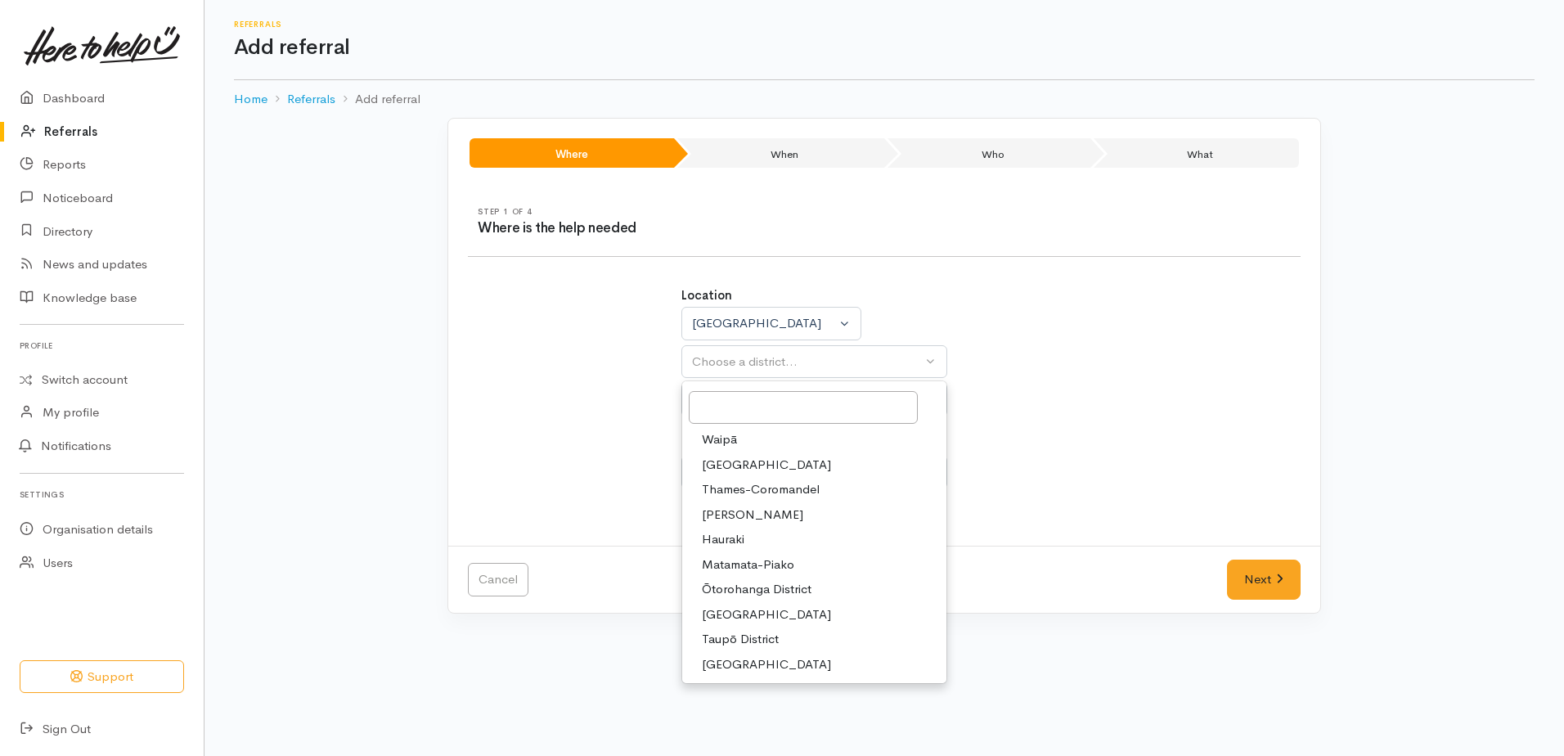
click at [722, 511] on span "[PERSON_NAME]" at bounding box center [752, 515] width 101 height 19
select select "4"
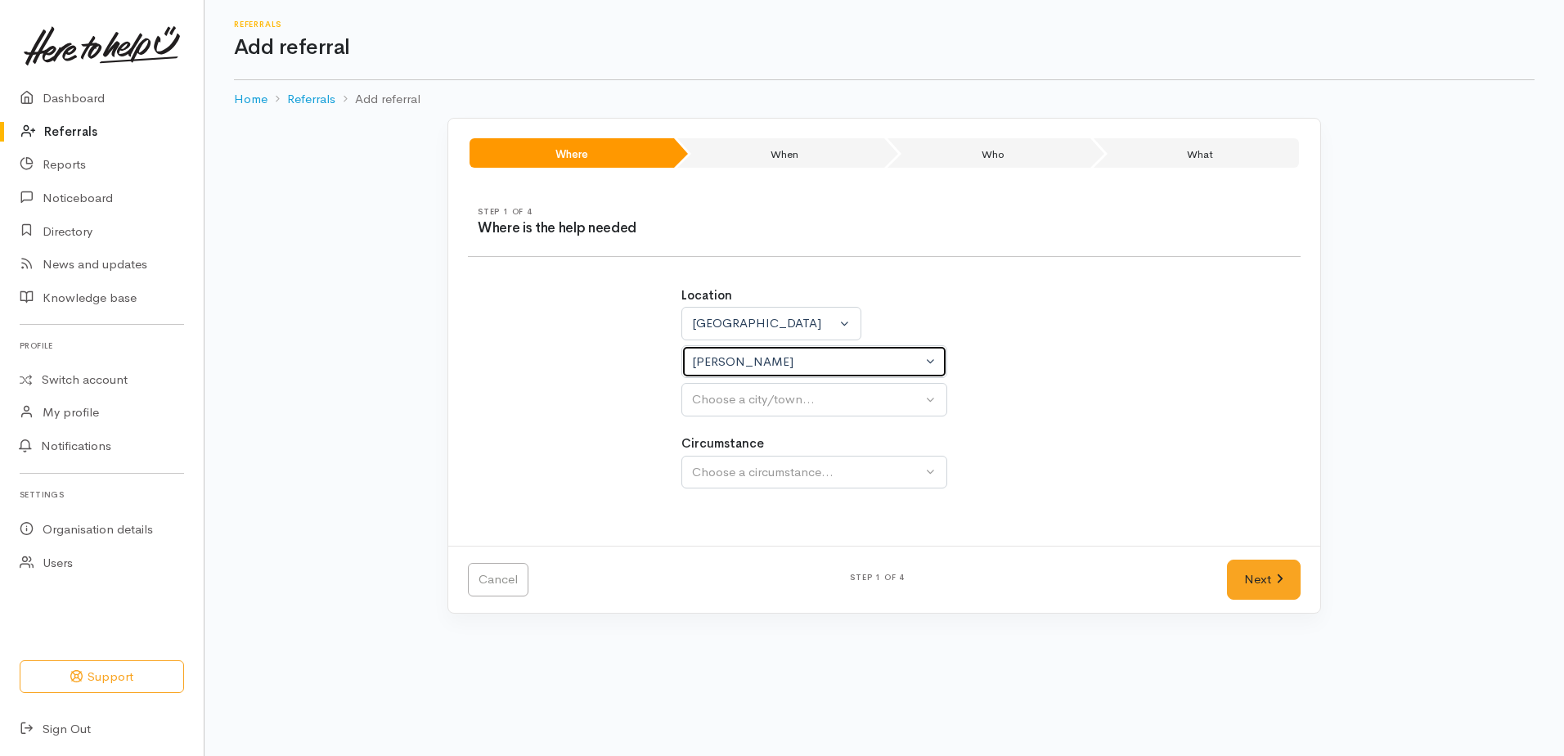
select select
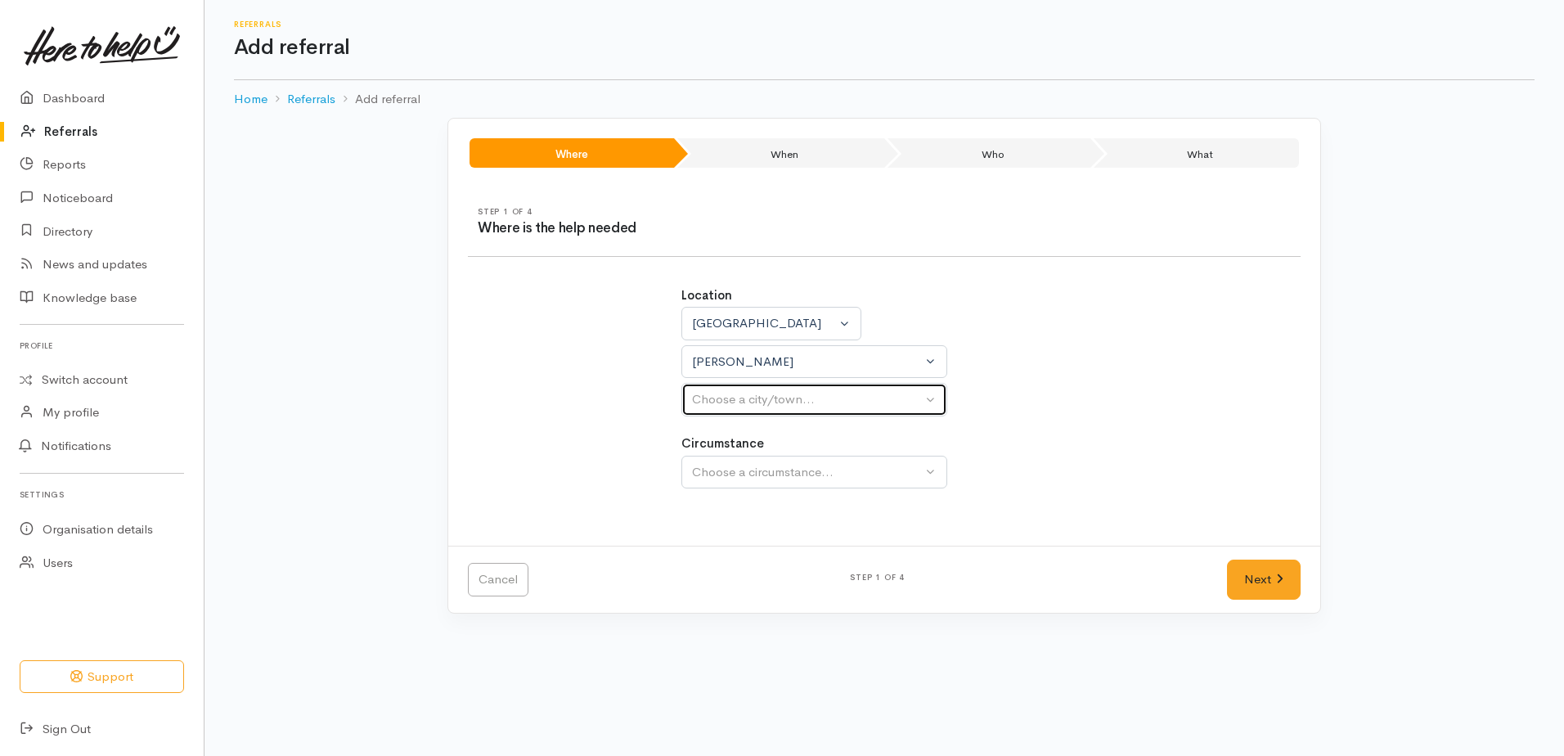
click at [709, 400] on div "Choose a city/town..." at bounding box center [807, 399] width 230 height 19
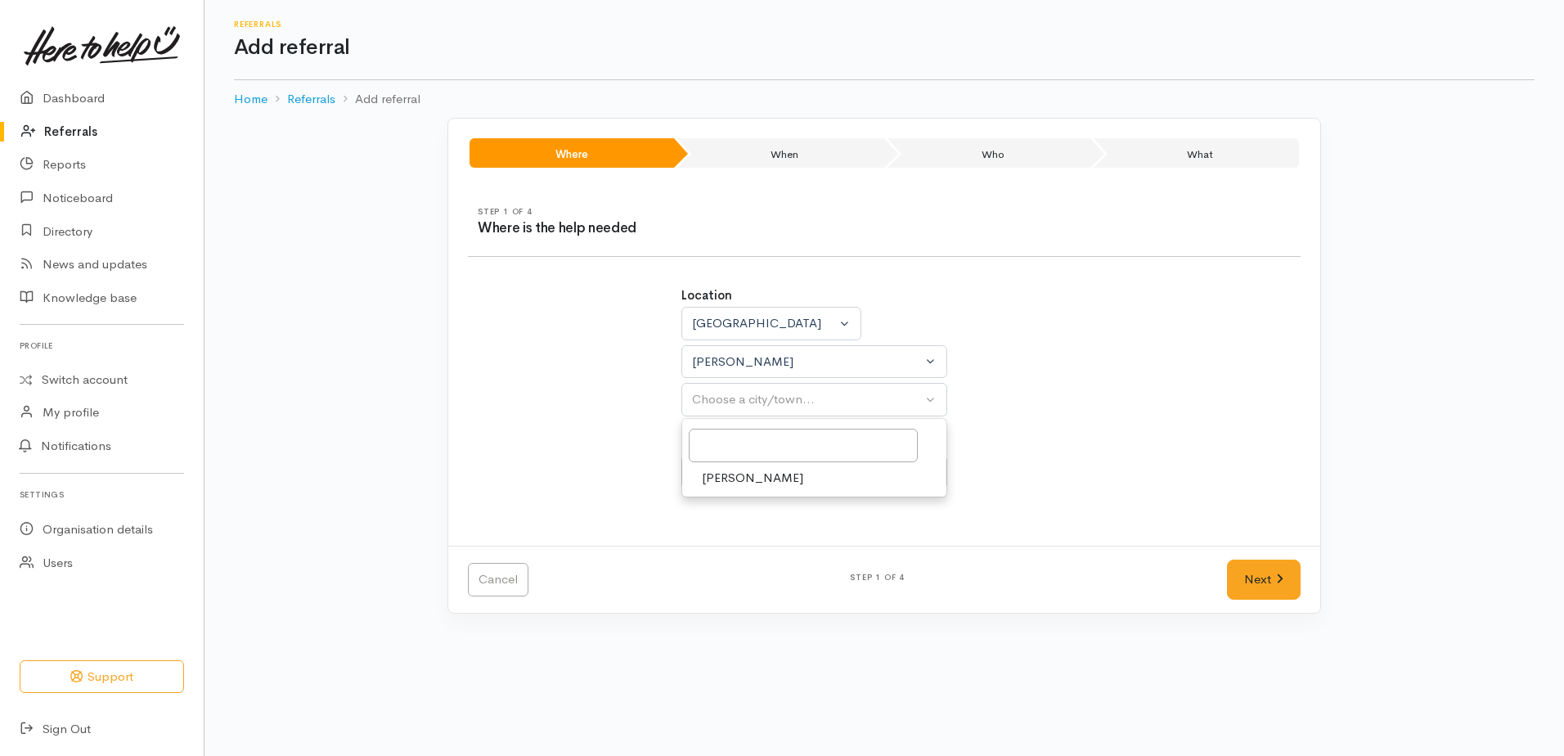
click at [713, 481] on span "[PERSON_NAME]" at bounding box center [752, 478] width 101 height 19
select select "1"
click at [713, 483] on button "Choose a circumstance..." at bounding box center [815, 473] width 266 height 34
click at [727, 547] on span "Community" at bounding box center [733, 550] width 62 height 19
select select "2"
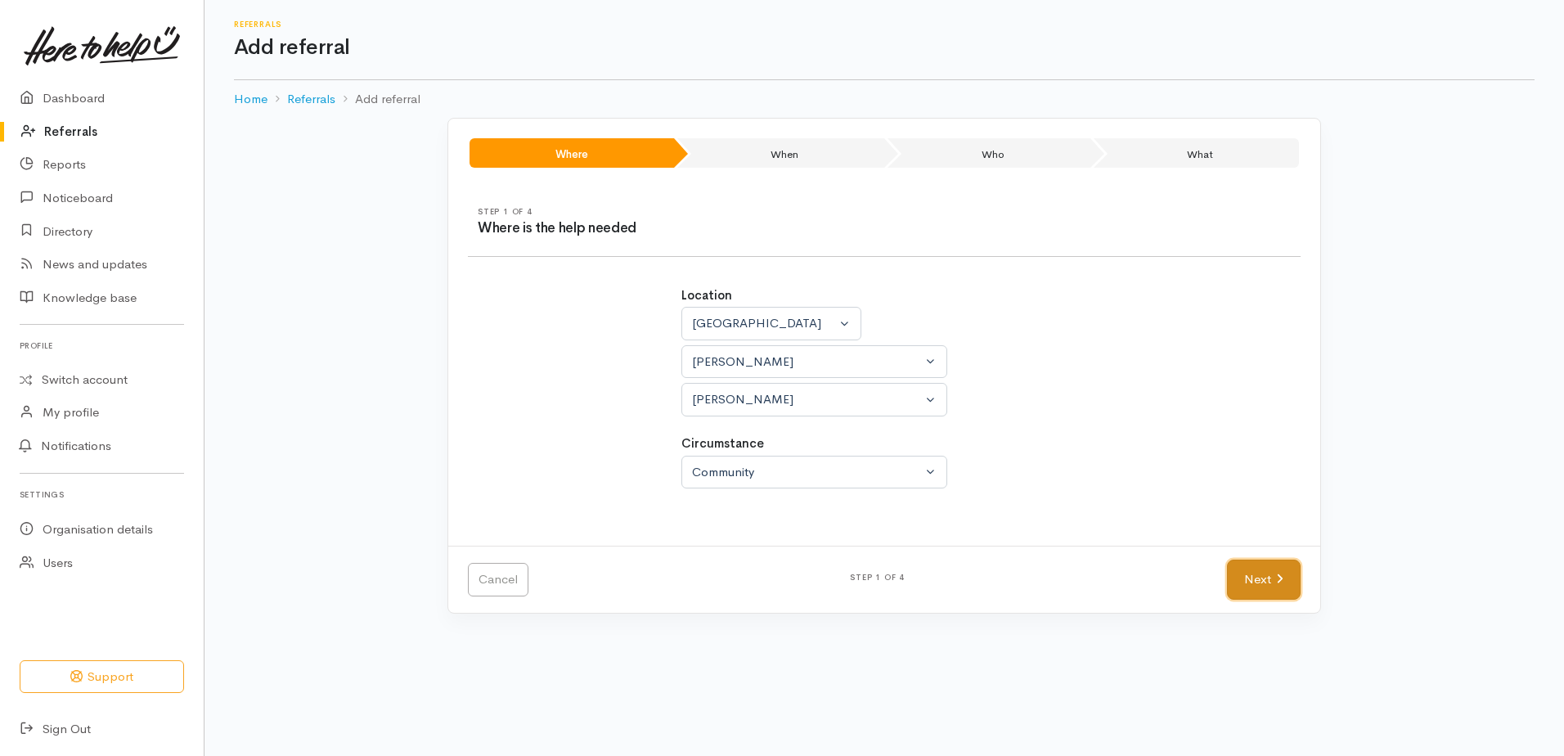
click at [1283, 592] on link "Next" at bounding box center [1264, 580] width 74 height 40
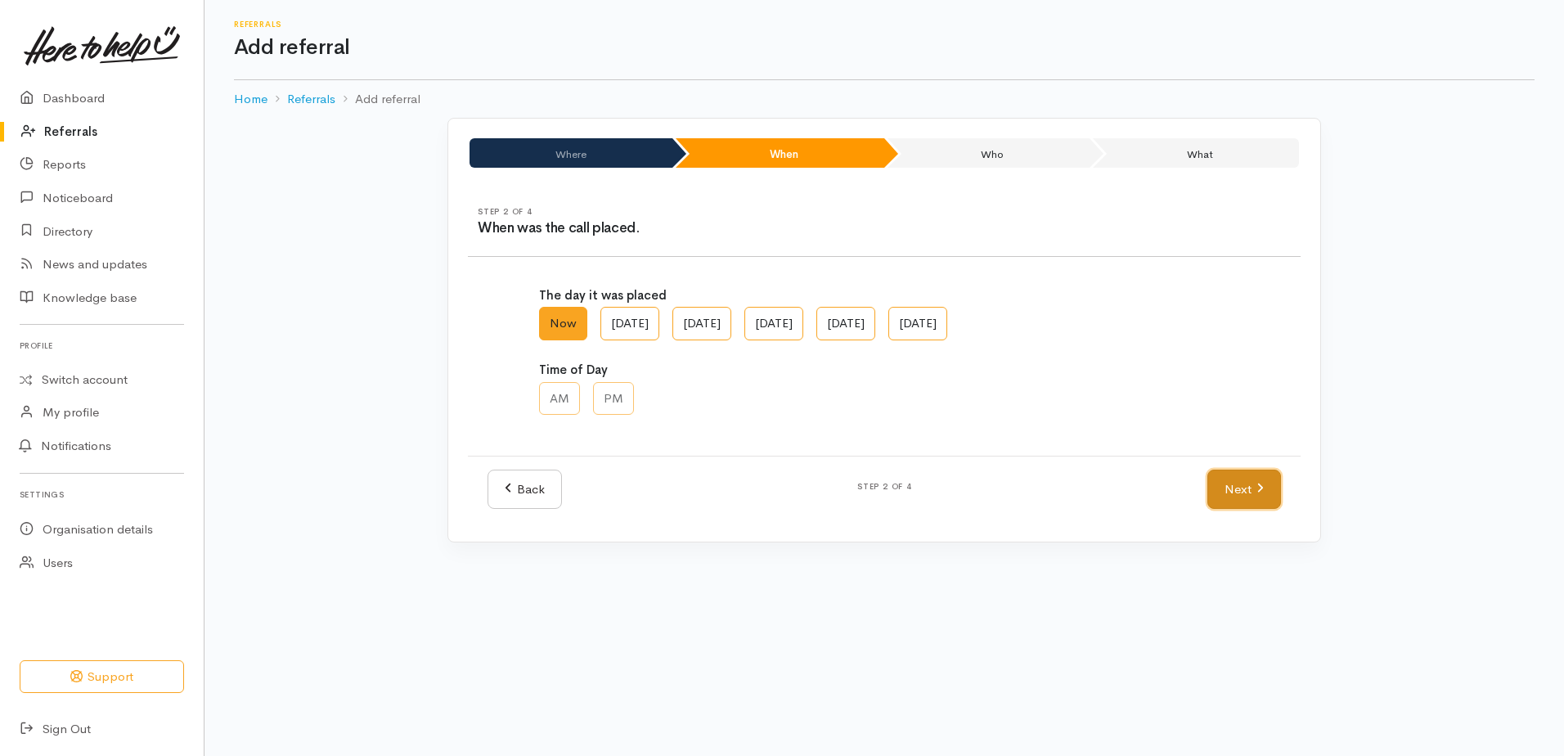
click at [1218, 497] on link "Next" at bounding box center [1245, 490] width 74 height 40
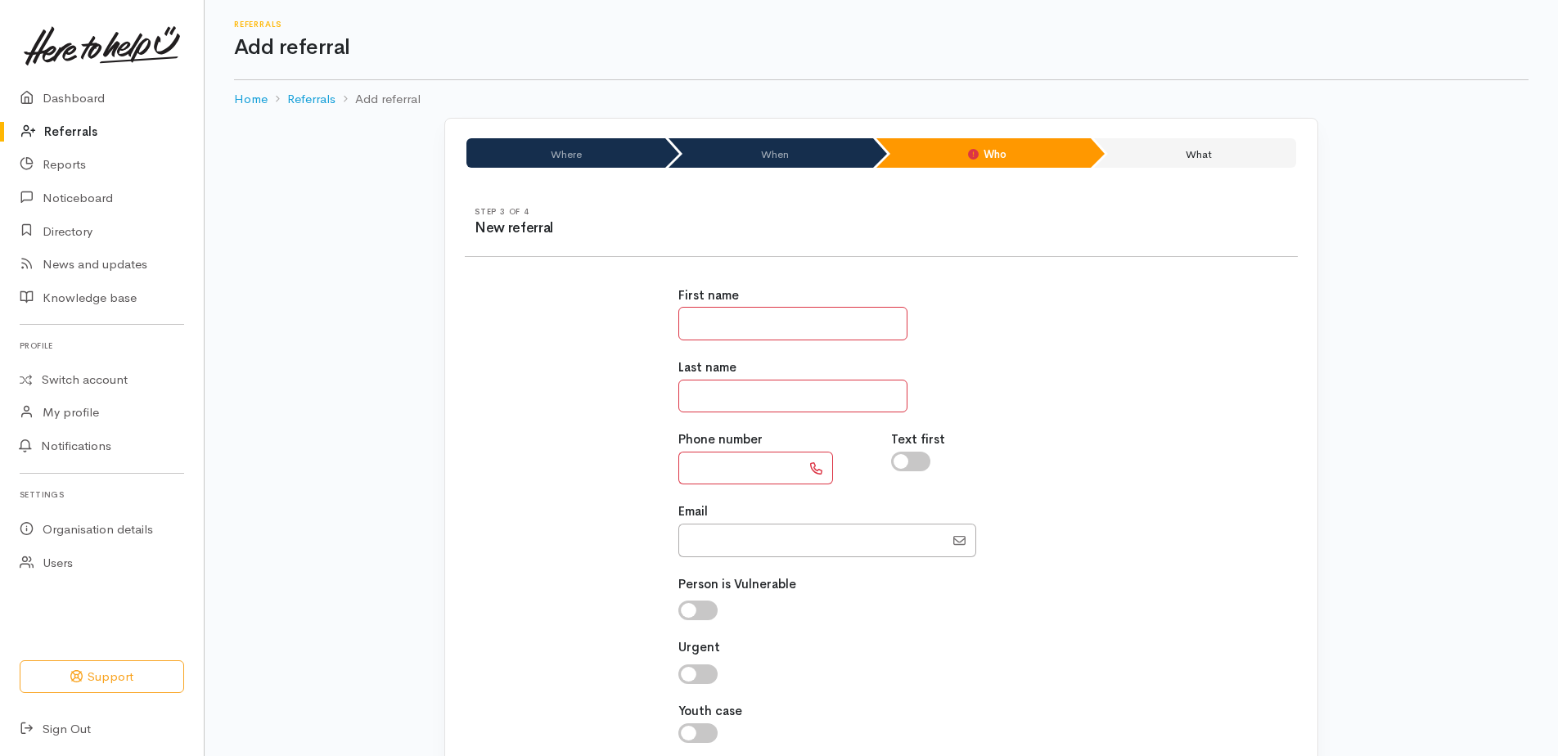
drag, startPoint x: 742, startPoint y: 317, endPoint x: 736, endPoint y: 295, distance: 23.8
click at [742, 317] on input "text" at bounding box center [792, 324] width 229 height 34
type input "*****"
click at [686, 406] on input "text" at bounding box center [792, 397] width 229 height 34
type input "*****"
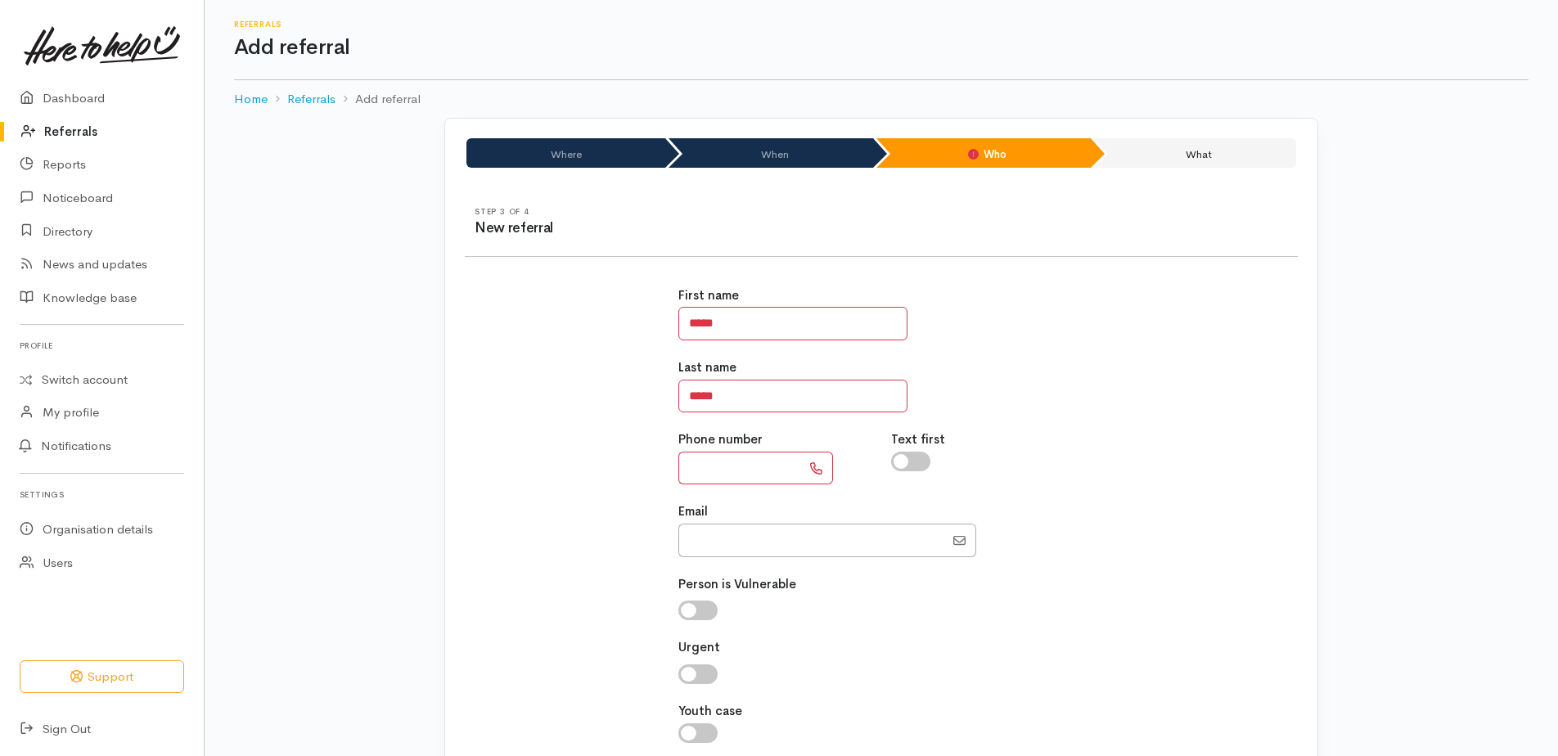
paste input "**********"
click at [703, 467] on input "**********" at bounding box center [739, 469] width 123 height 34
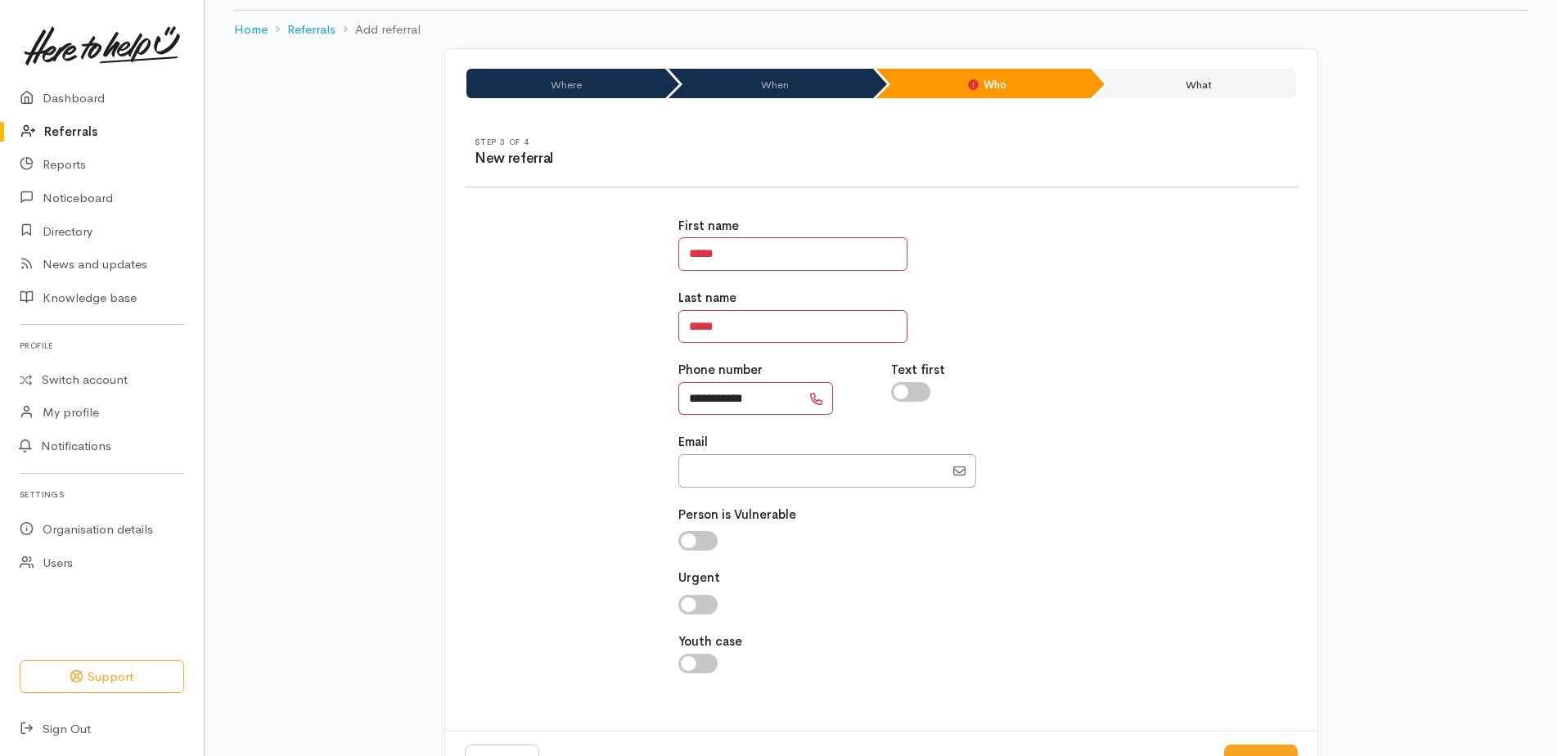
scroll to position [131, 0]
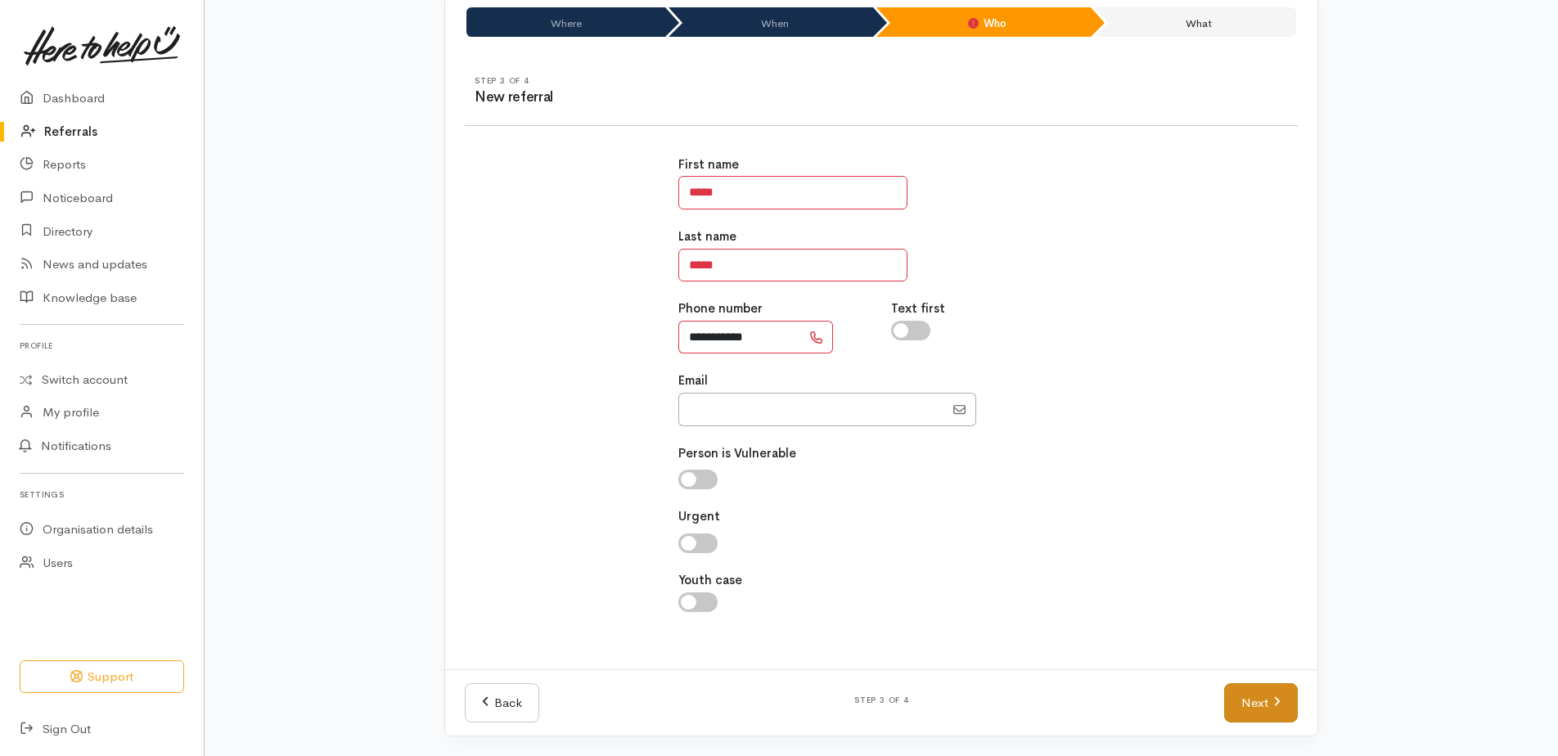
type input "**********"
drag, startPoint x: 1256, startPoint y: 691, endPoint x: 1250, endPoint y: 679, distance: 13.5
click at [1256, 691] on link "Next" at bounding box center [1261, 703] width 74 height 40
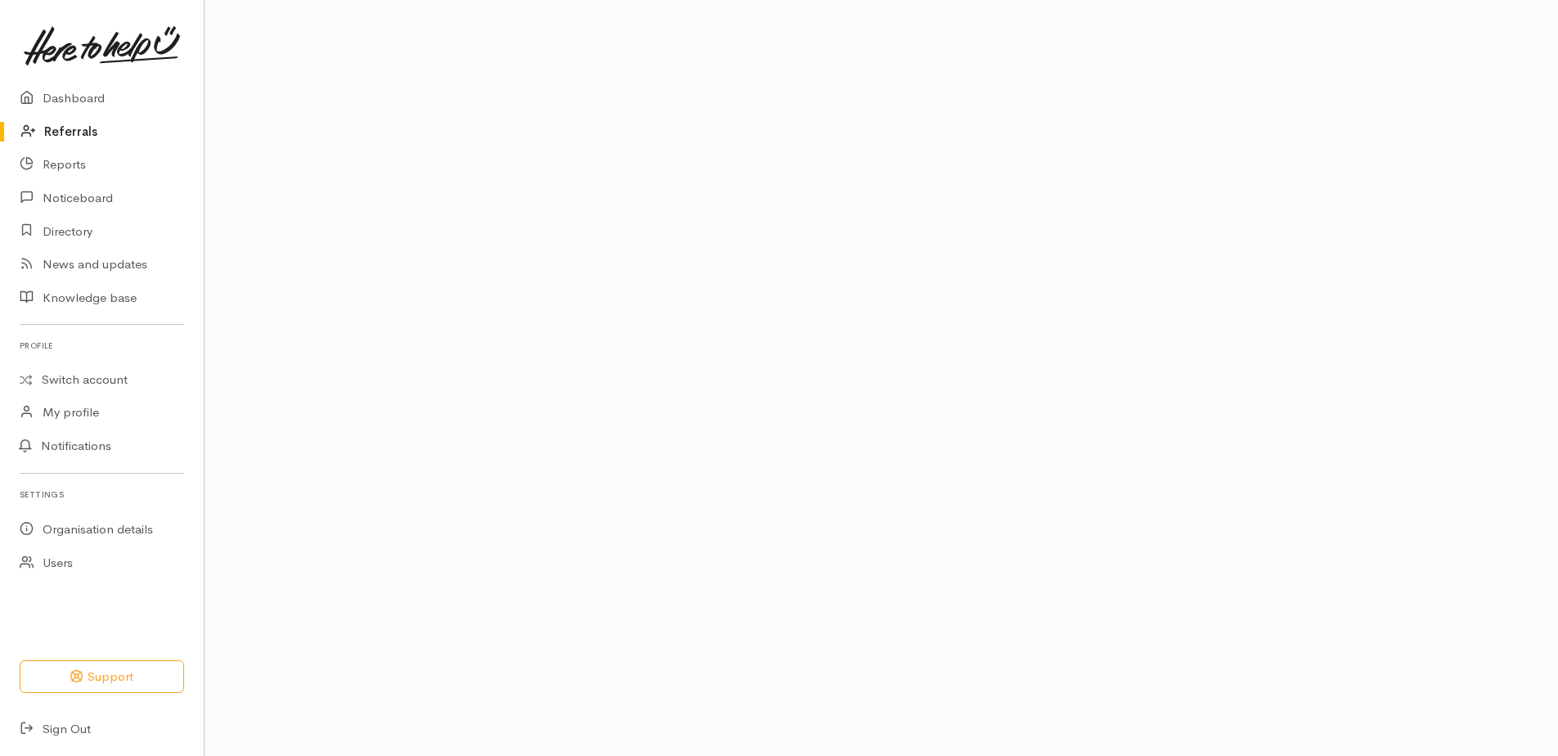
scroll to position [100, 0]
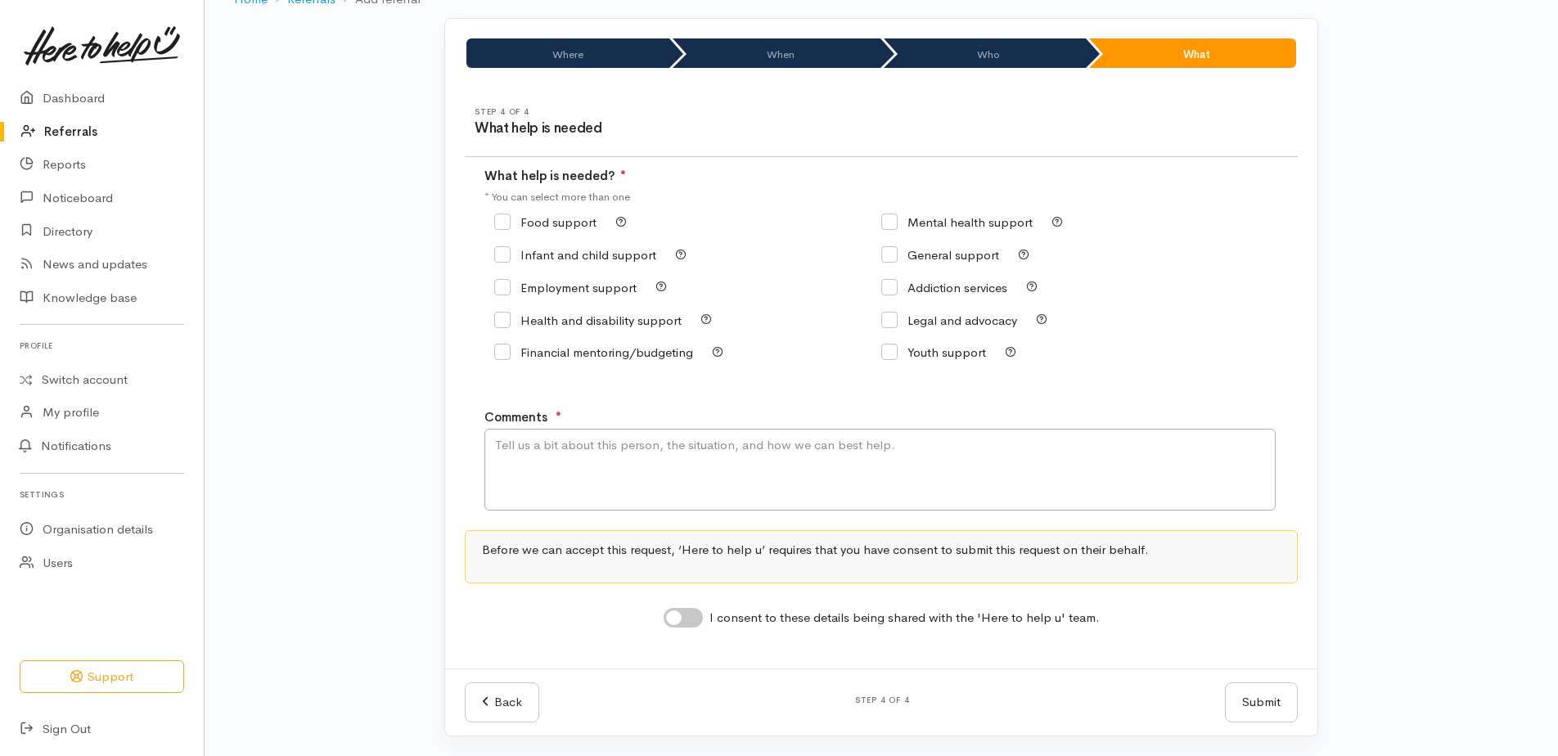
click at [507, 219] on input "Food support" at bounding box center [545, 222] width 102 height 12
checkbox input "true"
click at [587, 439] on textarea "Comments" at bounding box center [879, 470] width 791 height 82
click at [611, 441] on textarea "Requesting kai supprt please" at bounding box center [879, 470] width 791 height 82
drag, startPoint x: 610, startPoint y: 439, endPoint x: 602, endPoint y: 436, distance: 8.8
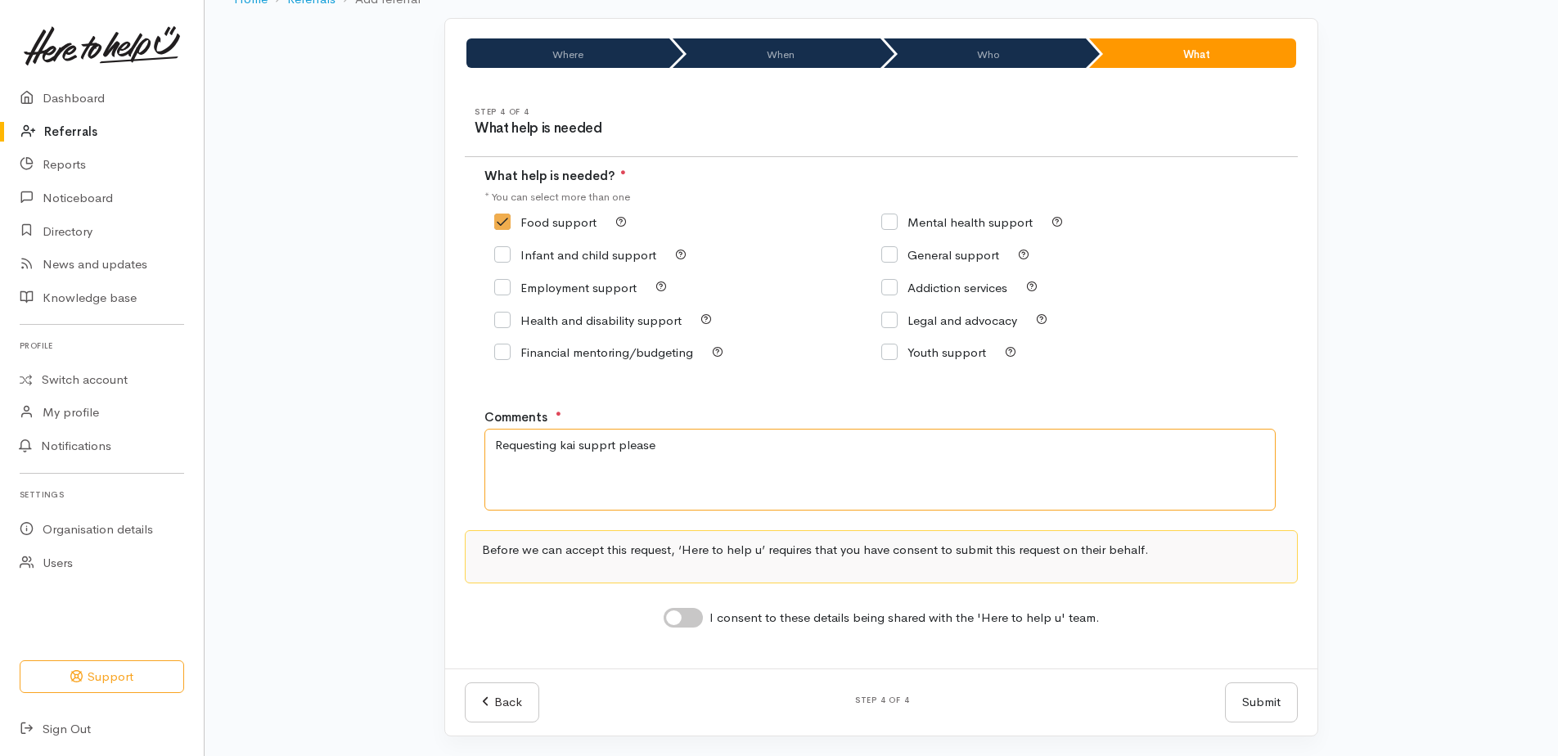
click at [607, 438] on textarea "Requesting kai supprt please" at bounding box center [879, 470] width 791 height 82
click at [609, 449] on textarea "Requesting kai supprt please" at bounding box center [879, 470] width 791 height 82
type textarea "Requesting kai support please"
click at [675, 614] on input "I consent to these details being shared with the 'Here to help u' team." at bounding box center [683, 618] width 39 height 20
checkbox input "true"
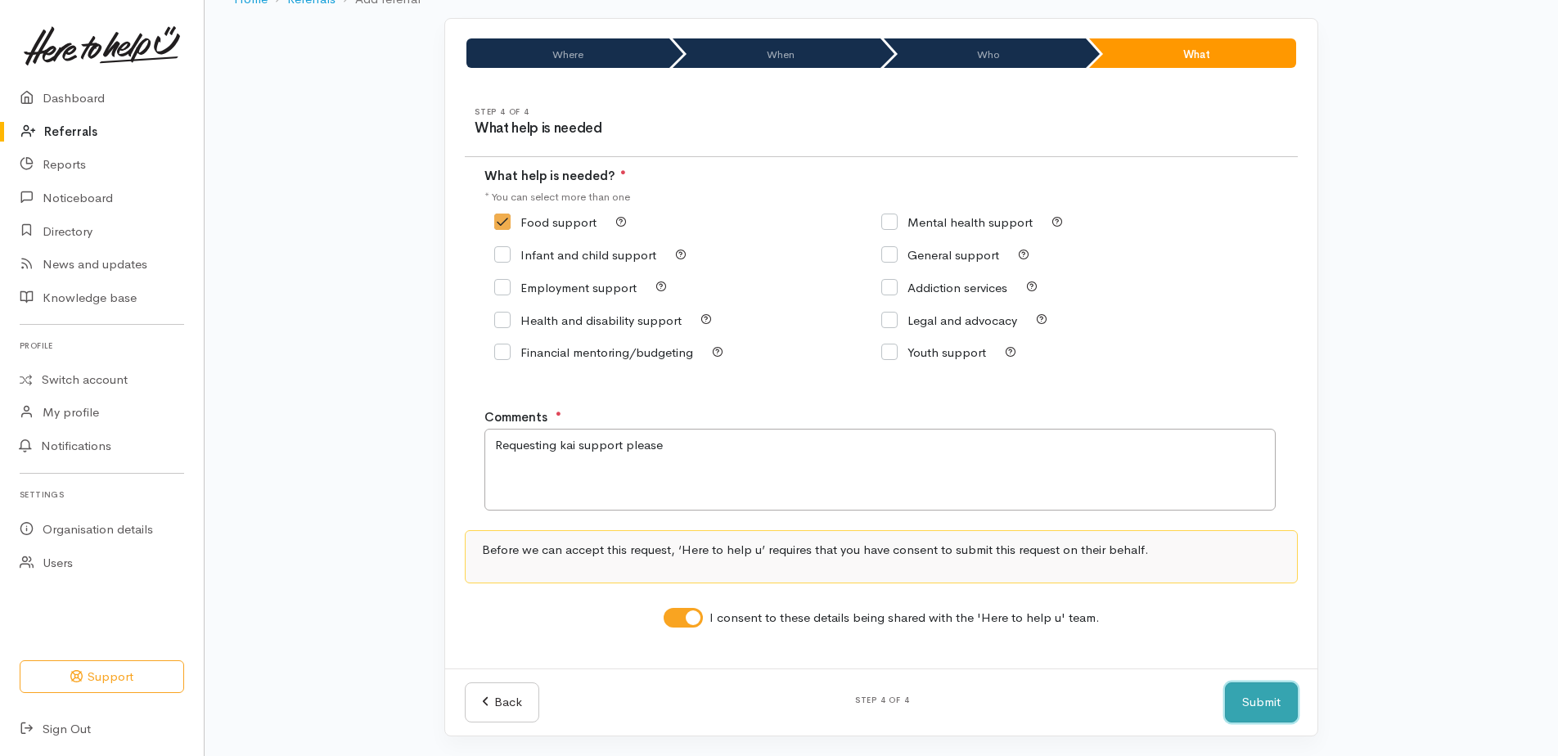
click at [1279, 715] on button "Submit" at bounding box center [1261, 702] width 73 height 40
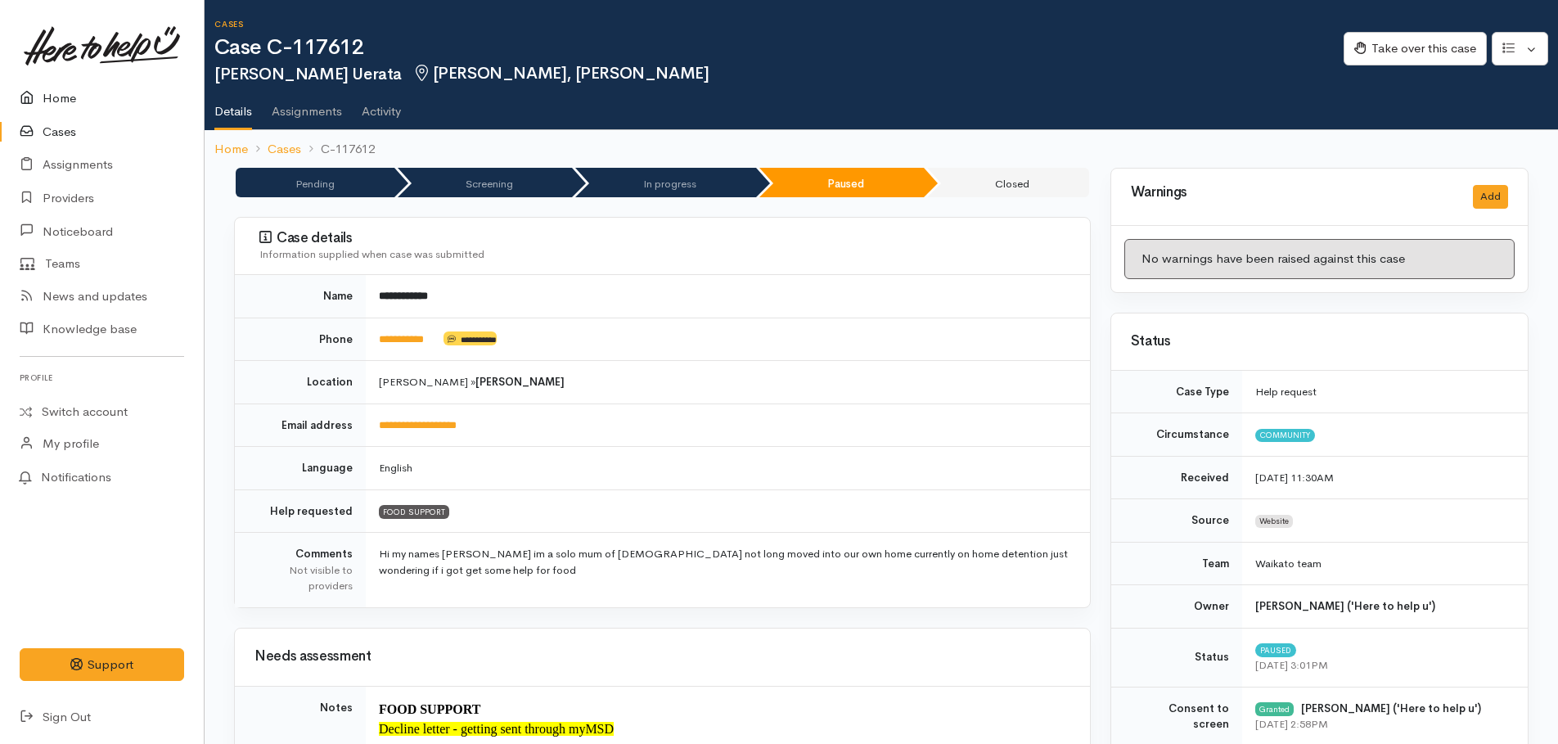
click at [64, 92] on link "Home" at bounding box center [102, 99] width 204 height 34
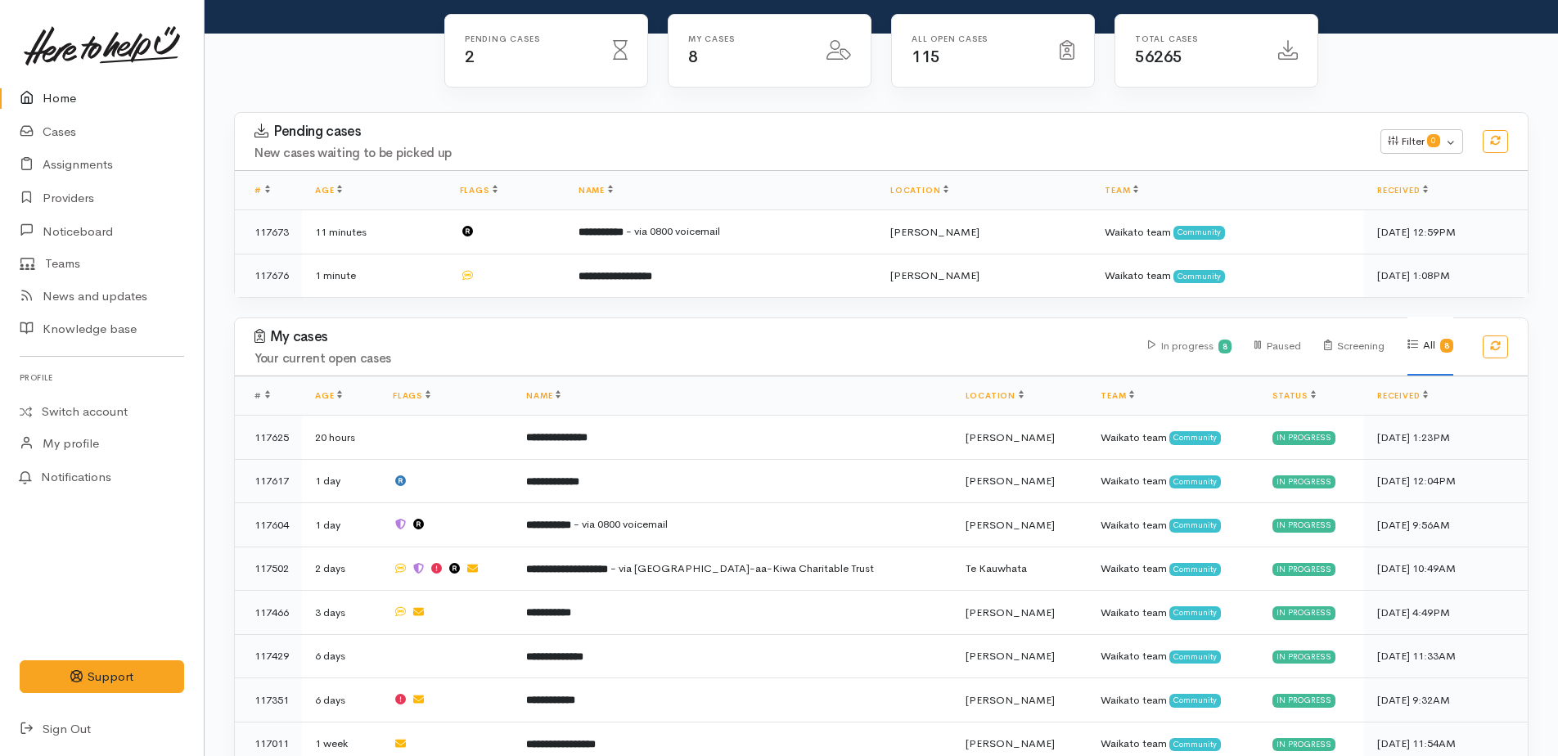
scroll to position [164, 0]
